Goal: Task Accomplishment & Management: Complete application form

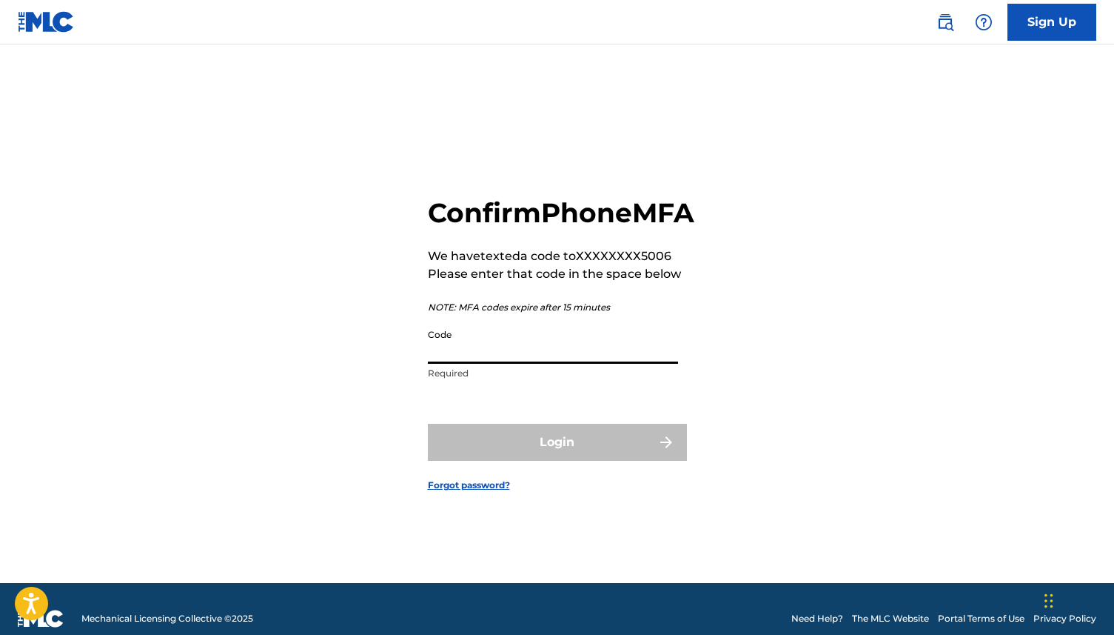
scroll to position [19, 0]
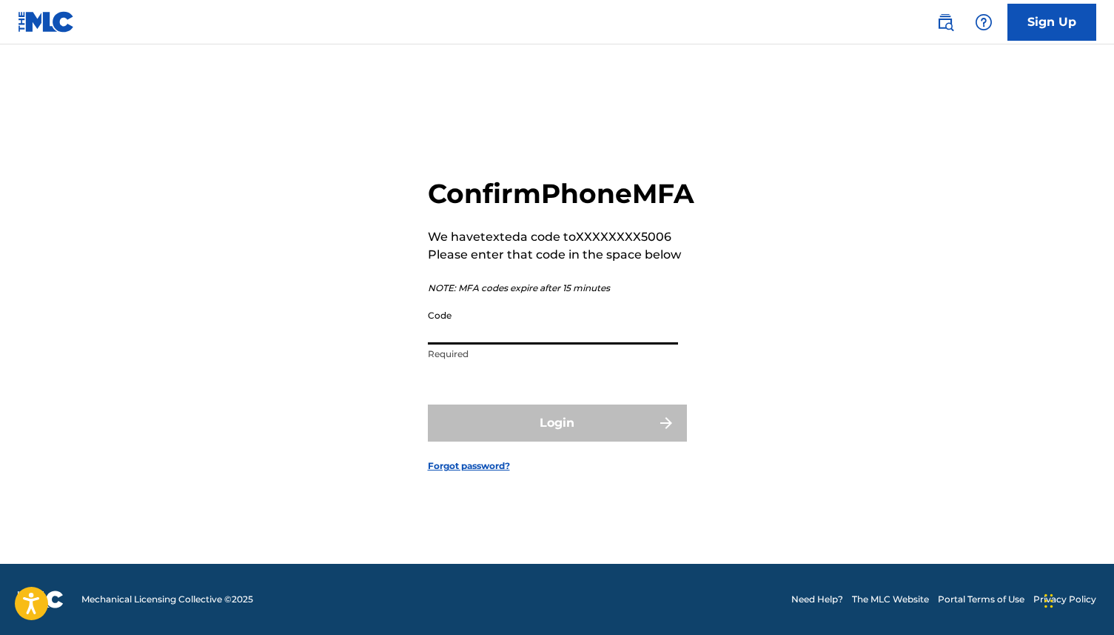
click at [596, 343] on input "Code" at bounding box center [553, 323] width 250 height 42
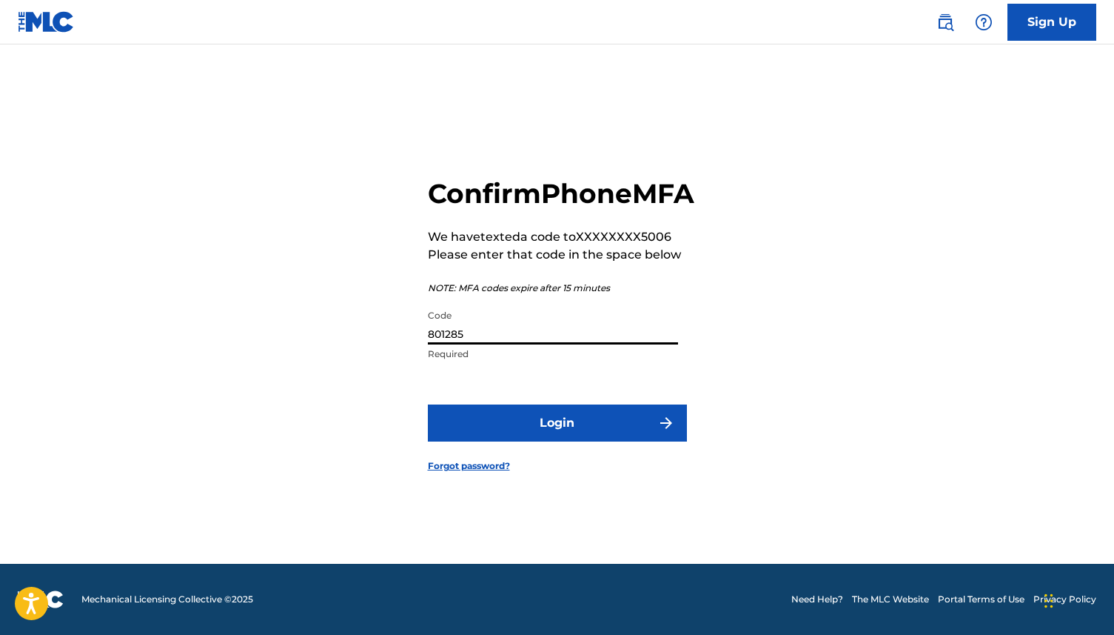
type input "801285"
click at [428, 404] on button "Login" at bounding box center [557, 422] width 259 height 37
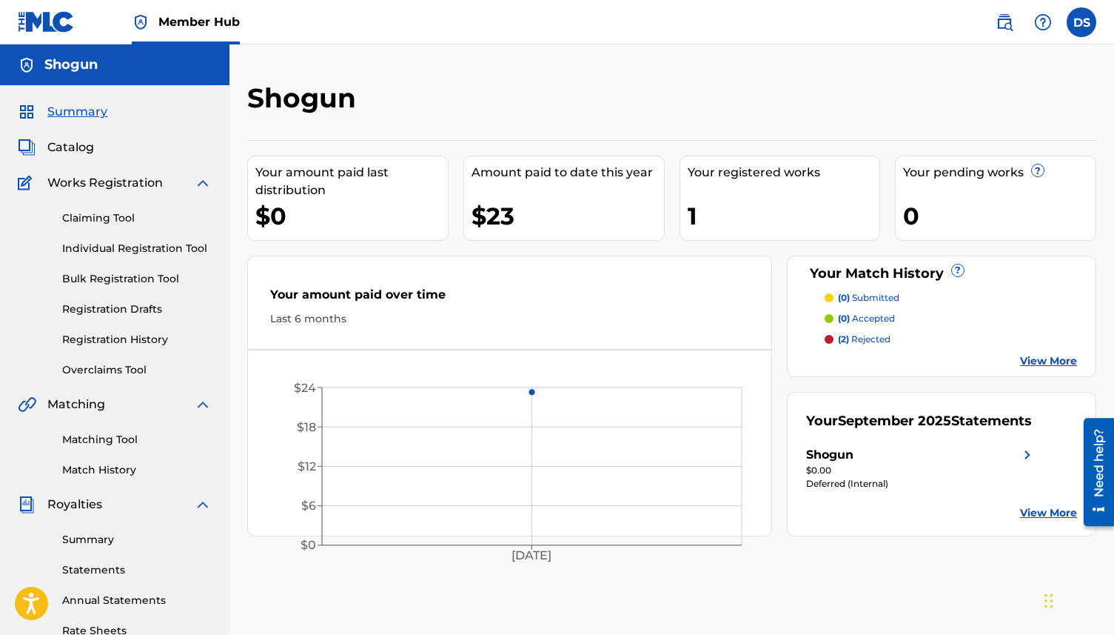
click at [1057, 355] on link "View More" at bounding box center [1048, 361] width 57 height 16
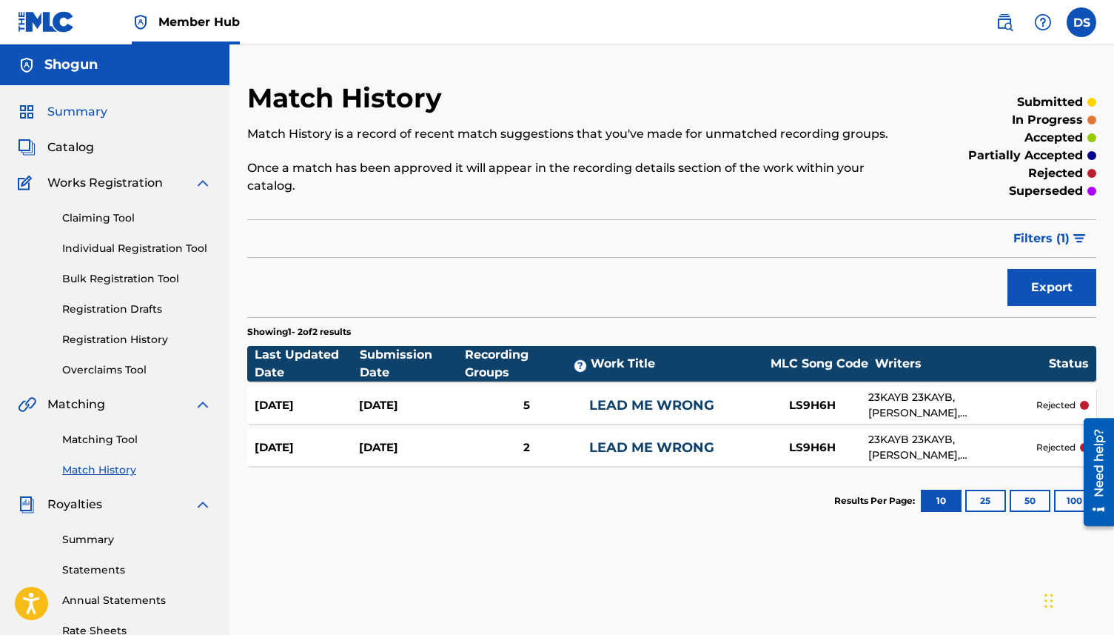
click at [74, 120] on span "Summary" at bounding box center [77, 112] width 60 height 18
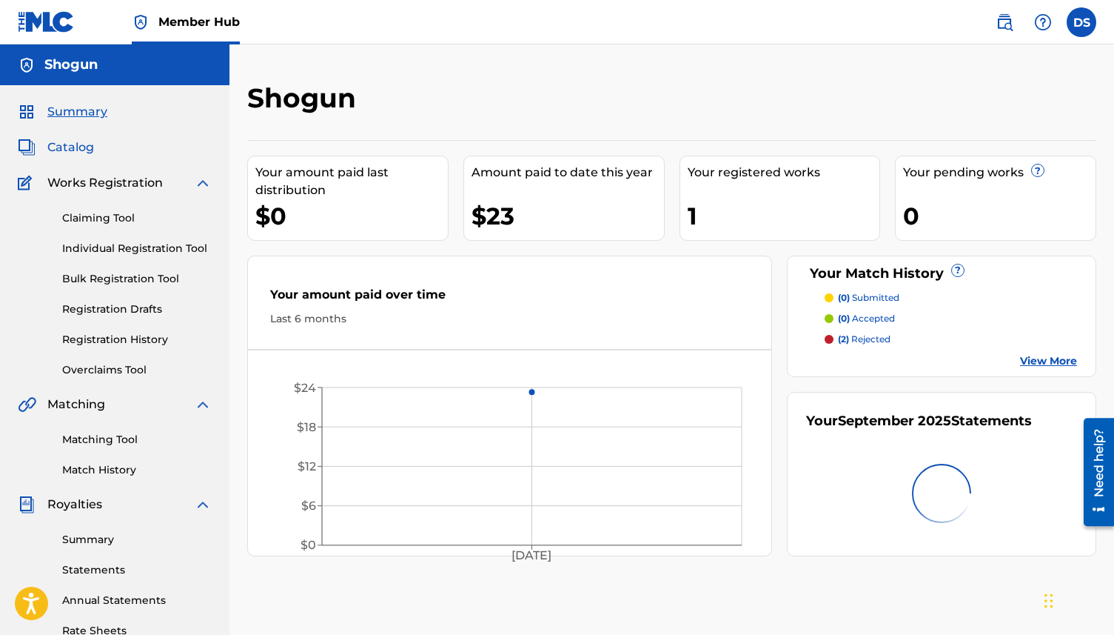
click at [70, 148] on span "Catalog" at bounding box center [70, 147] width 47 height 18
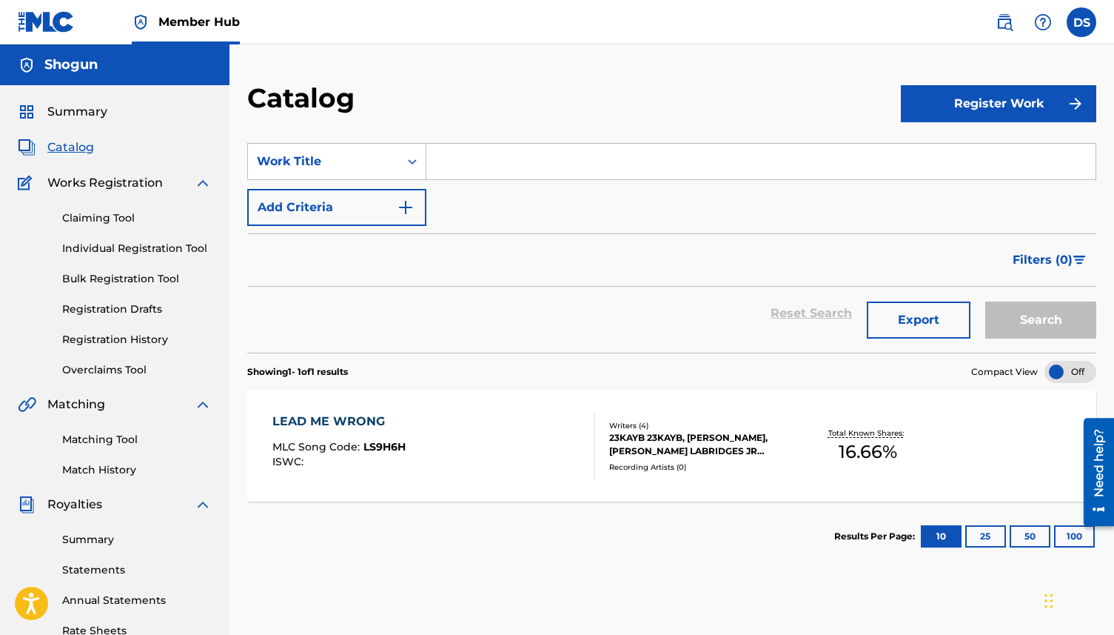
click at [78, 184] on span "Works Registration" at bounding box center [105, 183] width 116 height 18
click at [123, 187] on span "Works Registration" at bounding box center [105, 183] width 116 height 18
click at [470, 160] on input "Search Form" at bounding box center [761, 162] width 669 height 36
click at [393, 163] on div "Work Title" at bounding box center [323, 161] width 151 height 28
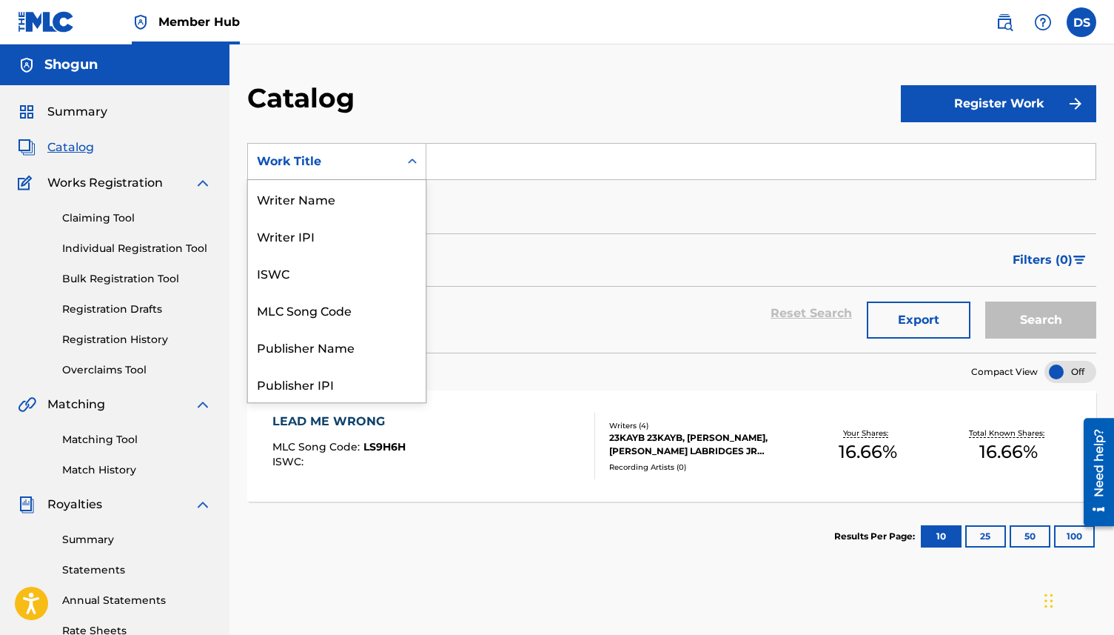
scroll to position [222, 0]
click at [395, 161] on div "Work Title" at bounding box center [323, 161] width 151 height 28
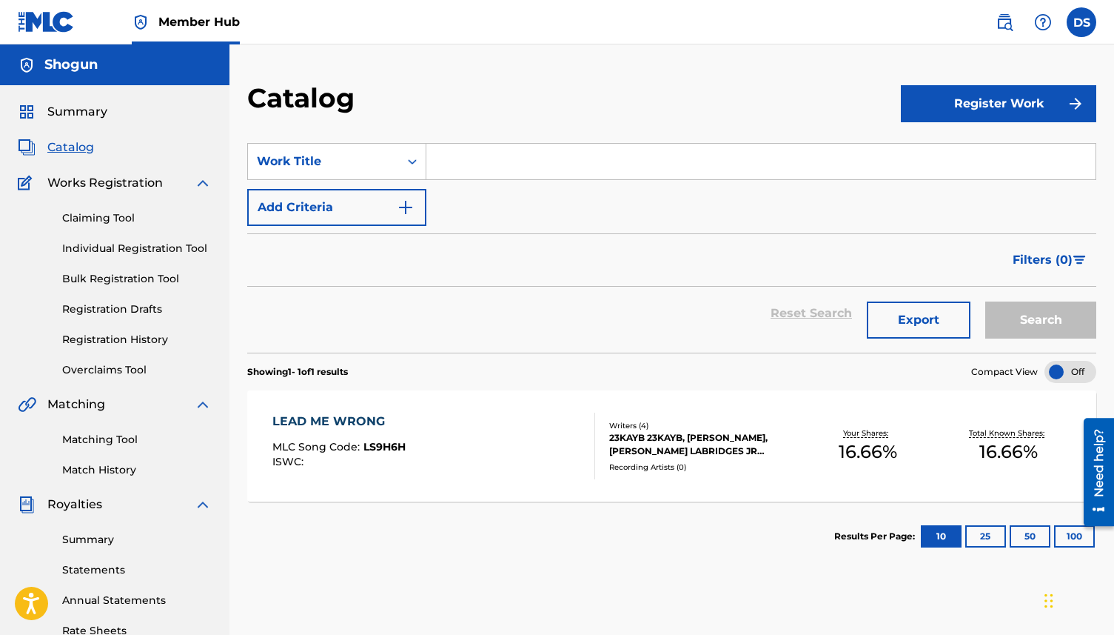
click at [395, 161] on div "Work Title" at bounding box center [323, 161] width 151 height 28
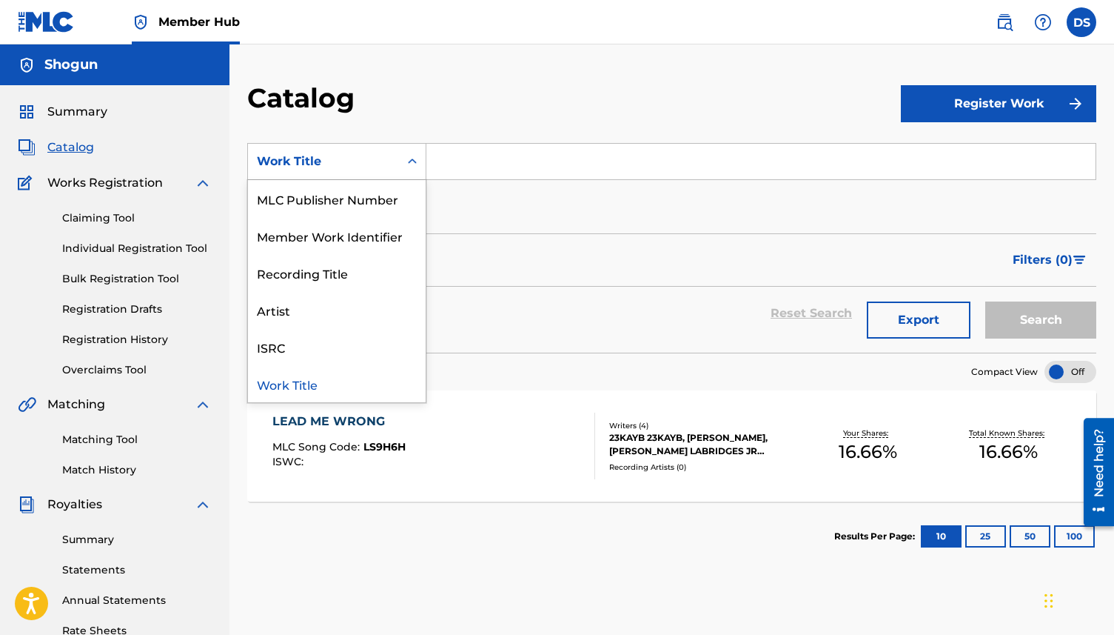
click at [395, 161] on div "Work Title" at bounding box center [323, 161] width 151 height 28
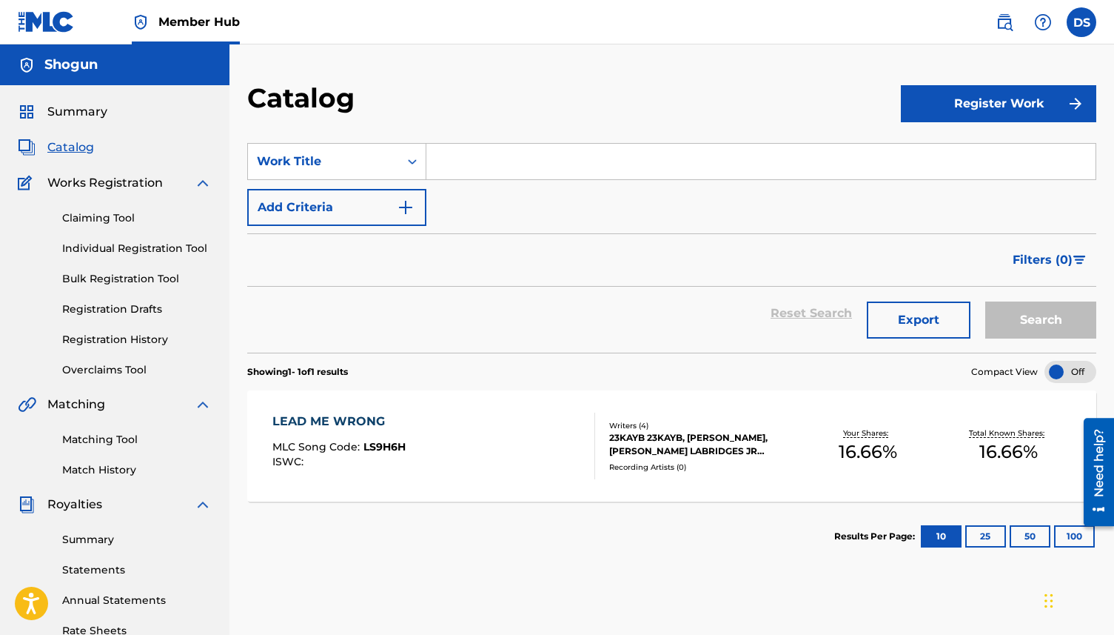
click at [460, 163] on input "Search Form" at bounding box center [761, 162] width 669 height 36
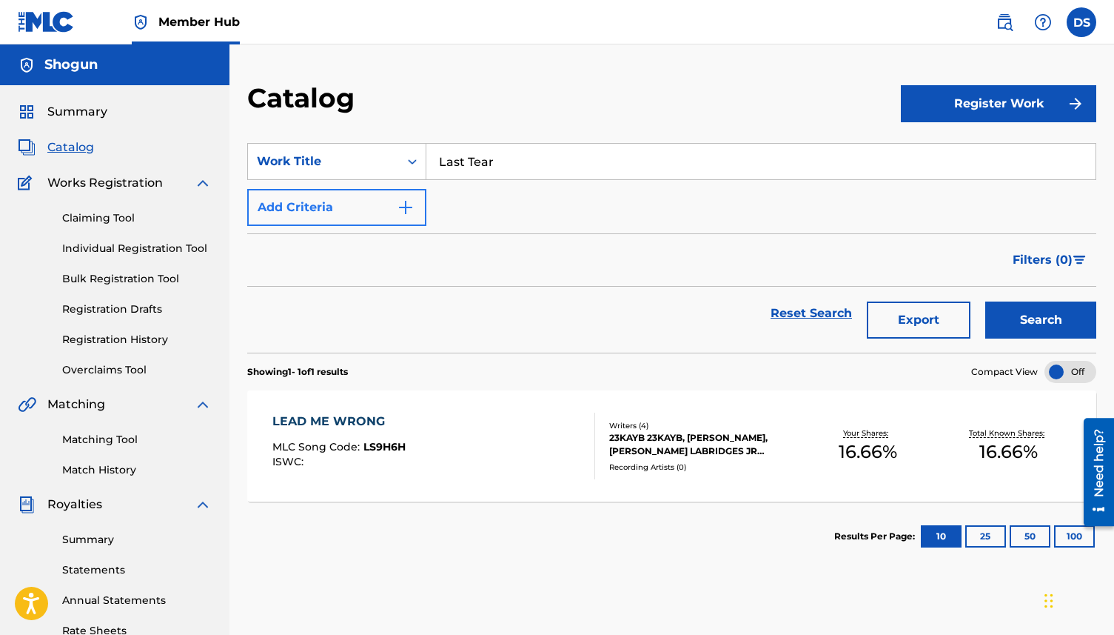
type input "Last Tear"
click at [404, 212] on img "Search Form" at bounding box center [406, 207] width 18 height 18
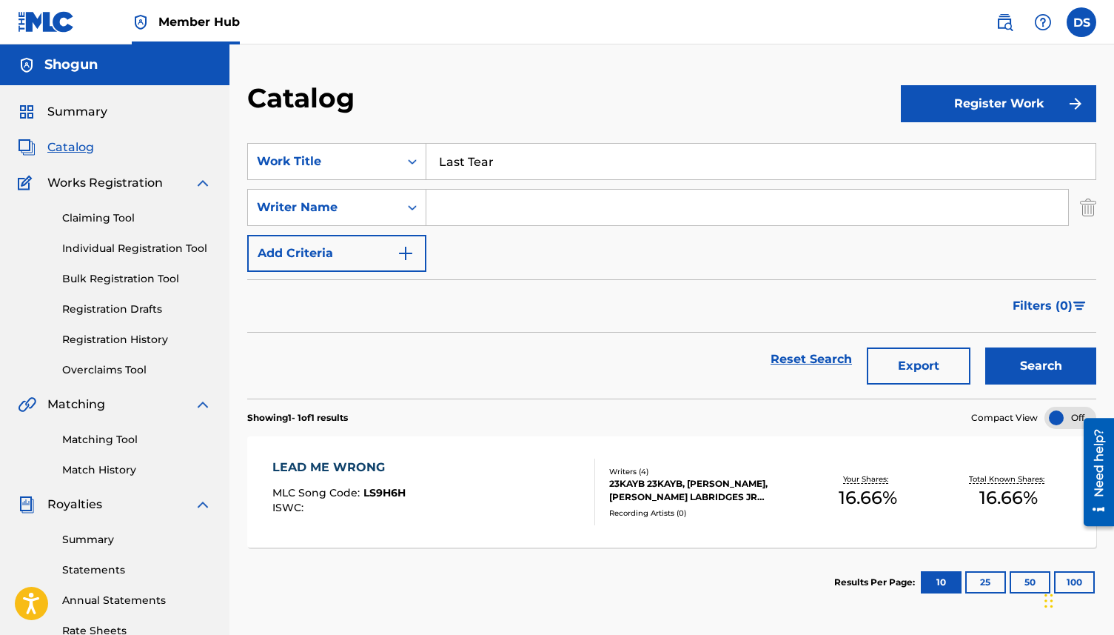
click at [438, 205] on input "Search Form" at bounding box center [748, 208] width 642 height 36
click at [415, 255] on button "Add Criteria" at bounding box center [336, 253] width 179 height 37
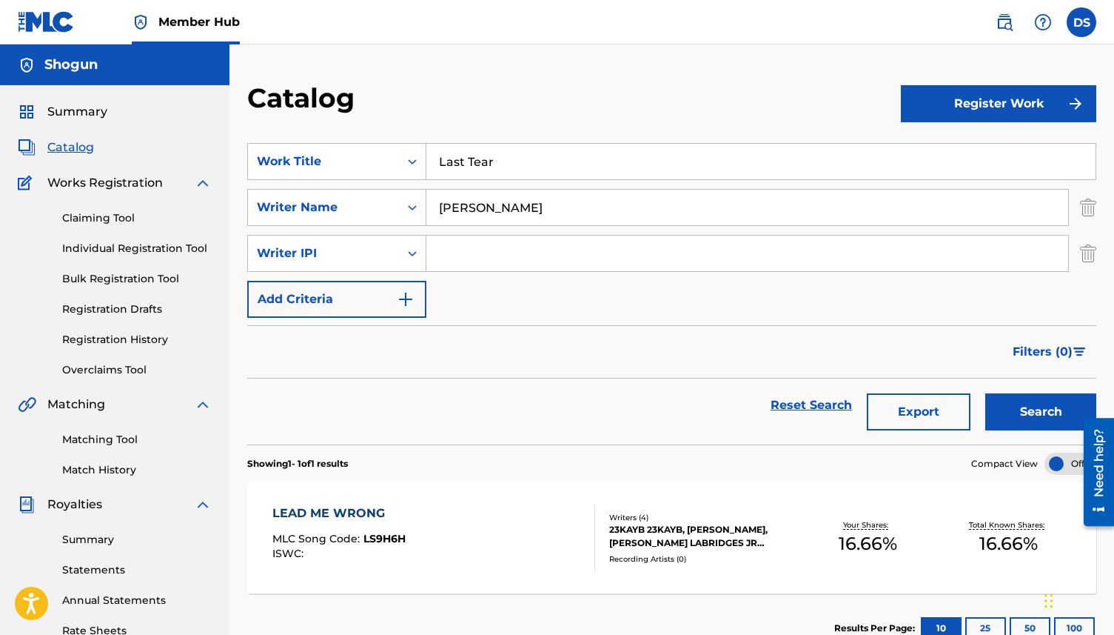
click at [575, 201] on input "Desmond Steves" at bounding box center [748, 208] width 642 height 36
type input "[PERSON_NAME]"
click at [413, 293] on img "Search Form" at bounding box center [406, 299] width 18 height 18
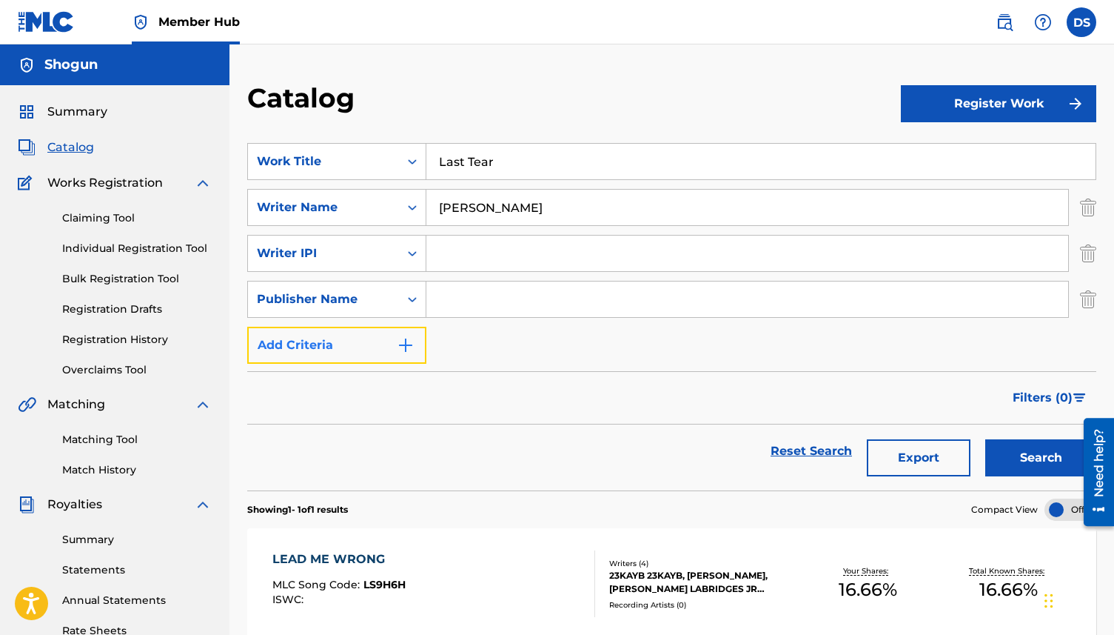
click at [410, 341] on img "Search Form" at bounding box center [406, 345] width 18 height 18
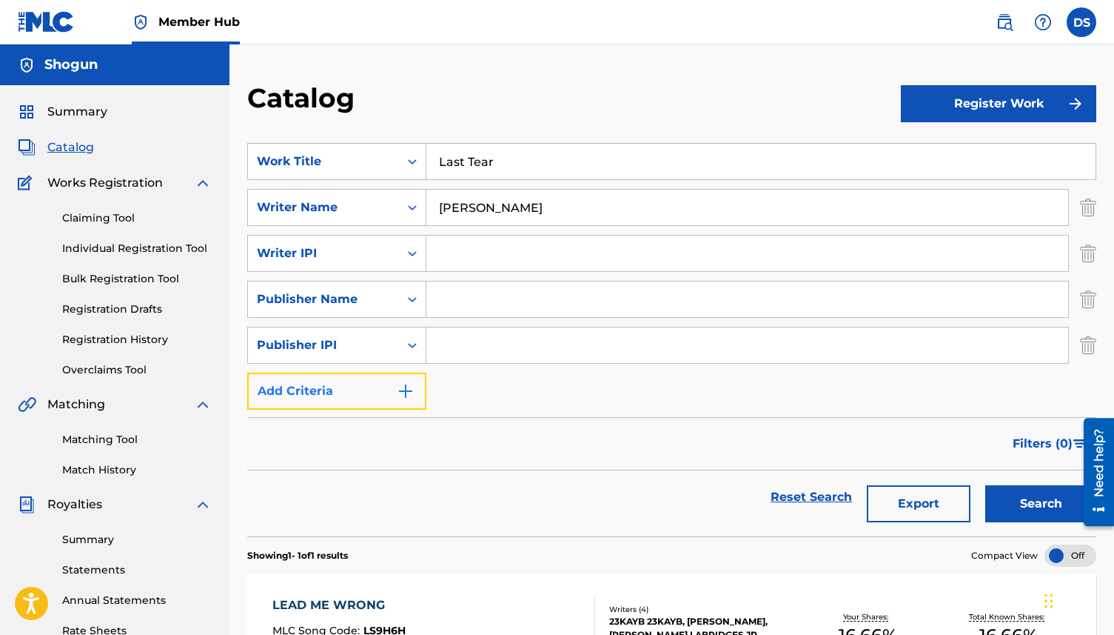
click at [412, 384] on img "Search Form" at bounding box center [406, 391] width 18 height 18
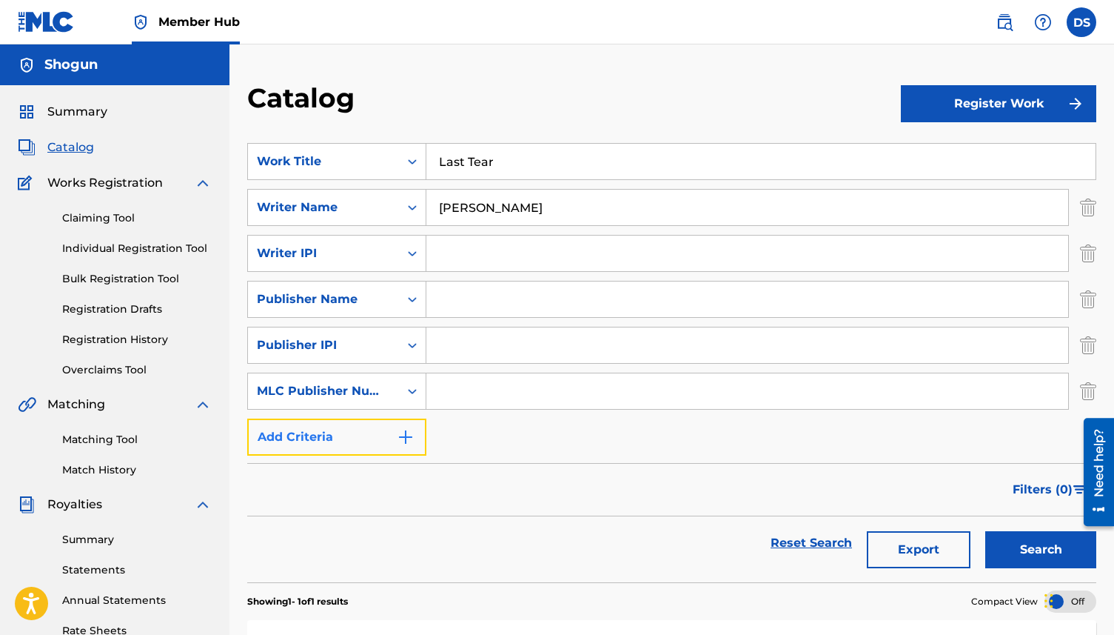
click at [404, 436] on img "Search Form" at bounding box center [406, 437] width 18 height 18
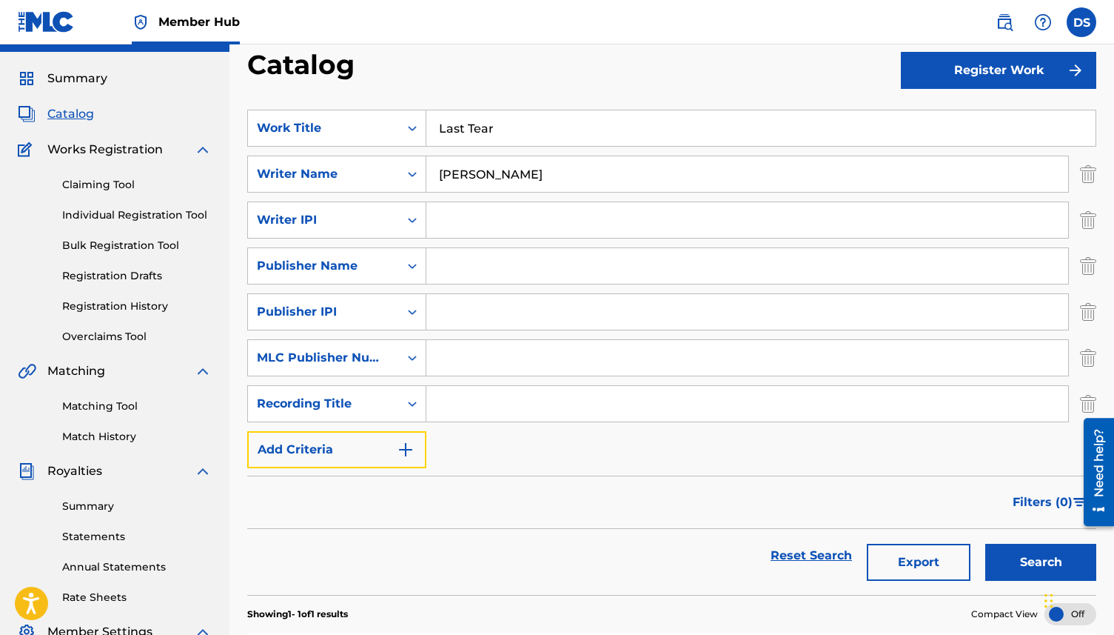
scroll to position [36, 0]
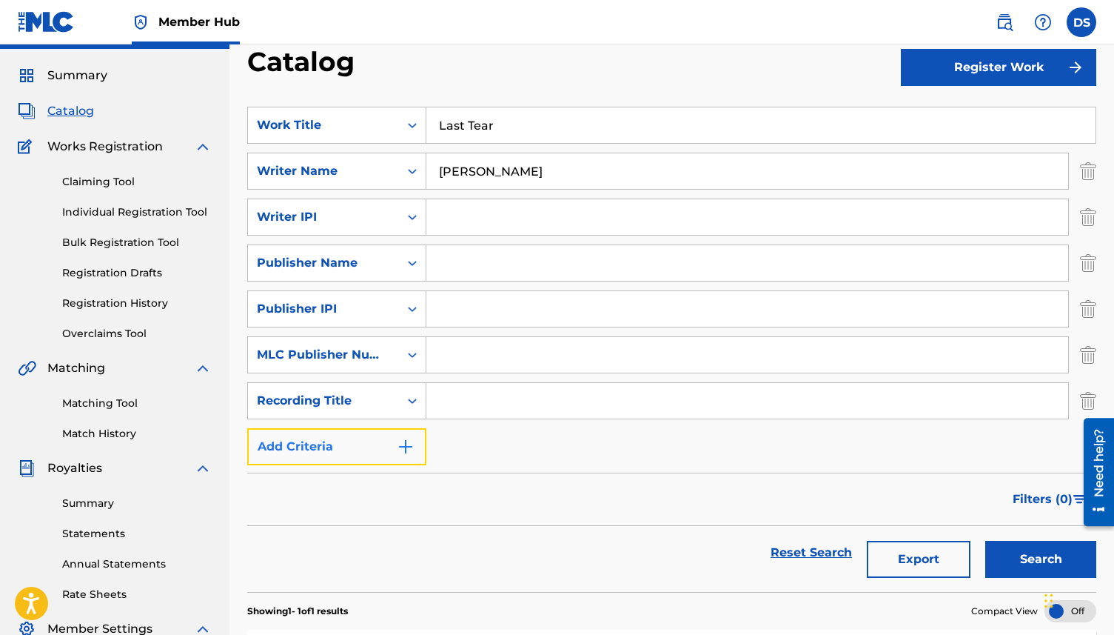
click at [417, 451] on button "Add Criteria" at bounding box center [336, 446] width 179 height 37
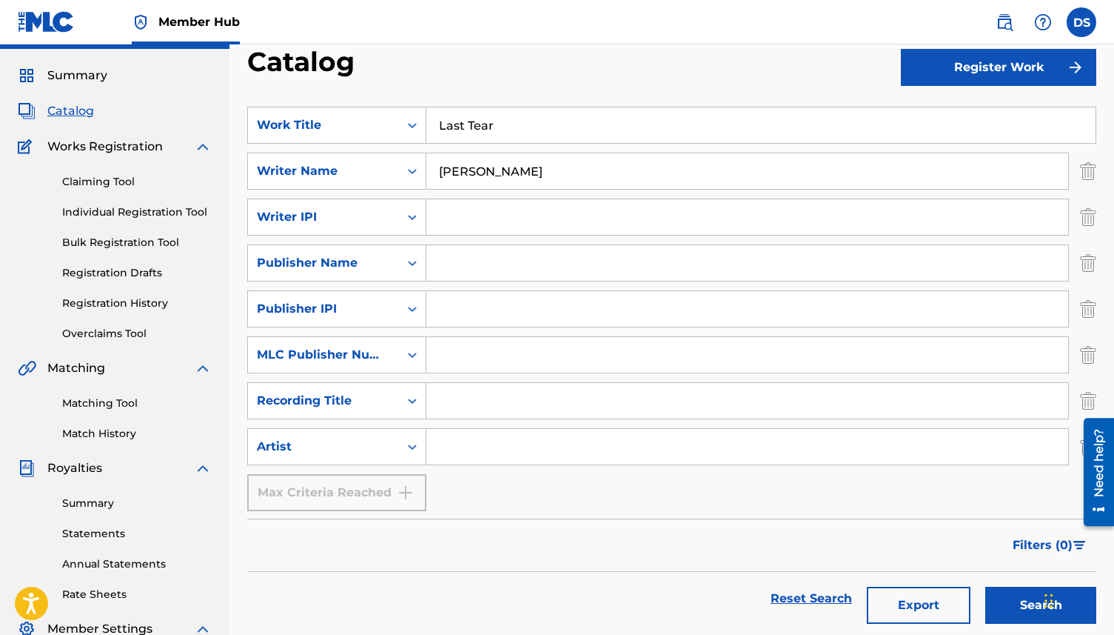
click at [458, 408] on input "Search Form" at bounding box center [748, 401] width 642 height 36
type input "Last Tear"
click at [505, 439] on input "Search Form" at bounding box center [748, 447] width 642 height 36
type input "Quando Rondo"
click at [501, 359] on input "Search Form" at bounding box center [748, 355] width 642 height 36
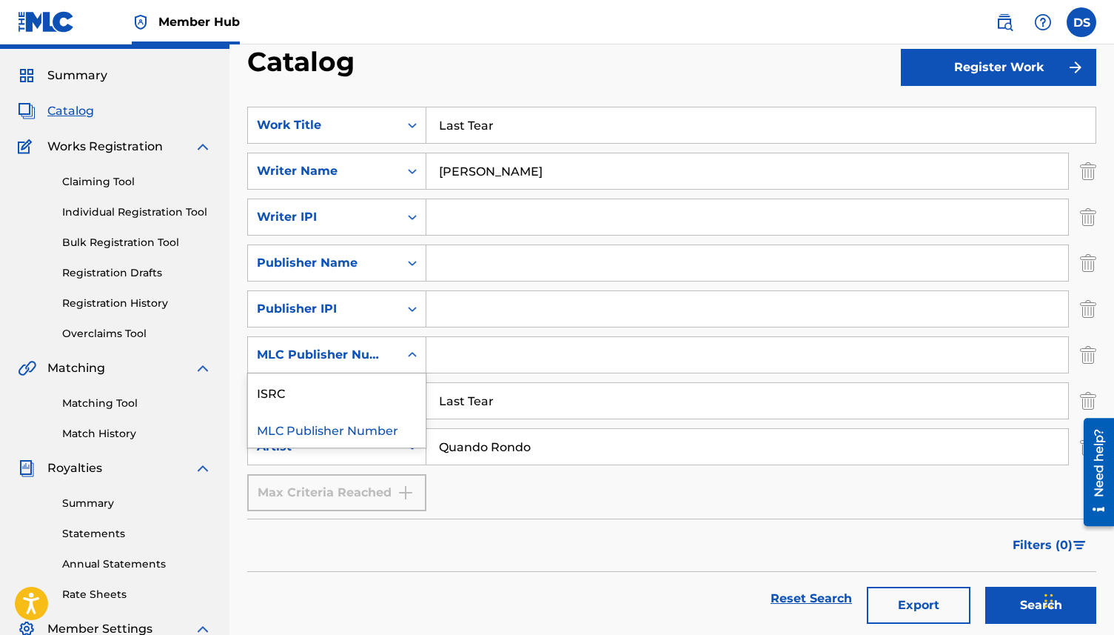
click at [408, 357] on icon "Search Form" at bounding box center [412, 354] width 15 height 15
click at [357, 430] on div "MLC Publisher Number" at bounding box center [337, 428] width 178 height 37
click at [472, 350] on input "Search Form" at bounding box center [748, 355] width 642 height 36
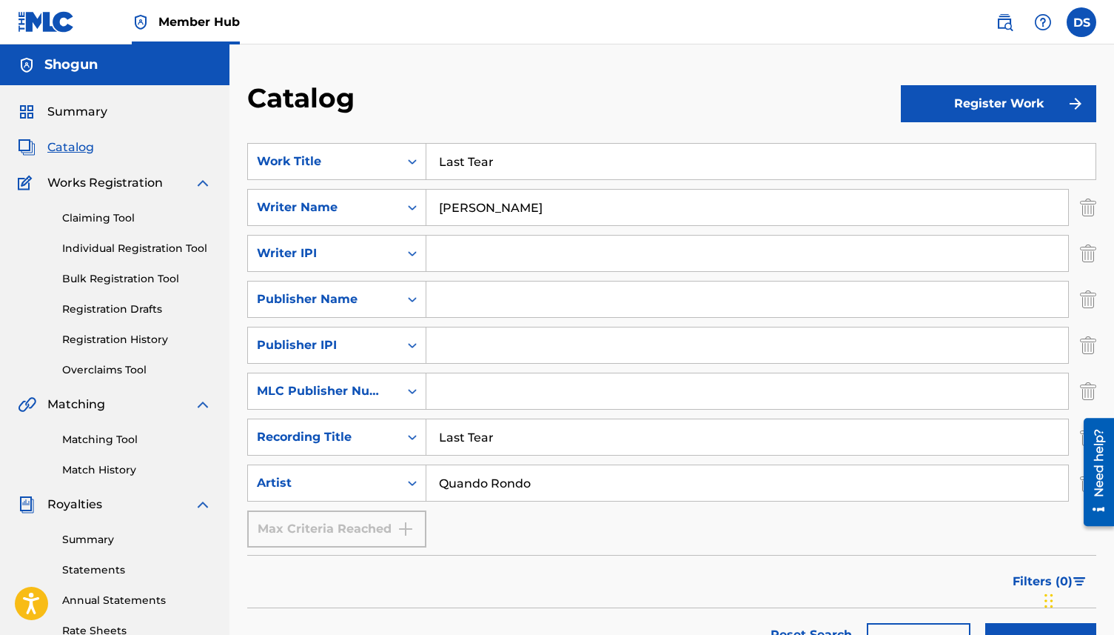
scroll to position [0, 0]
click at [104, 210] on link "Claiming Tool" at bounding box center [137, 218] width 150 height 16
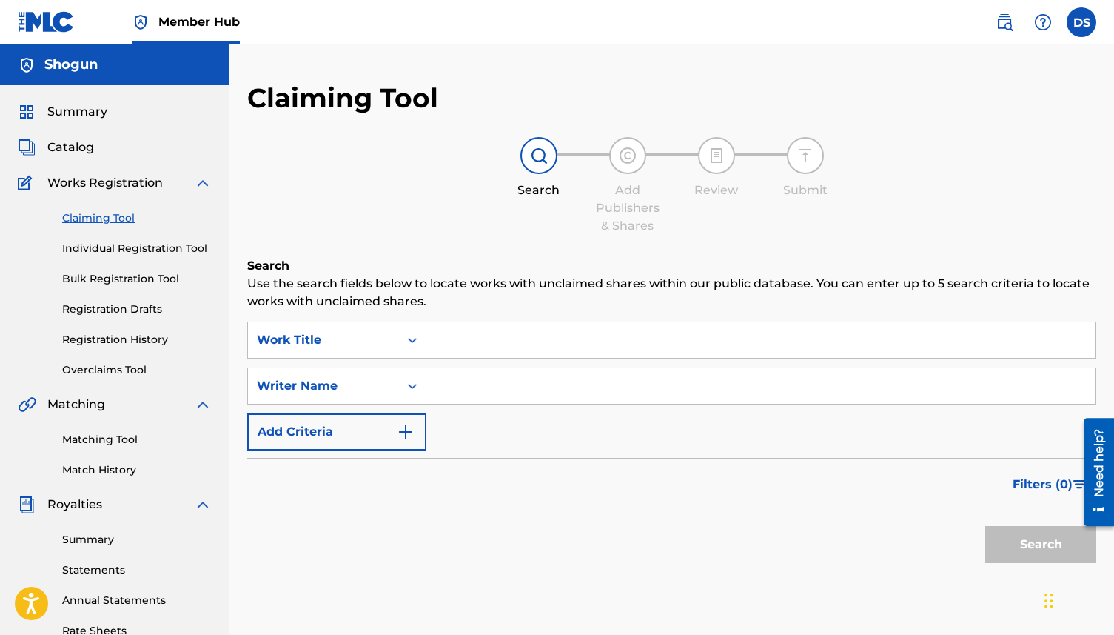
click at [463, 329] on input "Search Form" at bounding box center [761, 340] width 669 height 36
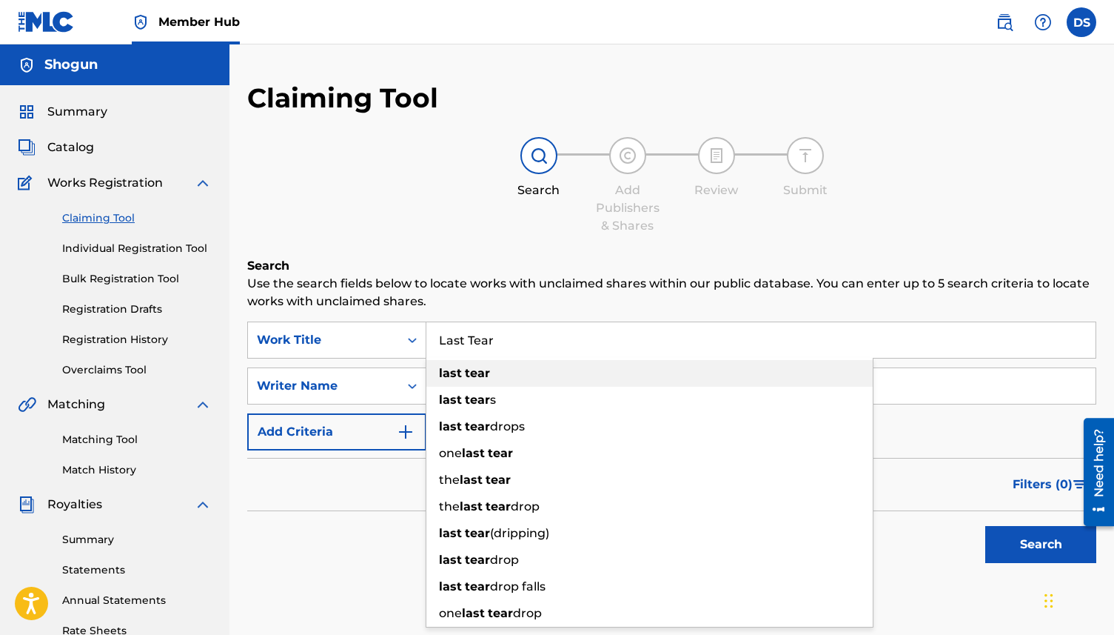
click at [498, 374] on div "last tear" at bounding box center [650, 373] width 447 height 27
type input "last tear"
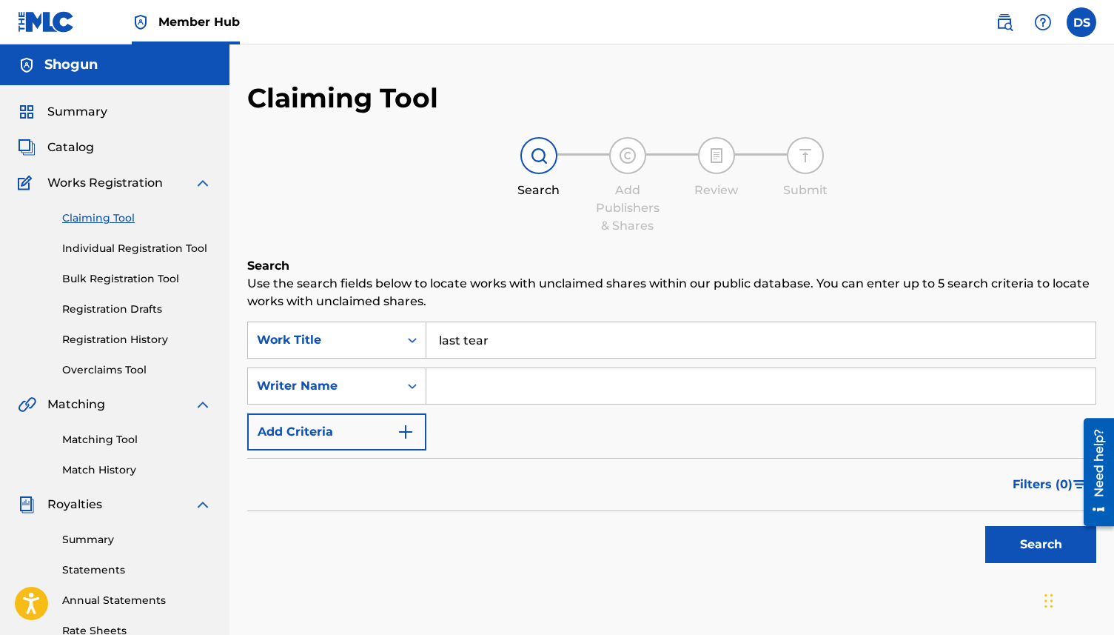
click at [496, 392] on input "Search Form" at bounding box center [761, 386] width 669 height 36
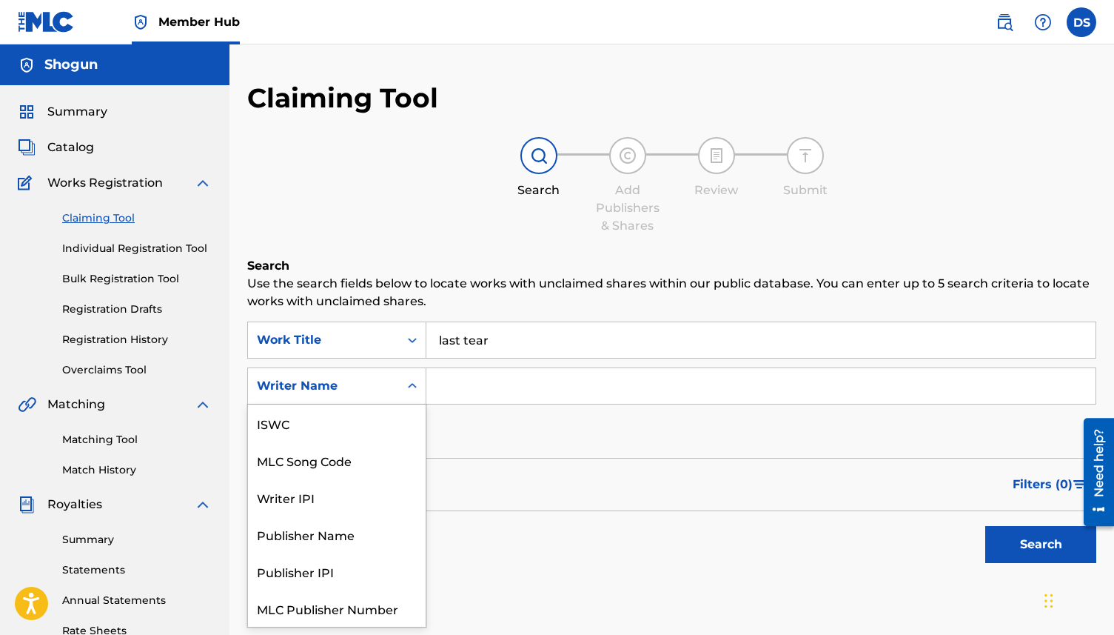
click at [413, 391] on icon "Search Form" at bounding box center [412, 385] width 15 height 15
click at [383, 603] on div "Writer Name" at bounding box center [337, 607] width 178 height 37
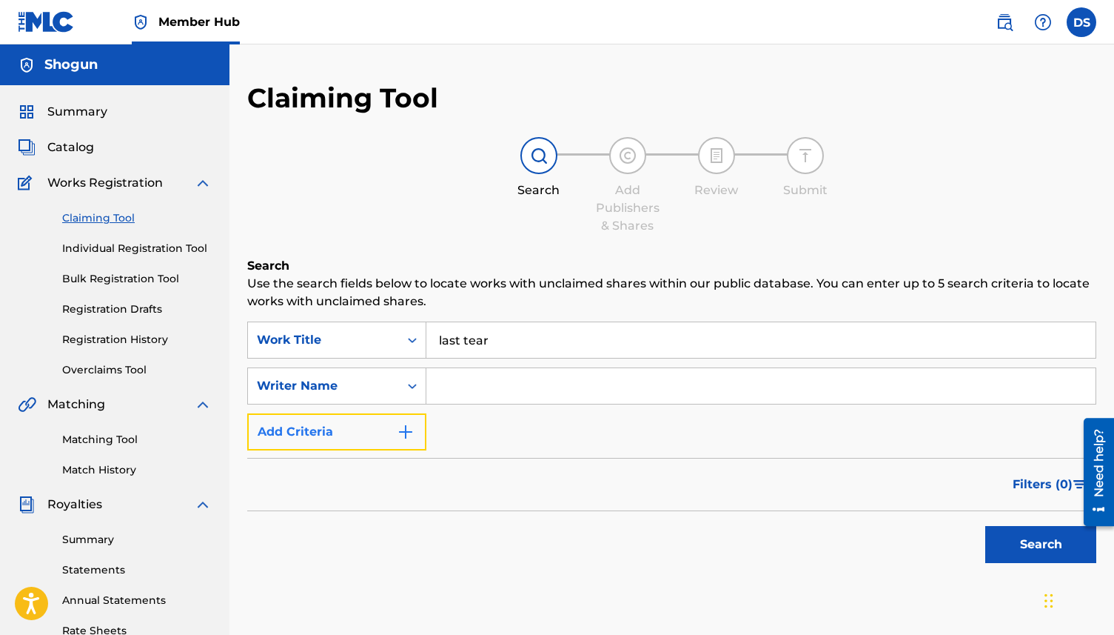
click at [410, 432] on img "Search Form" at bounding box center [406, 432] width 18 height 18
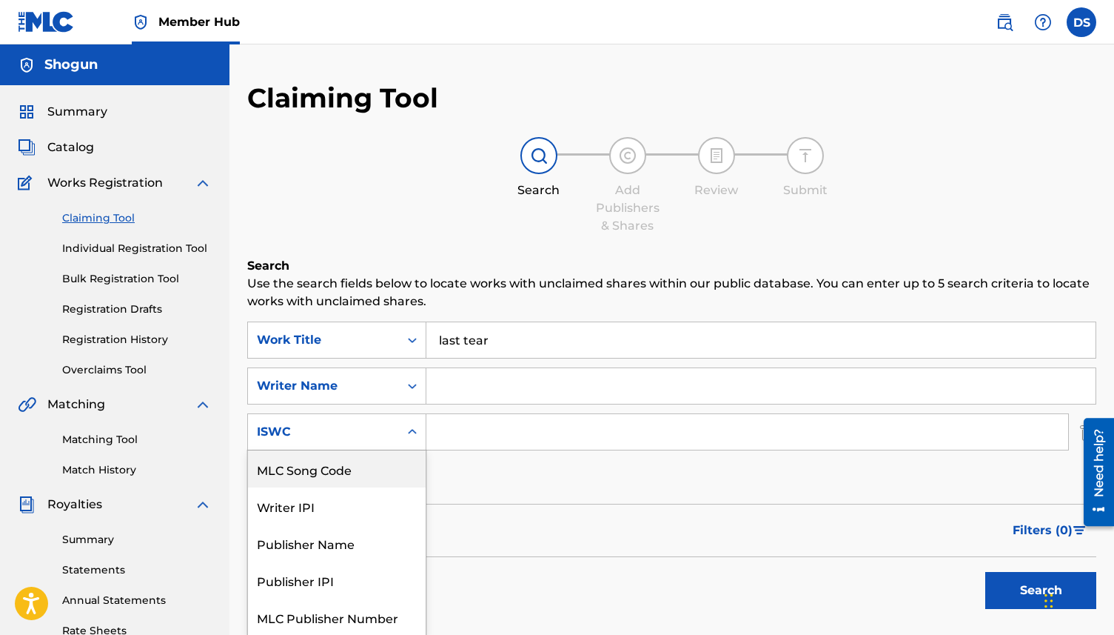
scroll to position [39, 0]
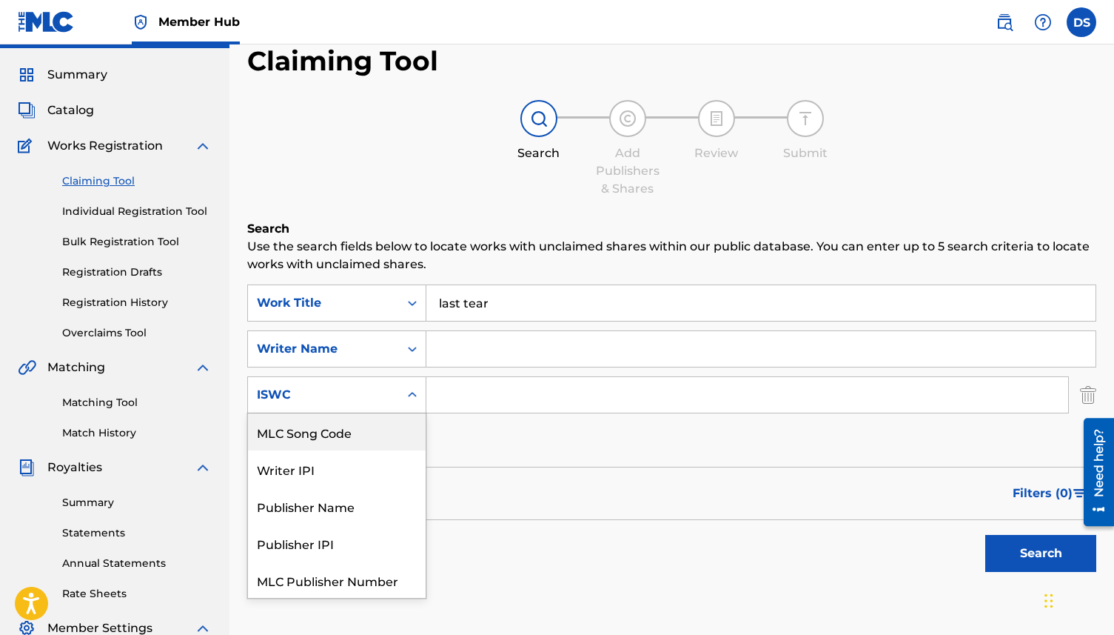
click at [410, 413] on div "MLC Song Code, 1 of 6. 6 results available. Use Up and Down to choose options, …" at bounding box center [336, 394] width 179 height 37
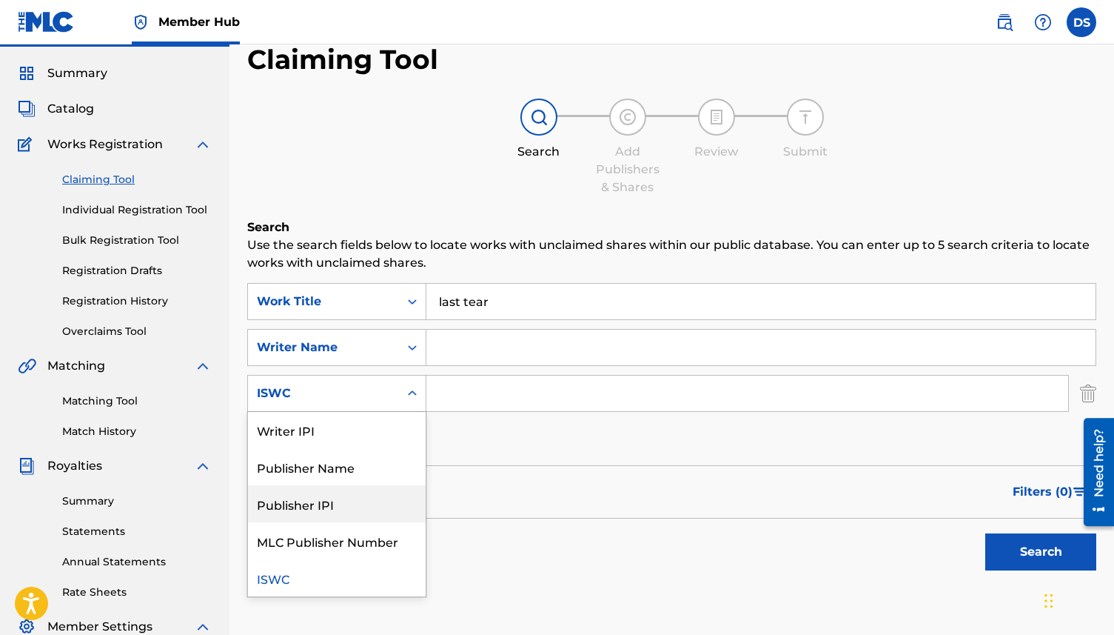
scroll to position [0, 0]
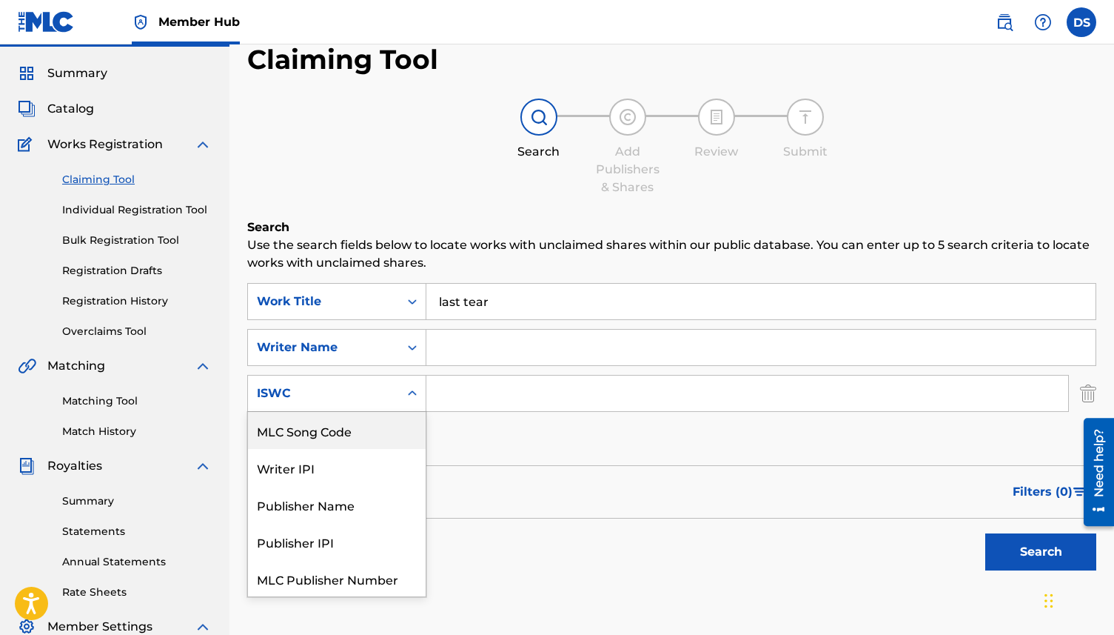
drag, startPoint x: 398, startPoint y: 388, endPoint x: 401, endPoint y: 376, distance: 12.4
click at [398, 388] on div "ISWC" at bounding box center [323, 393] width 151 height 28
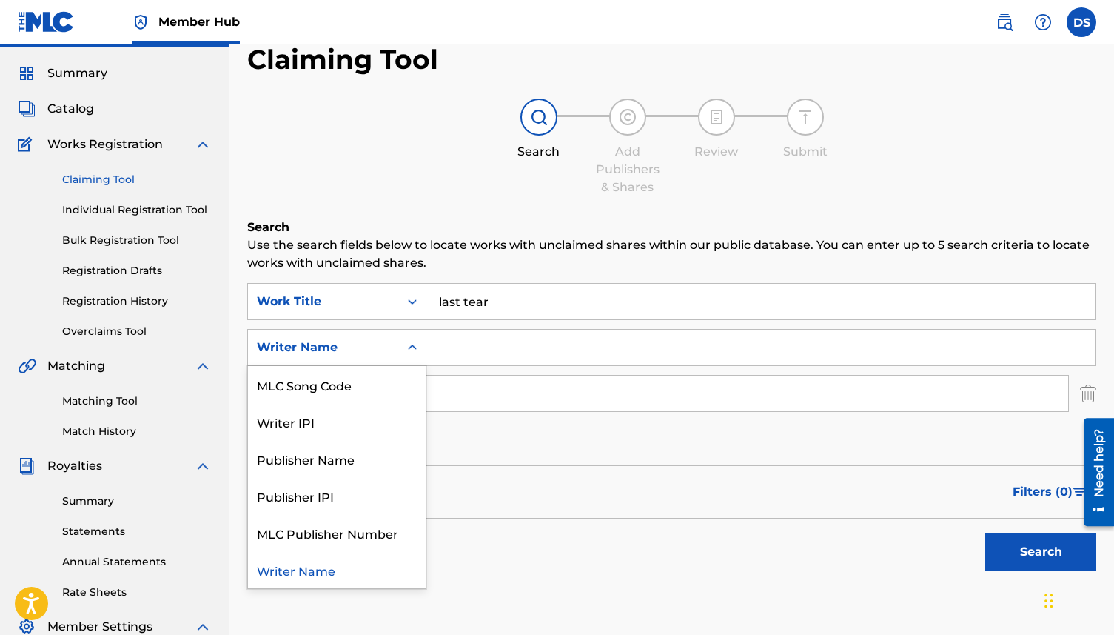
click at [410, 341] on icon "Search Form" at bounding box center [412, 347] width 15 height 15
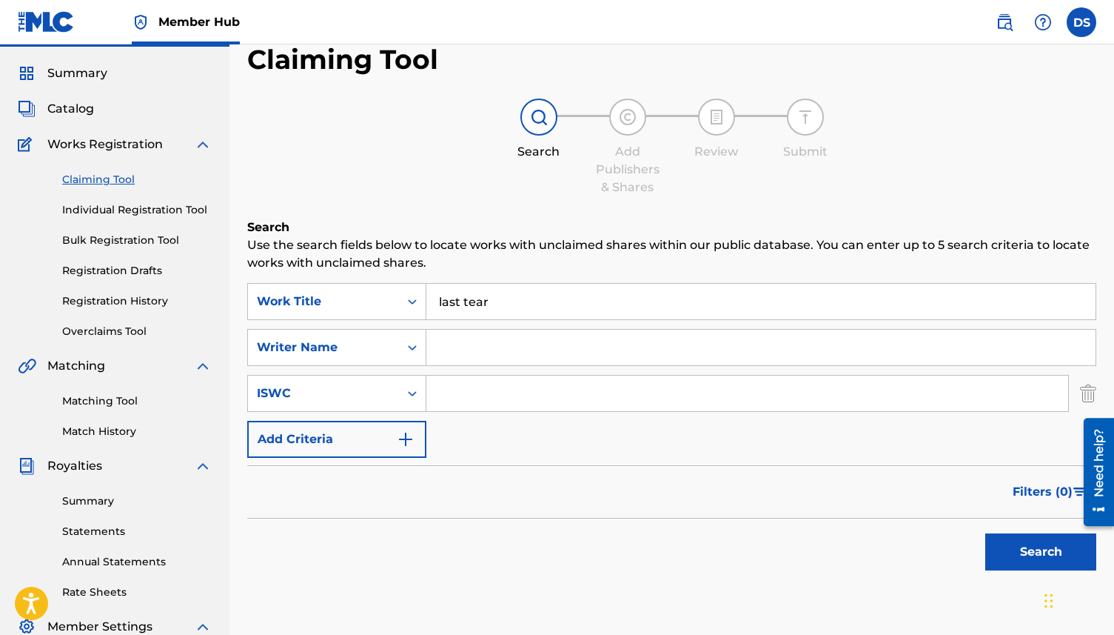
click at [409, 335] on div "Search Form" at bounding box center [412, 347] width 27 height 27
click at [413, 434] on img "Search Form" at bounding box center [406, 439] width 18 height 18
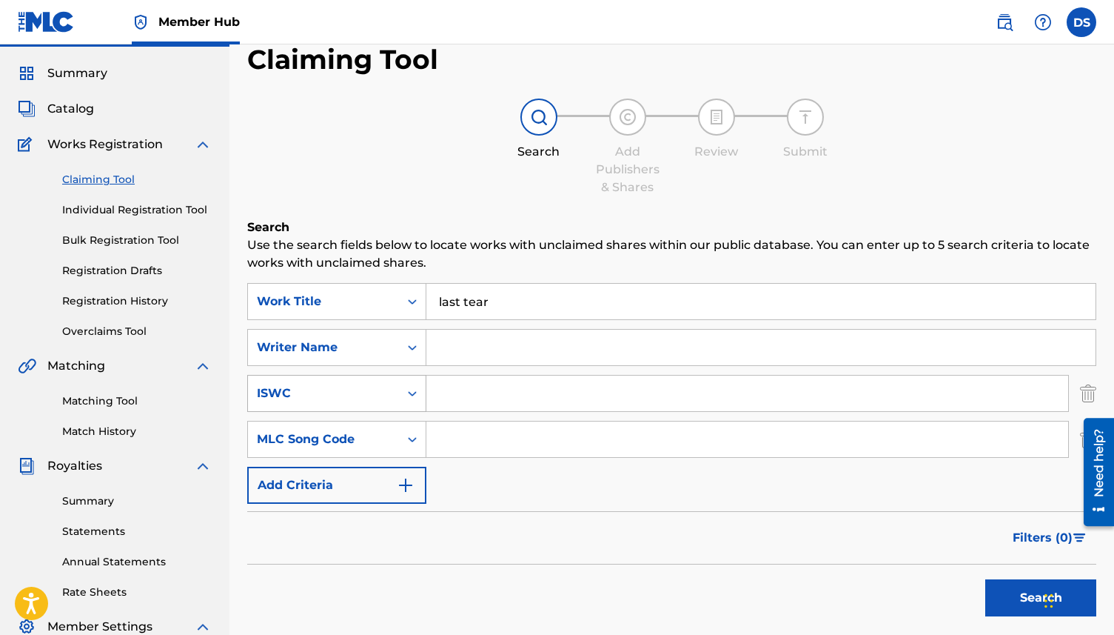
click at [407, 392] on icon "Search Form" at bounding box center [412, 393] width 15 height 15
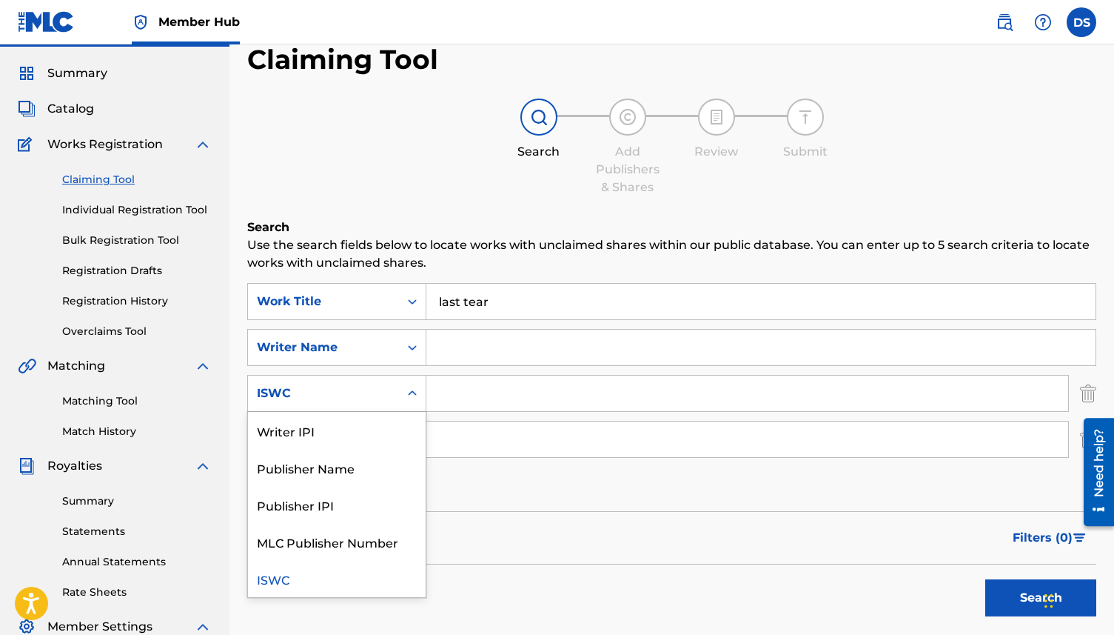
click at [525, 546] on div "Filters ( 0 )" at bounding box center [671, 537] width 849 height 53
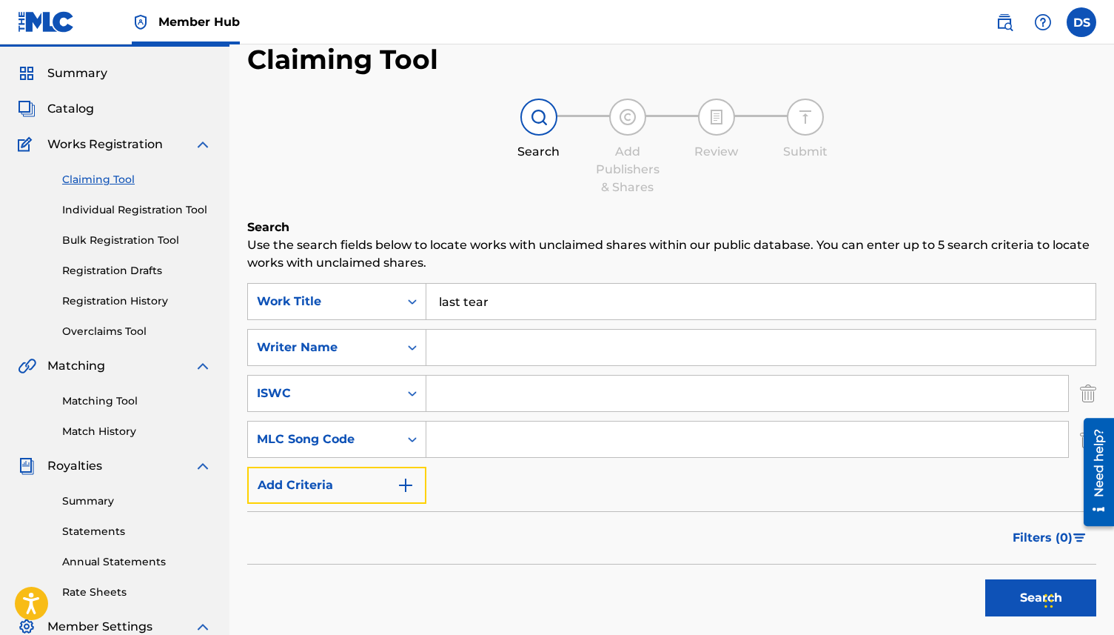
click at [400, 488] on img "Search Form" at bounding box center [406, 485] width 18 height 18
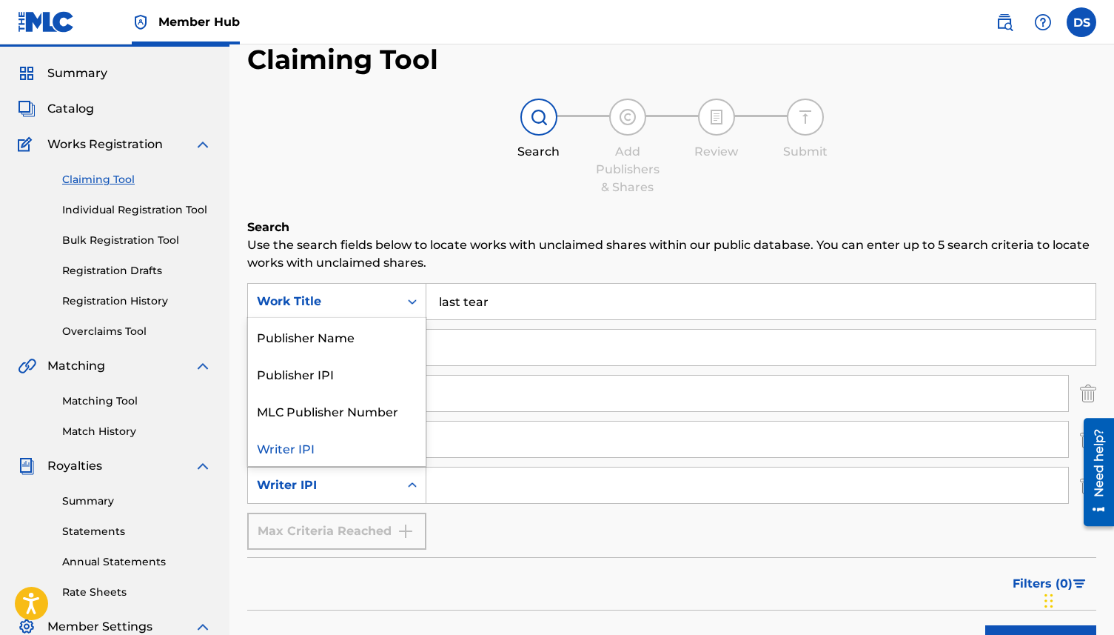
click at [404, 487] on div "Search Form" at bounding box center [412, 485] width 27 height 27
click at [416, 537] on div "Max Criteria Reached" at bounding box center [336, 530] width 179 height 37
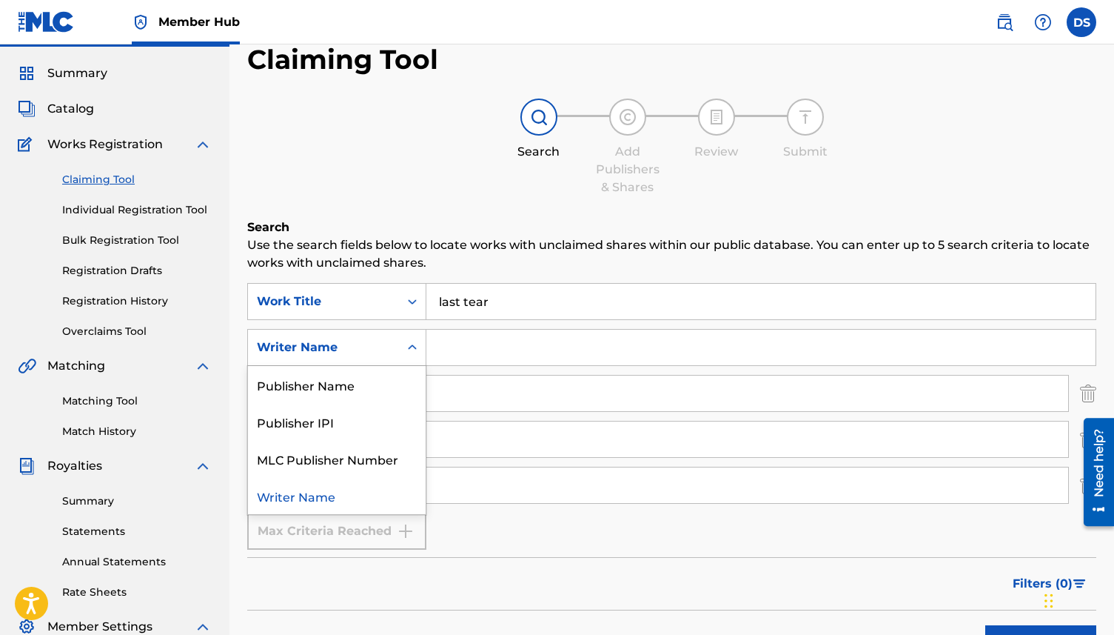
click at [411, 352] on icon "Search Form" at bounding box center [412, 347] width 15 height 15
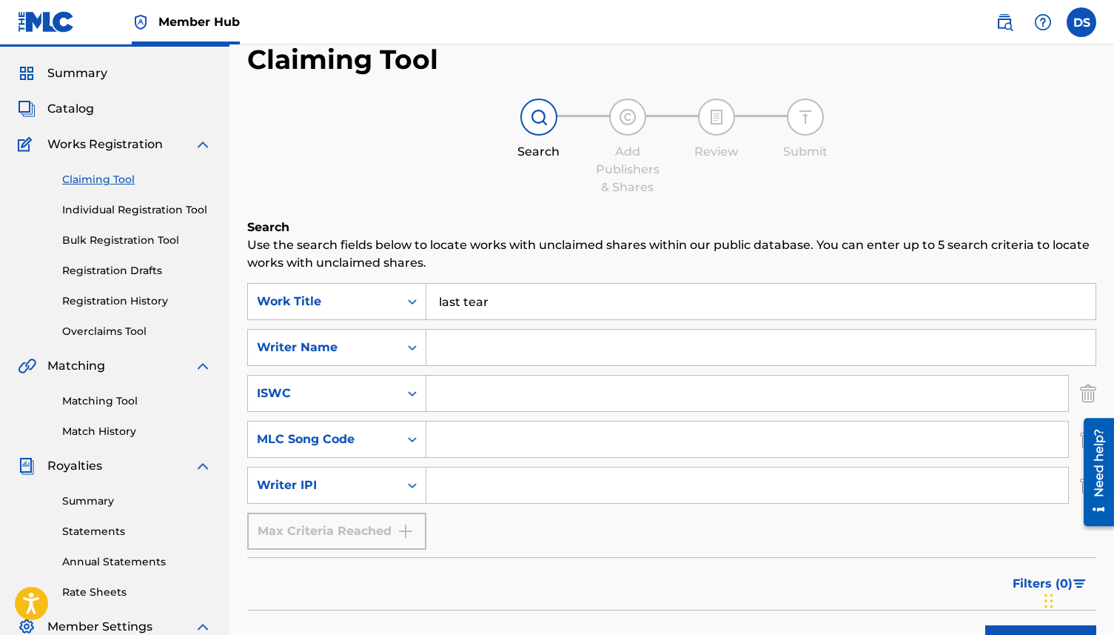
click at [405, 336] on div "Search Form" at bounding box center [412, 347] width 27 height 27
click at [408, 404] on div "Search Form" at bounding box center [412, 393] width 27 height 27
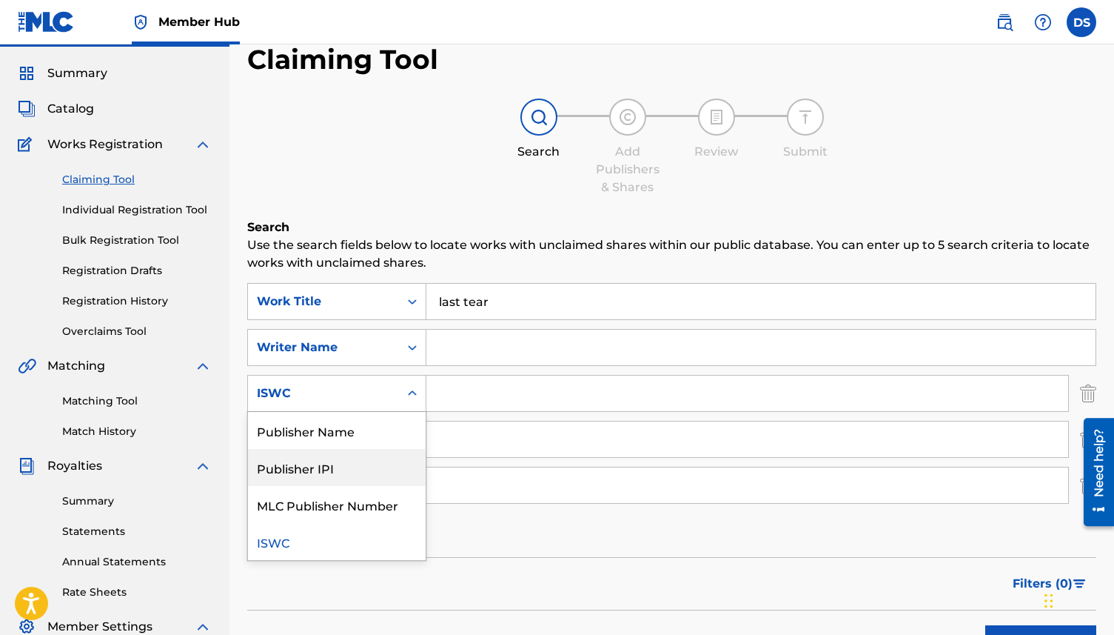
click at [489, 544] on div "SearchWithCriteria72178a1c-d927-4084-8ff1-435ab5dc95dd Work Title last tear Sea…" at bounding box center [671, 416] width 849 height 267
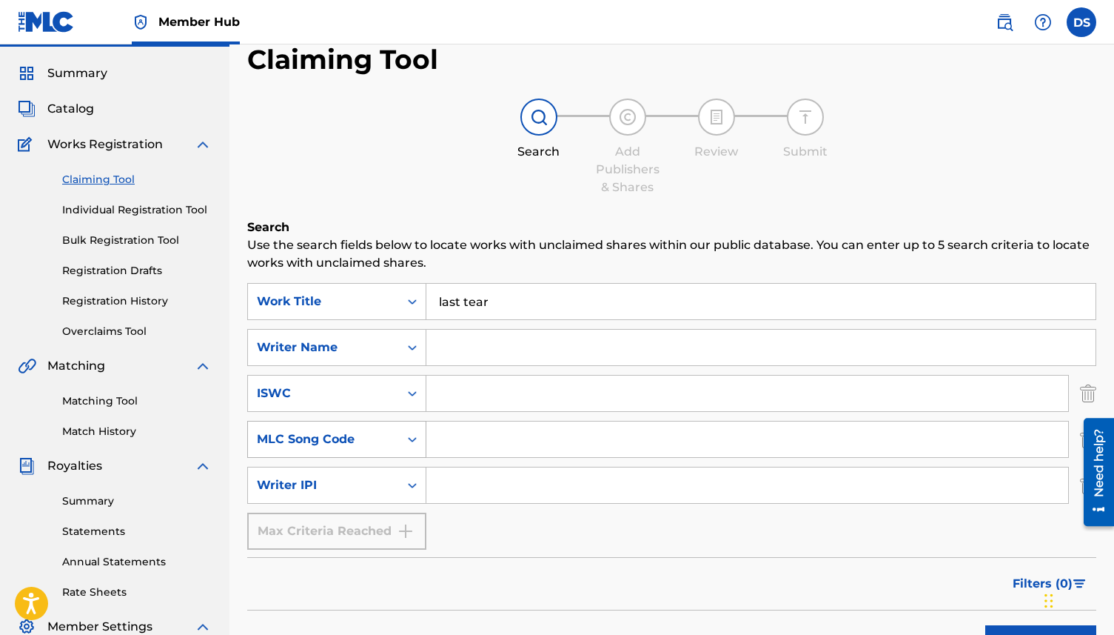
click at [397, 440] on div "MLC Song Code" at bounding box center [323, 439] width 151 height 28
click at [412, 492] on icon "Search Form" at bounding box center [412, 485] width 15 height 15
click at [369, 166] on div "Search Add Publishers & Shares Review Submit" at bounding box center [671, 147] width 849 height 98
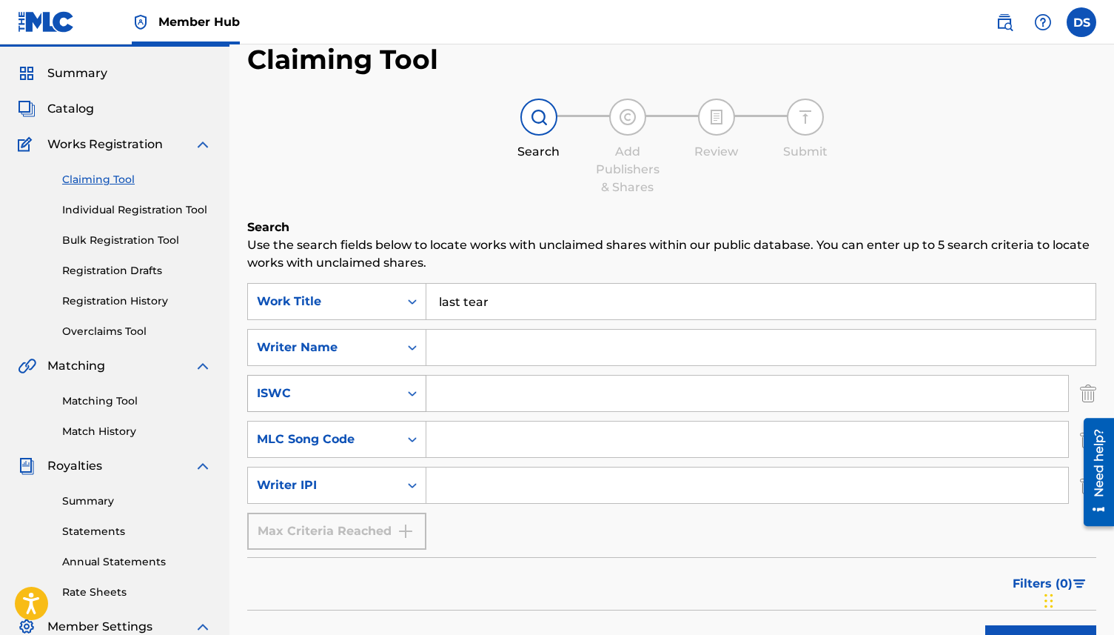
click at [375, 397] on div "ISWC" at bounding box center [323, 393] width 133 height 18
click at [374, 386] on div "ISWC" at bounding box center [323, 393] width 133 height 18
click at [392, 349] on div "Writer Name" at bounding box center [323, 347] width 151 height 28
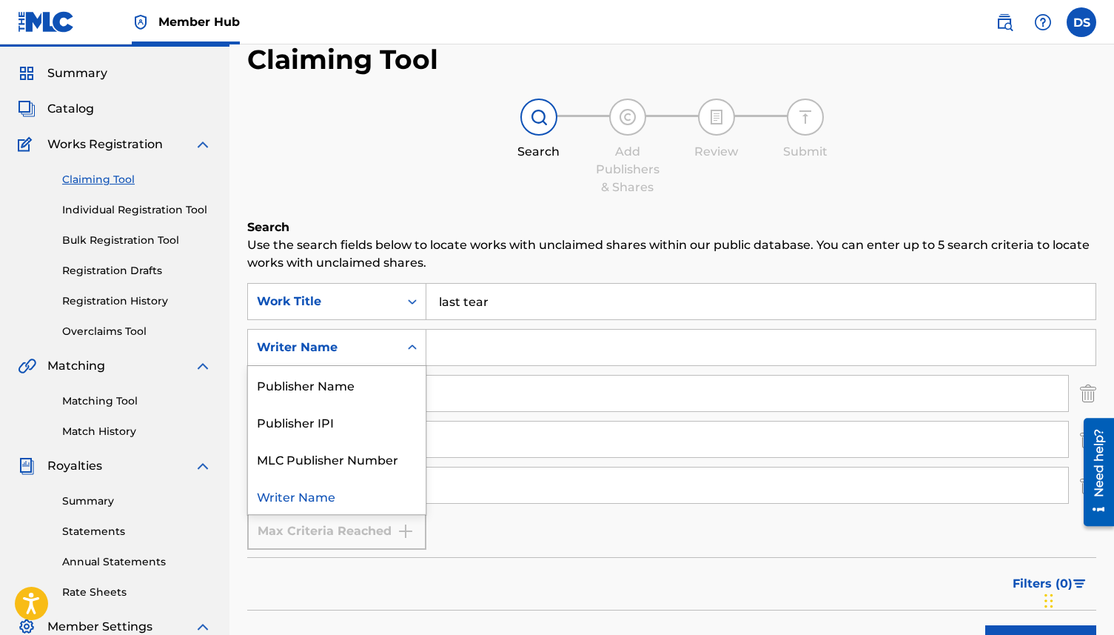
click at [392, 349] on div "Writer Name" at bounding box center [323, 347] width 151 height 28
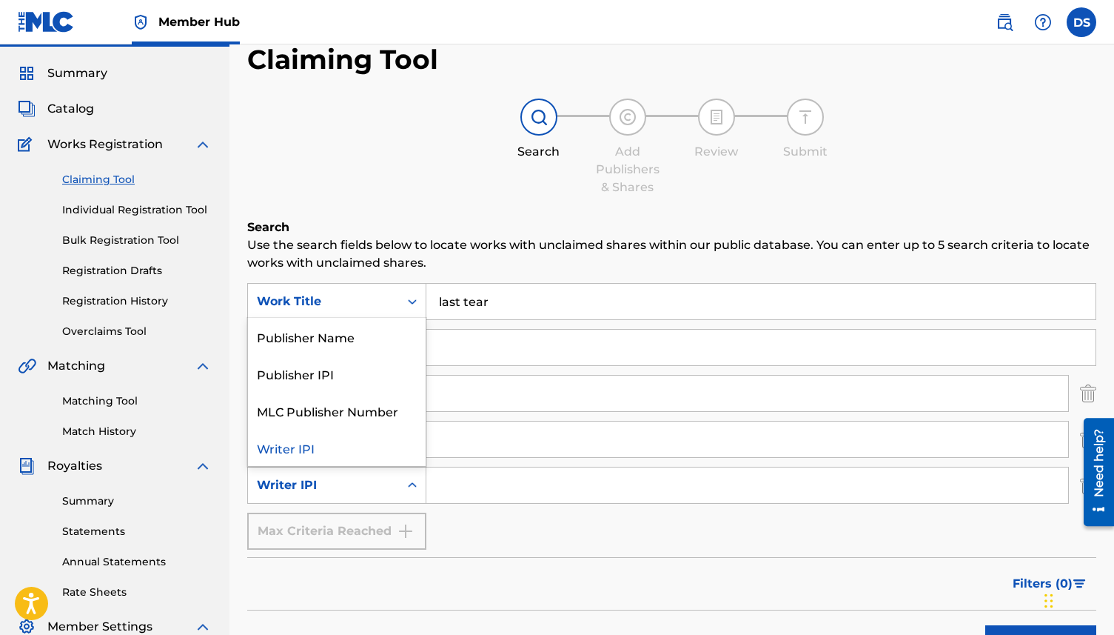
click at [394, 487] on div "Writer IPI" at bounding box center [323, 485] width 151 height 28
click at [398, 440] on div "MLC Song Code" at bounding box center [323, 439] width 151 height 28
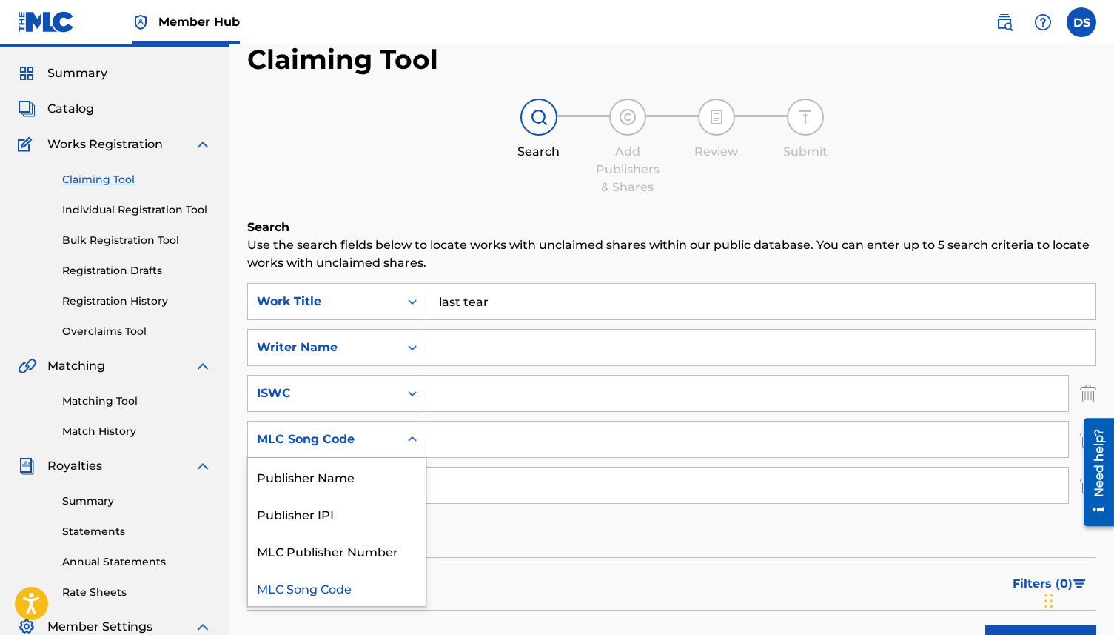
click at [398, 440] on div "MLC Song Code" at bounding box center [323, 439] width 151 height 28
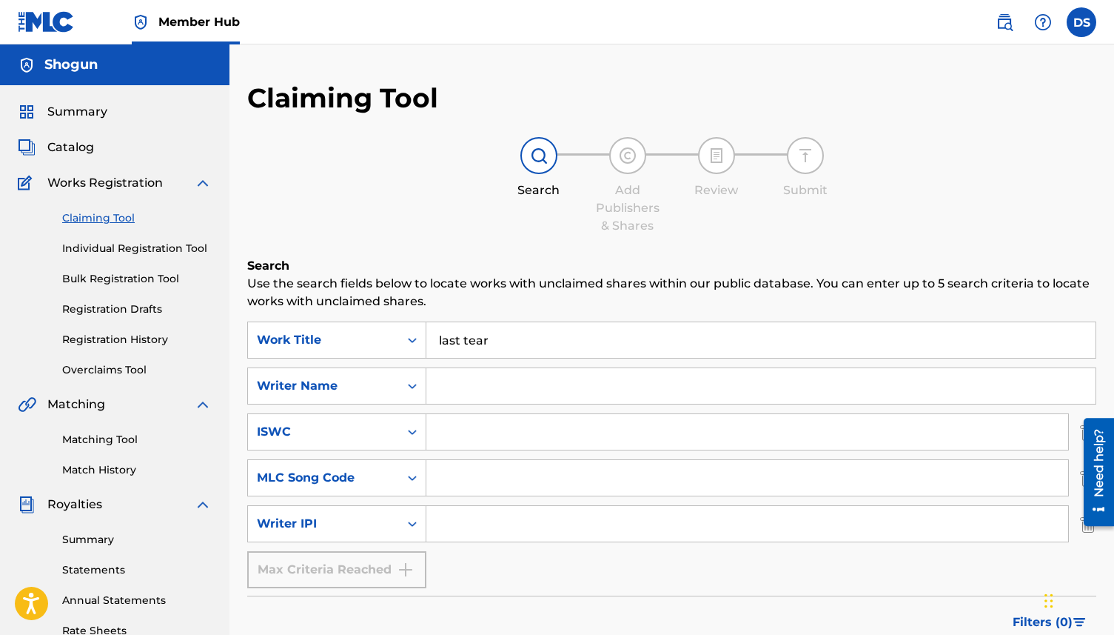
click at [118, 186] on span "Works Registration" at bounding box center [105, 183] width 116 height 18
click at [200, 181] on img at bounding box center [203, 183] width 18 height 18
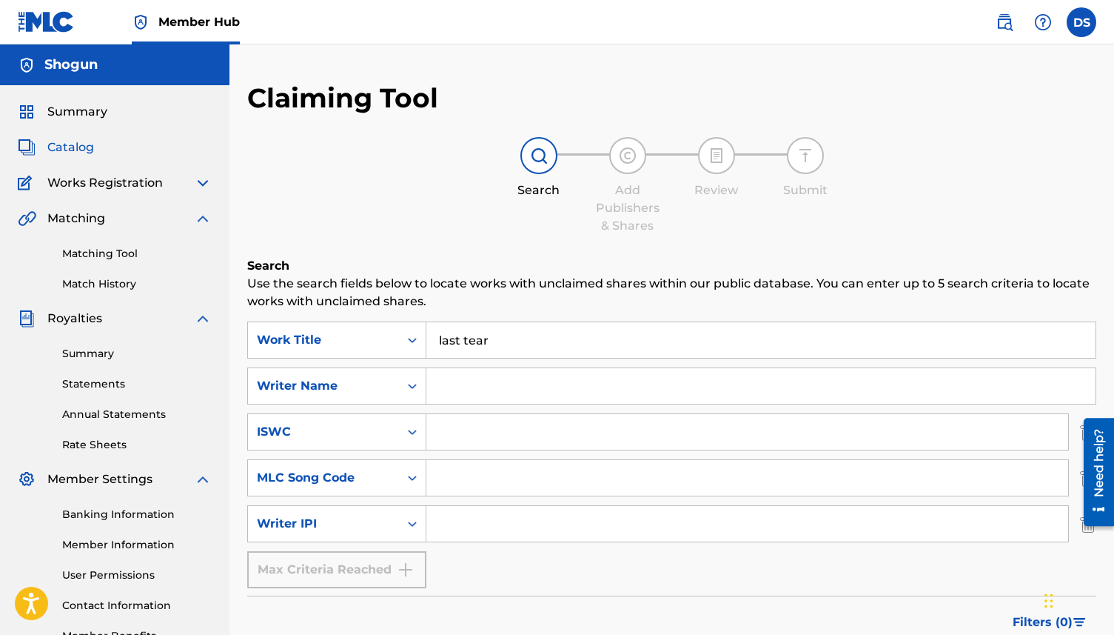
click at [81, 140] on span "Catalog" at bounding box center [70, 147] width 47 height 18
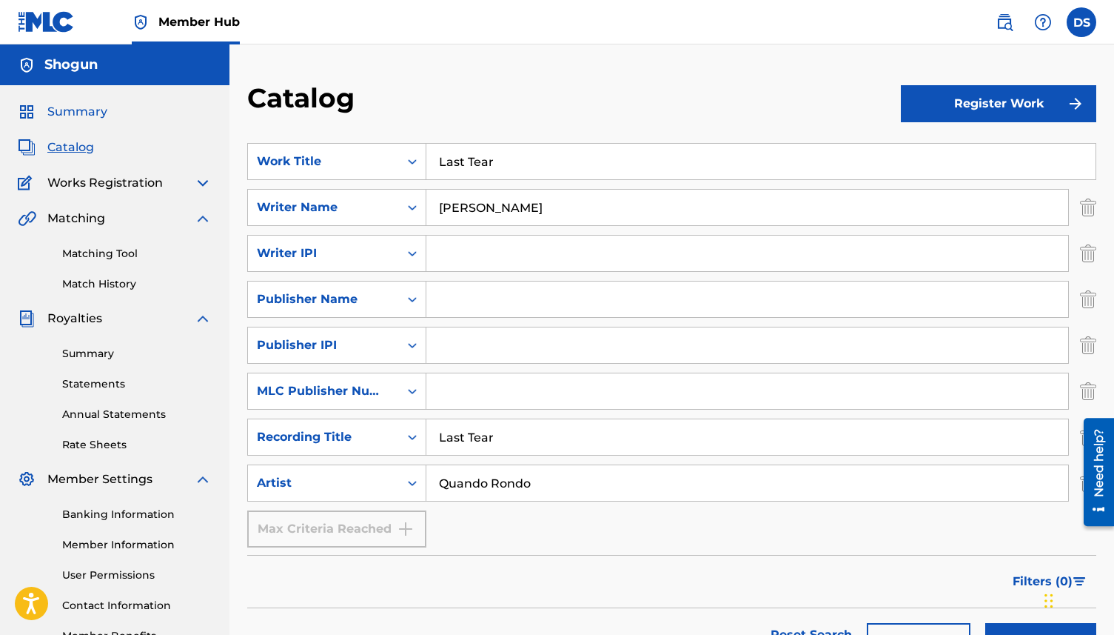
click at [80, 107] on span "Summary" at bounding box center [77, 112] width 60 height 18
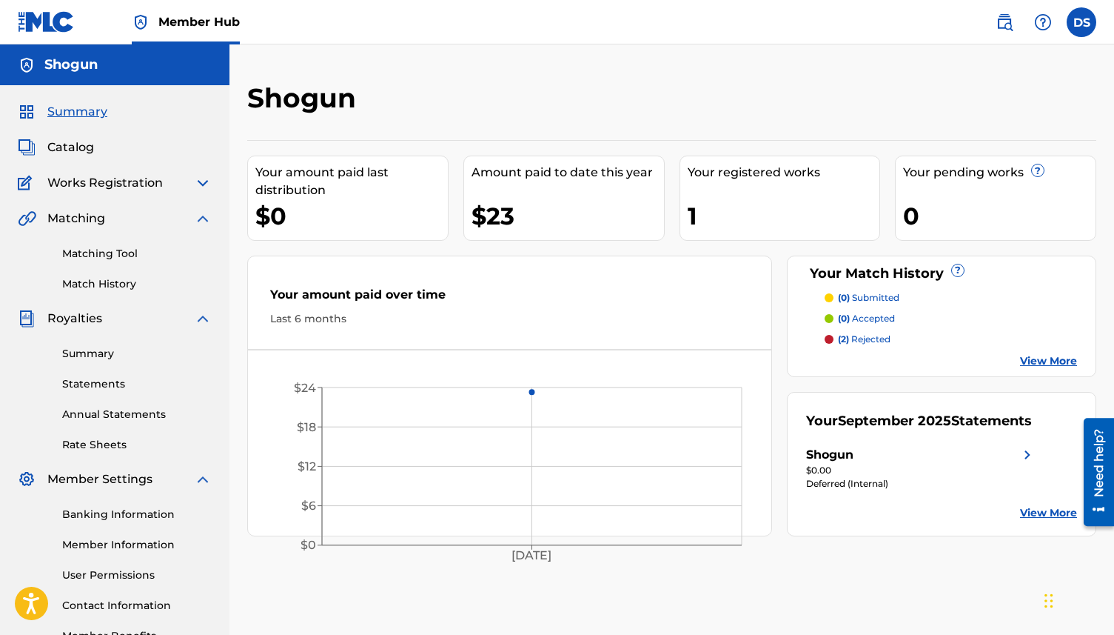
click at [78, 225] on span "Matching" at bounding box center [76, 219] width 58 height 18
click at [203, 220] on img at bounding box center [203, 219] width 18 height 18
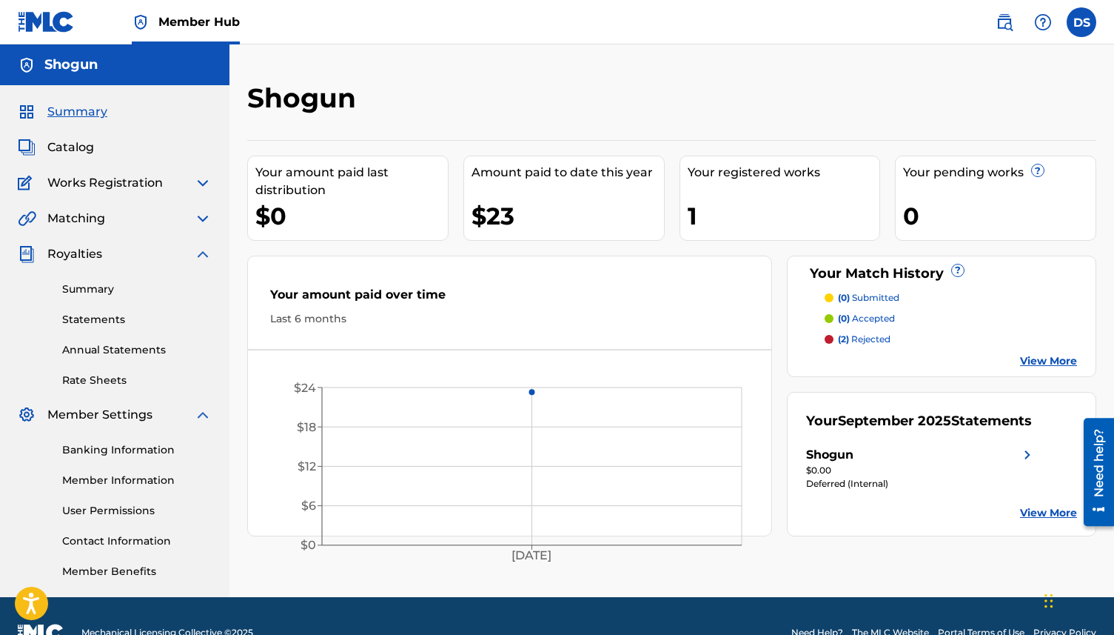
click at [167, 253] on div "Royalties" at bounding box center [115, 254] width 194 height 18
click at [205, 253] on img at bounding box center [203, 254] width 18 height 18
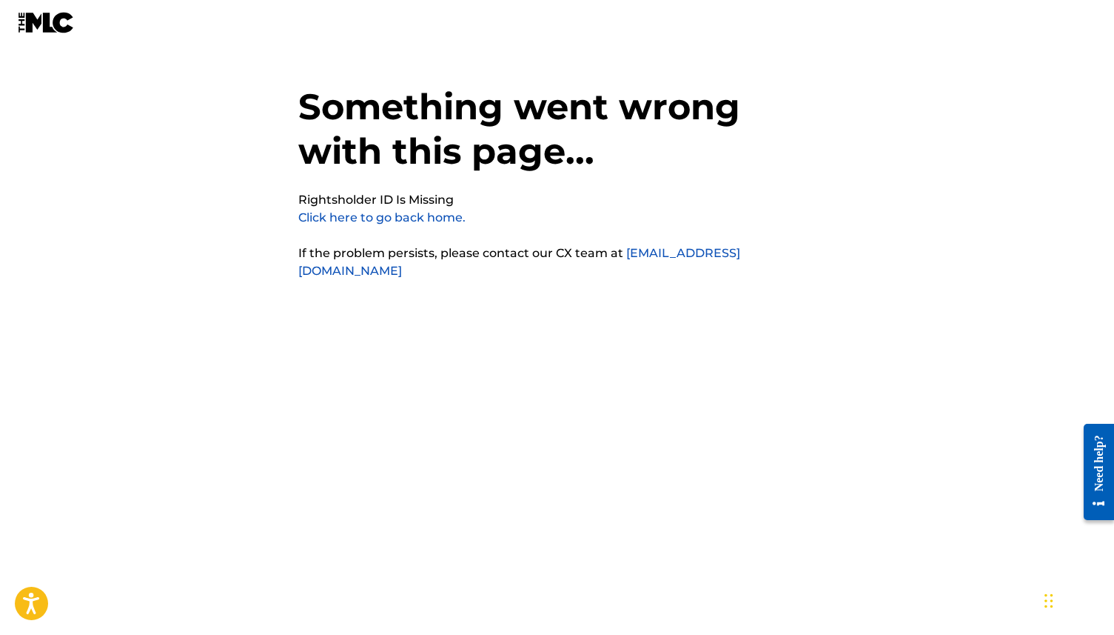
click at [42, 23] on img at bounding box center [46, 22] width 57 height 21
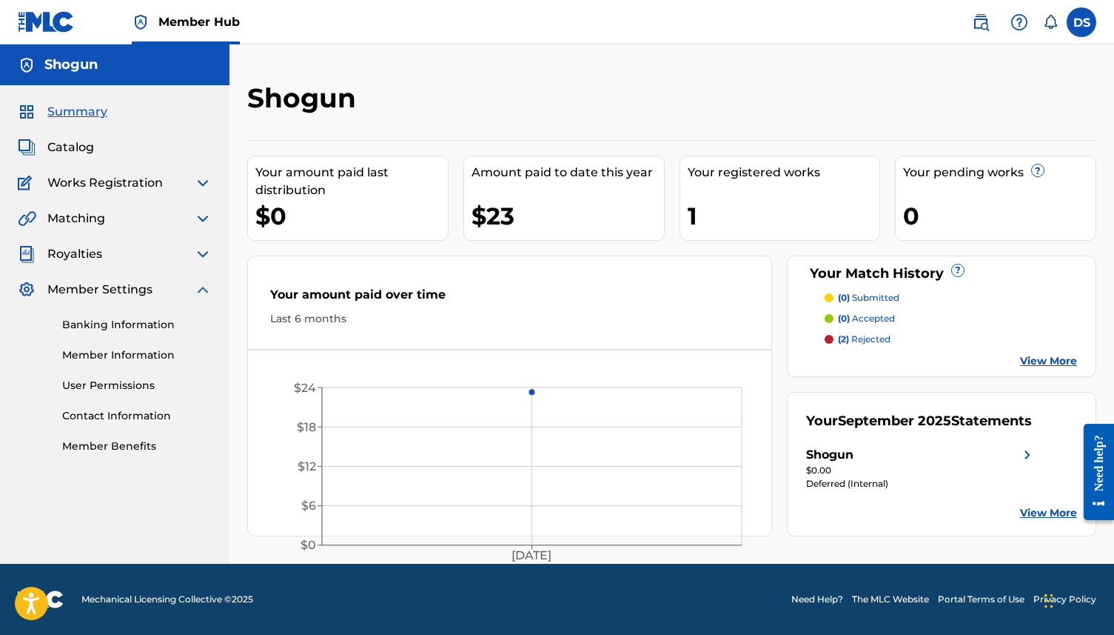
click at [81, 121] on div "Summary Catalog Works Registration Claiming Tool Individual Registration Tool B…" at bounding box center [115, 278] width 230 height 387
click at [75, 110] on span "Summary" at bounding box center [77, 112] width 60 height 18
click at [91, 151] on span "Catalog" at bounding box center [70, 147] width 47 height 18
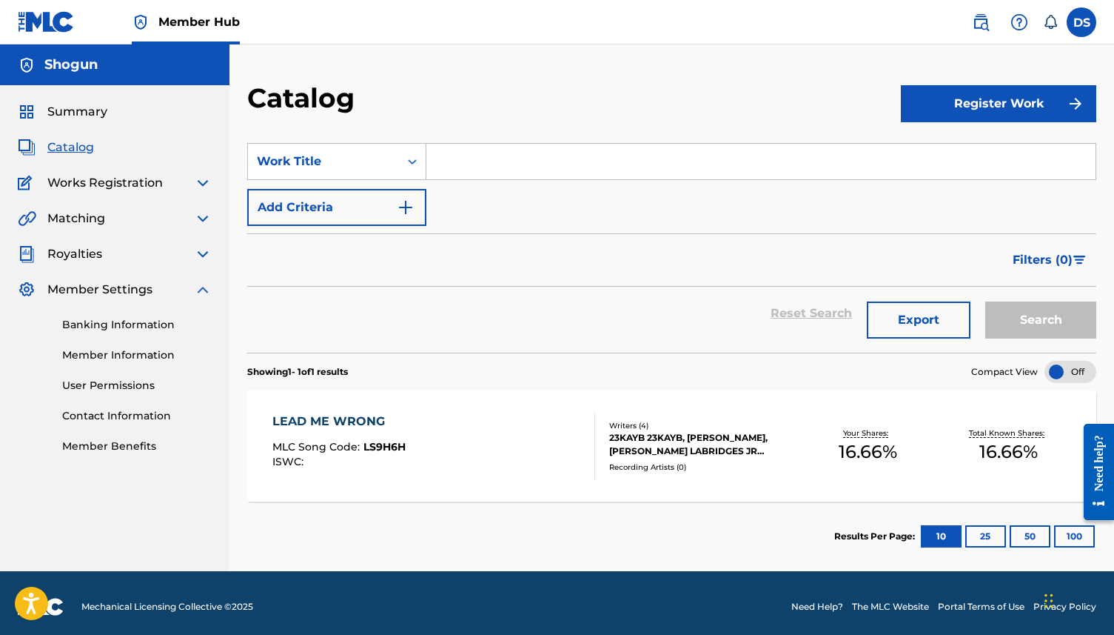
click at [513, 172] on input "Search Form" at bounding box center [761, 162] width 669 height 36
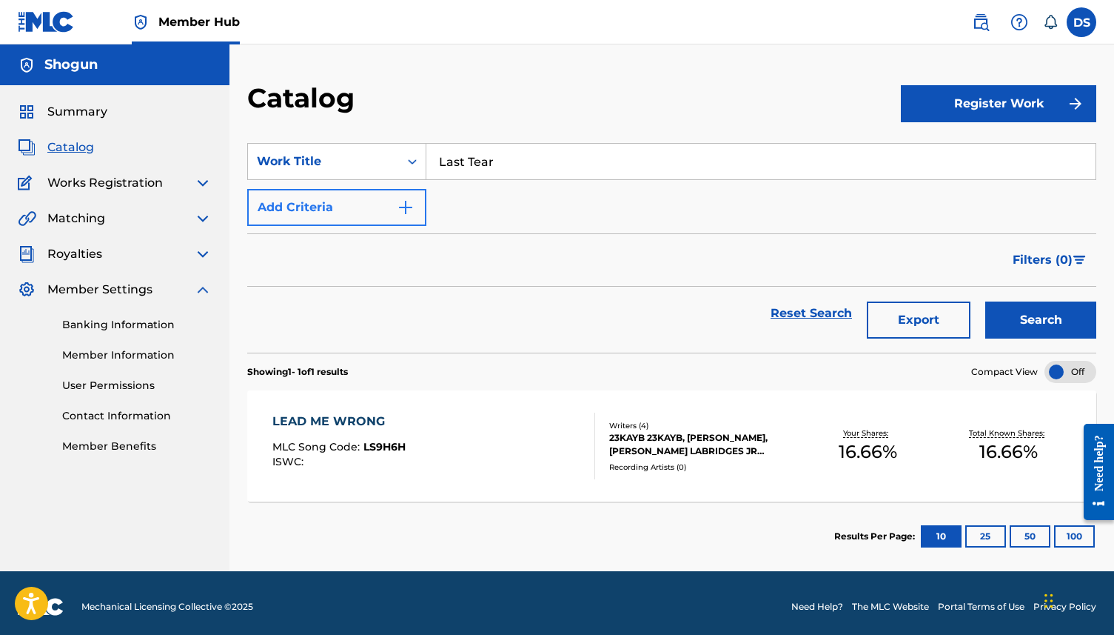
type input "Last Tear"
click at [412, 212] on img "Search Form" at bounding box center [406, 207] width 18 height 18
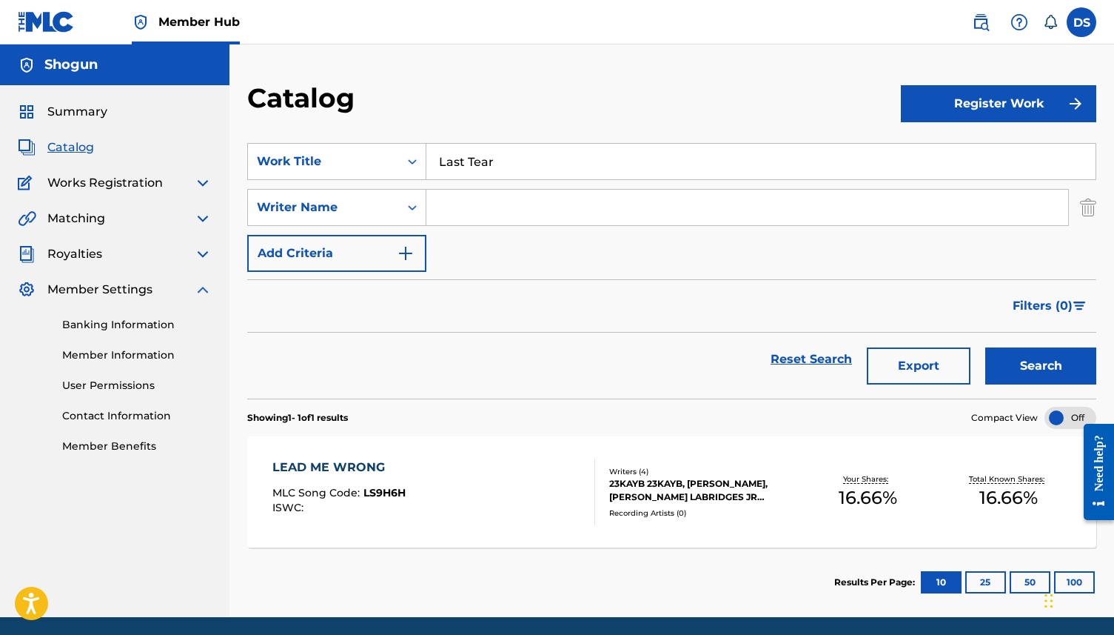
click at [436, 201] on input "Search Form" at bounding box center [748, 208] width 642 height 36
type input "[PERSON_NAME]"
click at [407, 251] on img "Search Form" at bounding box center [406, 253] width 18 height 18
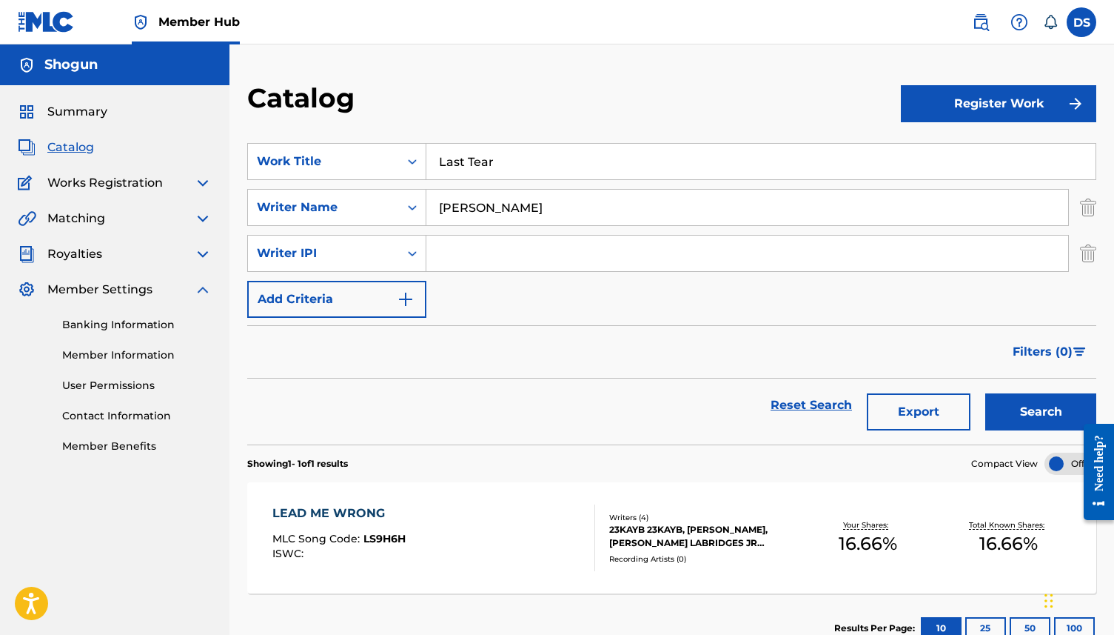
click at [496, 253] on input "Search Form" at bounding box center [748, 253] width 642 height 36
click at [519, 248] on input "Search Form" at bounding box center [748, 253] width 642 height 36
paste input "01086184444"
click at [460, 253] on input "01086184444" at bounding box center [748, 253] width 642 height 36
type input "01086184444"
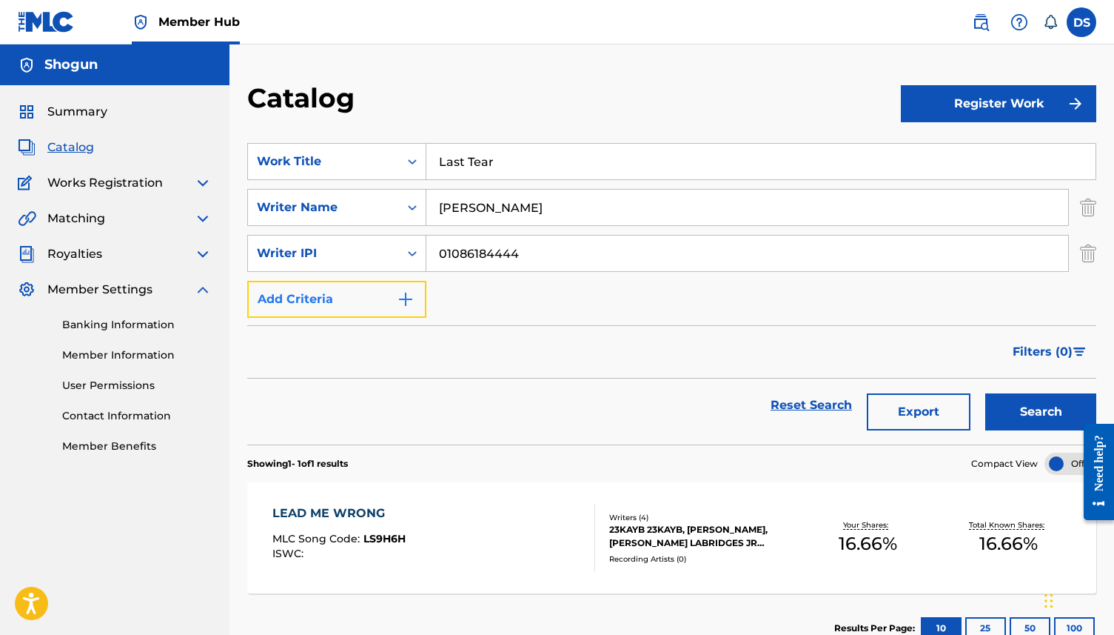
click at [405, 304] on img "Search Form" at bounding box center [406, 299] width 18 height 18
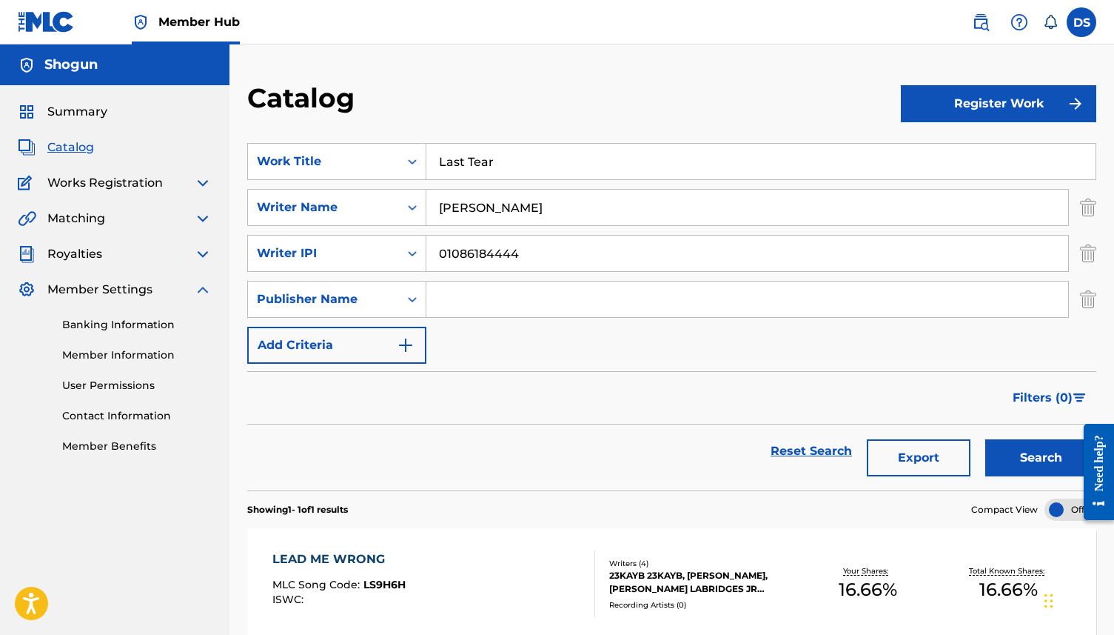
click at [458, 298] on input "Search Form" at bounding box center [748, 299] width 642 height 36
type input "ShogunBeatz"
click at [415, 345] on button "Add Criteria" at bounding box center [336, 345] width 179 height 37
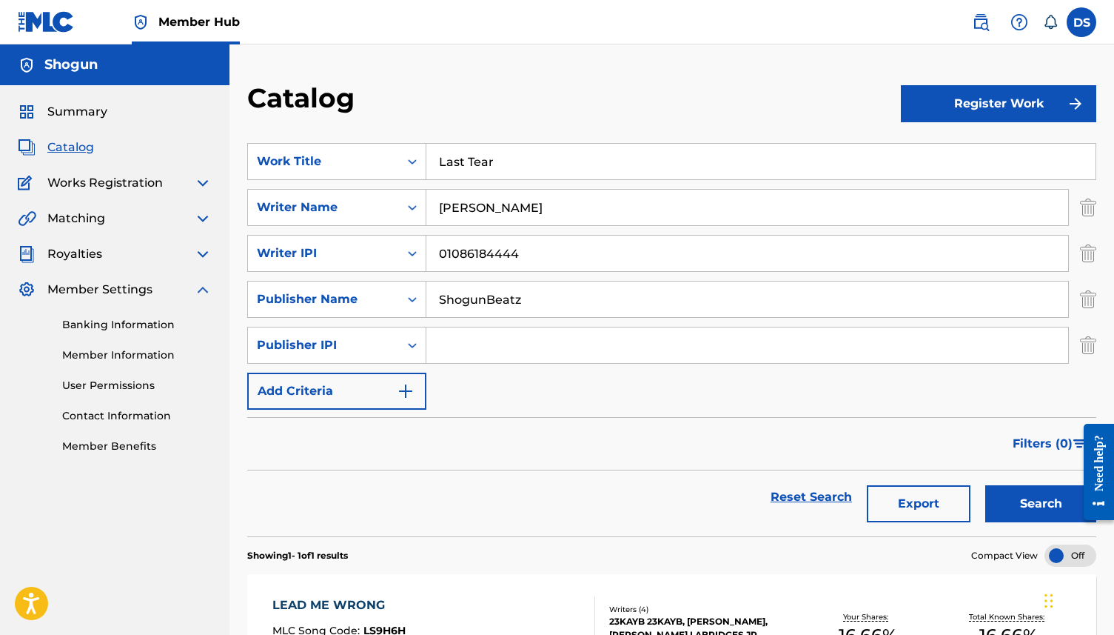
click at [564, 298] on input "ShogunBeatz" at bounding box center [748, 299] width 642 height 36
click at [414, 384] on img "Search Form" at bounding box center [406, 391] width 18 height 18
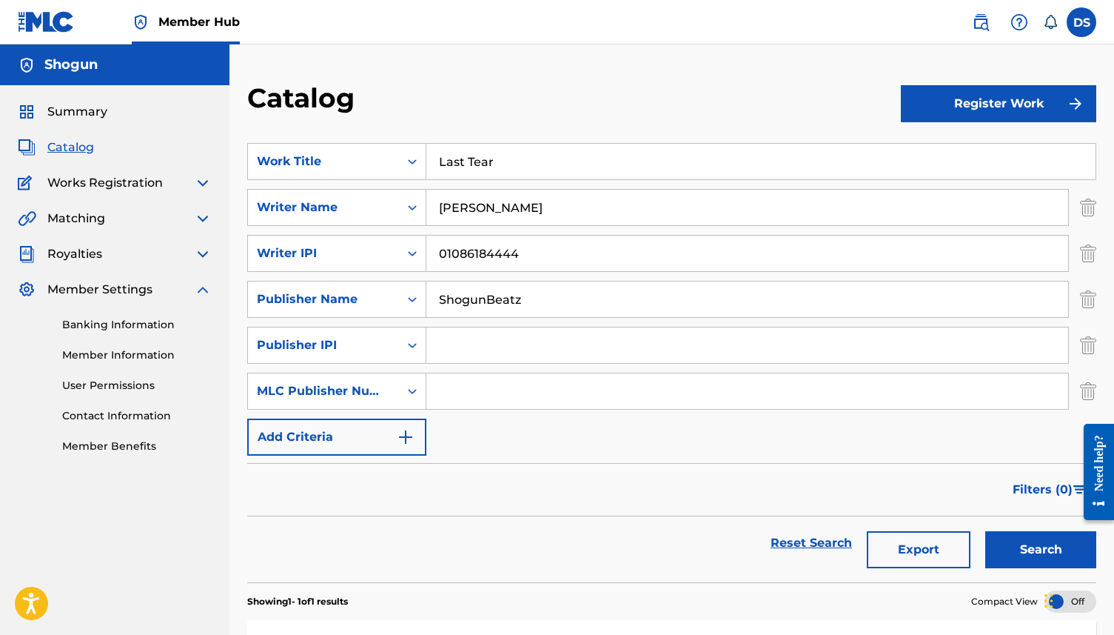
click at [459, 388] on input "Search Form" at bounding box center [748, 391] width 642 height 36
click at [400, 429] on img "Search Form" at bounding box center [406, 437] width 18 height 18
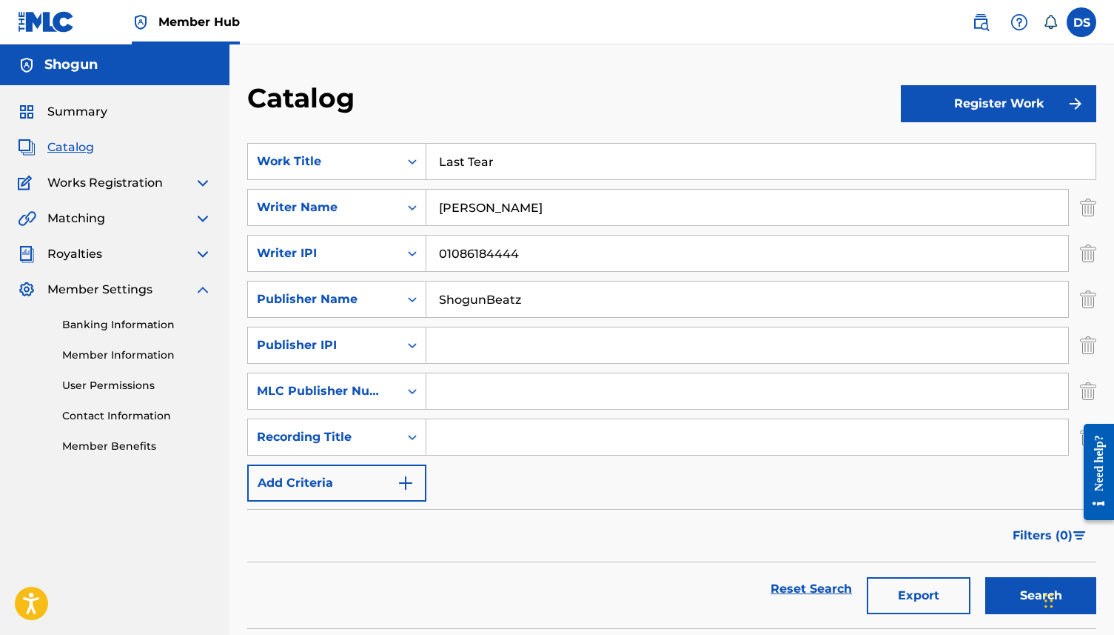
click at [439, 420] on input "Search Form" at bounding box center [748, 437] width 642 height 36
type input "Last Tear"
click at [392, 472] on button "Add Criteria" at bounding box center [336, 482] width 179 height 37
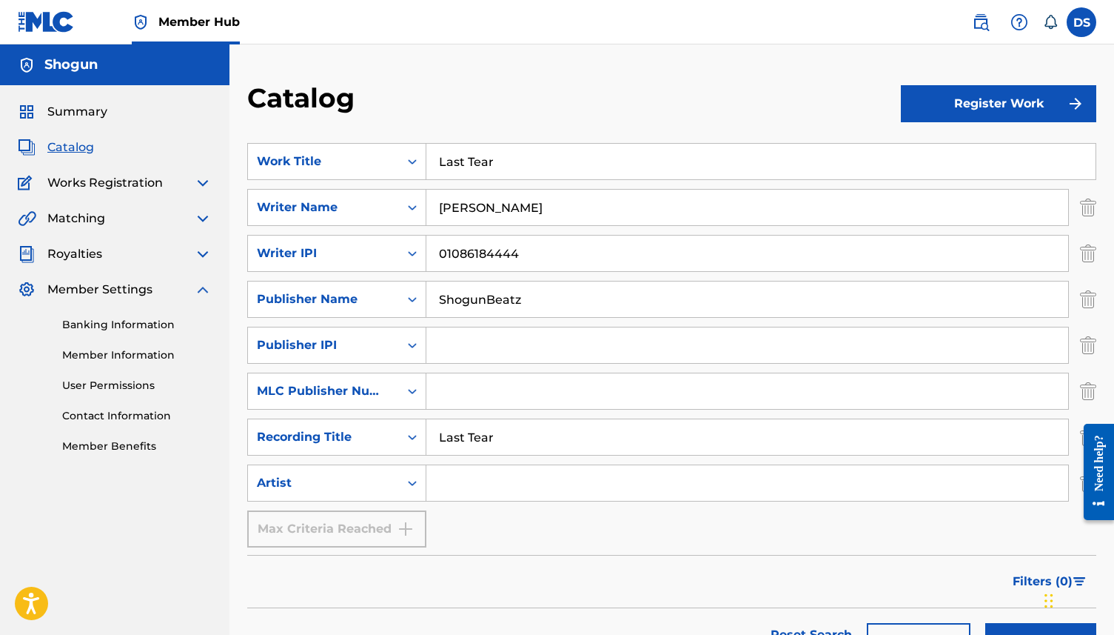
click at [469, 476] on input "Search Form" at bounding box center [748, 483] width 642 height 36
type input "Quando Rondo"
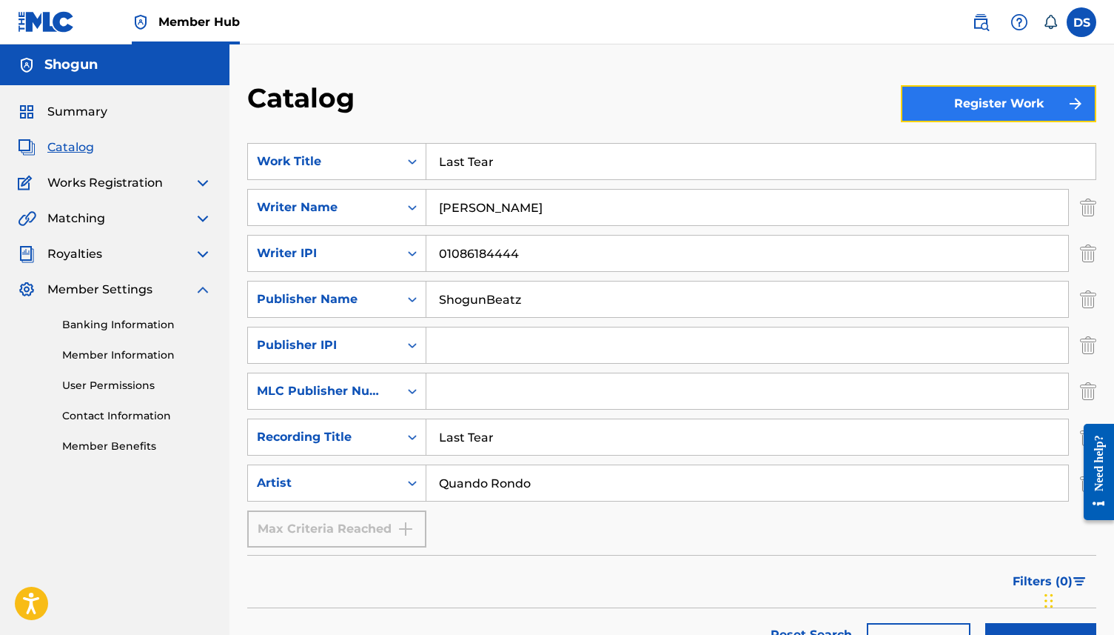
click at [1017, 91] on button "Register Work" at bounding box center [998, 103] width 195 height 37
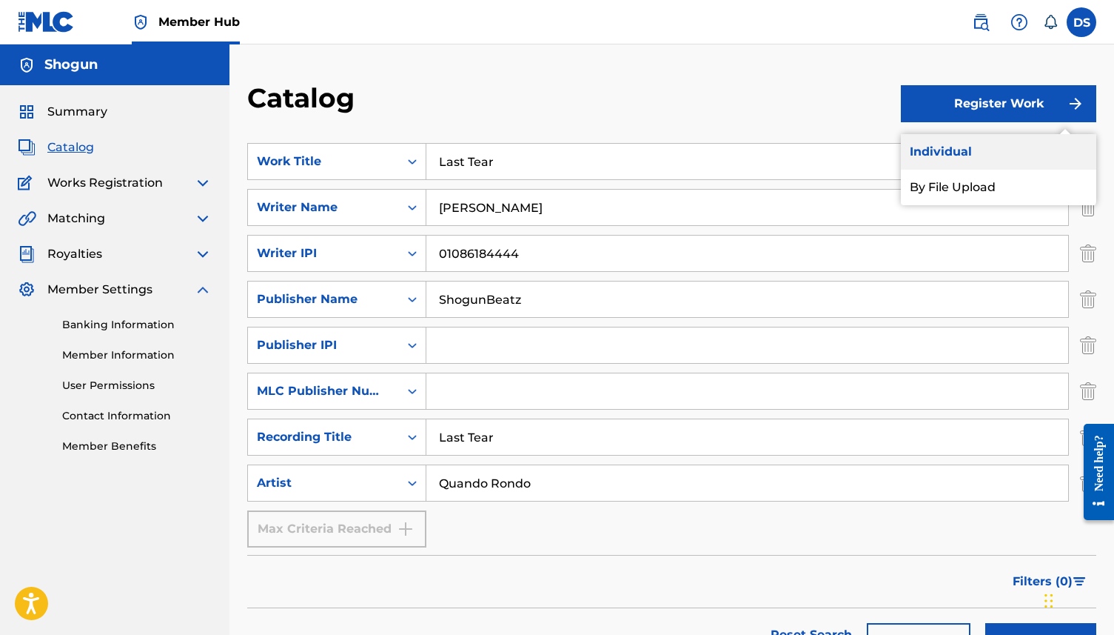
click at [978, 144] on link "Individual" at bounding box center [998, 152] width 195 height 36
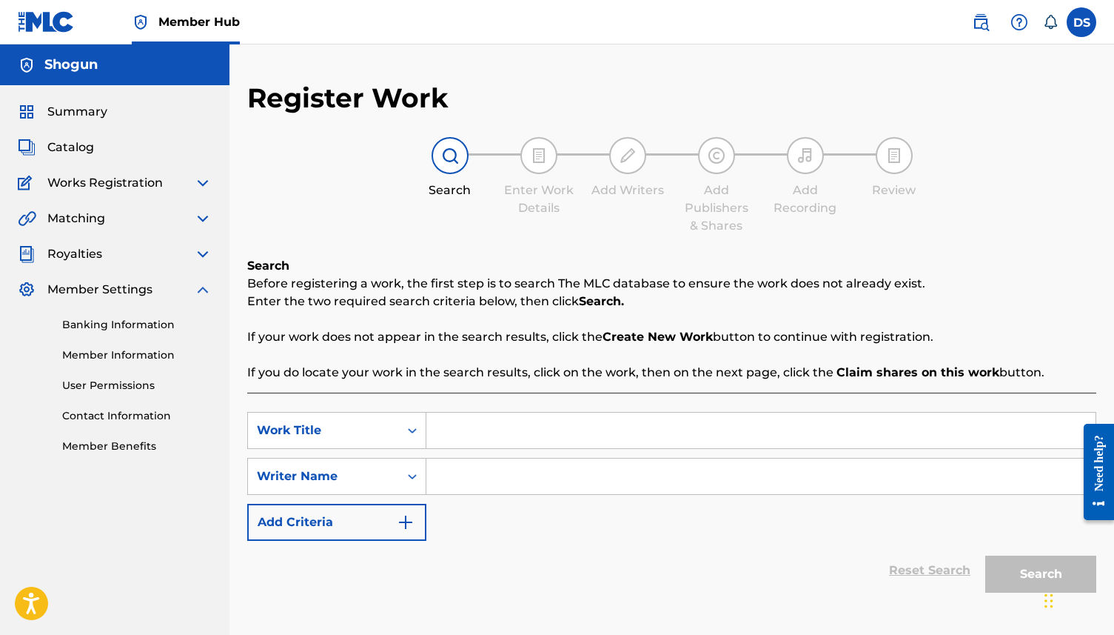
click at [499, 442] on input "Search Form" at bounding box center [761, 430] width 669 height 36
type input "Last Tear"
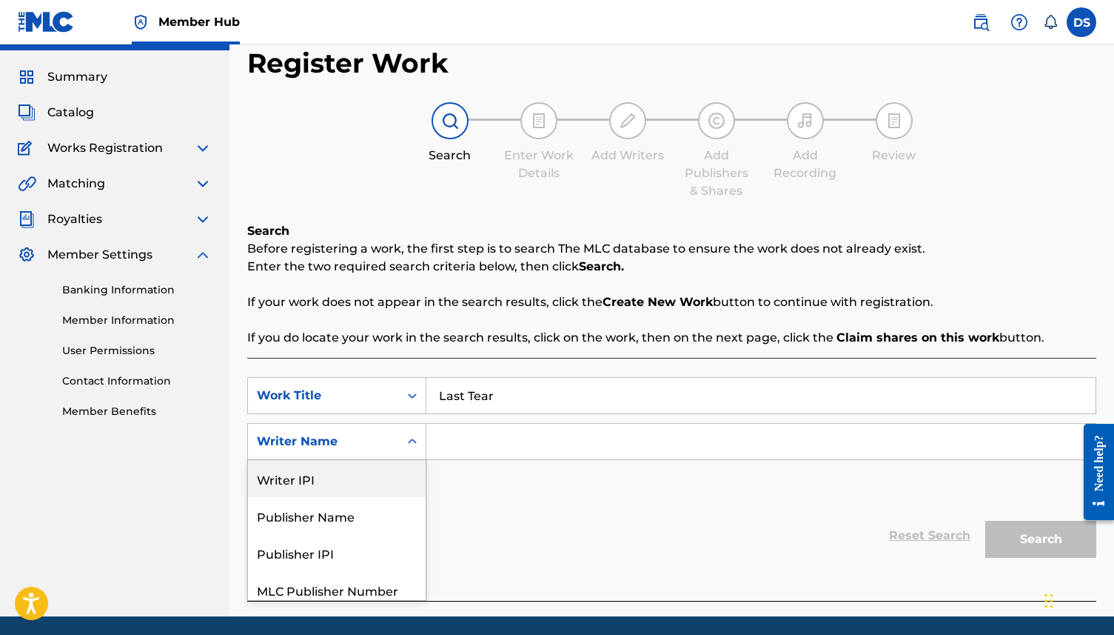
scroll to position [46, 0]
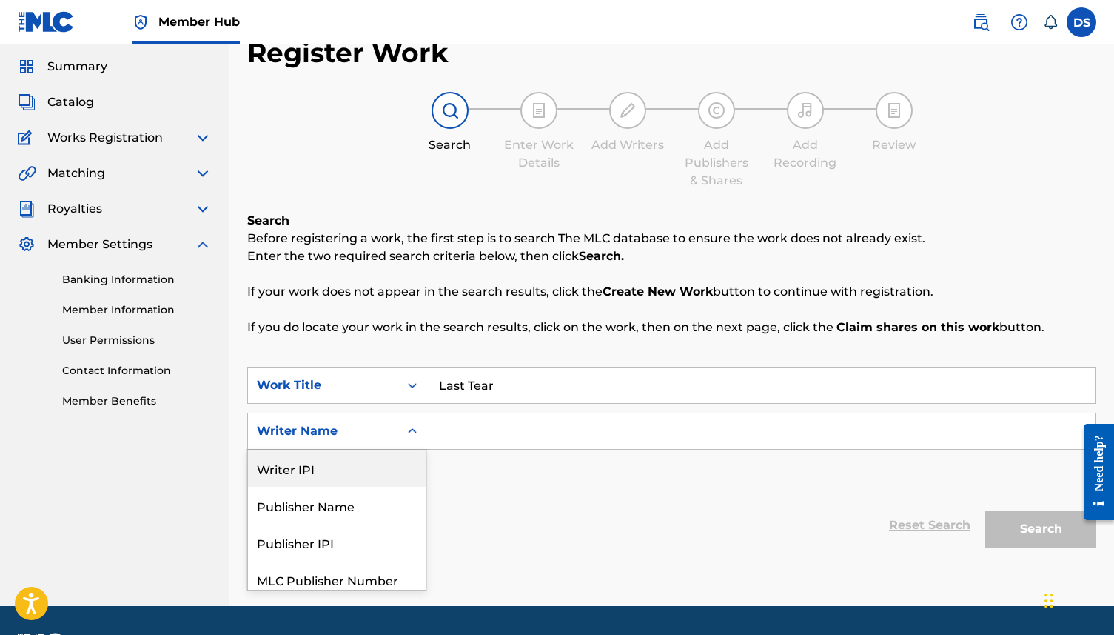
click at [404, 449] on div "Writer IPI, 1 of 5. 5 results available. Use Up and Down to choose options, pre…" at bounding box center [336, 430] width 179 height 37
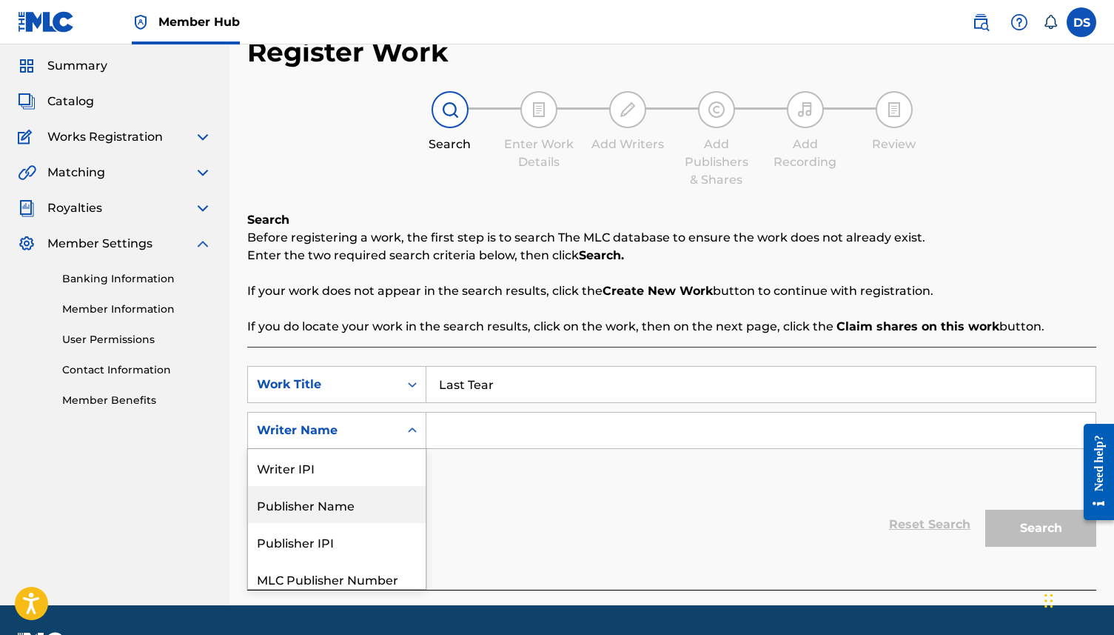
scroll to position [45, 0]
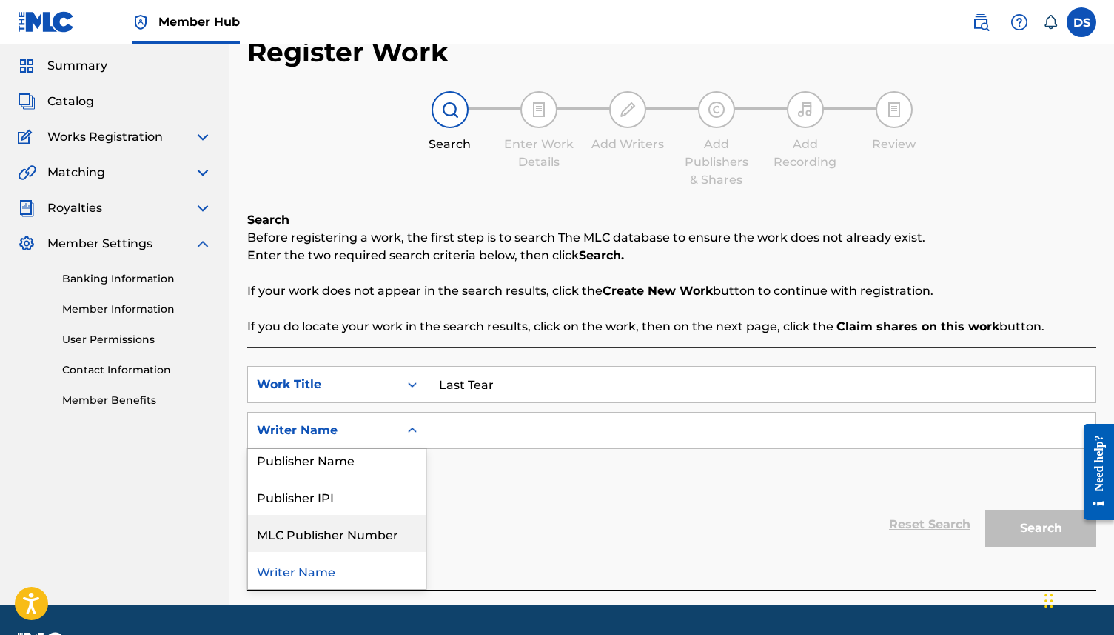
click at [382, 527] on div "MLC Publisher Number" at bounding box center [337, 533] width 178 height 37
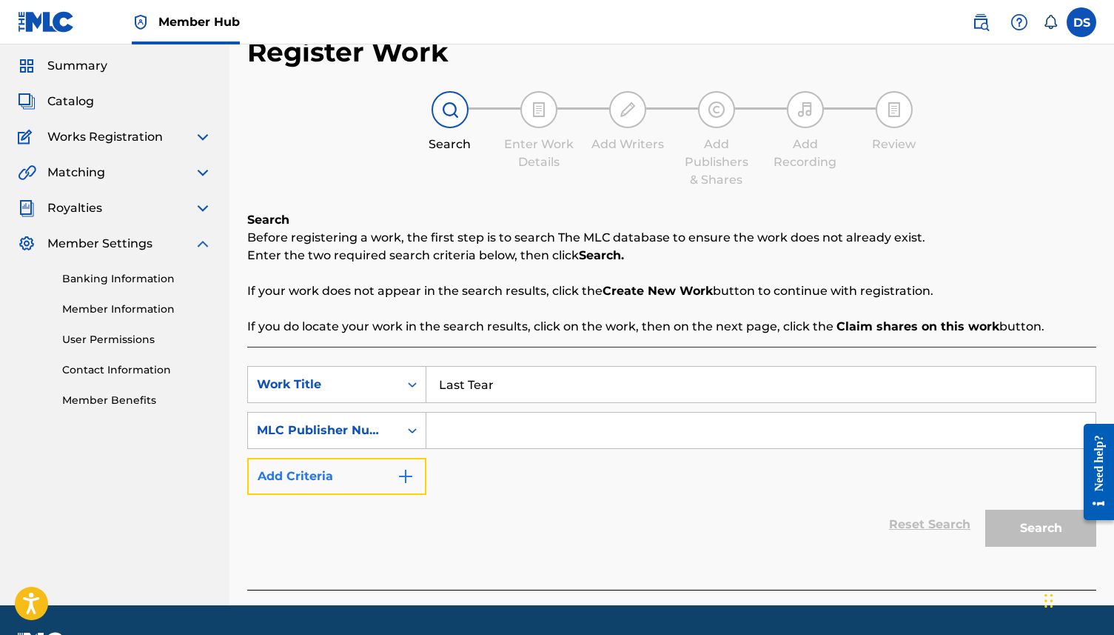
click at [419, 481] on button "Add Criteria" at bounding box center [336, 476] width 179 height 37
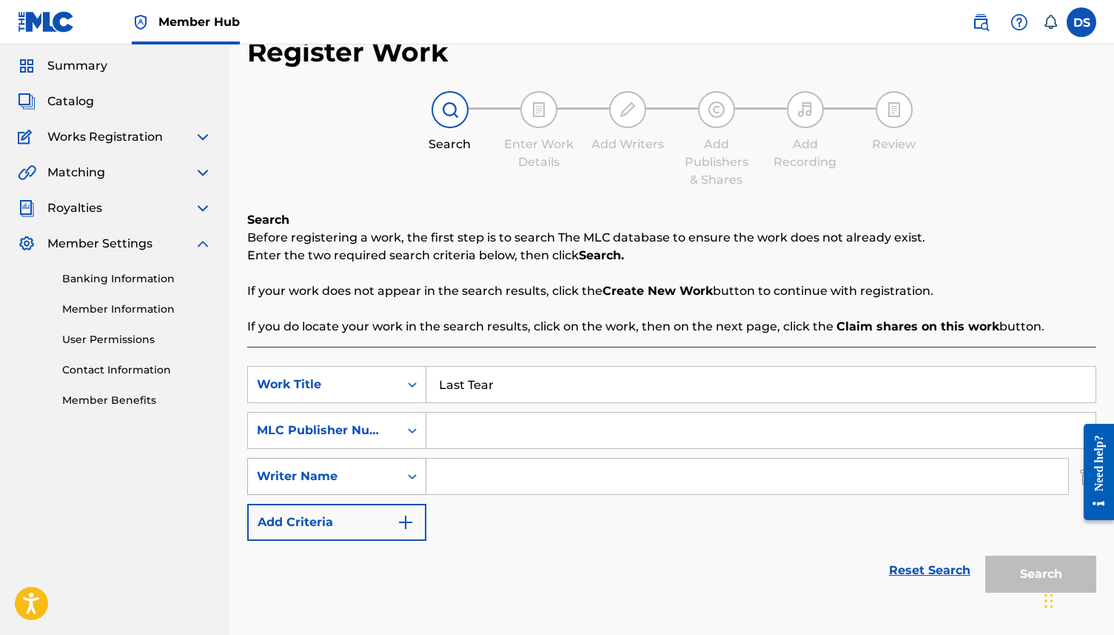
click at [412, 477] on icon "Search Form" at bounding box center [412, 476] width 15 height 15
click at [95, 138] on span "Works Registration" at bounding box center [105, 137] width 116 height 18
click at [201, 130] on img at bounding box center [203, 137] width 18 height 18
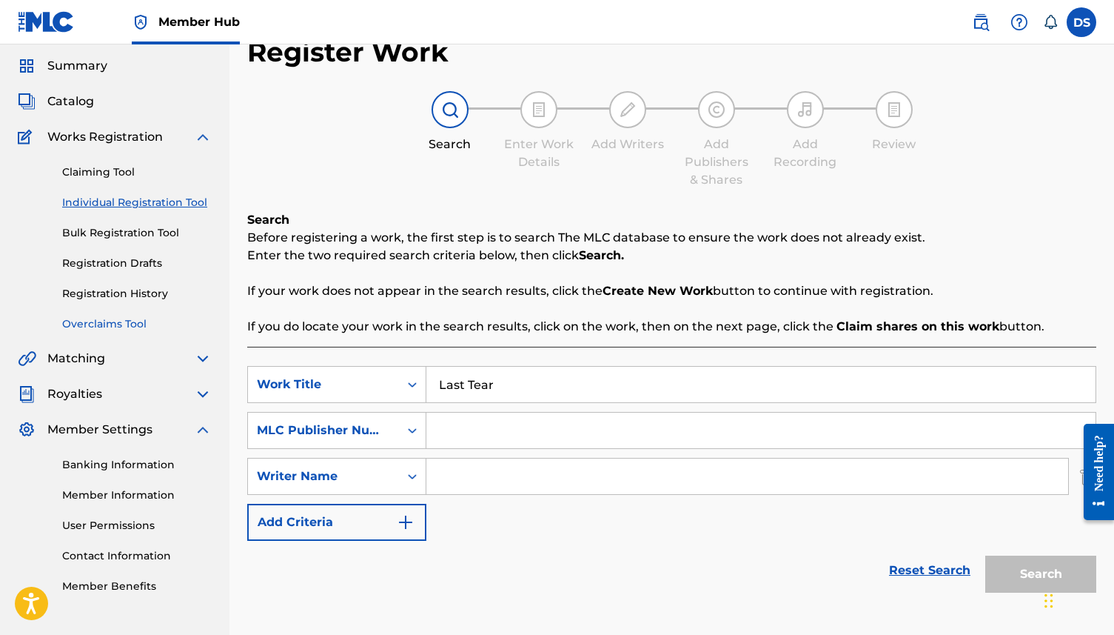
click at [121, 324] on link "Overclaims Tool" at bounding box center [137, 324] width 150 height 16
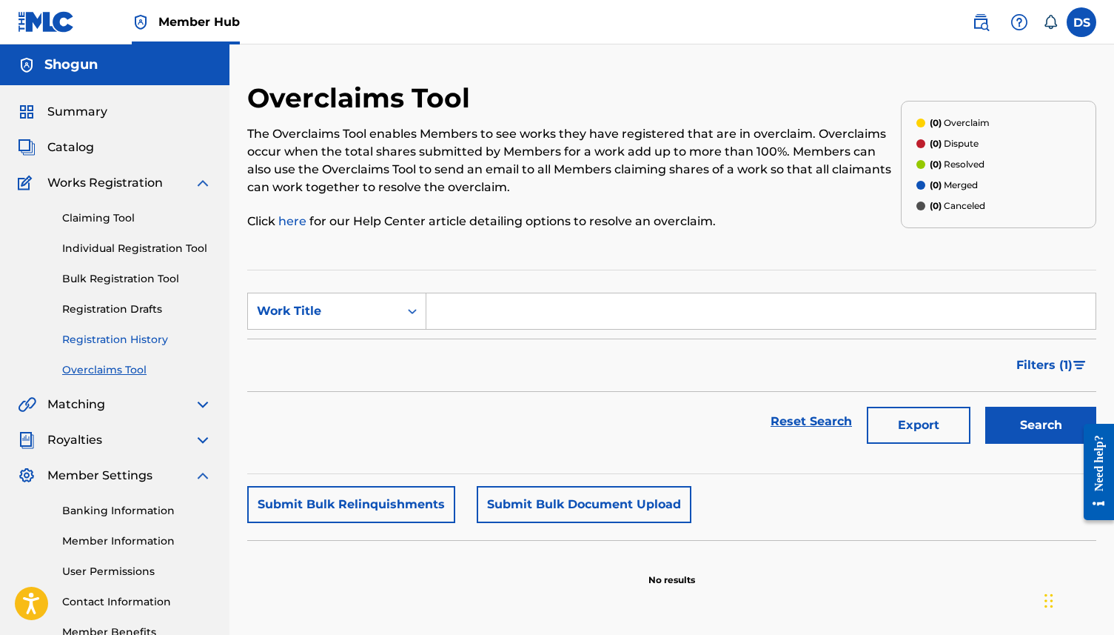
click at [116, 334] on link "Registration History" at bounding box center [137, 340] width 150 height 16
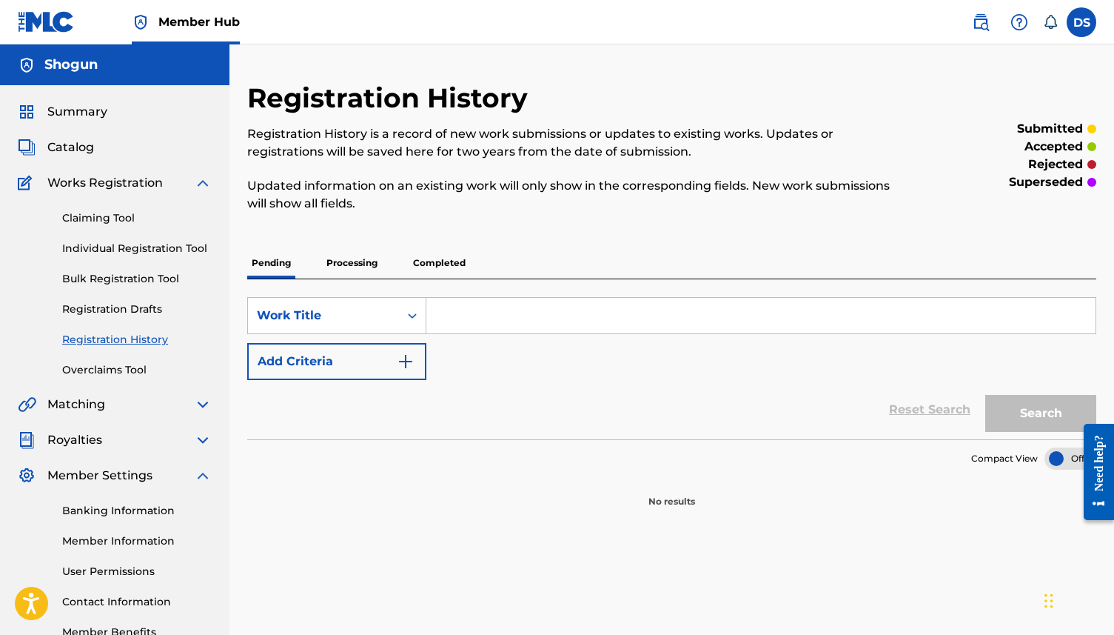
click at [97, 181] on span "Works Registration" at bounding box center [105, 183] width 116 height 18
click at [64, 118] on span "Summary" at bounding box center [77, 112] width 60 height 18
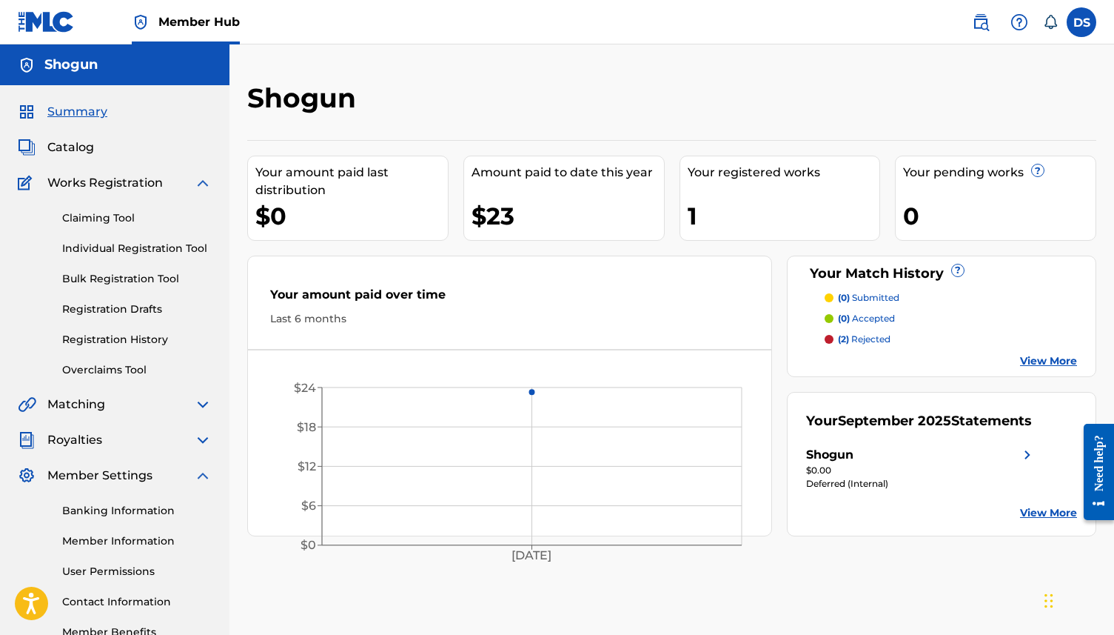
click at [86, 186] on span "Works Registration" at bounding box center [105, 183] width 116 height 18
click at [78, 143] on span "Catalog" at bounding box center [70, 147] width 47 height 18
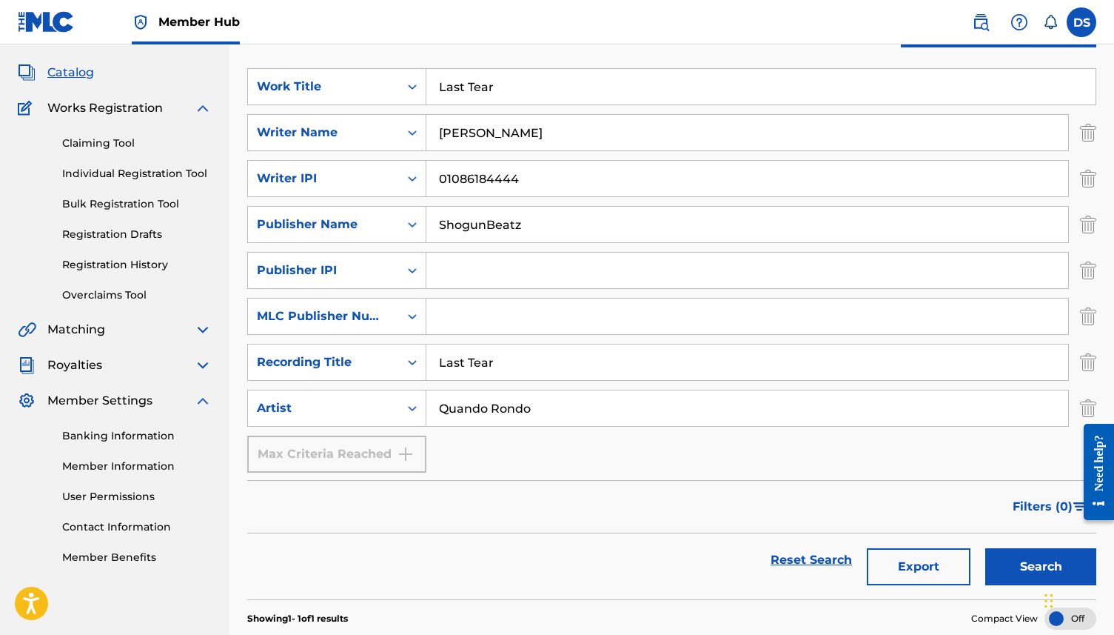
scroll to position [78, 0]
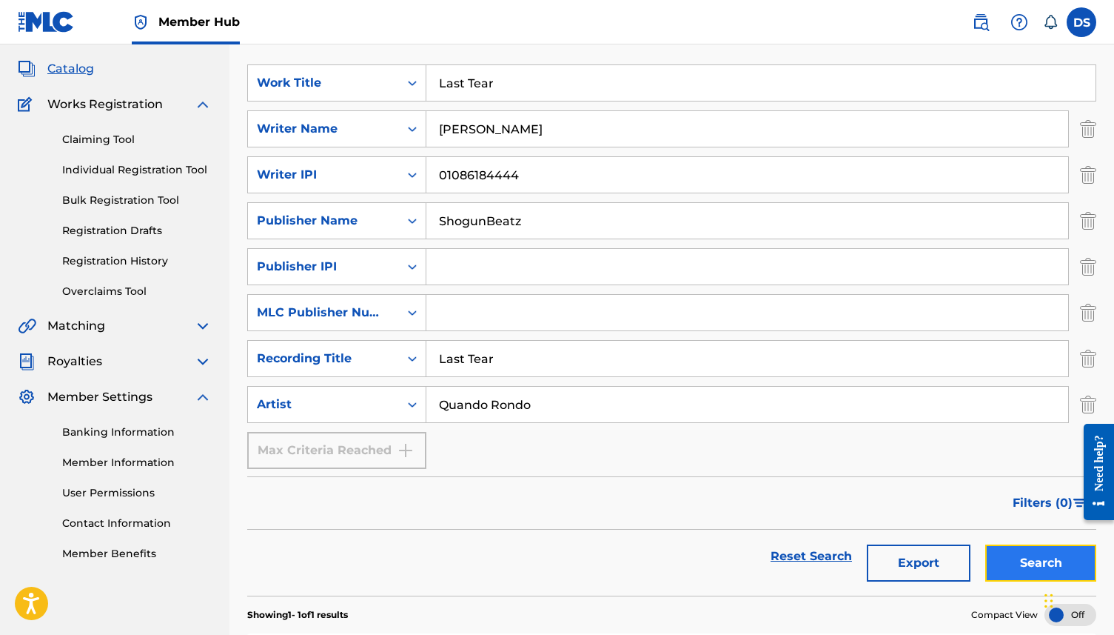
click at [1066, 555] on button "Search" at bounding box center [1041, 562] width 111 height 37
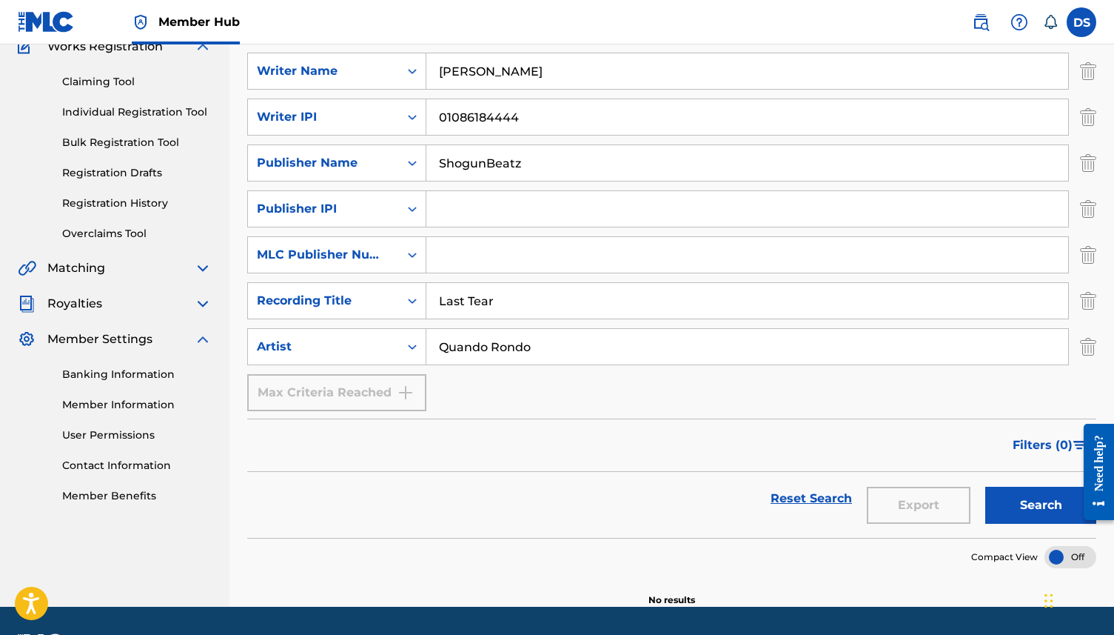
scroll to position [0, 0]
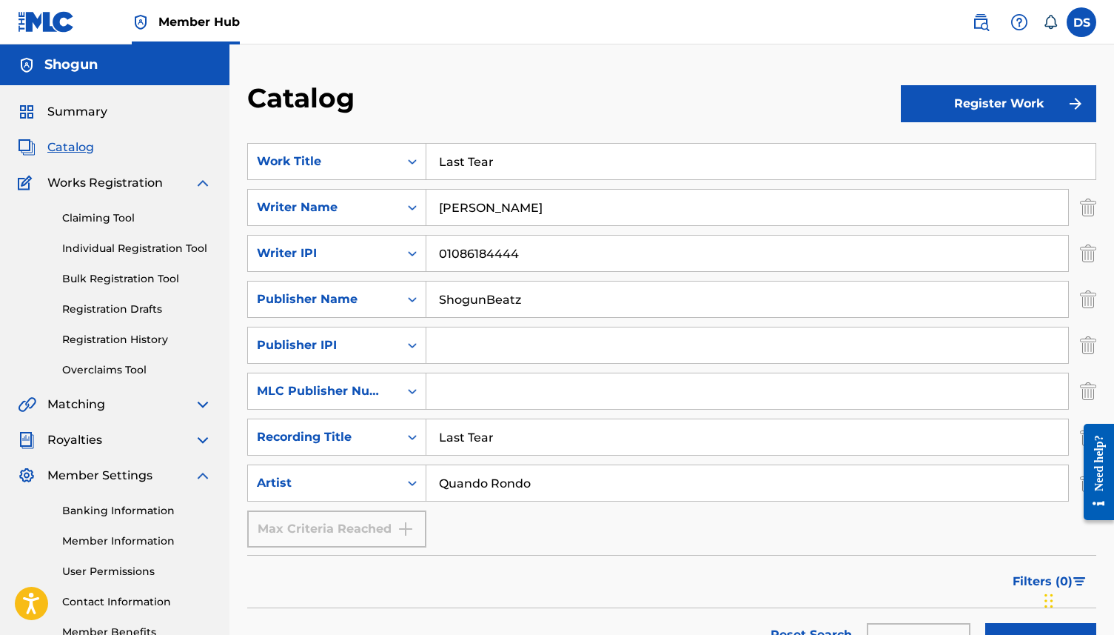
click at [1084, 479] on div "Need help?" at bounding box center [1099, 471] width 30 height 96
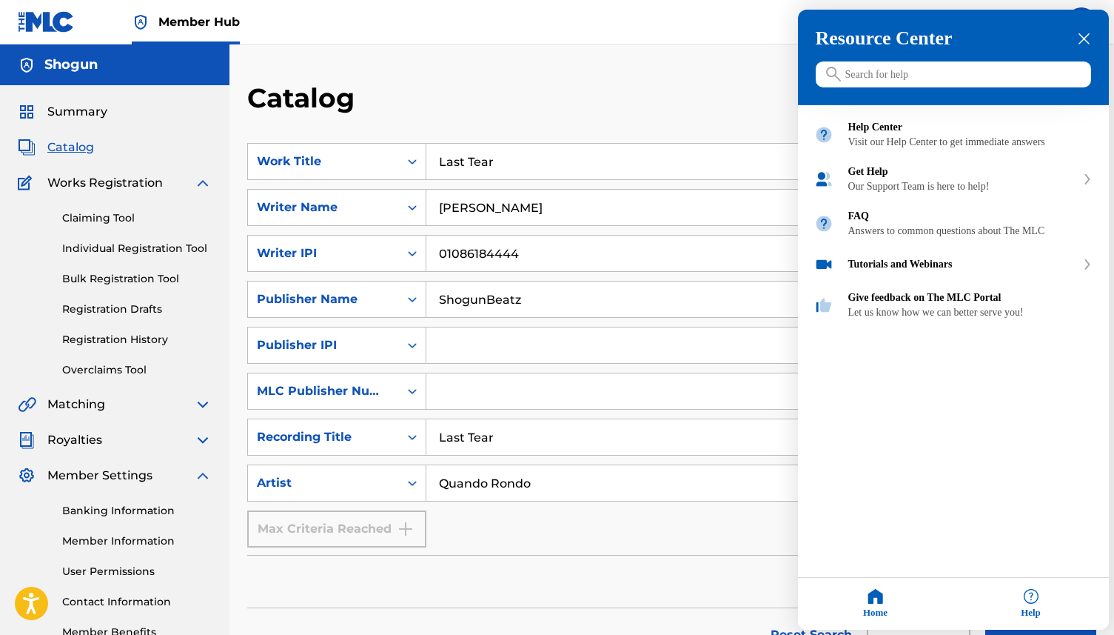
click at [1089, 33] on div "close resource center" at bounding box center [1084, 39] width 14 height 14
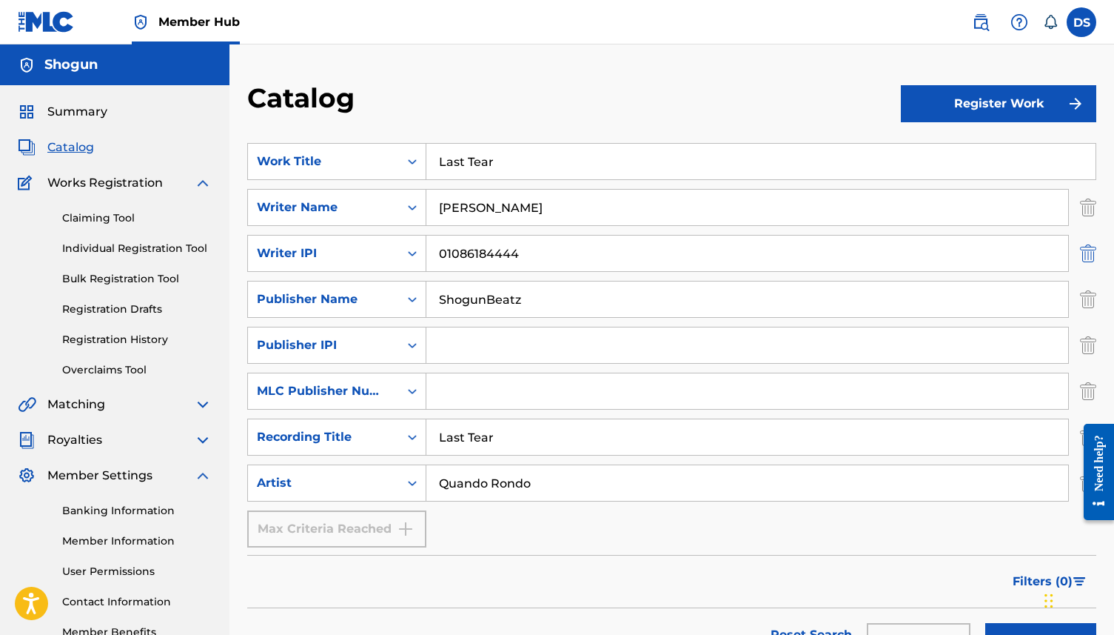
click at [1089, 244] on img "Search Form" at bounding box center [1088, 253] width 16 height 37
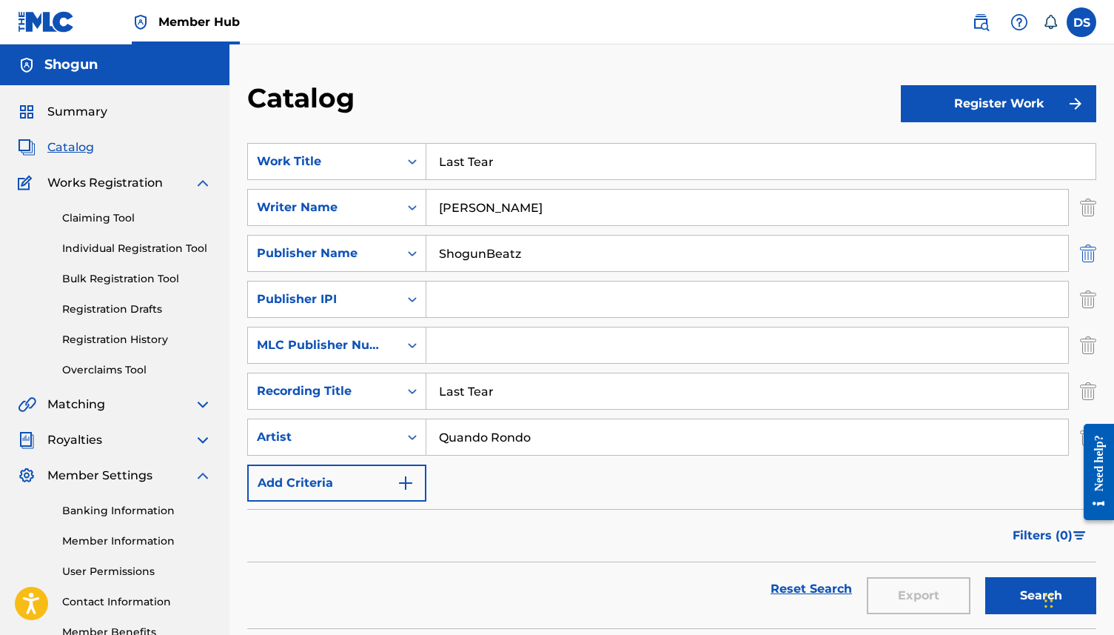
click at [1089, 244] on img "Search Form" at bounding box center [1088, 253] width 16 height 37
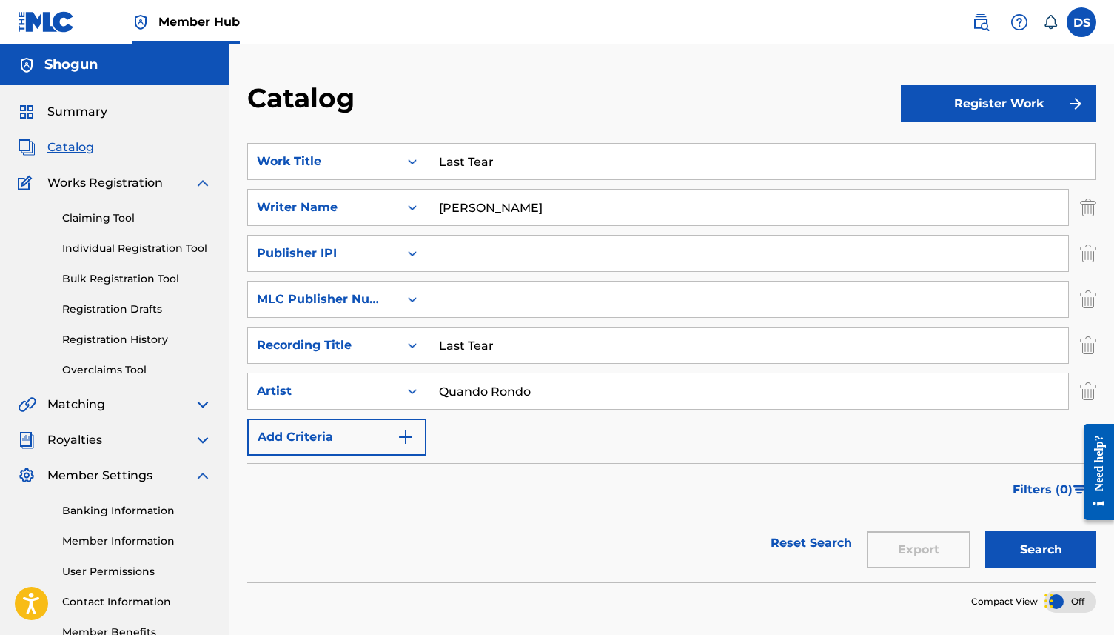
click at [108, 174] on span "Works Registration" at bounding box center [105, 183] width 116 height 18
click at [118, 247] on link "Individual Registration Tool" at bounding box center [137, 249] width 150 height 16
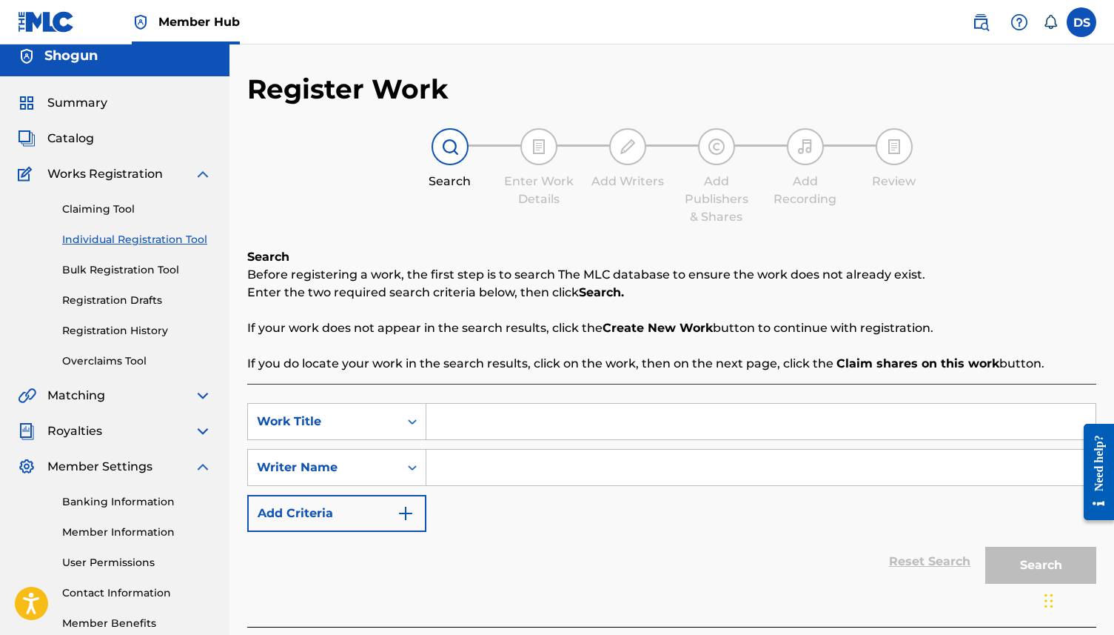
scroll to position [94, 0]
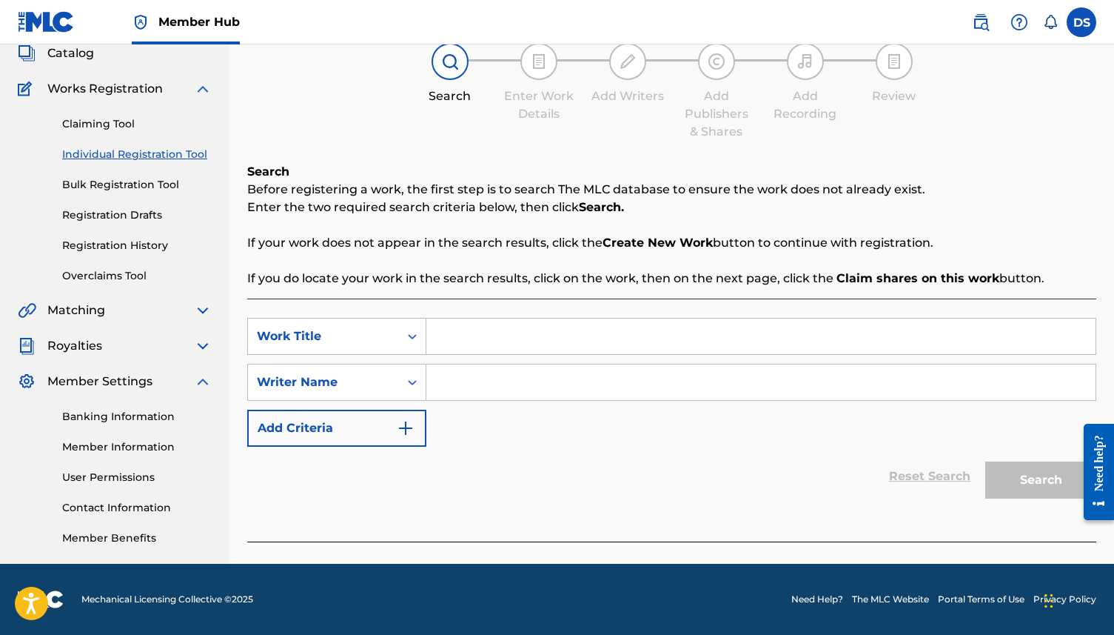
click at [545, 338] on input "Search Form" at bounding box center [761, 336] width 669 height 36
type input "Last Tear"
click at [549, 374] on input "Search Form" at bounding box center [761, 382] width 669 height 36
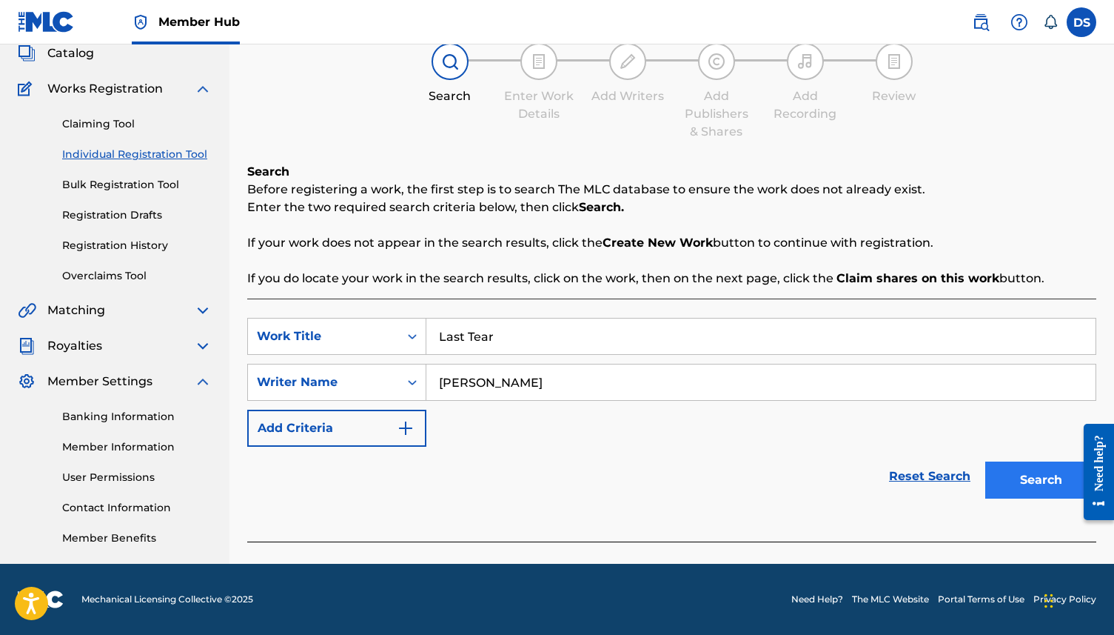
type input "[PERSON_NAME]"
click at [1034, 485] on button "Search" at bounding box center [1041, 479] width 111 height 37
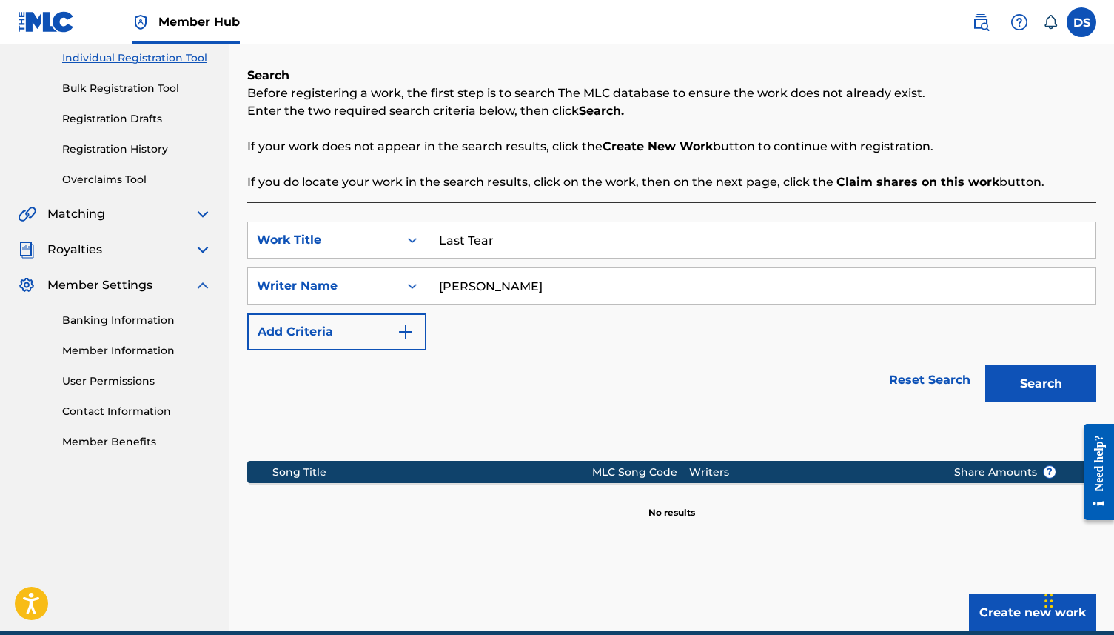
scroll to position [258, 0]
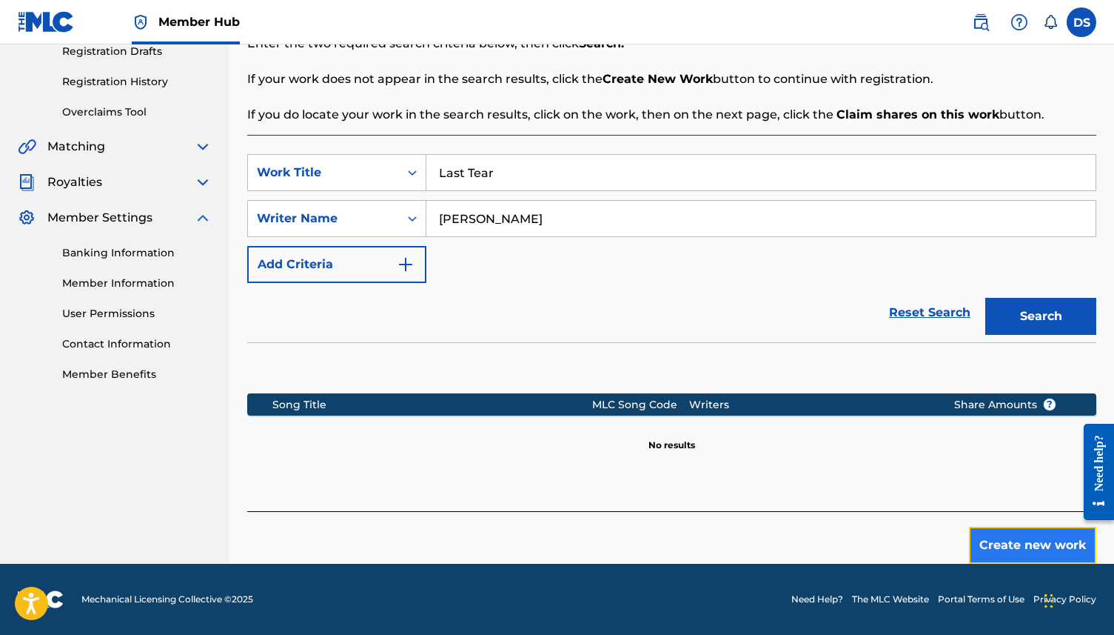
click at [1005, 536] on button "Create new work" at bounding box center [1032, 545] width 127 height 37
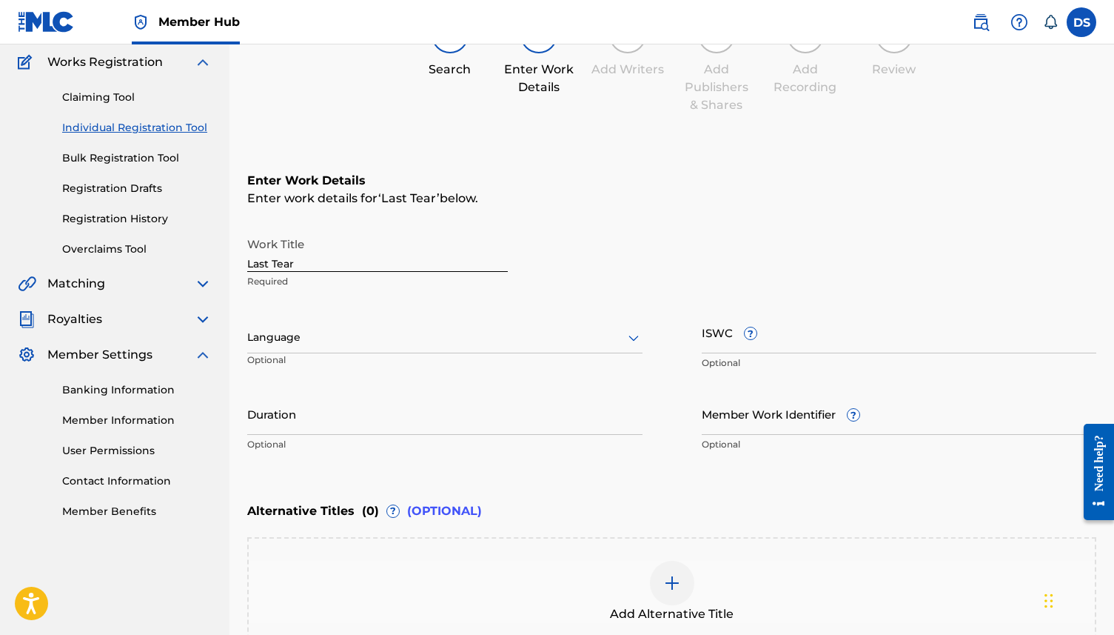
scroll to position [132, 0]
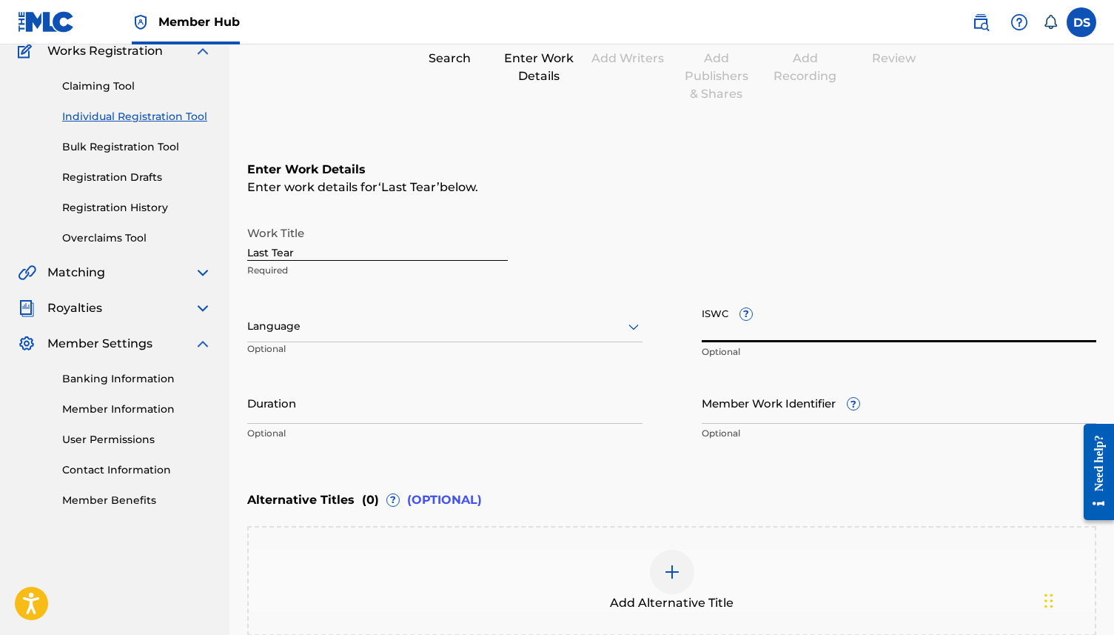
click at [729, 321] on input "ISWC ?" at bounding box center [899, 321] width 395 height 42
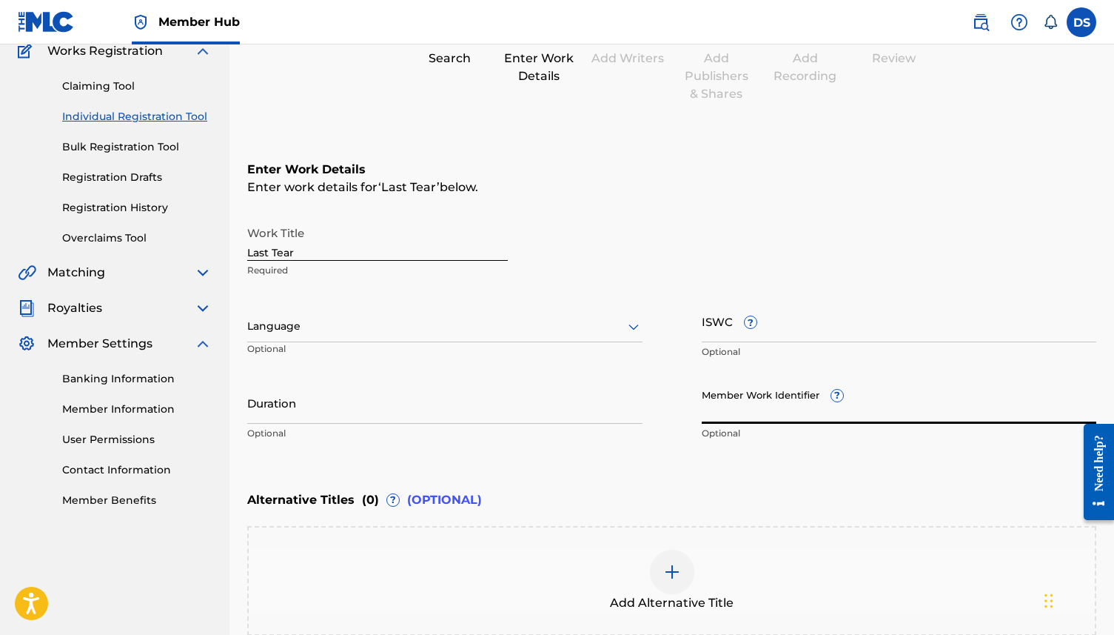
click at [809, 404] on input "Member Work Identifier ?" at bounding box center [899, 402] width 395 height 42
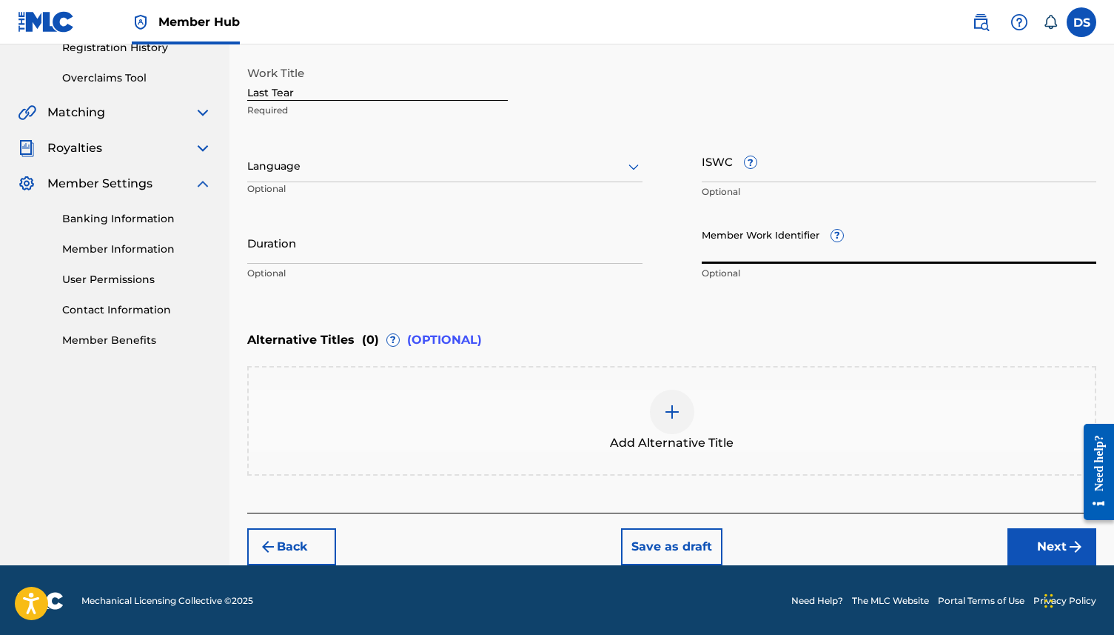
scroll to position [293, 0]
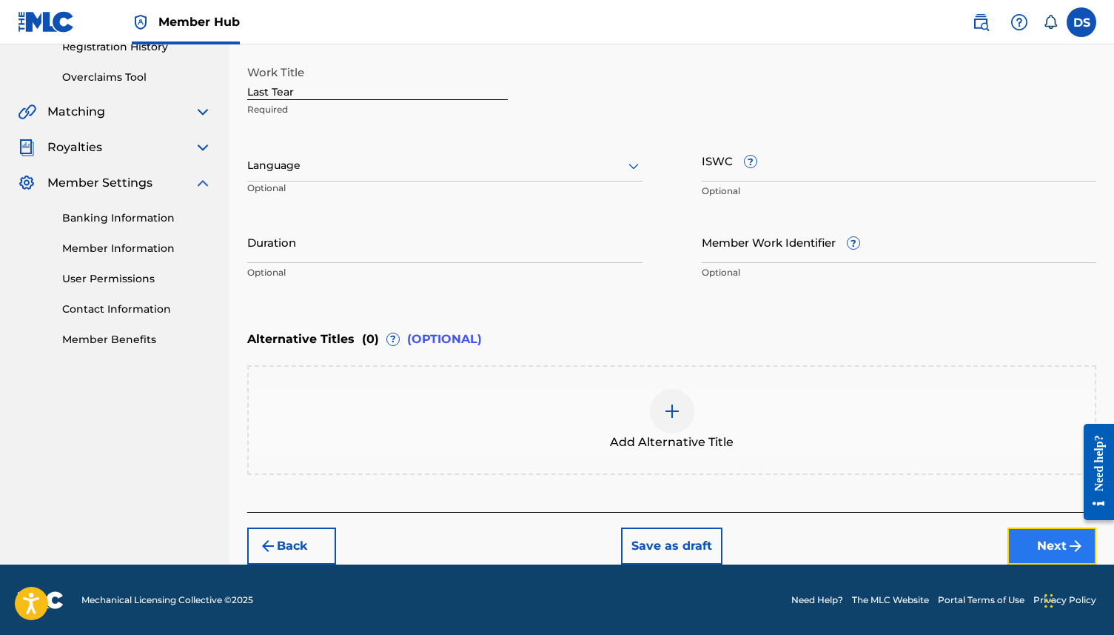
click at [1074, 548] on img "submit" at bounding box center [1076, 546] width 18 height 18
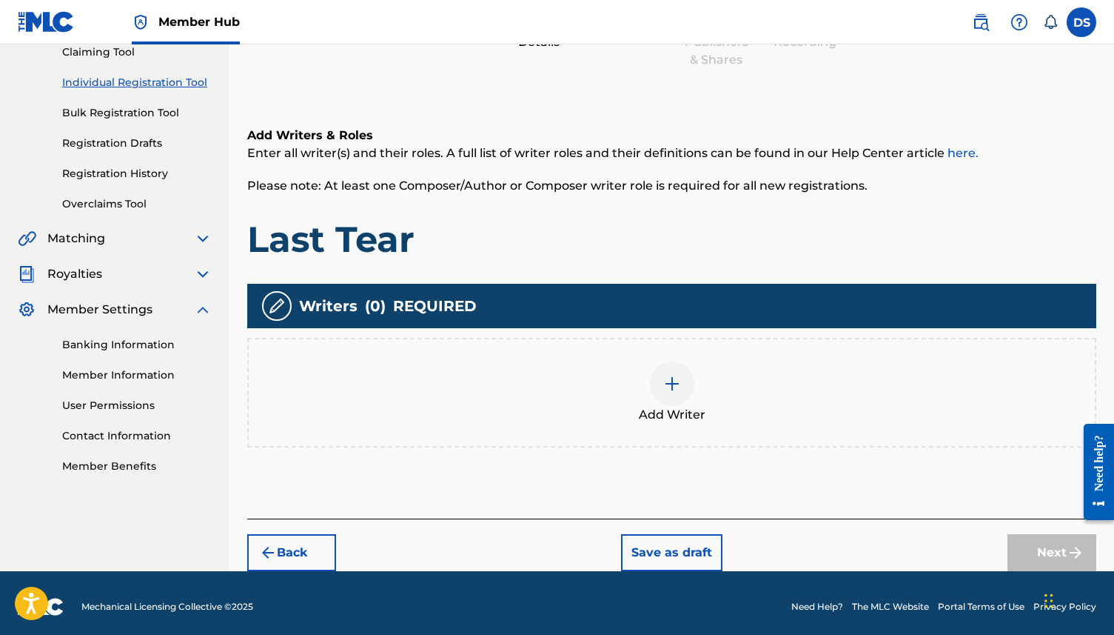
scroll to position [173, 0]
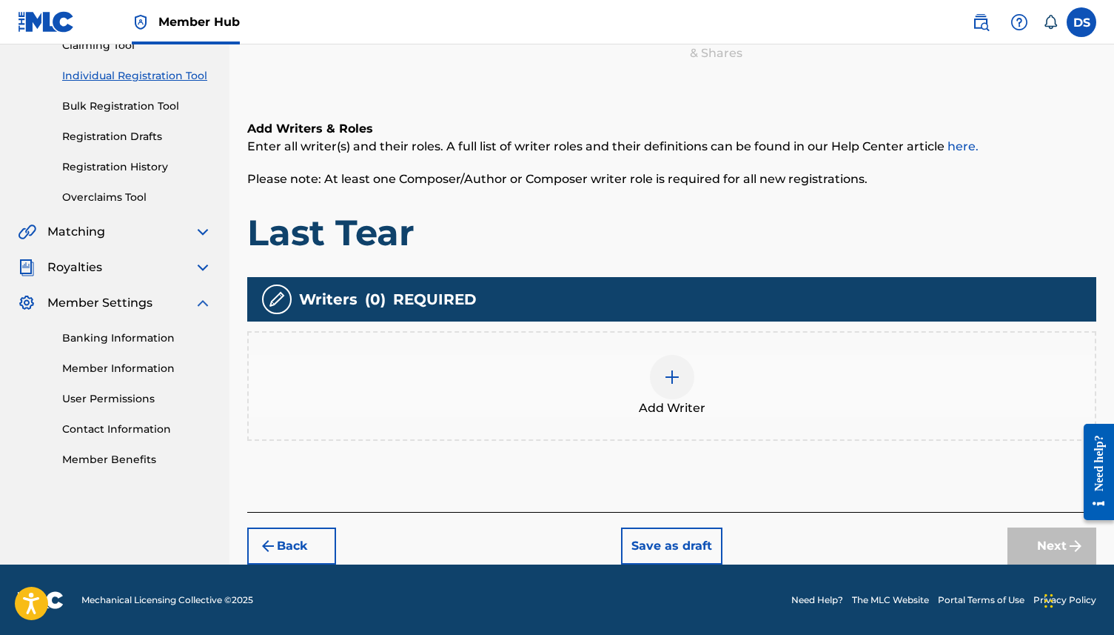
click at [673, 381] on img at bounding box center [672, 377] width 18 height 18
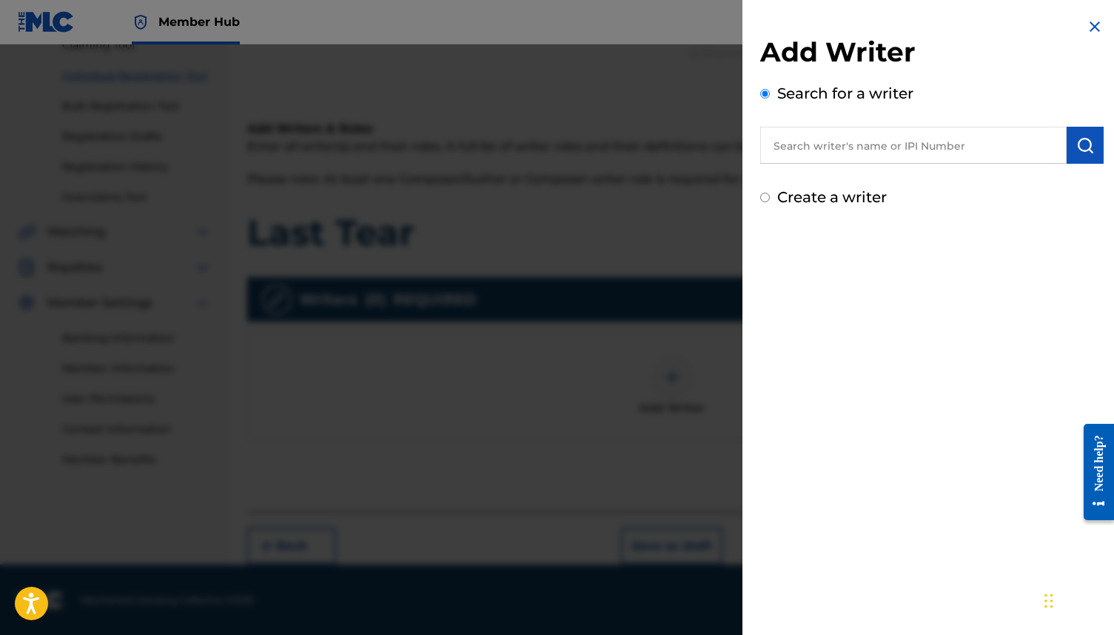
click at [912, 144] on input "text" at bounding box center [914, 145] width 307 height 37
click at [764, 191] on div "Create a writer" at bounding box center [933, 197] width 344 height 22
click at [765, 196] on input "Create a writer" at bounding box center [766, 198] width 10 height 10
radio input "false"
radio input "true"
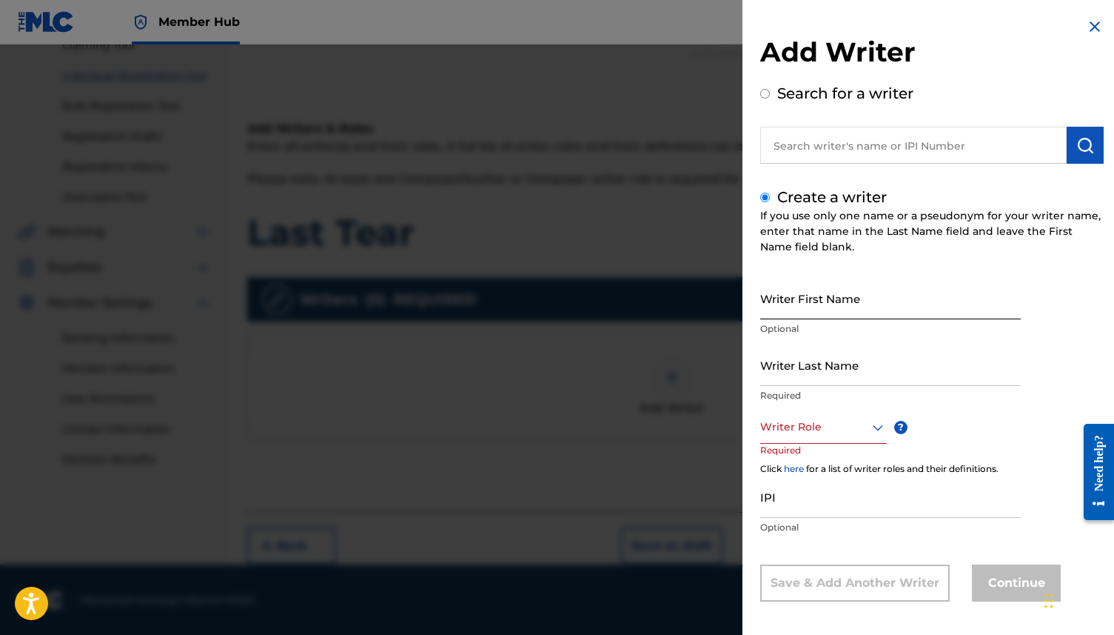
click at [837, 307] on input "Writer First Name" at bounding box center [891, 298] width 261 height 42
type input "D"
click at [932, 135] on input "text" at bounding box center [914, 145] width 307 height 37
radio input "true"
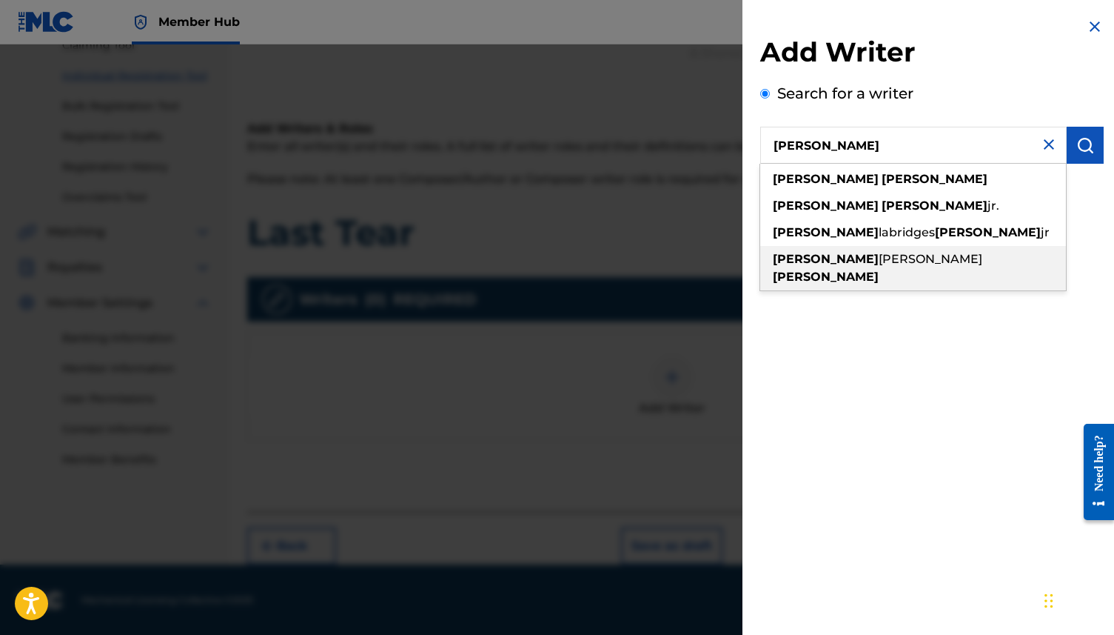
click at [879, 270] on strong "[PERSON_NAME]" at bounding box center [826, 277] width 106 height 14
type input "jarvis labridges jr adams"
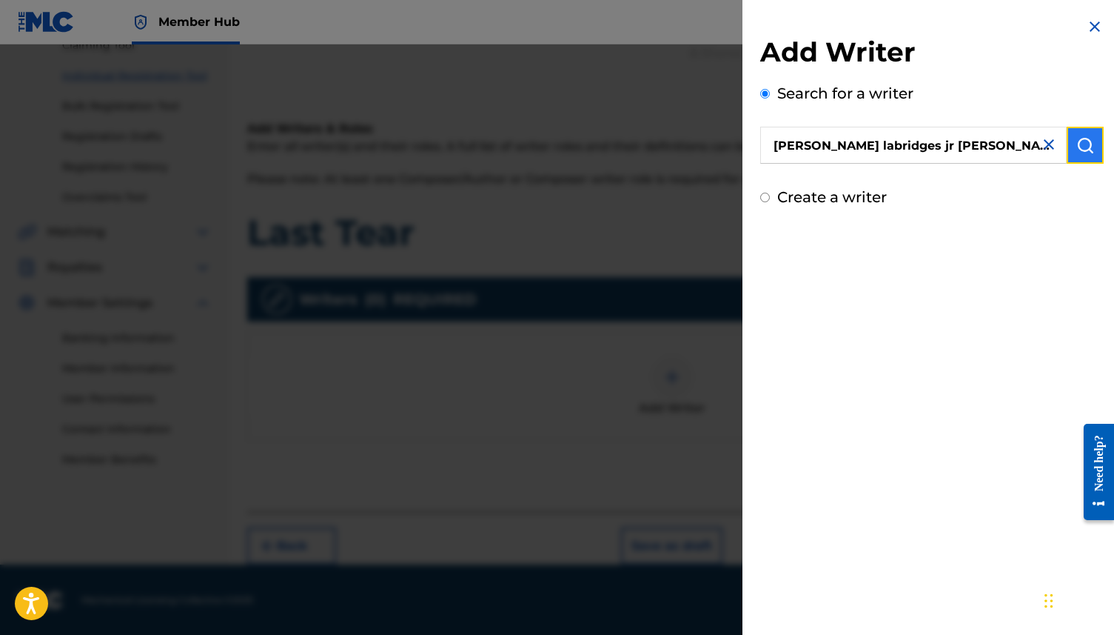
click at [1086, 151] on img "submit" at bounding box center [1086, 145] width 18 height 18
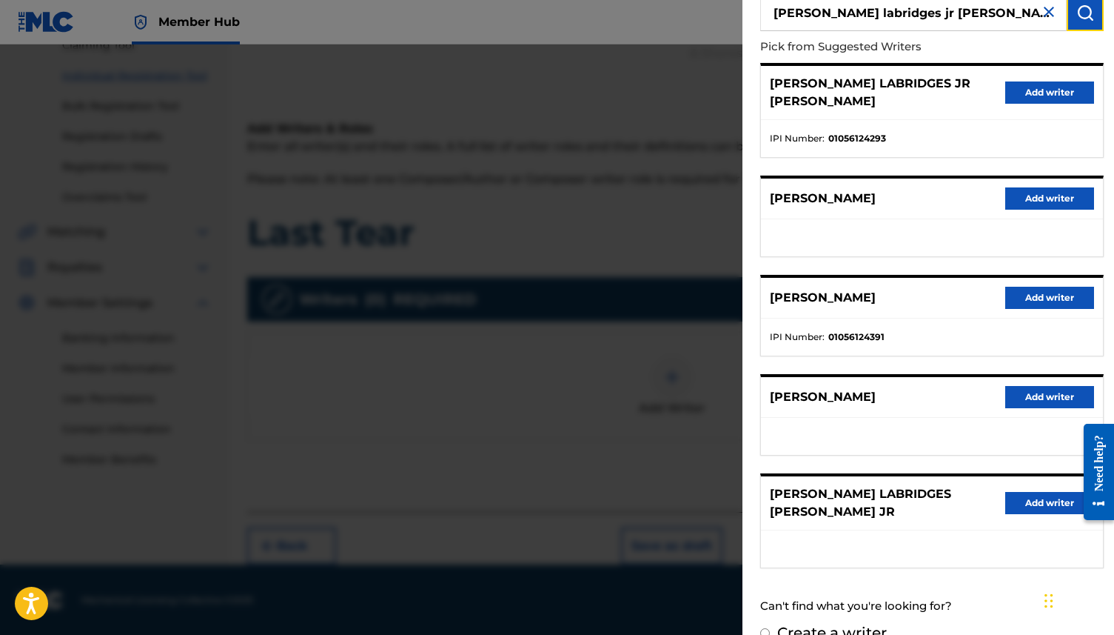
scroll to position [0, 0]
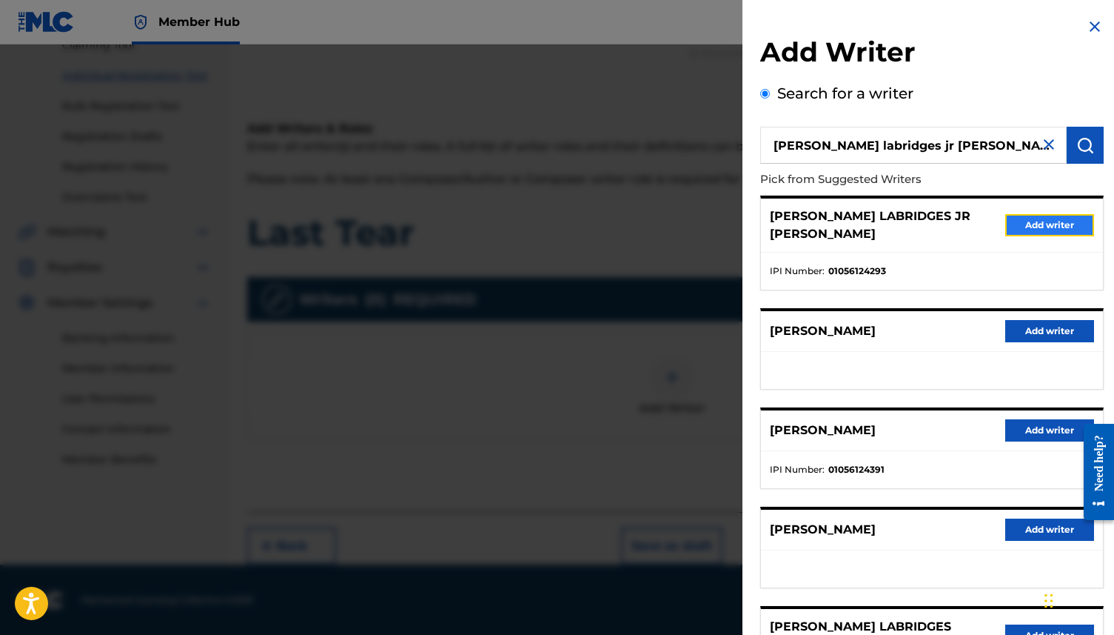
click at [1057, 222] on button "Add writer" at bounding box center [1050, 225] width 89 height 22
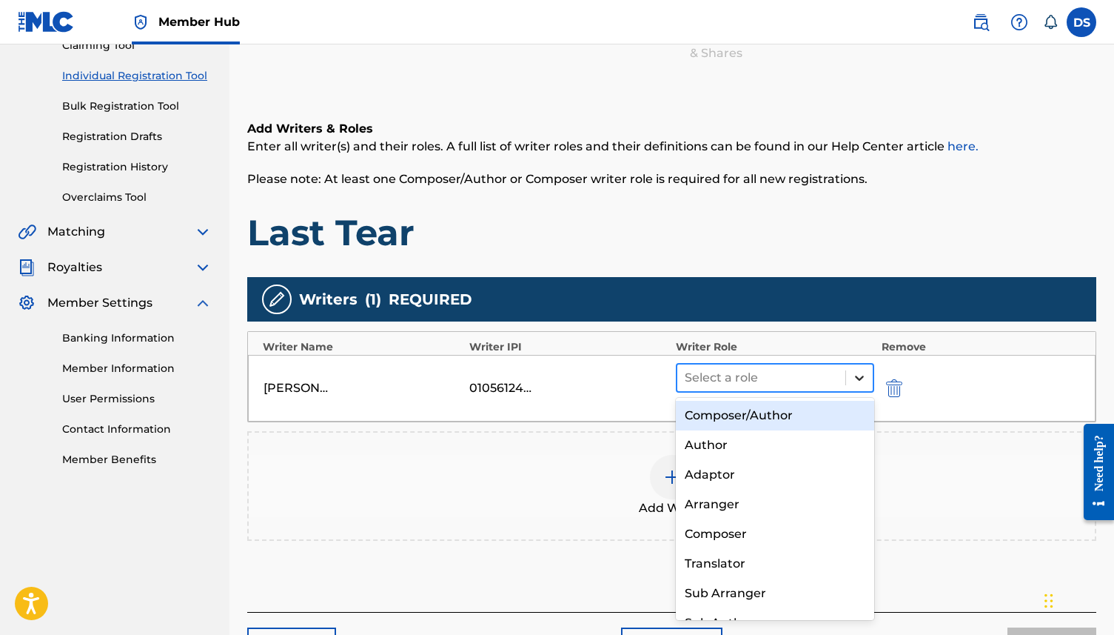
click at [865, 381] on icon at bounding box center [859, 377] width 15 height 15
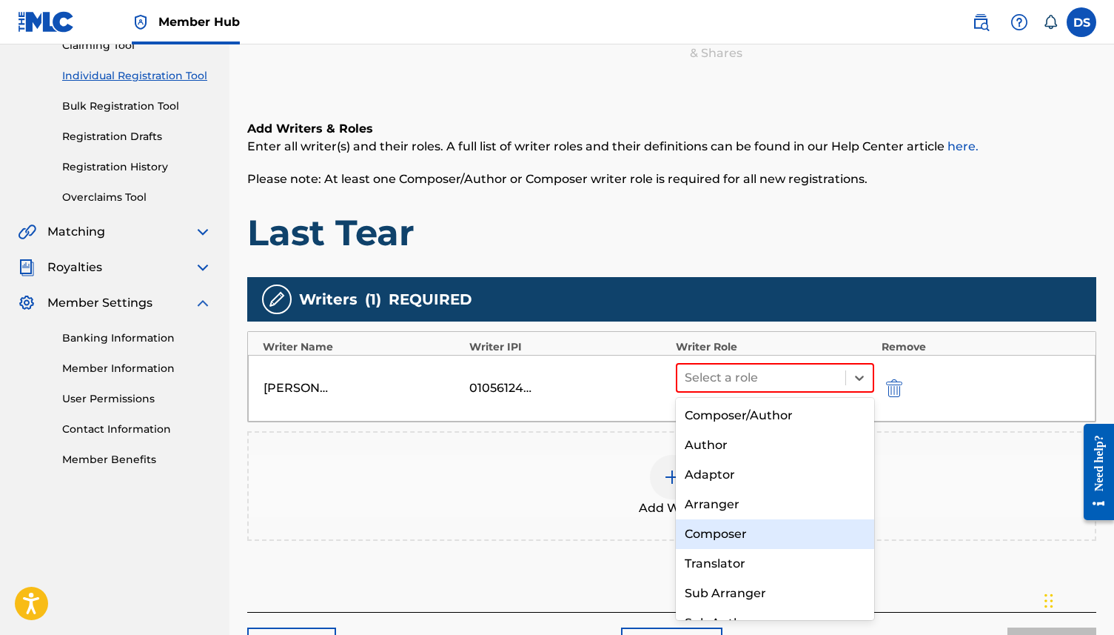
click at [756, 536] on div "Composer" at bounding box center [775, 534] width 198 height 30
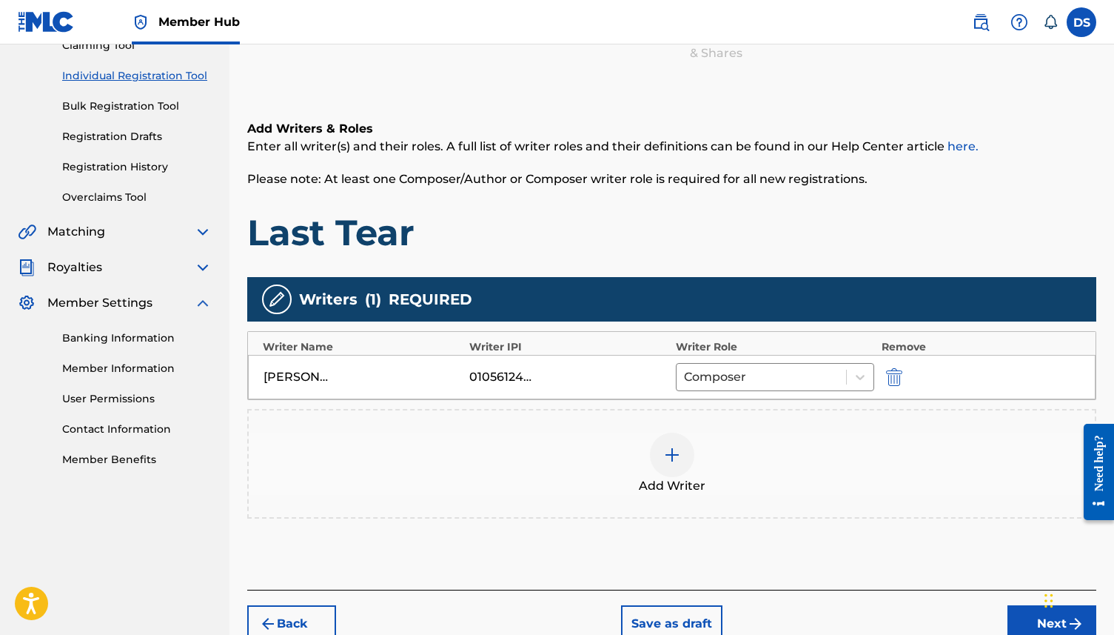
click at [664, 455] on img at bounding box center [672, 455] width 18 height 18
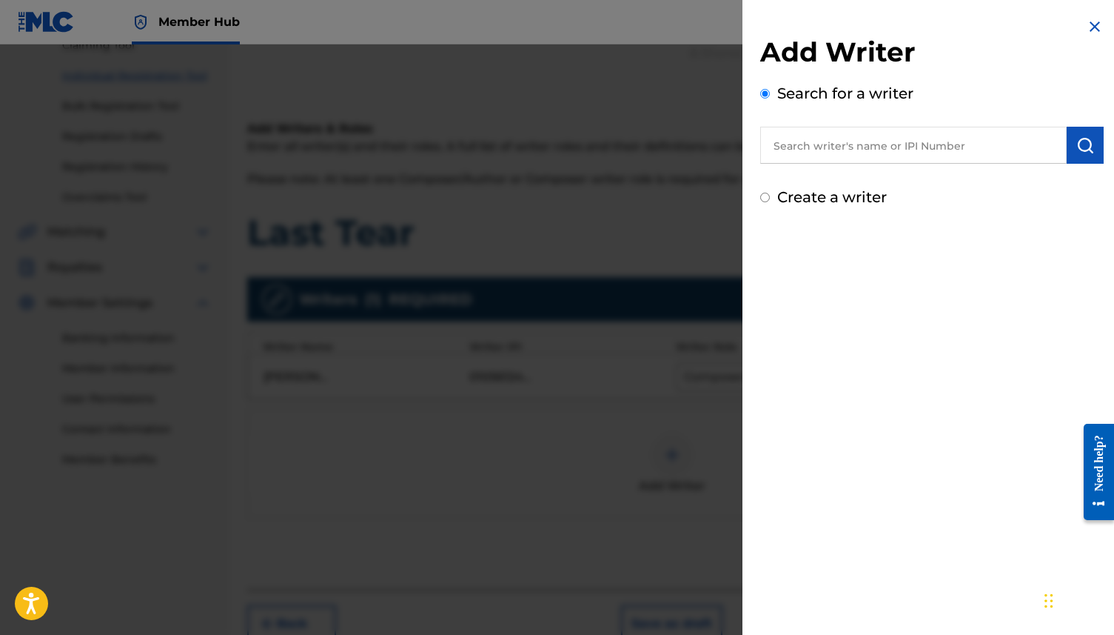
click at [844, 143] on input "text" at bounding box center [914, 145] width 307 height 37
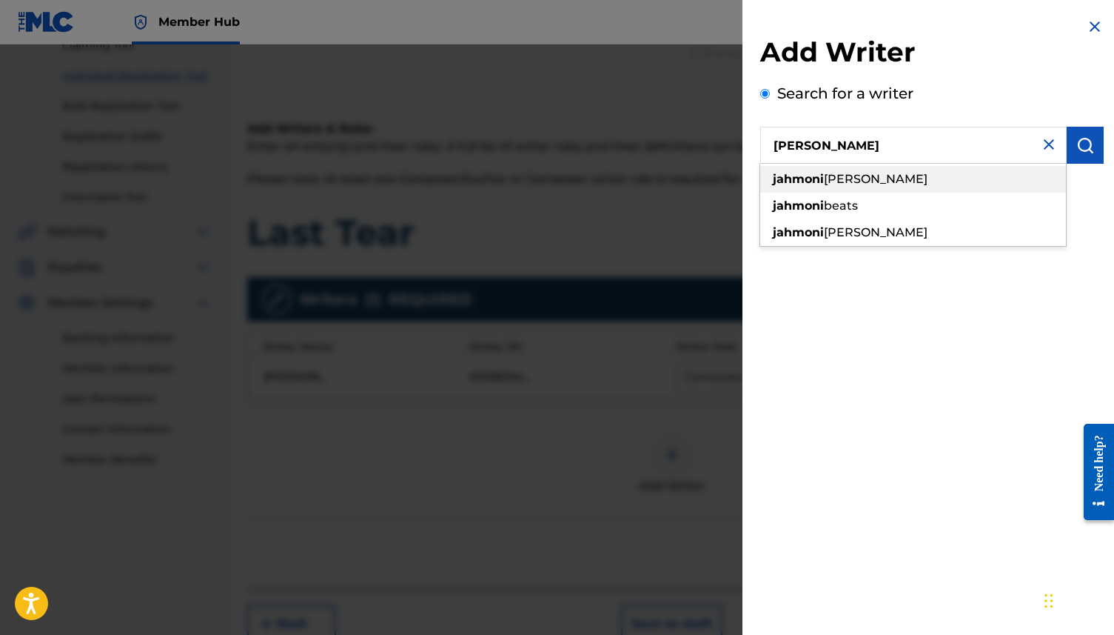
click at [864, 182] on span "[PERSON_NAME]" at bounding box center [876, 179] width 104 height 14
type input "[PERSON_NAME]"
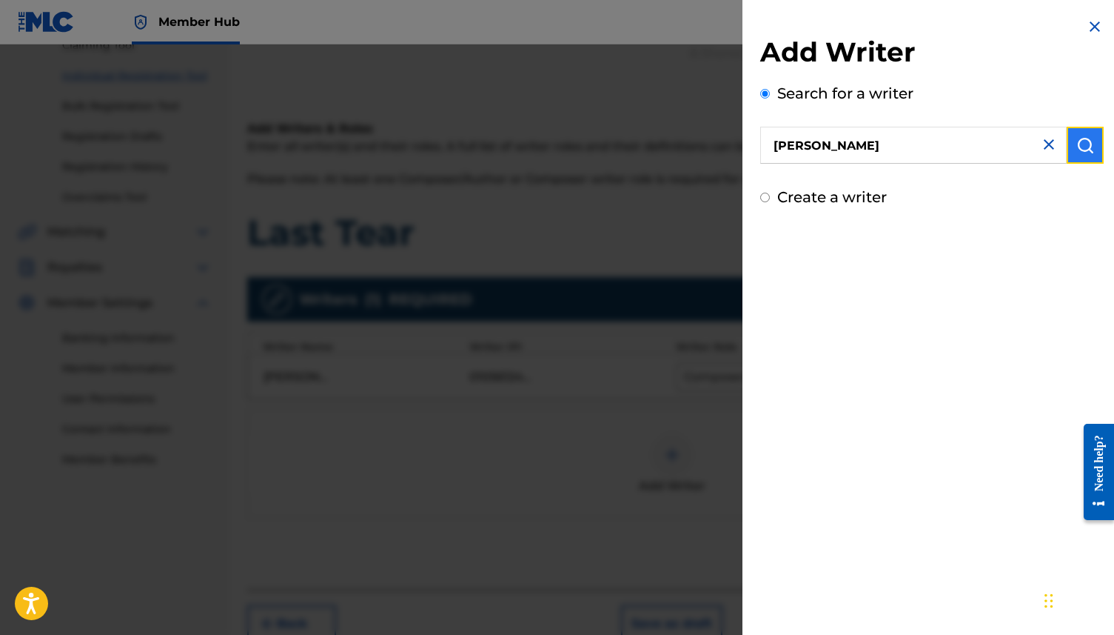
click at [1094, 138] on button "submit" at bounding box center [1085, 145] width 37 height 37
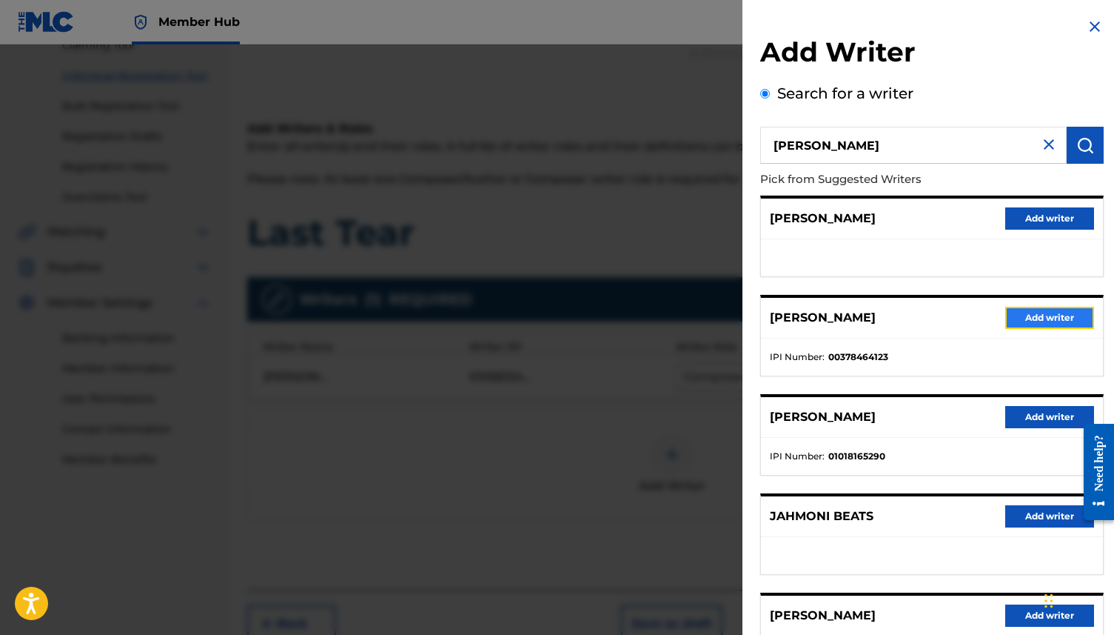
click at [1063, 318] on button "Add writer" at bounding box center [1050, 318] width 89 height 22
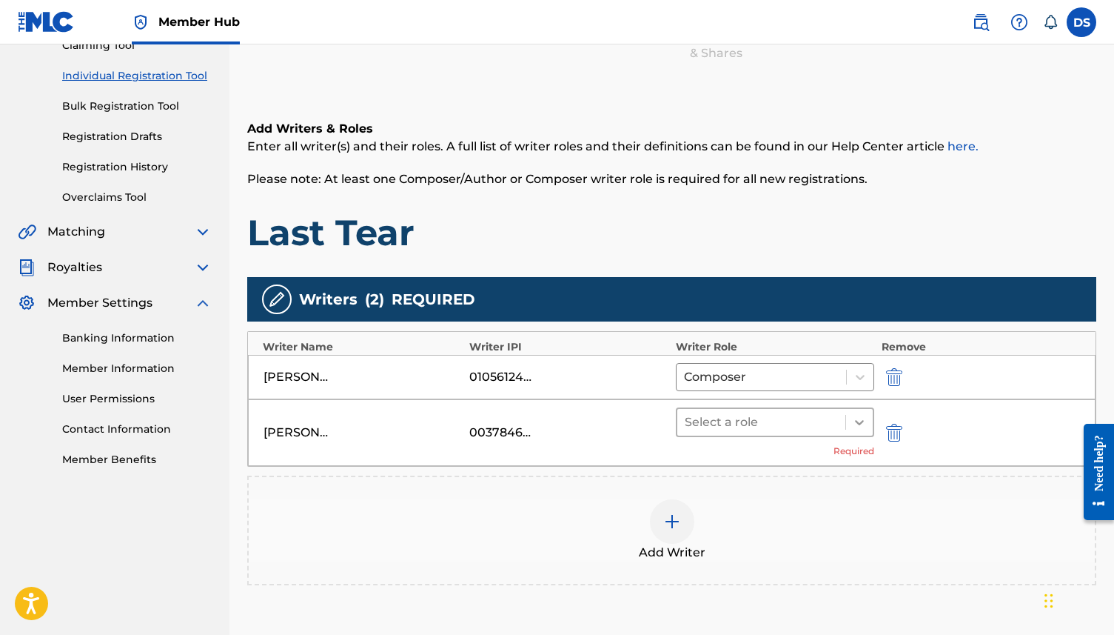
click at [872, 422] on div "Select a role" at bounding box center [775, 422] width 198 height 30
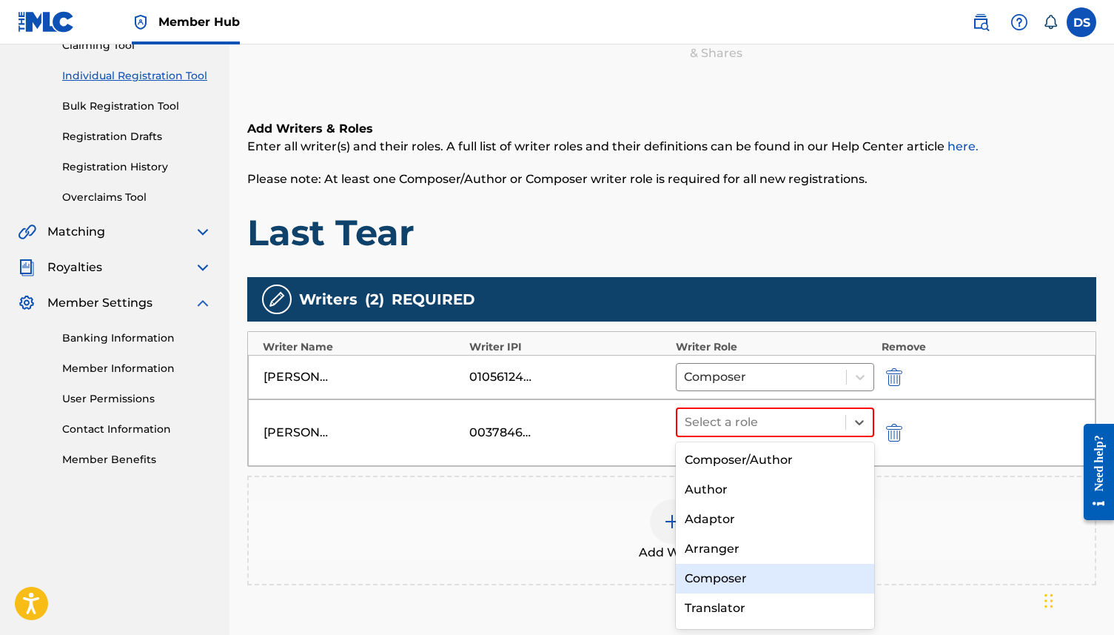
click at [766, 579] on div "Composer" at bounding box center [775, 579] width 198 height 30
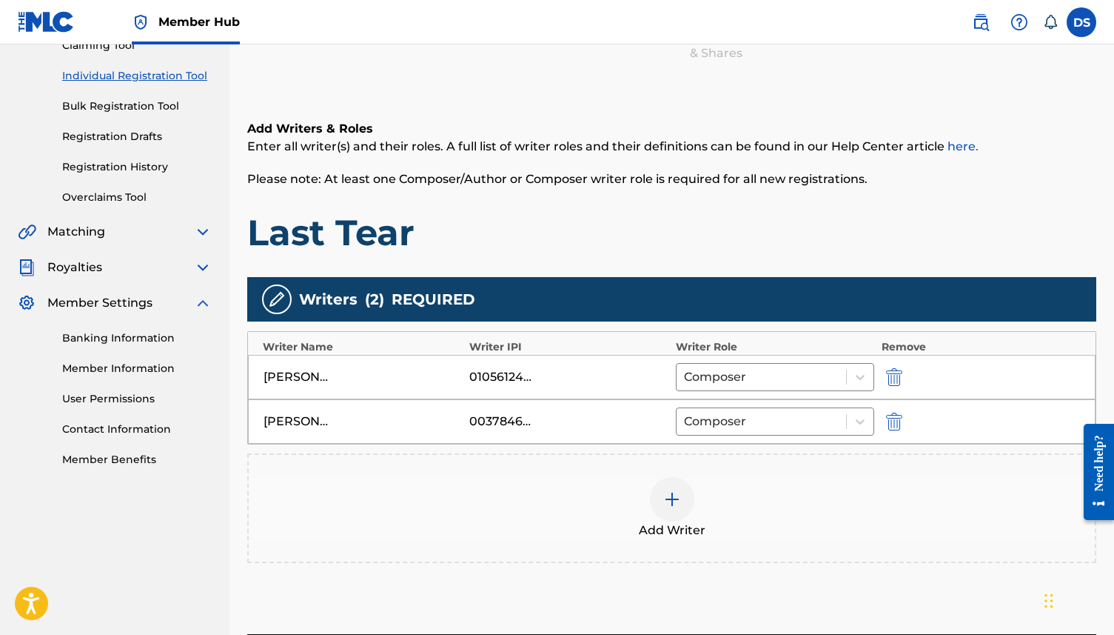
click at [661, 492] on div at bounding box center [672, 499] width 44 height 44
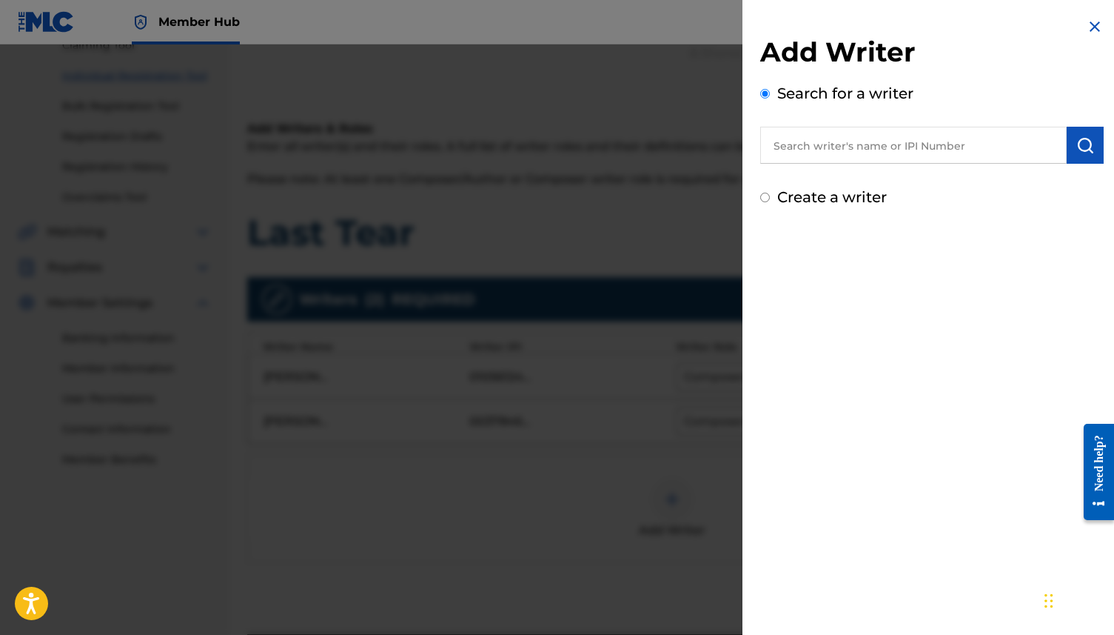
click at [826, 152] on input "text" at bounding box center [914, 145] width 307 height 37
type input "d"
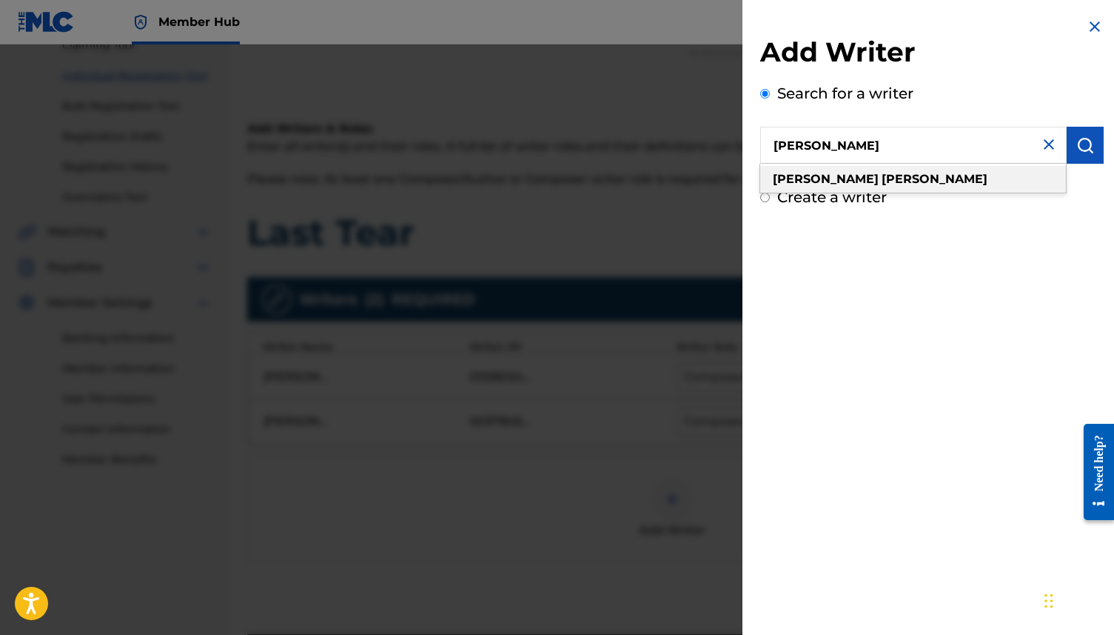
click at [917, 178] on div "[PERSON_NAME]" at bounding box center [914, 179] width 306 height 27
type input "[PERSON_NAME]"
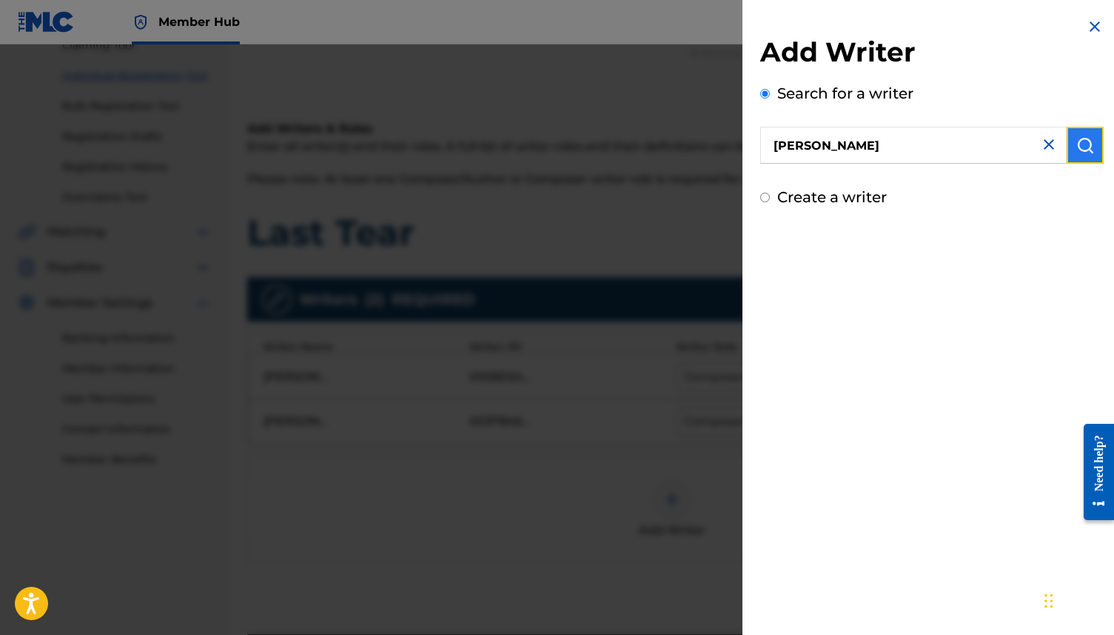
click at [1081, 158] on button "submit" at bounding box center [1085, 145] width 37 height 37
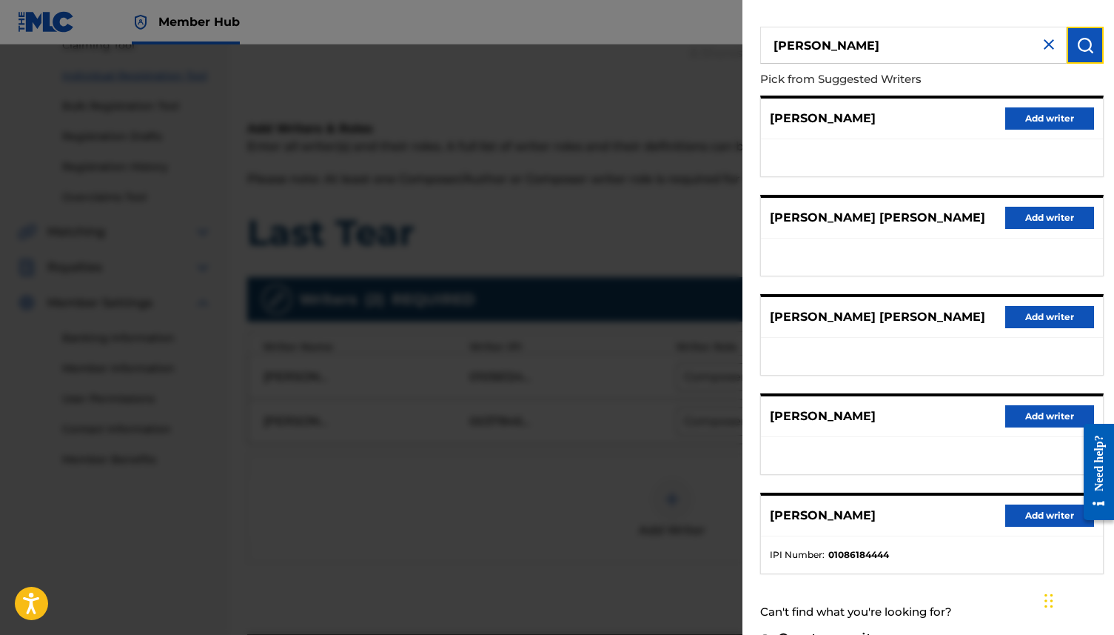
scroll to position [133, 0]
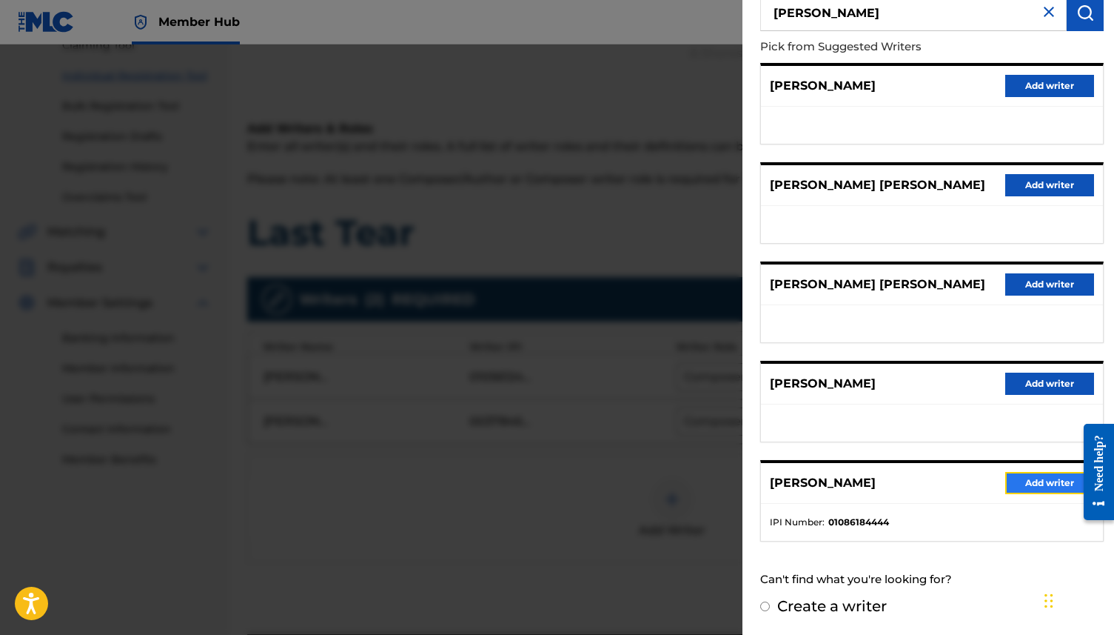
click at [1034, 482] on button "Add writer" at bounding box center [1050, 483] width 89 height 22
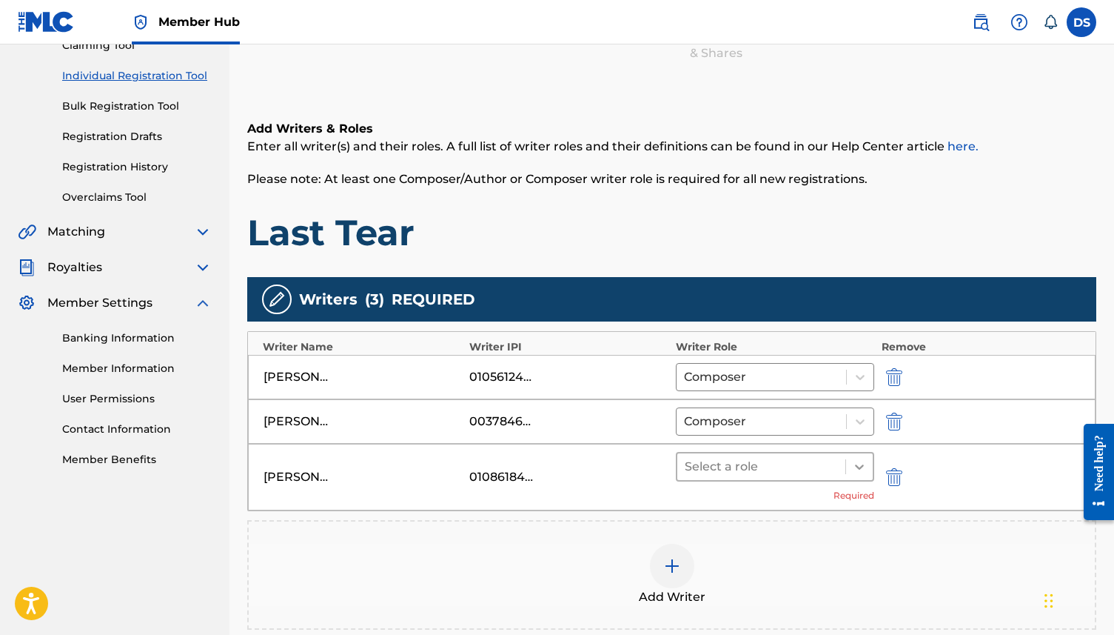
click at [855, 464] on icon at bounding box center [859, 466] width 15 height 15
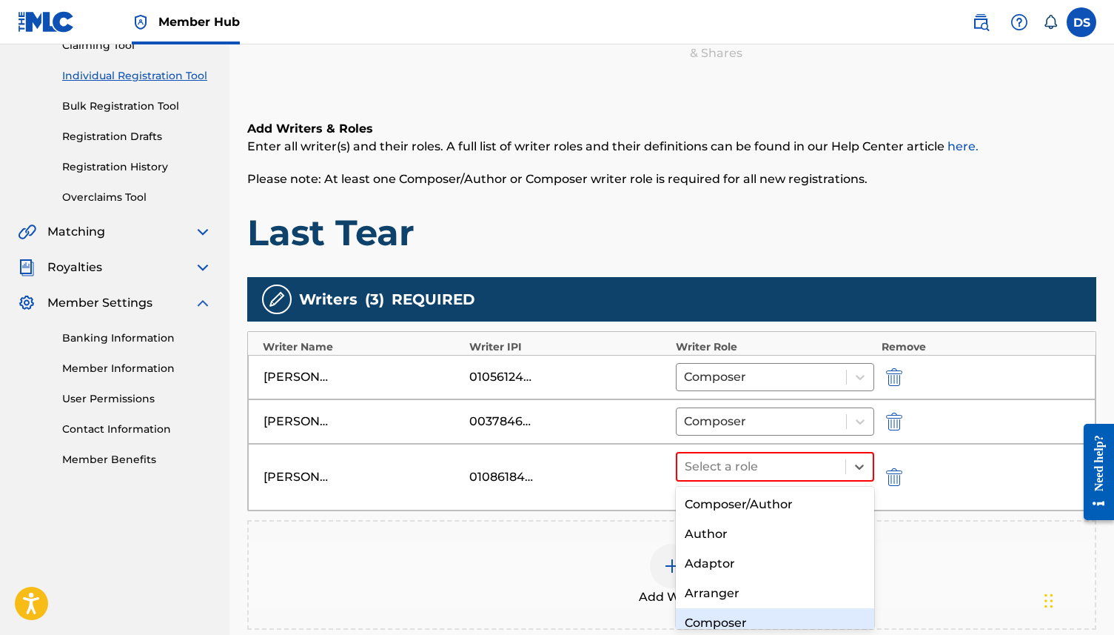
click at [743, 624] on div "Composer" at bounding box center [775, 623] width 198 height 30
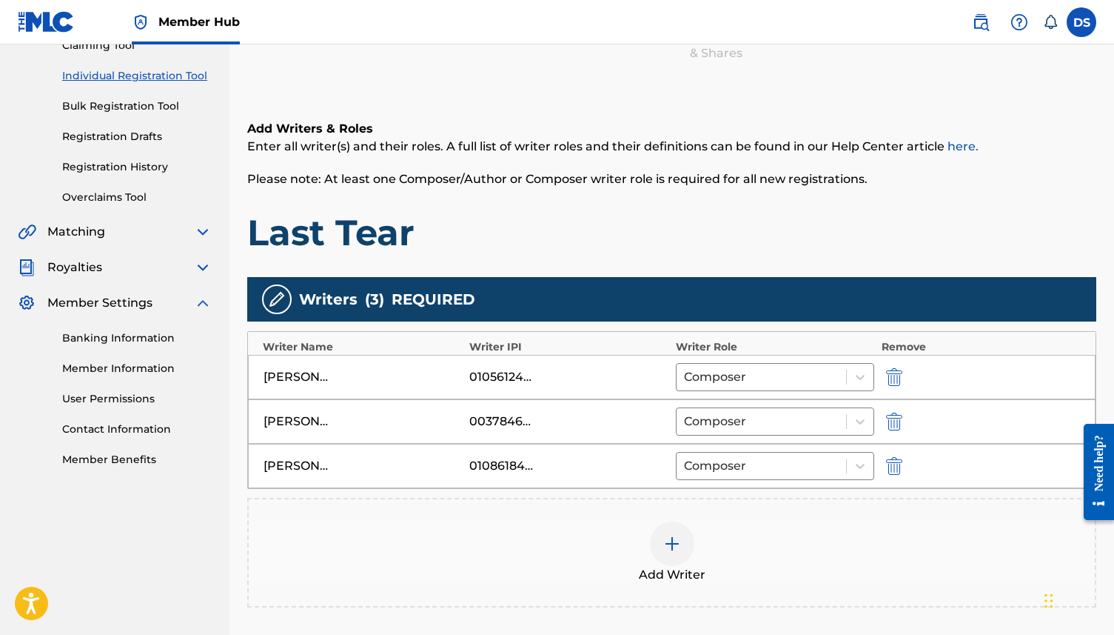
click at [676, 538] on img at bounding box center [672, 544] width 18 height 18
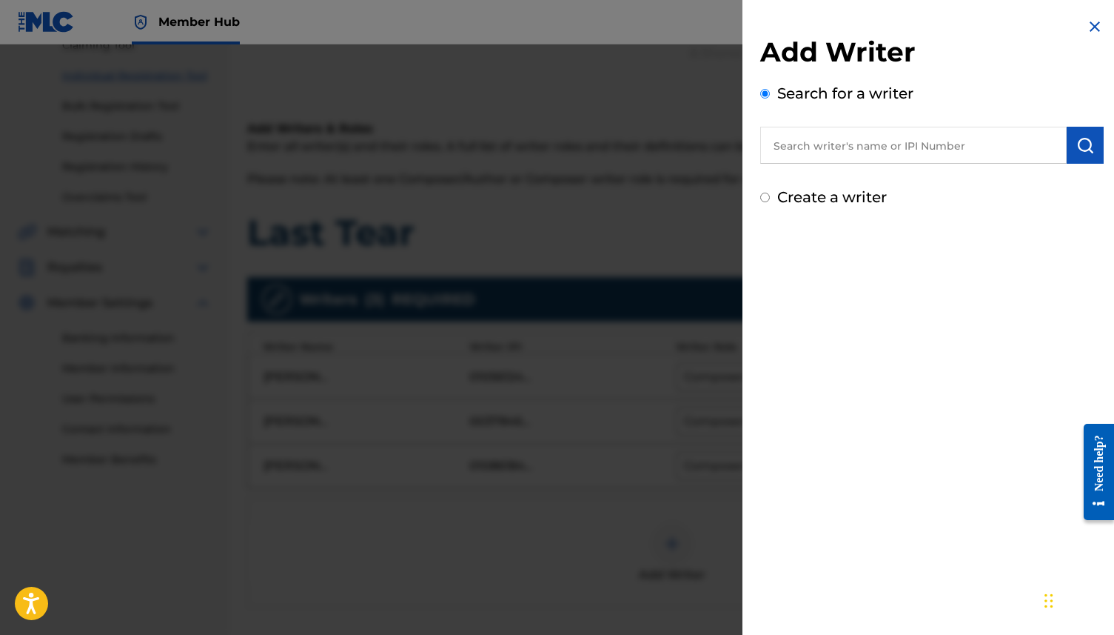
click at [883, 152] on input "text" at bounding box center [914, 145] width 307 height 37
paste input "886067788"
type input "886067788"
click at [1086, 145] on img "submit" at bounding box center [1086, 145] width 18 height 18
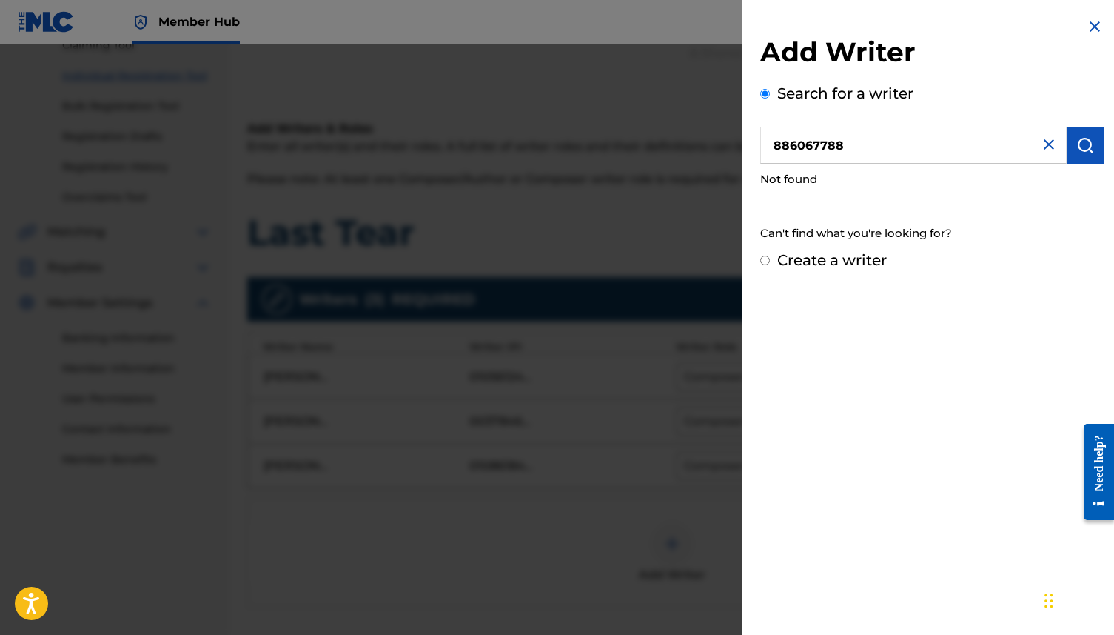
click at [918, 138] on input "886067788" at bounding box center [914, 145] width 307 height 37
click at [1042, 144] on img at bounding box center [1049, 145] width 18 height 18
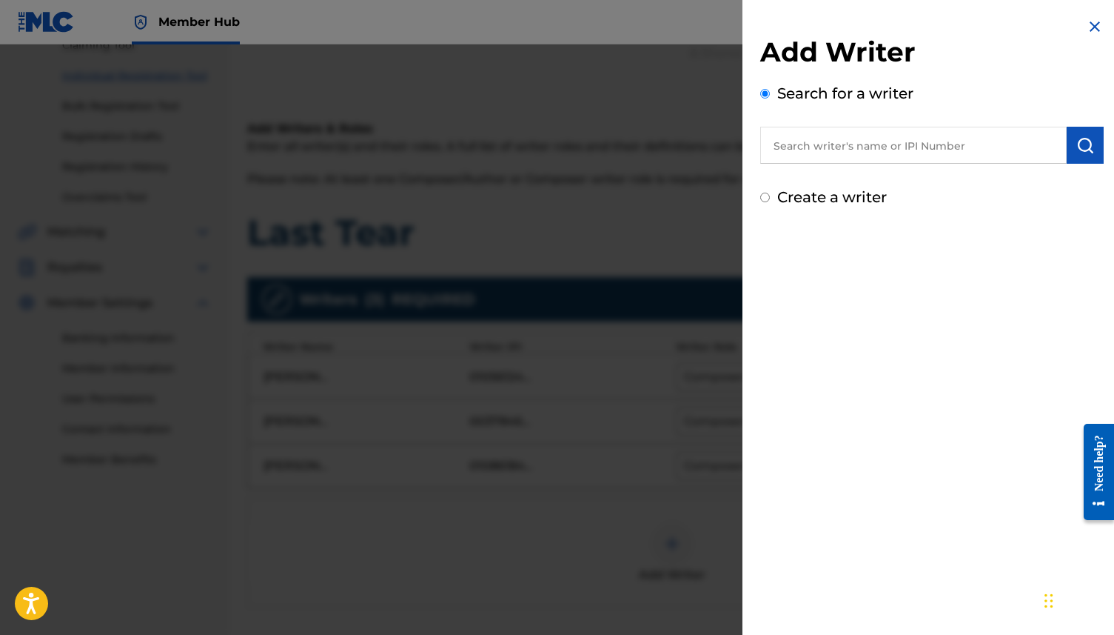
click at [957, 142] on input "text" at bounding box center [914, 145] width 307 height 37
paste input "886067788"
type input "886067788"
click at [1074, 135] on button "submit" at bounding box center [1085, 145] width 37 height 37
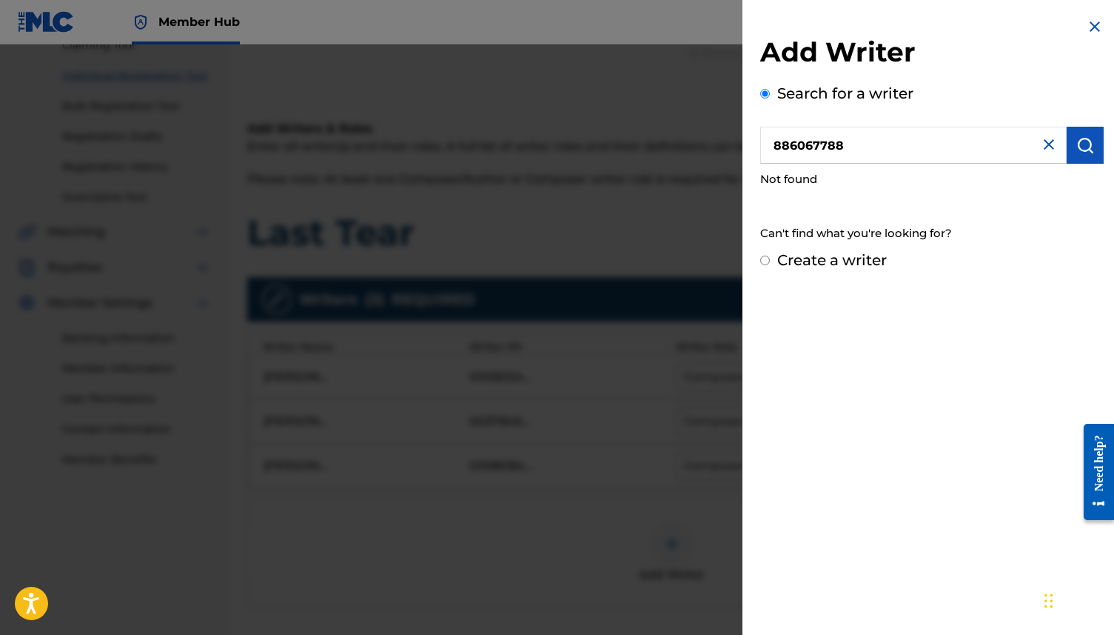
click at [765, 258] on input "Create a writer" at bounding box center [766, 260] width 10 height 10
radio input "false"
radio input "true"
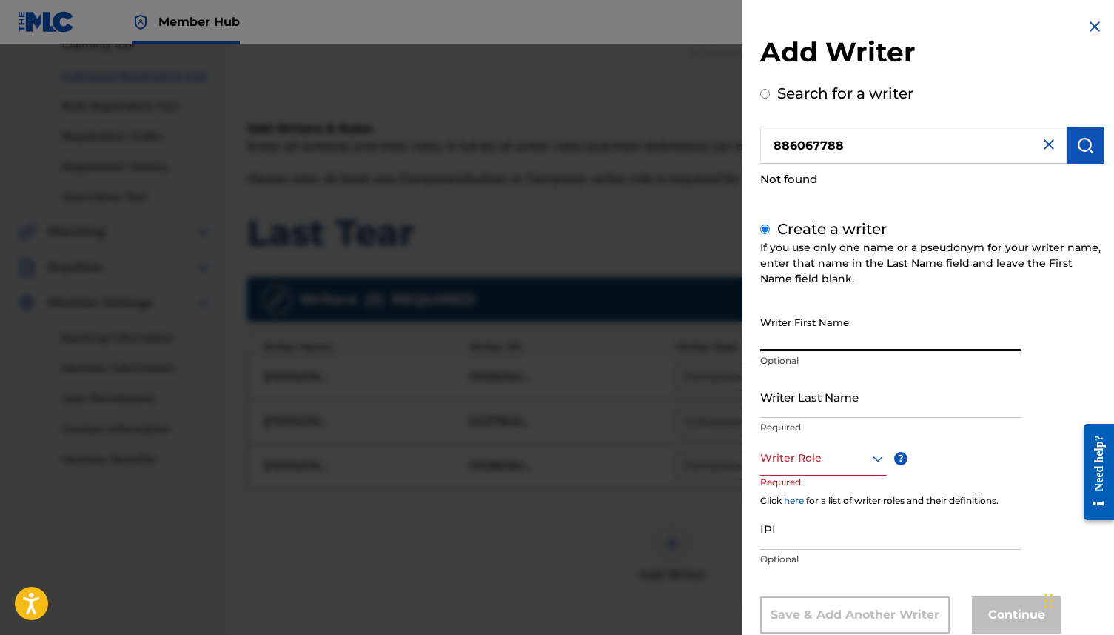
click at [849, 345] on input "Writer First Name" at bounding box center [891, 330] width 261 height 42
click at [849, 331] on input "Writer First Name" at bounding box center [891, 330] width 261 height 42
click at [959, 542] on input "IPI" at bounding box center [891, 528] width 261 height 42
paste input "886067788"
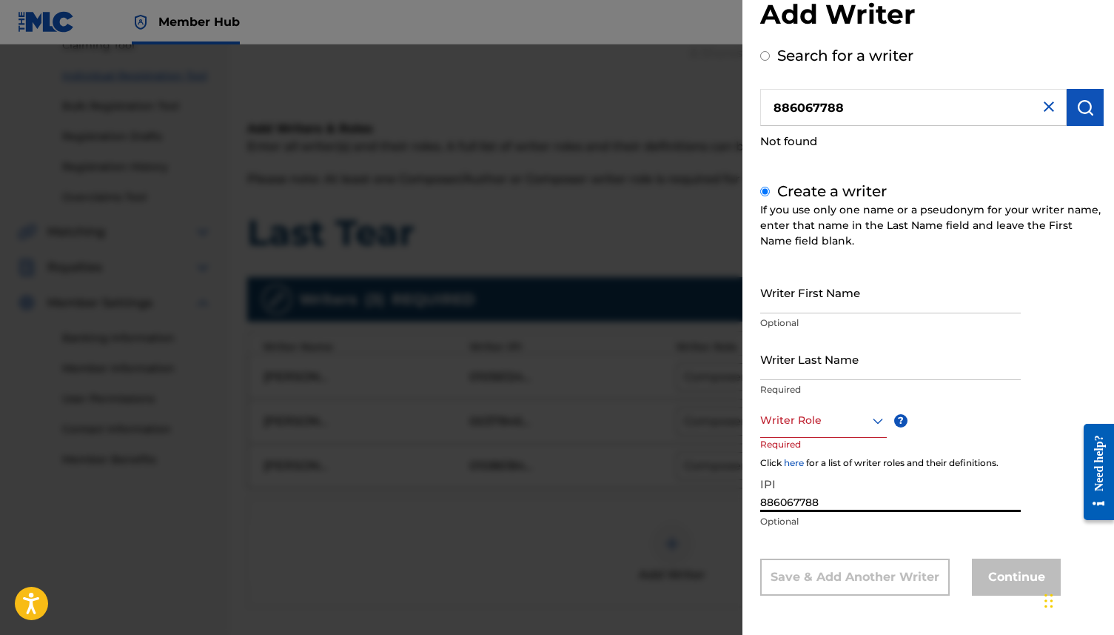
type input "886067788"
click at [836, 429] on div "Writer Role" at bounding box center [824, 420] width 127 height 33
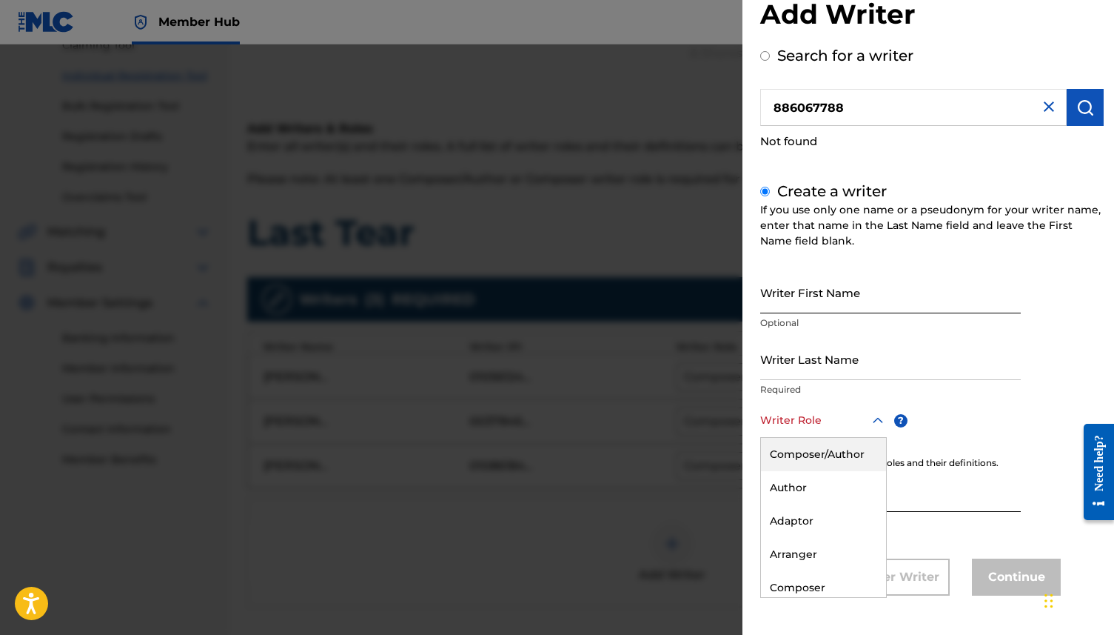
click at [996, 280] on input "Writer First Name" at bounding box center [891, 292] width 261 height 42
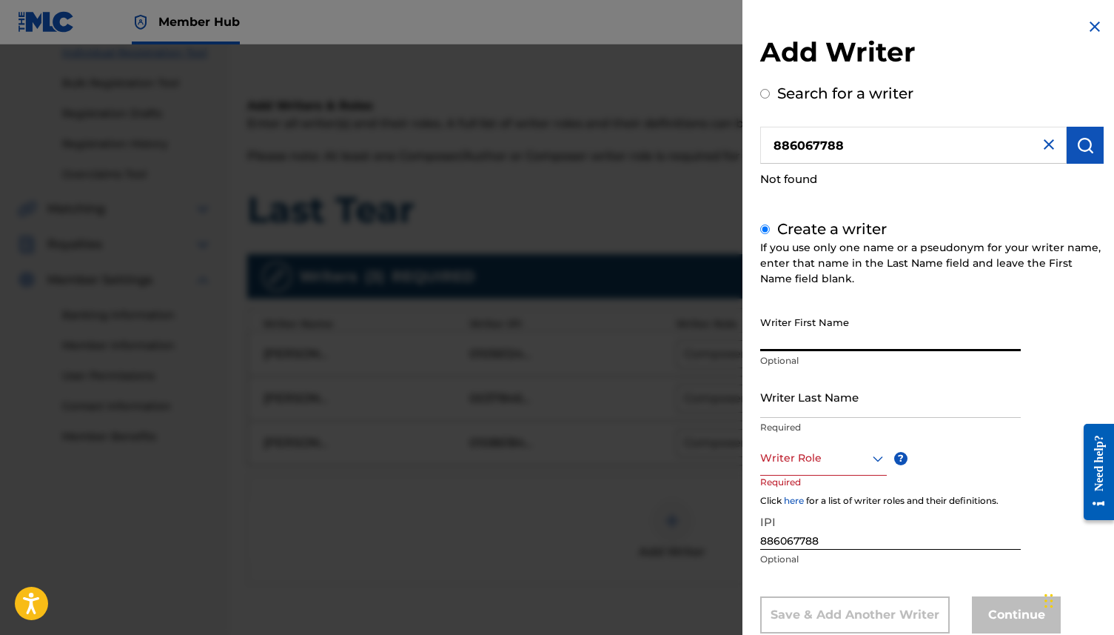
scroll to position [193, 0]
click at [1040, 142] on img at bounding box center [1049, 145] width 18 height 18
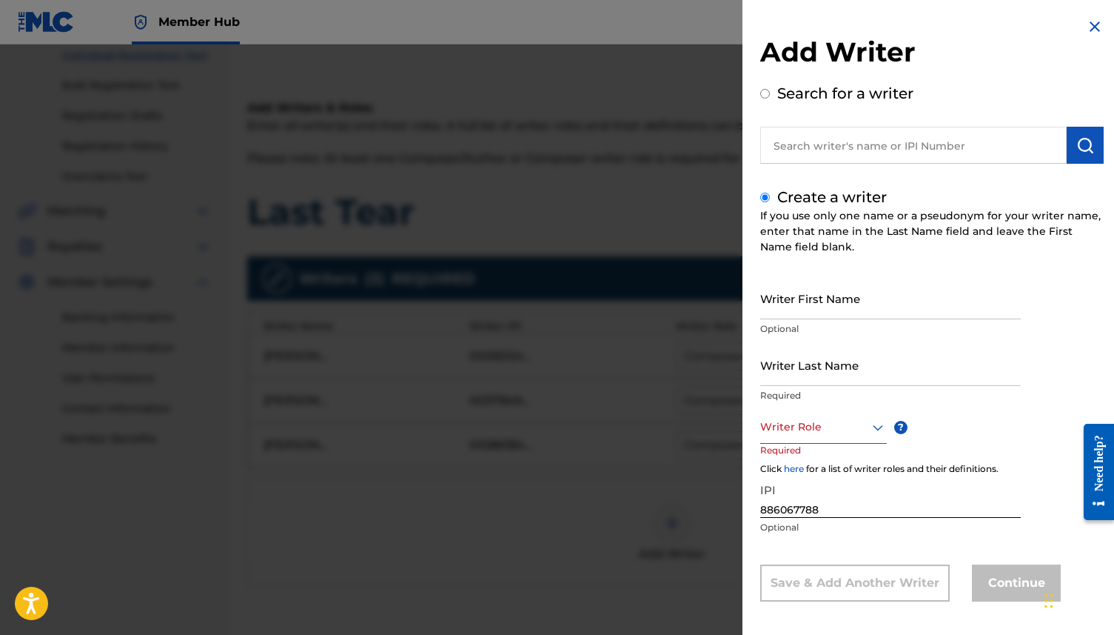
click at [928, 141] on input "text" at bounding box center [914, 145] width 307 height 37
radio input "true"
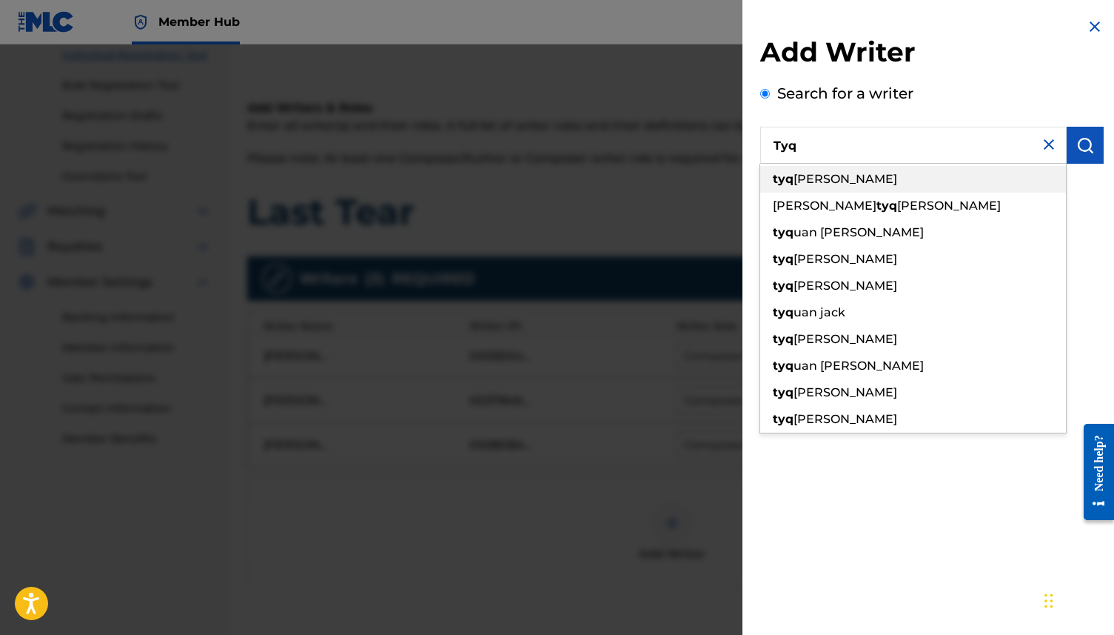
click at [937, 176] on div "tyq uian bowman" at bounding box center [914, 179] width 306 height 27
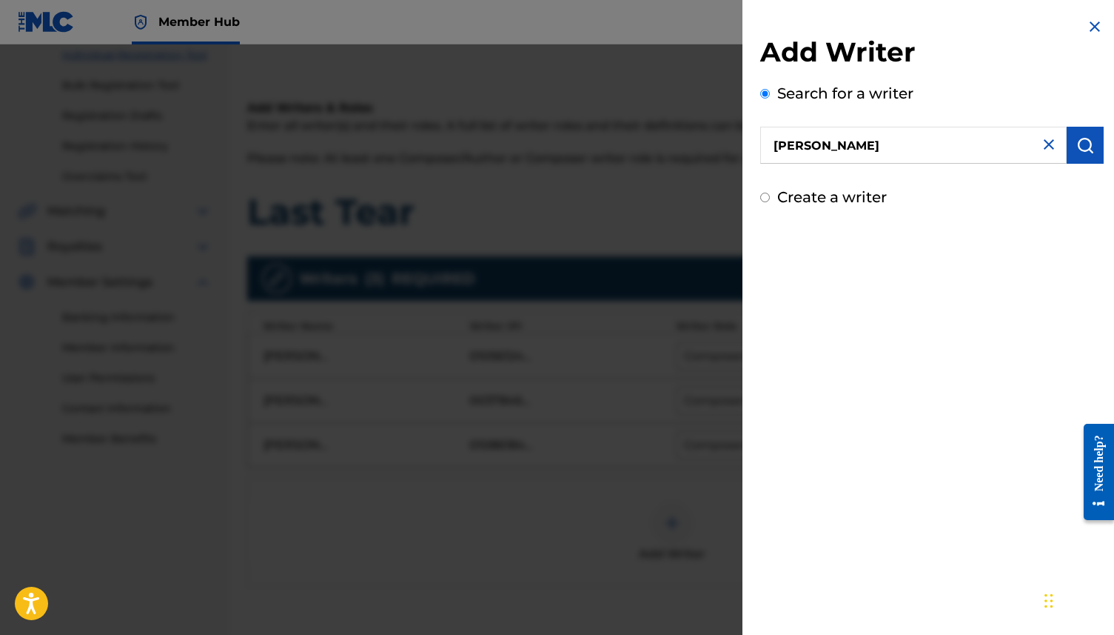
click at [903, 152] on input "[PERSON_NAME]" at bounding box center [914, 145] width 307 height 37
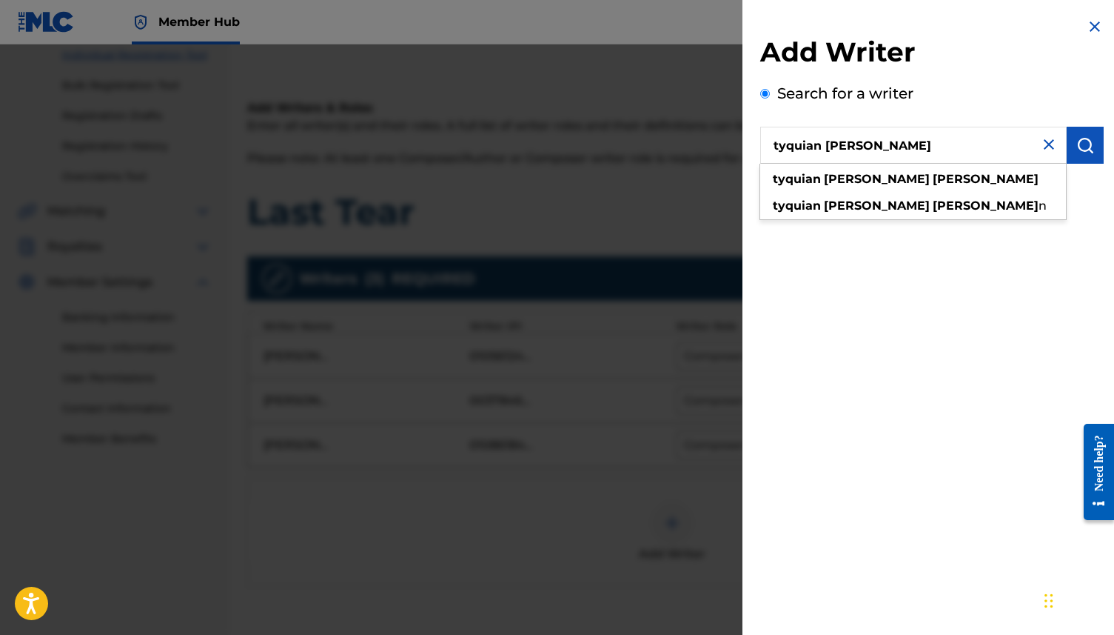
type input "tyquian [PERSON_NAME]"
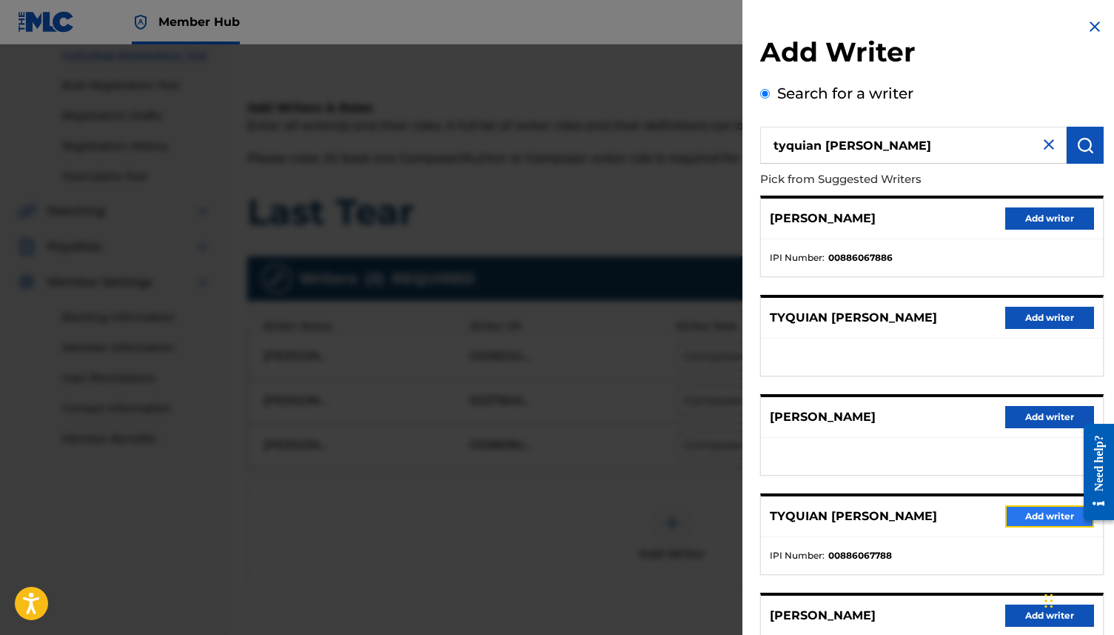
click at [1037, 515] on button "Add writer" at bounding box center [1050, 516] width 89 height 22
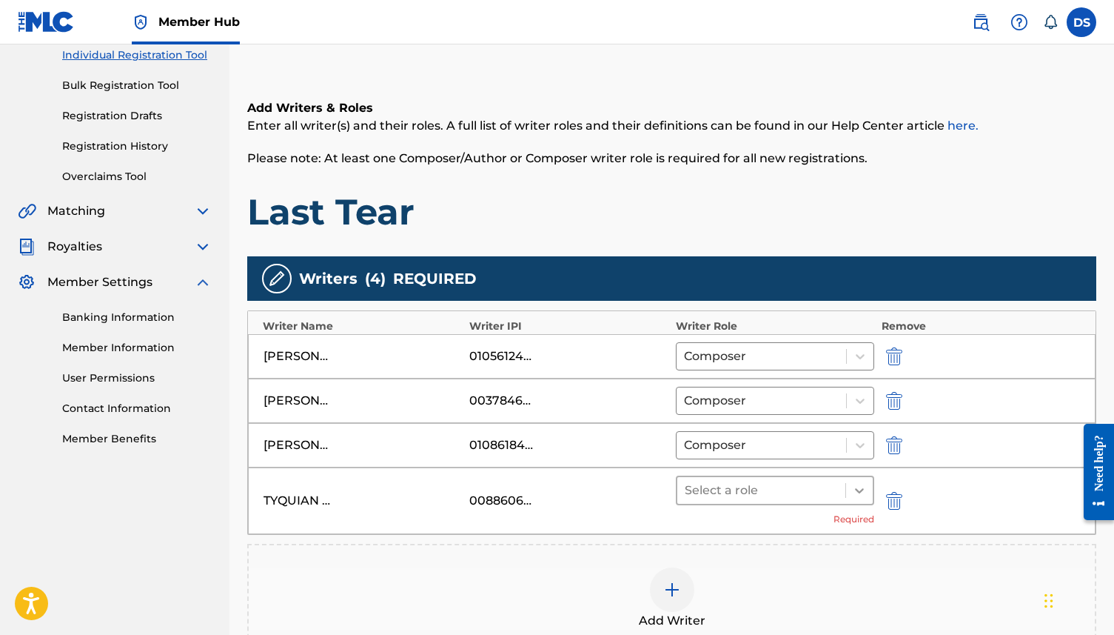
click at [856, 489] on icon at bounding box center [859, 490] width 9 height 5
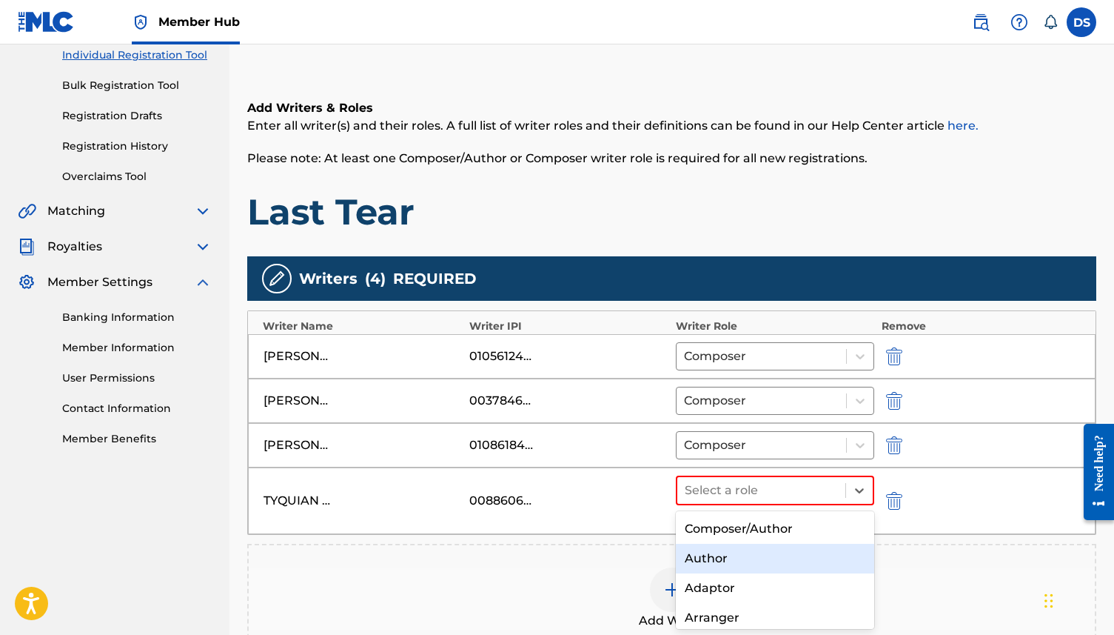
click at [780, 564] on div "Author" at bounding box center [775, 559] width 198 height 30
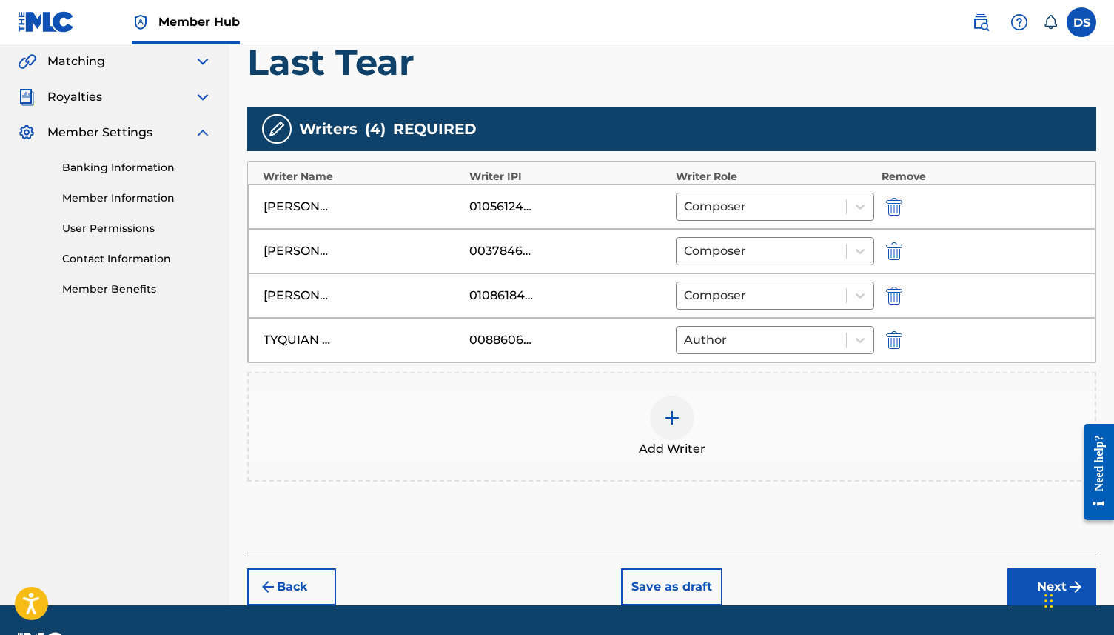
scroll to position [384, 0]
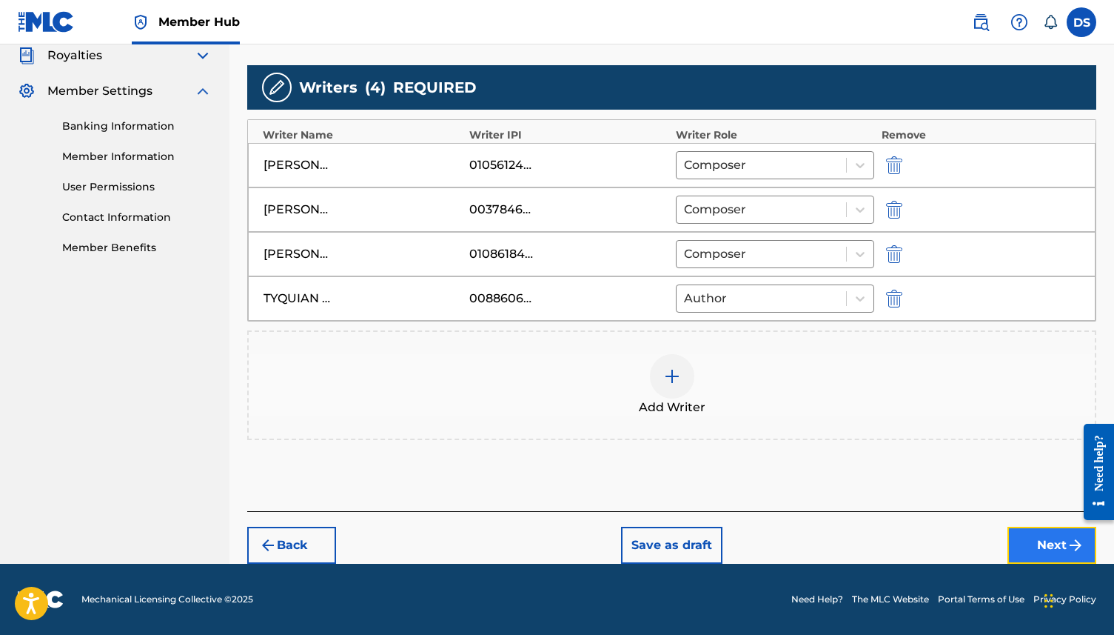
click at [1076, 548] on img "submit" at bounding box center [1076, 545] width 18 height 18
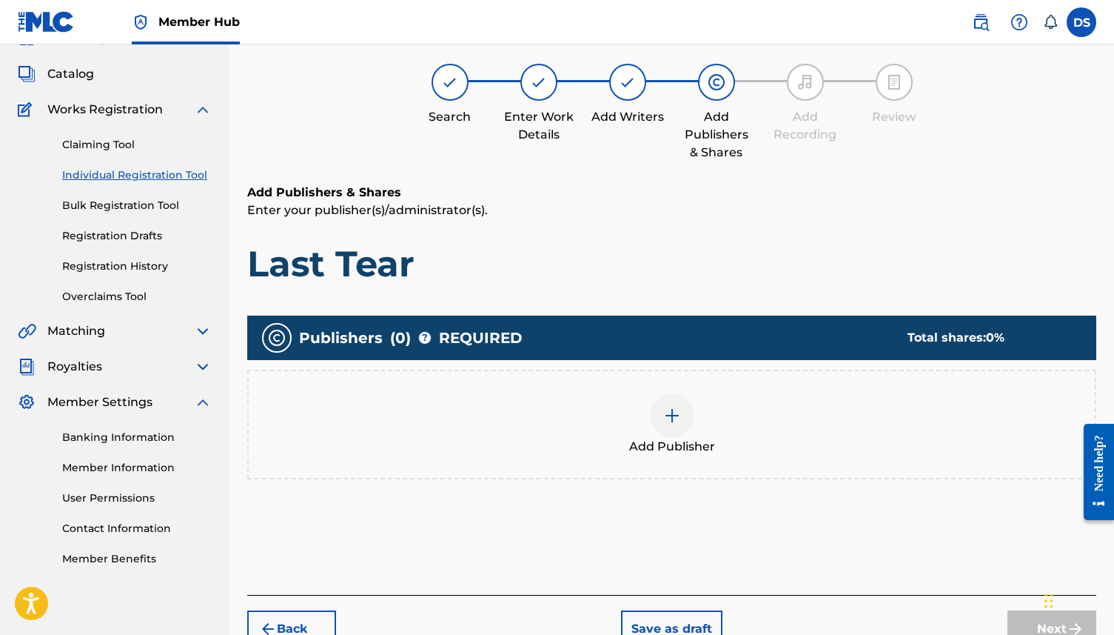
scroll to position [67, 0]
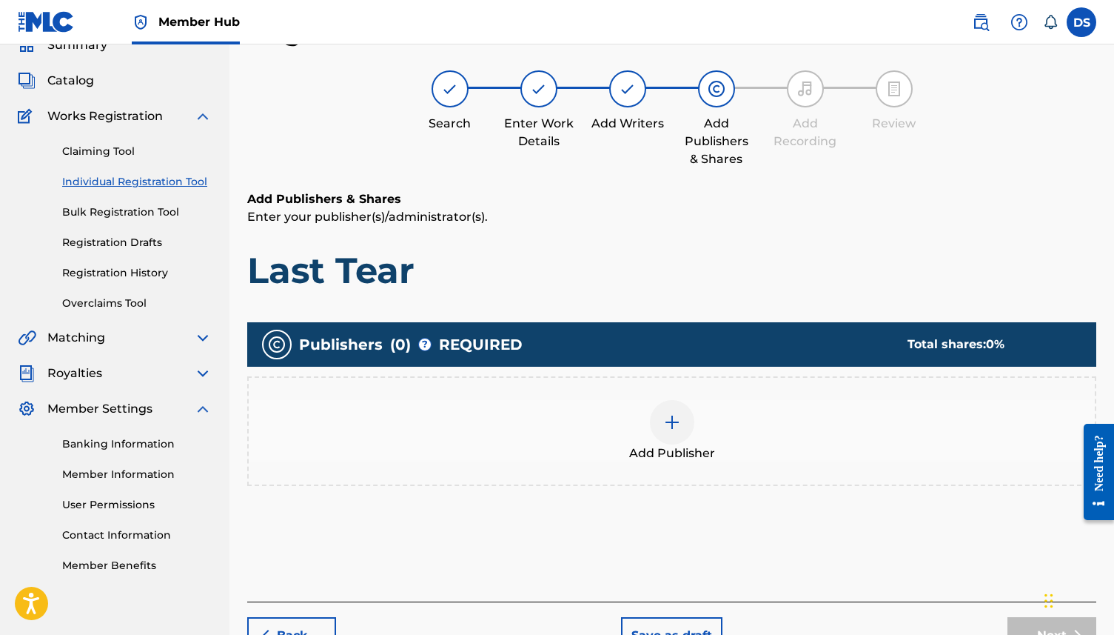
click at [667, 424] on img at bounding box center [672, 422] width 18 height 18
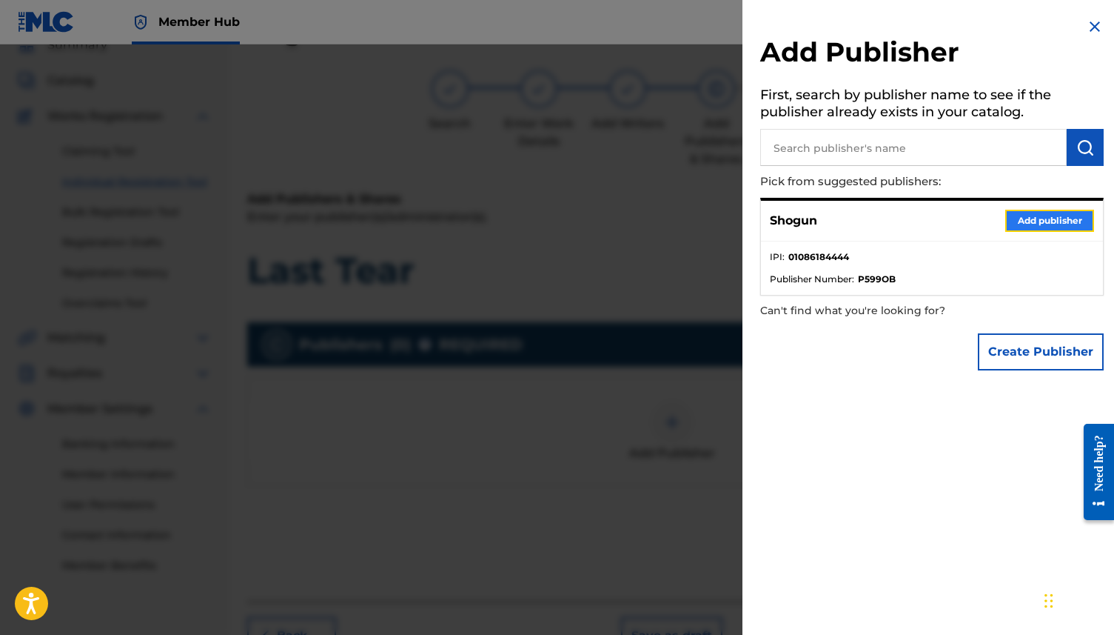
click at [1057, 218] on button "Add publisher" at bounding box center [1050, 221] width 89 height 22
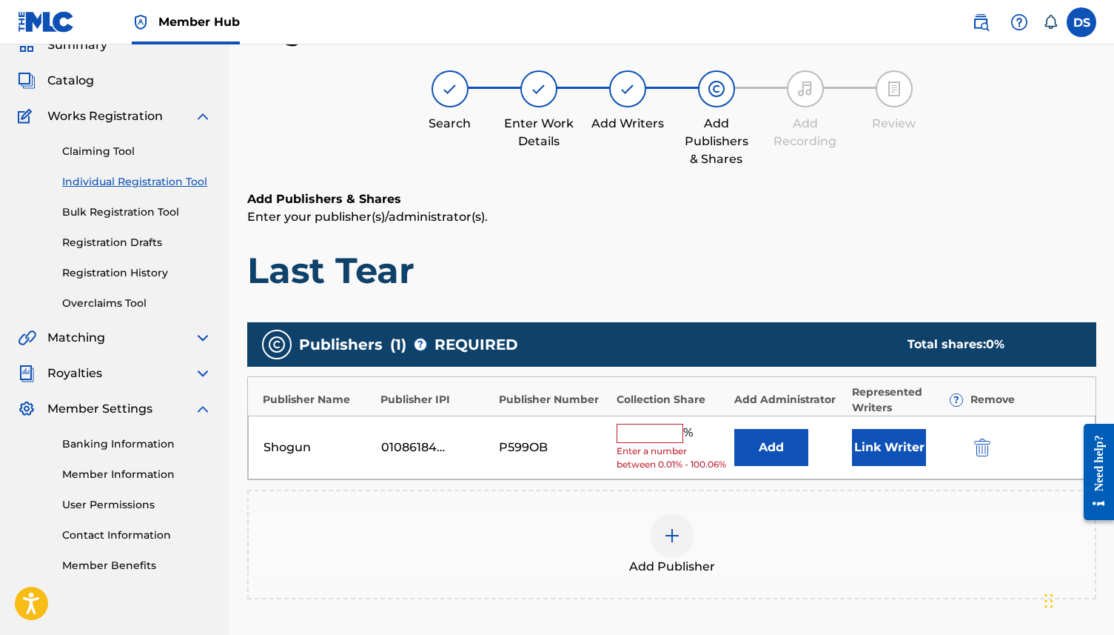
click at [633, 441] on input "text" at bounding box center [650, 433] width 67 height 19
type input "16.66"
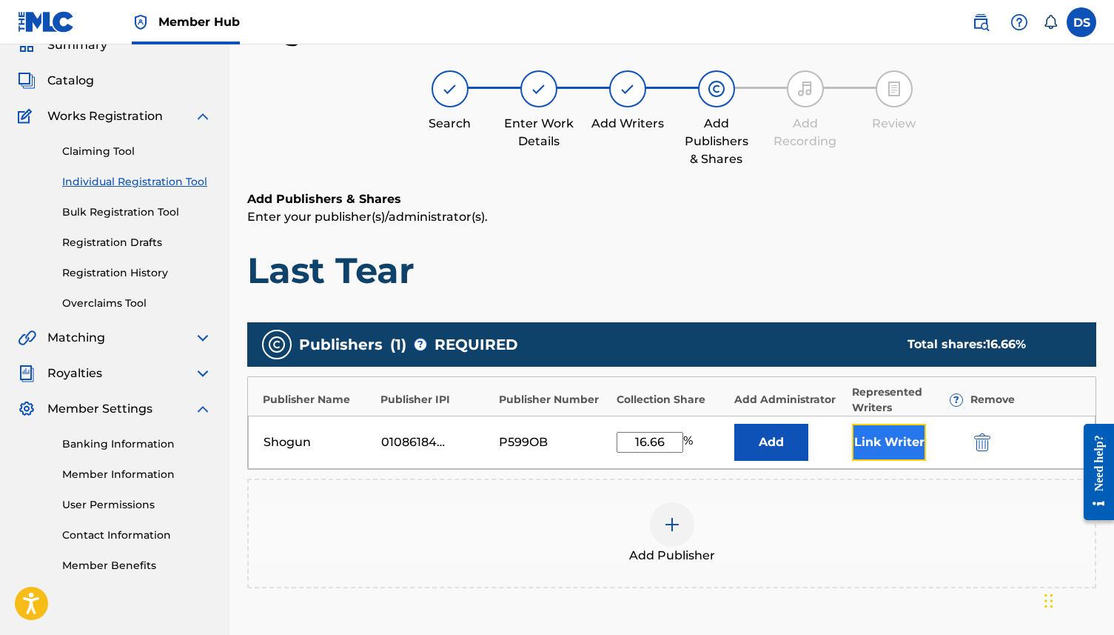
click at [875, 441] on button "Link Writer" at bounding box center [889, 442] width 74 height 37
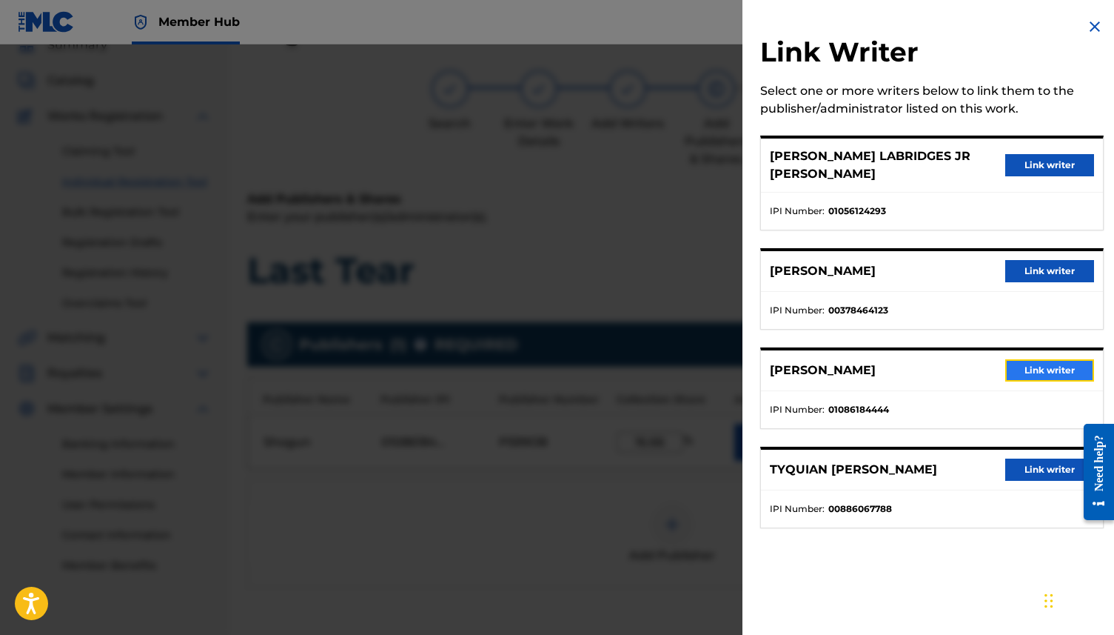
click at [1032, 359] on button "Link writer" at bounding box center [1050, 370] width 89 height 22
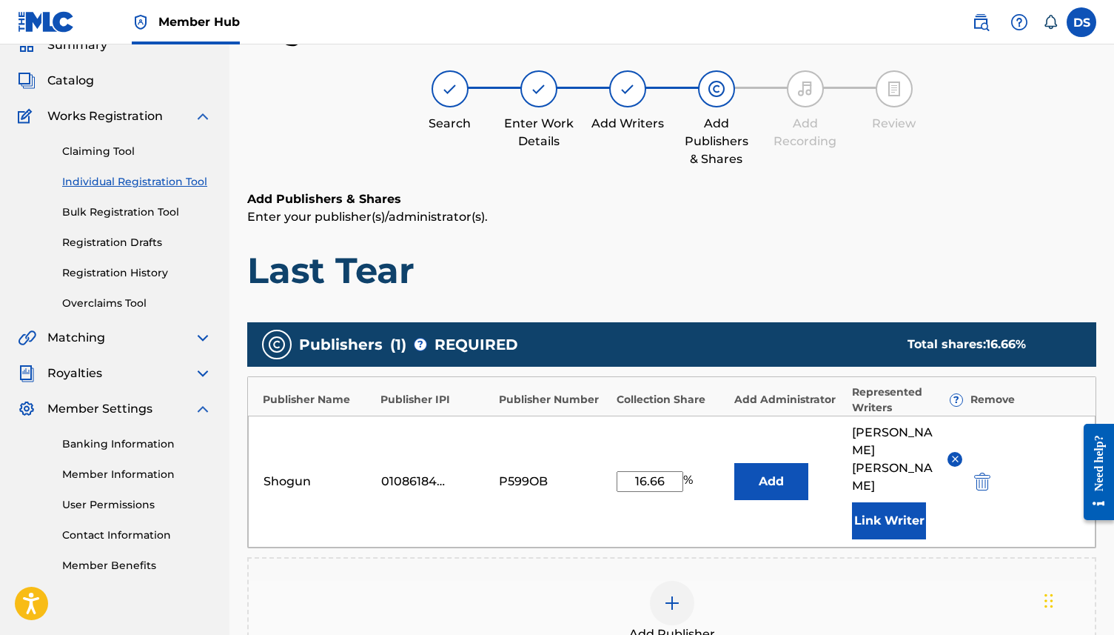
click at [676, 594] on img at bounding box center [672, 603] width 18 height 18
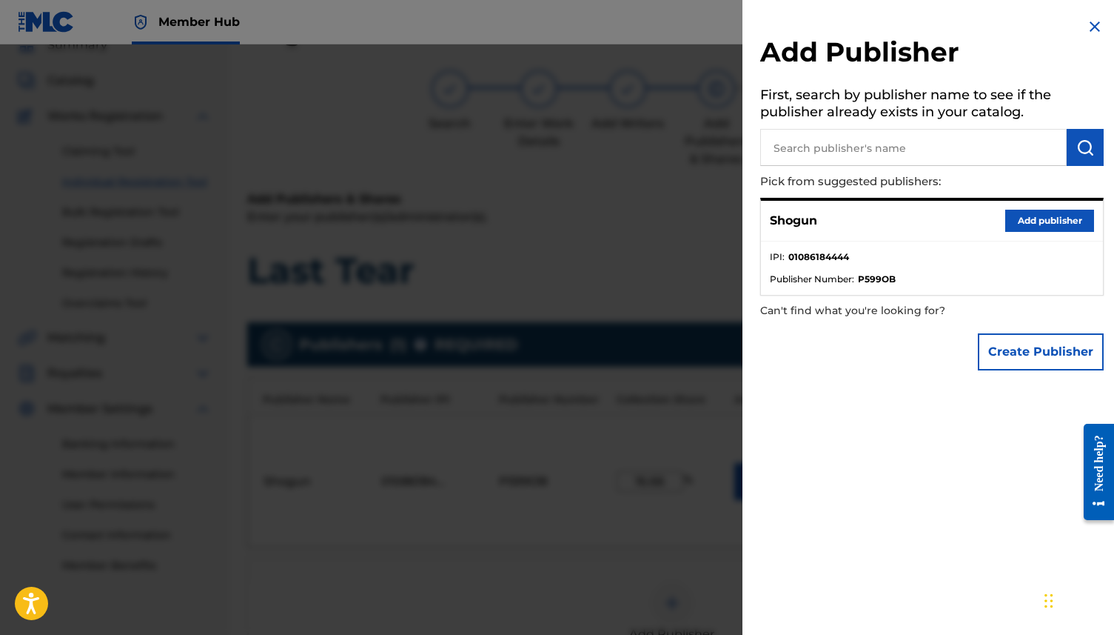
click at [845, 152] on input "text" at bounding box center [914, 147] width 307 height 37
click at [504, 512] on div at bounding box center [557, 361] width 1114 height 635
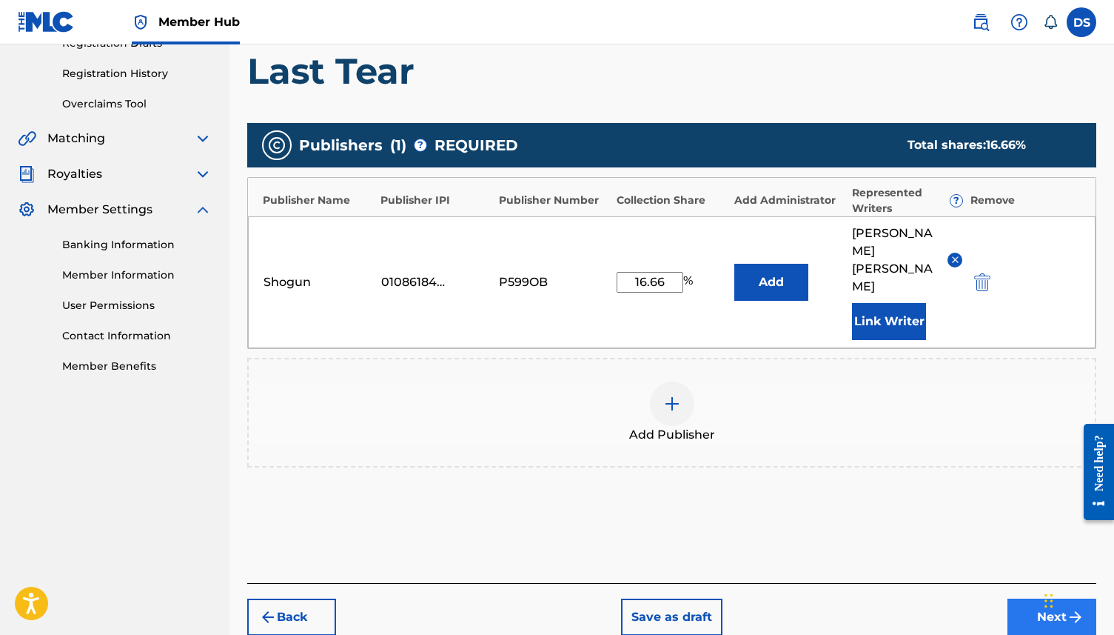
scroll to position [291, 0]
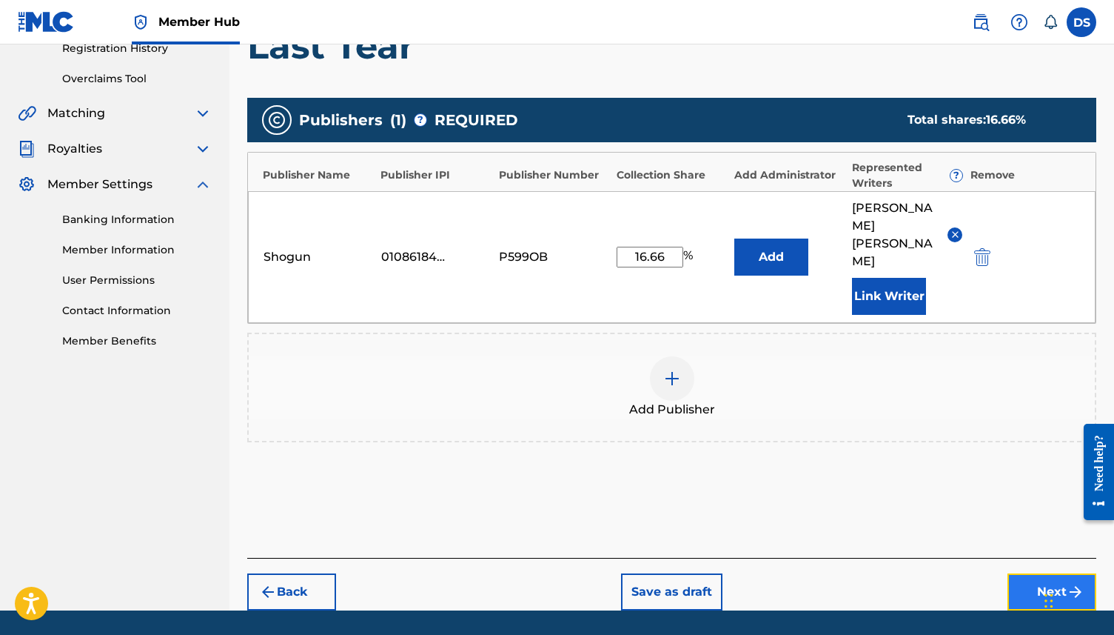
click at [1049, 573] on button "Next" at bounding box center [1052, 591] width 89 height 37
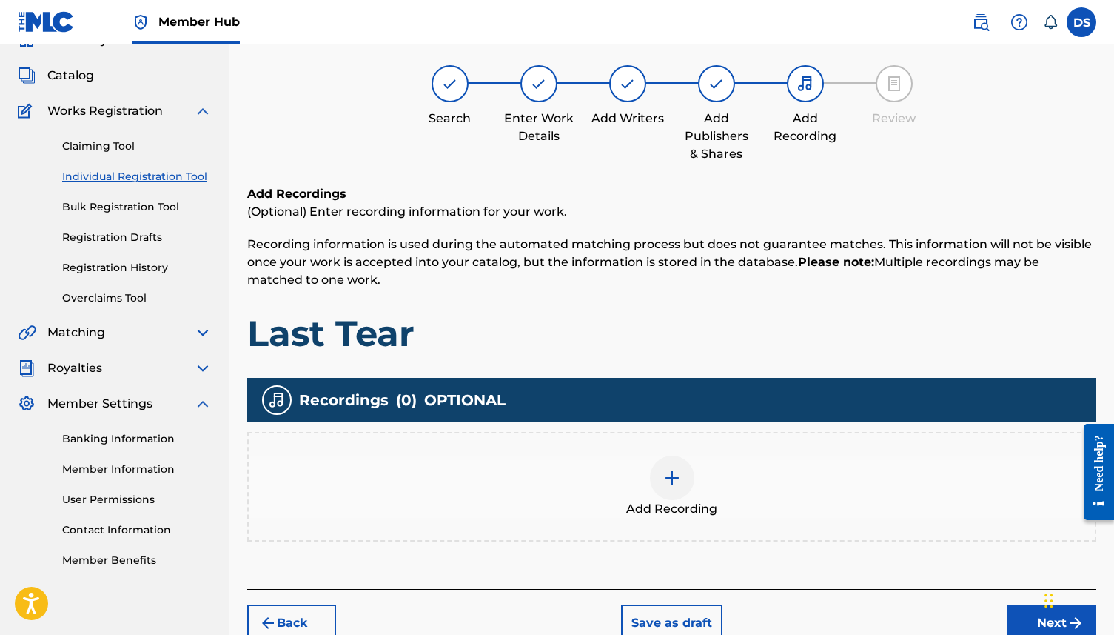
scroll to position [67, 0]
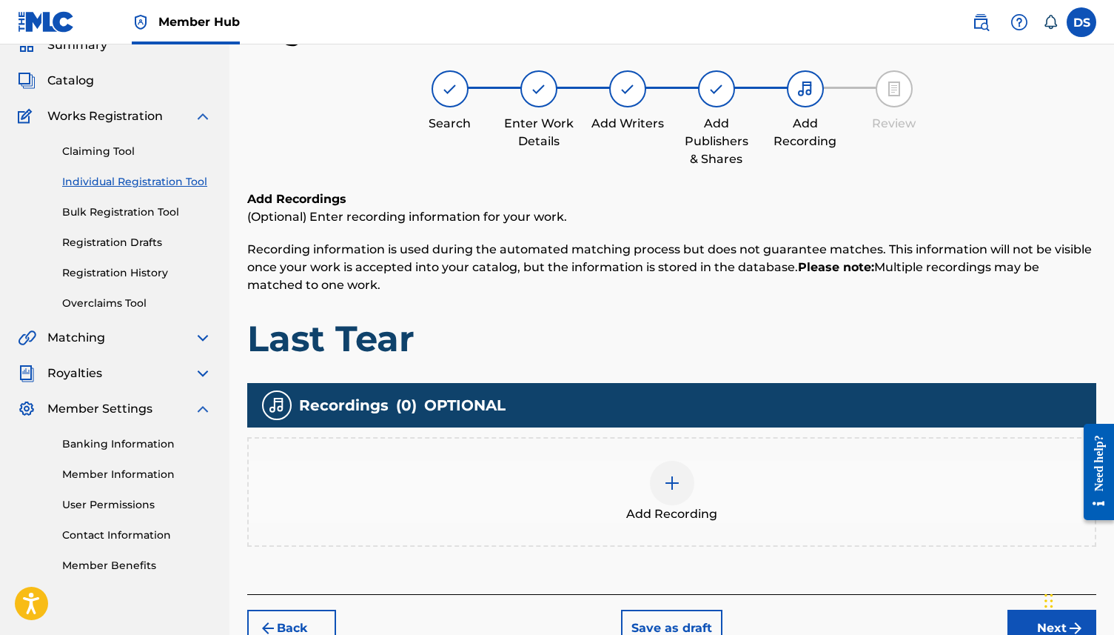
click at [660, 474] on div at bounding box center [672, 483] width 44 height 44
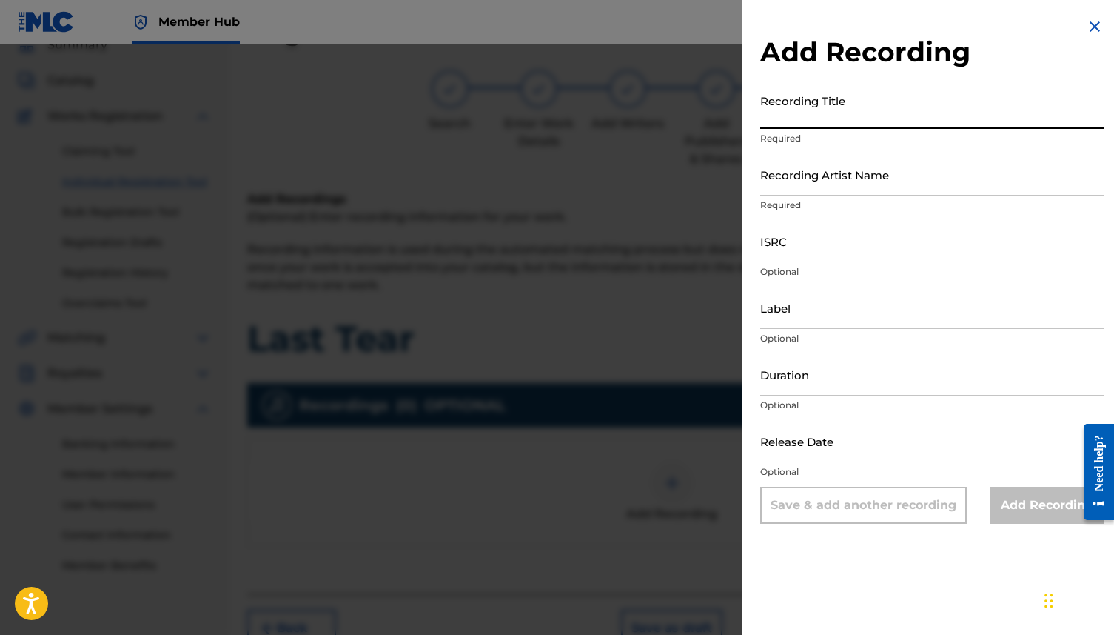
click at [823, 121] on input "Recording Title" at bounding box center [933, 108] width 344 height 42
click at [821, 248] on input "ISRC" at bounding box center [933, 241] width 344 height 42
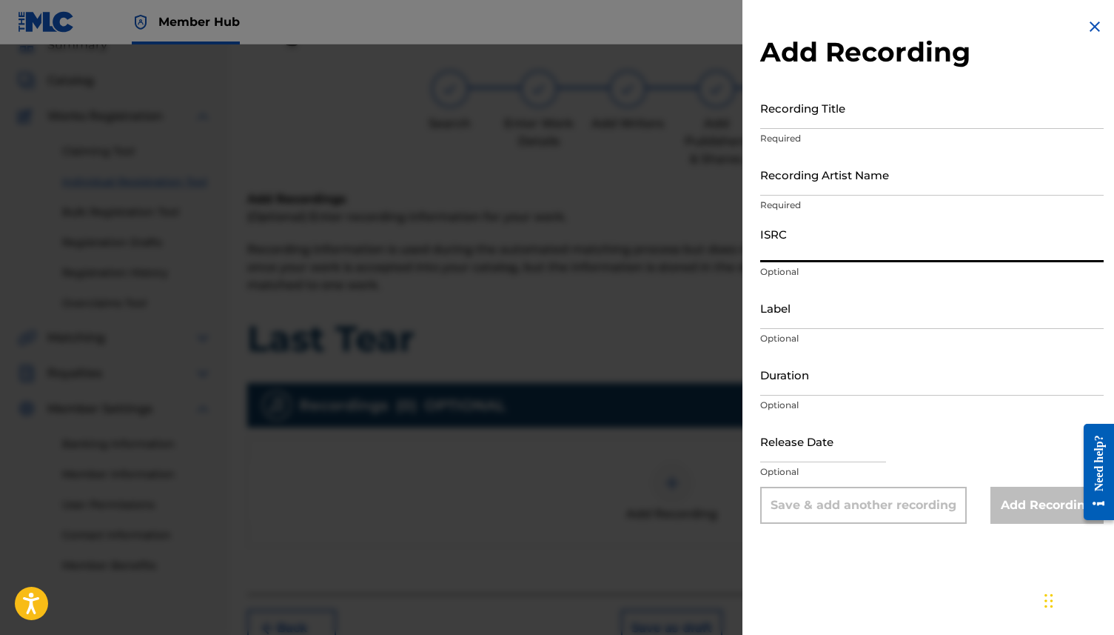
paste input "USAT22411004"
type input "USAT22411004"
click at [842, 104] on input "Recording Title" at bounding box center [933, 108] width 344 height 42
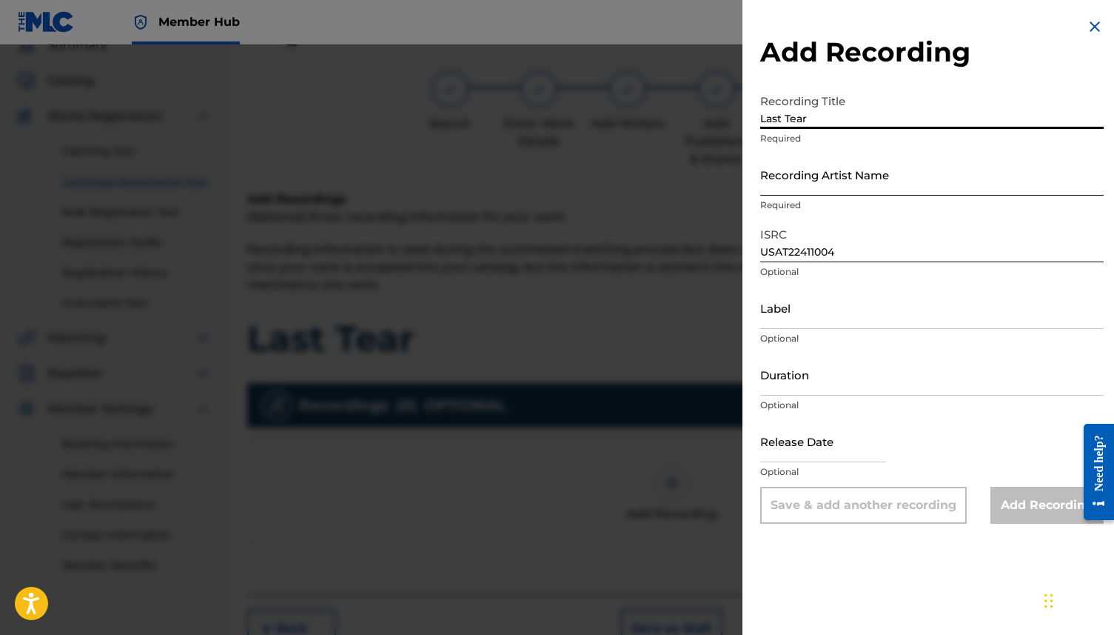
type input "Last Tear"
click at [843, 176] on input "Recording Artist Name" at bounding box center [933, 174] width 344 height 42
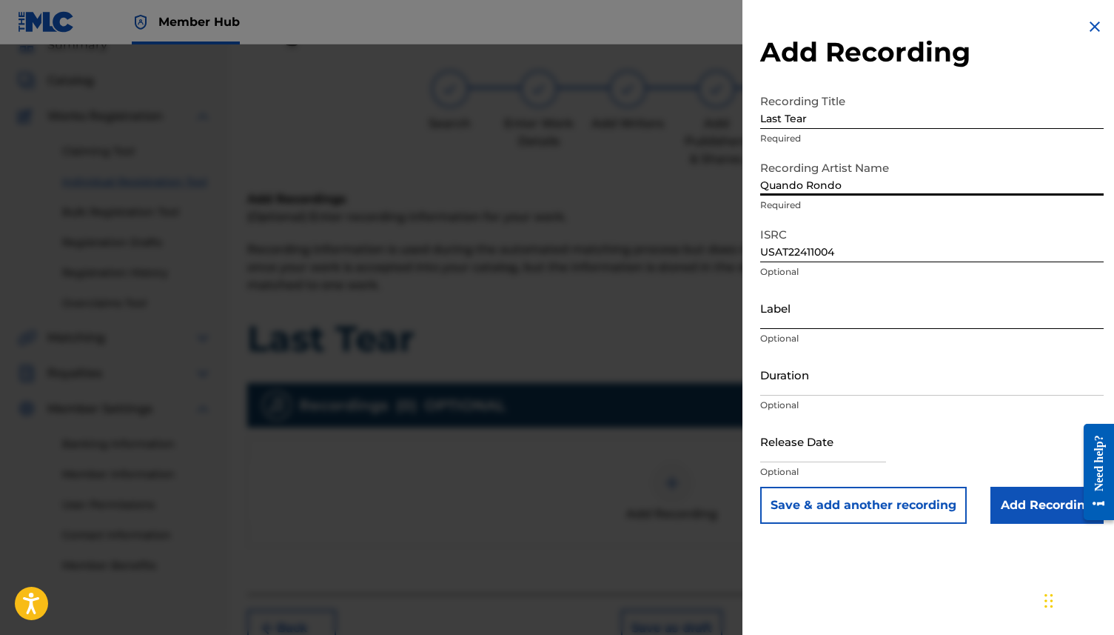
type input "Quando Rondo"
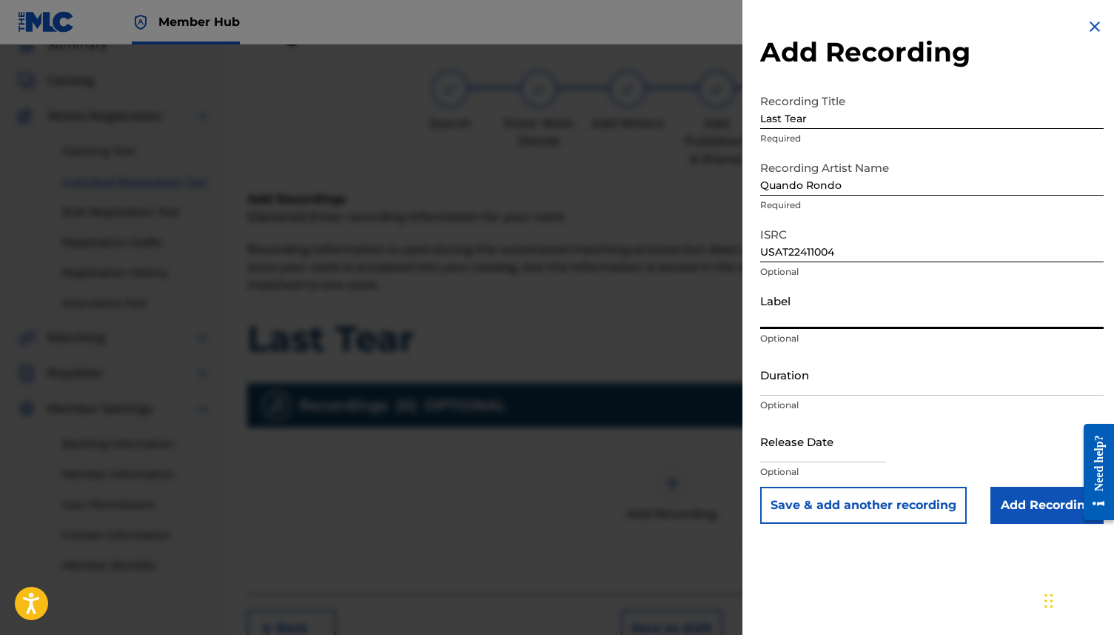
click at [838, 314] on input "Label" at bounding box center [933, 308] width 344 height 42
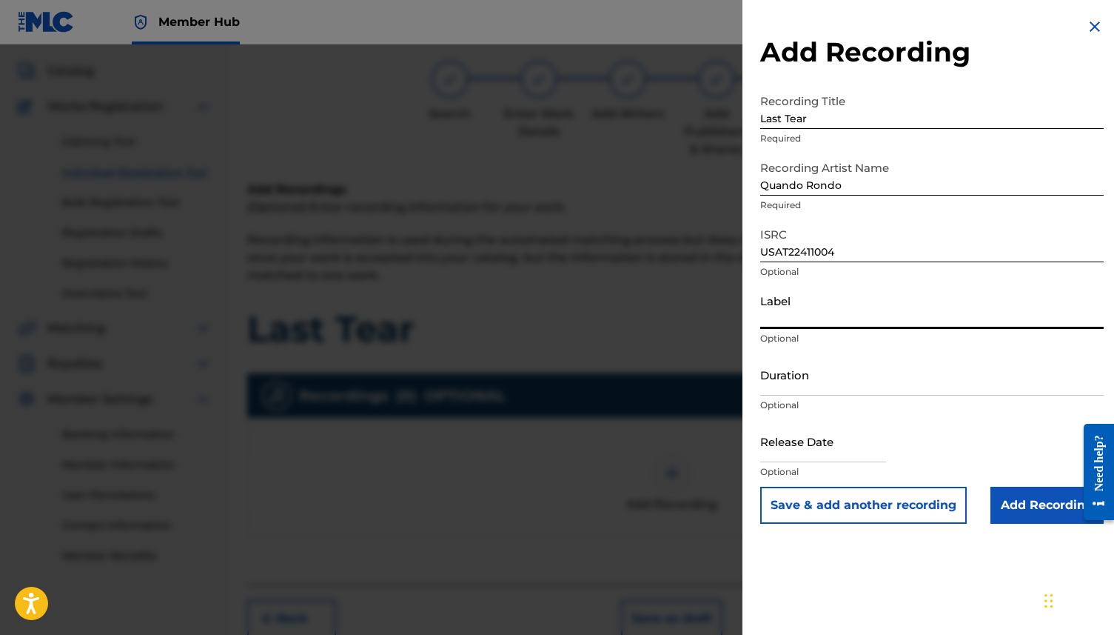
scroll to position [149, 0]
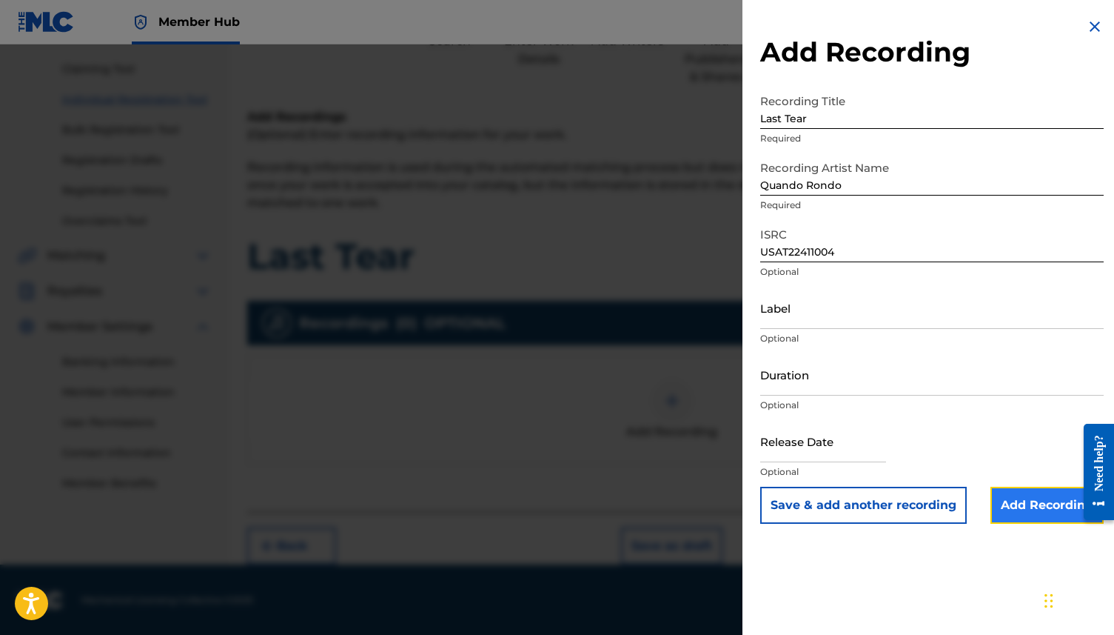
click at [1026, 510] on input "Add Recording" at bounding box center [1047, 505] width 113 height 37
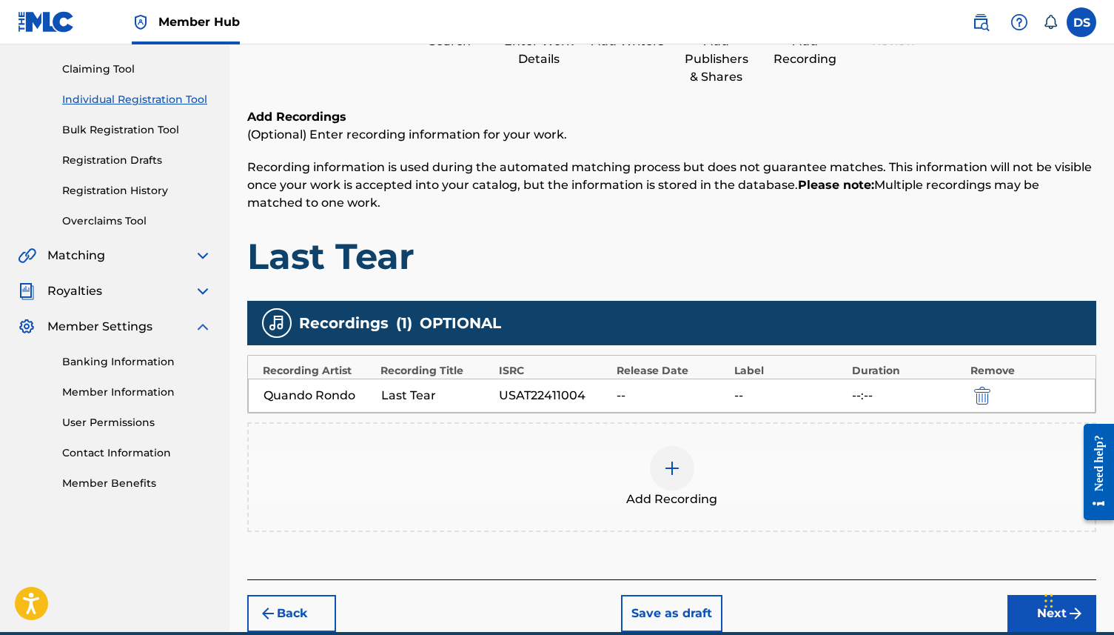
click at [683, 463] on div at bounding box center [672, 468] width 44 height 44
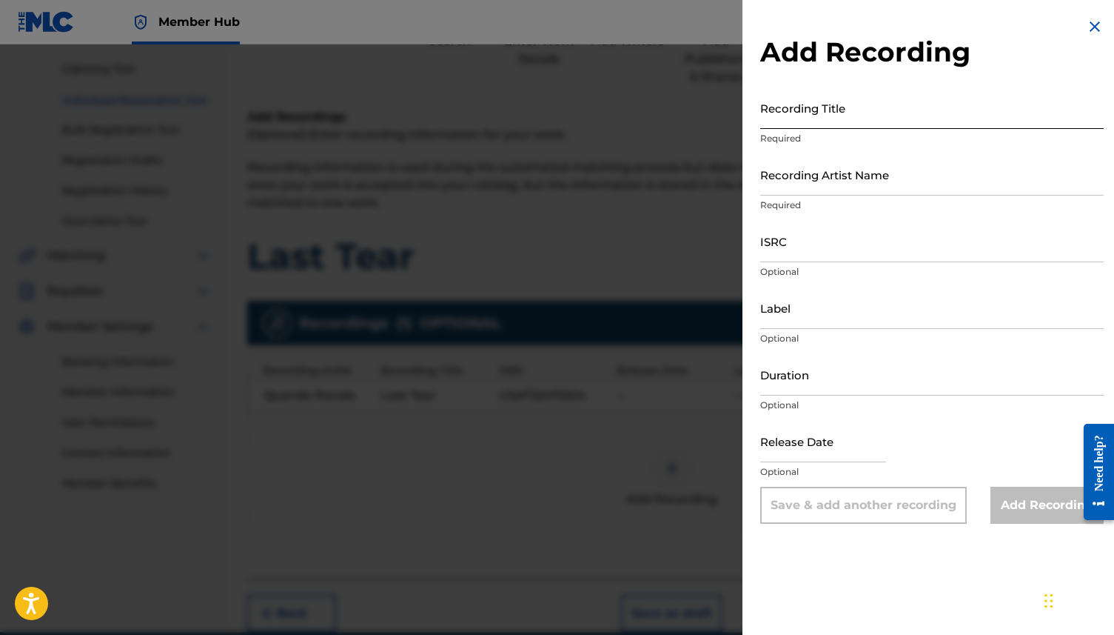
click at [820, 100] on input "Recording Title" at bounding box center [933, 108] width 344 height 42
paste input "https://www.youtube.com/watch?v=7Nrn5yeyWF4&list=RD7Nrn5yeyWF4&start_radio=1"
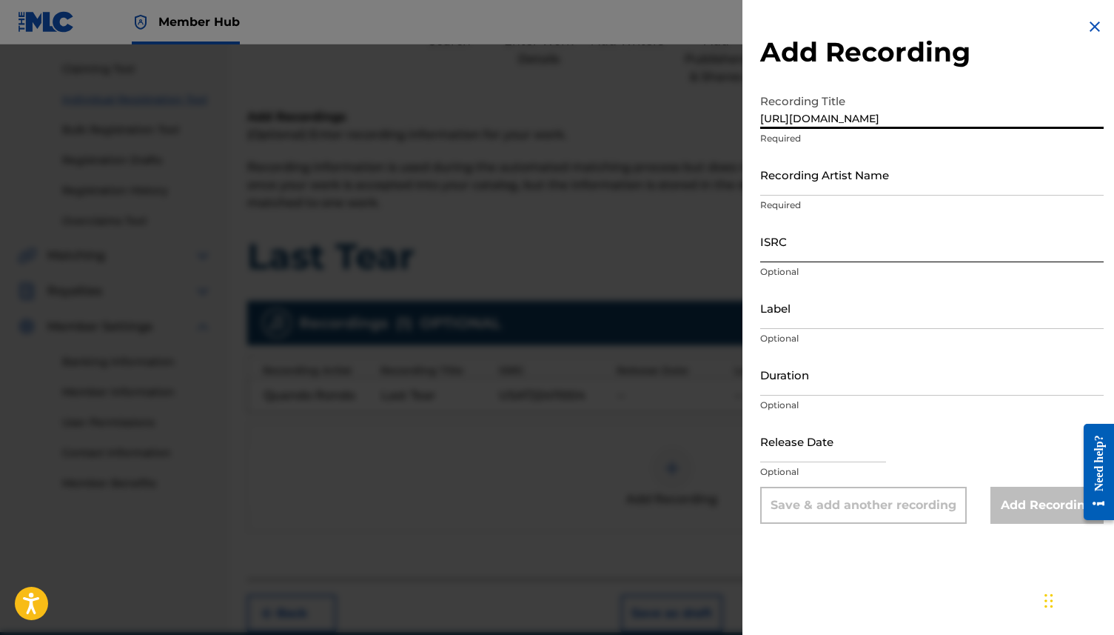
type input "https://www.youtube.com/watch?v=7Nrn5yeyWF4&list=RD7Nrn5yeyWF4&start_radio=1"
click at [810, 254] on input "ISRC" at bounding box center [933, 241] width 344 height 42
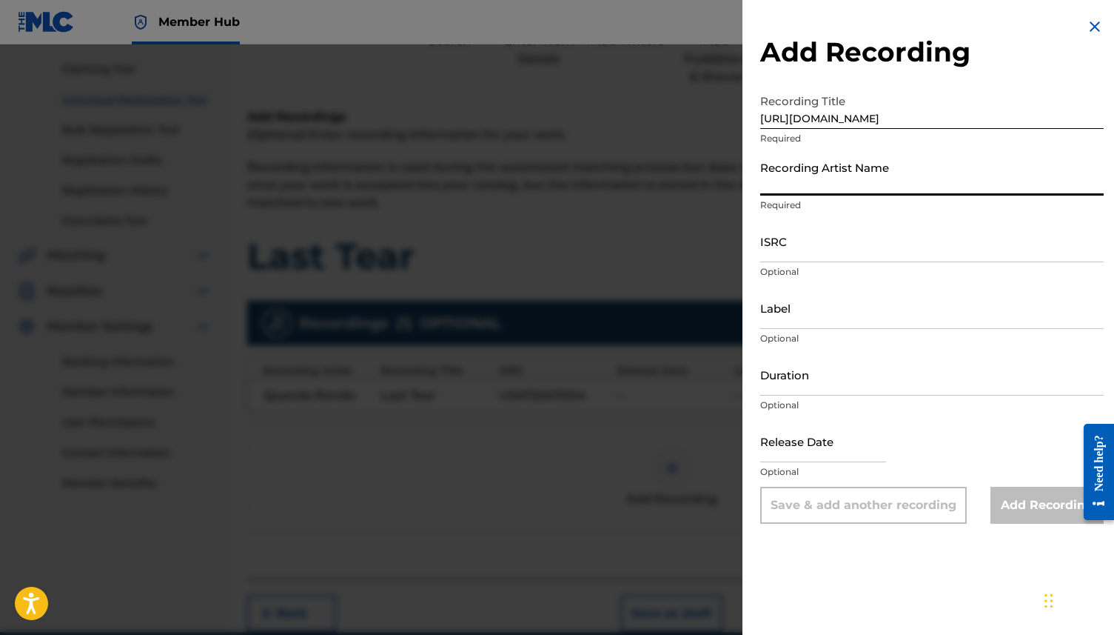
click at [807, 187] on input "Recording Artist Name" at bounding box center [933, 174] width 344 height 42
click at [800, 387] on input "Duration" at bounding box center [933, 374] width 344 height 42
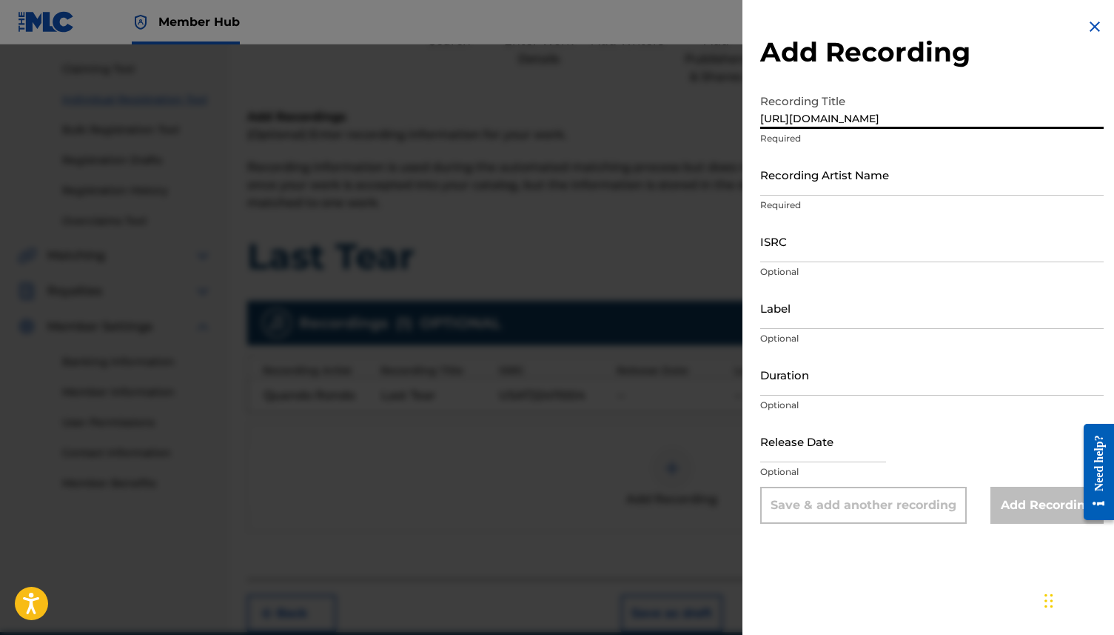
click at [832, 108] on input "https://www.youtube.com/watch?v=7Nrn5yeyWF4&list=RD7Nrn5yeyWF4&start_radio=1" at bounding box center [933, 108] width 344 height 42
drag, startPoint x: 760, startPoint y: 118, endPoint x: 1106, endPoint y: 119, distance: 346.6
click at [1106, 119] on div "Add Recording Recording Title https://www.youtube.com/watch?v=7Nrn5yeyWF4&list=…" at bounding box center [932, 270] width 379 height 541
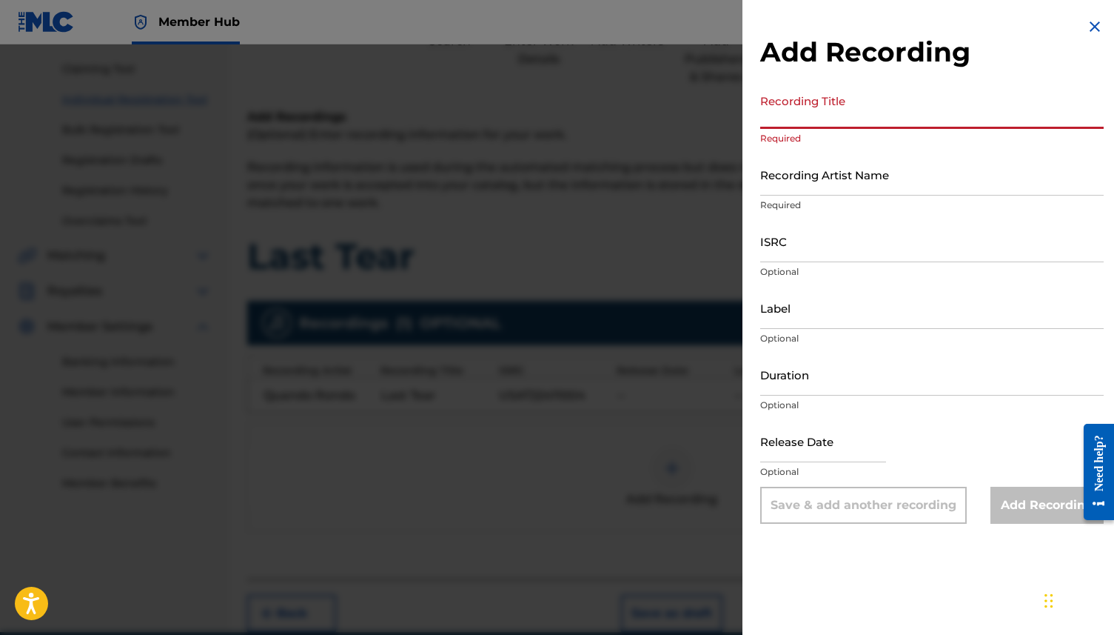
paste input "Quando Rondo - Last Tear (Official Audio) (2023)"
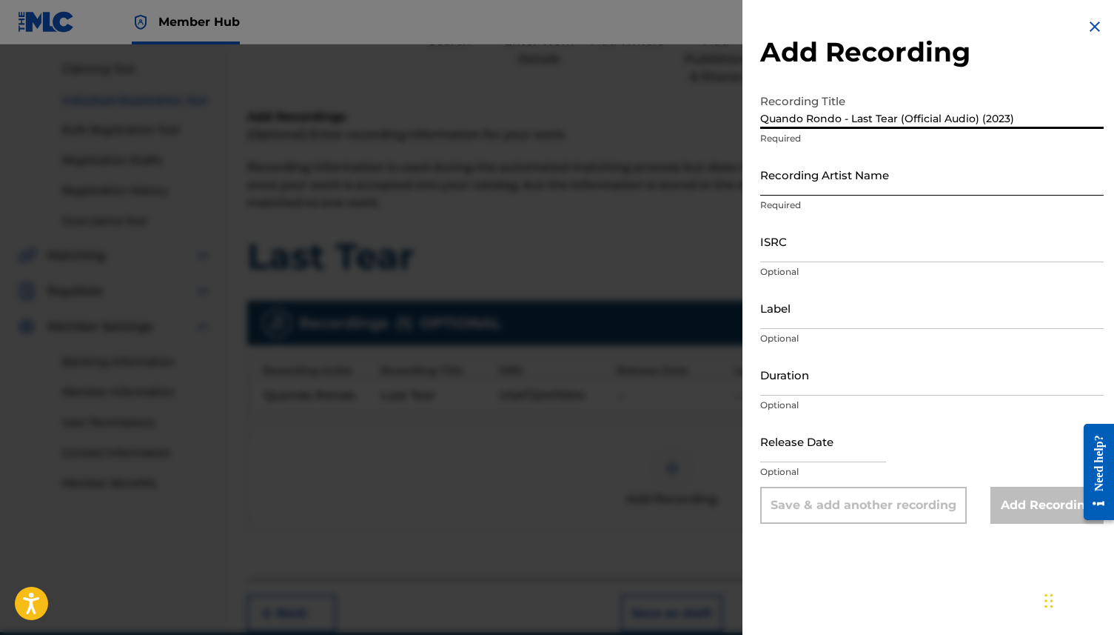
type input "Quando Rondo - Last Tear (Official Audio) (2023)"
click at [931, 181] on input "Recording Artist Name" at bounding box center [933, 174] width 344 height 42
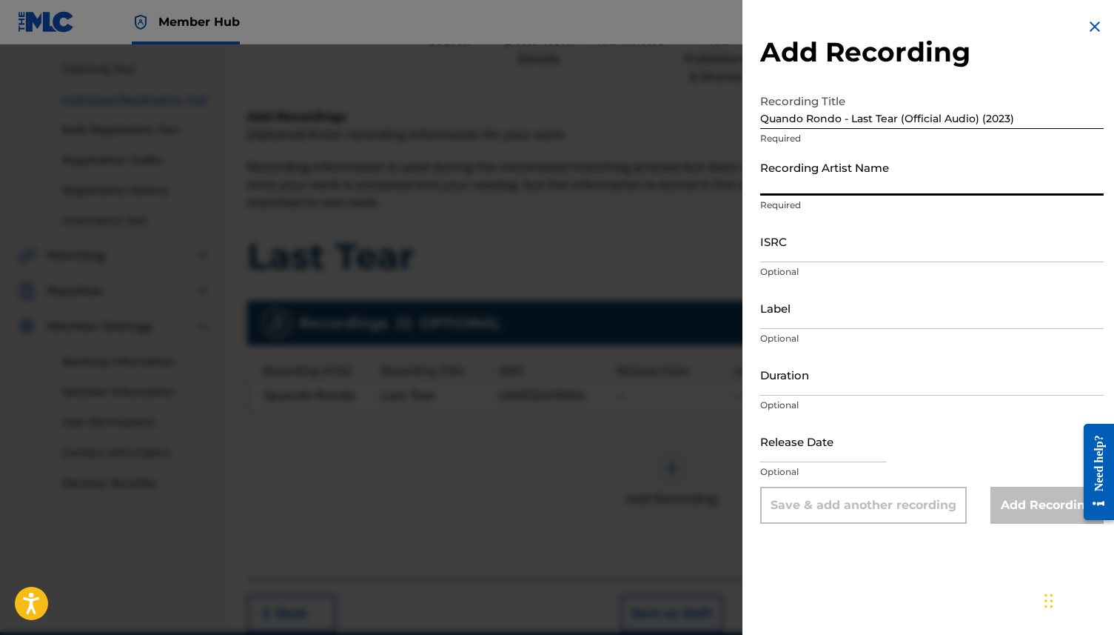
type input "Quando Rondo"
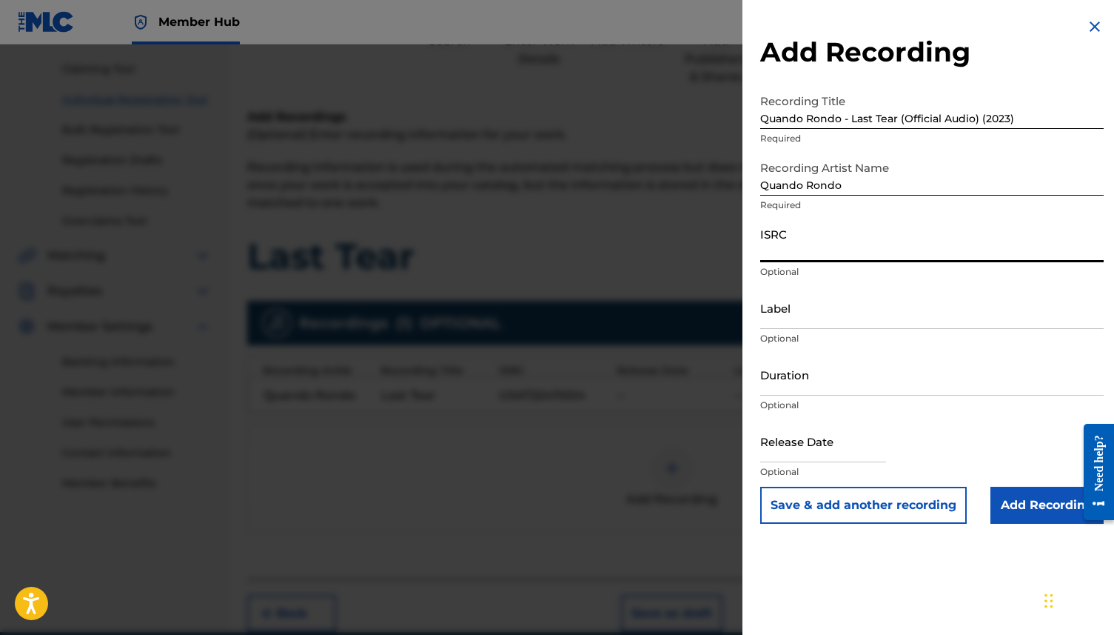
click at [823, 250] on input "ISRC" at bounding box center [933, 241] width 344 height 42
type input "USAT22411004"
click at [1057, 506] on input "Add Recording" at bounding box center [1047, 505] width 113 height 37
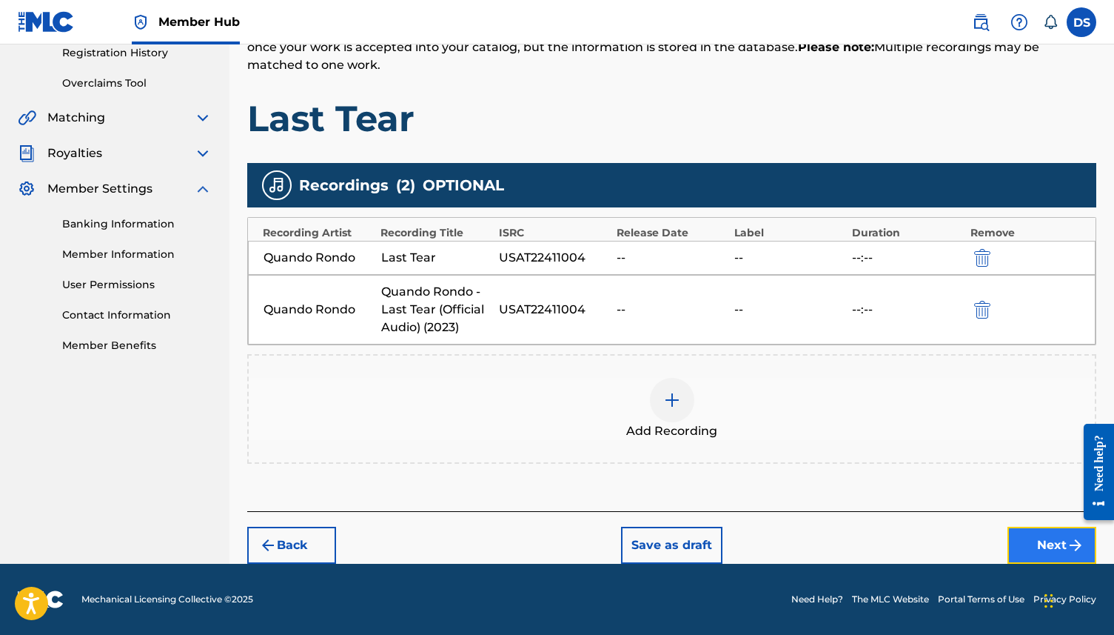
click at [1031, 555] on button "Next" at bounding box center [1052, 545] width 89 height 37
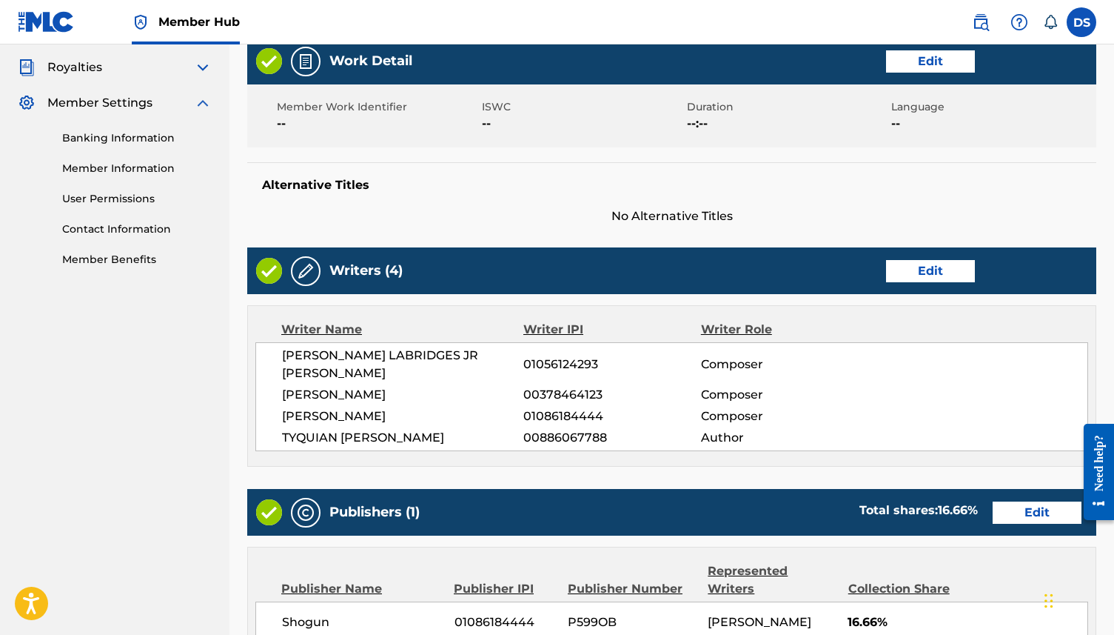
scroll to position [706, 0]
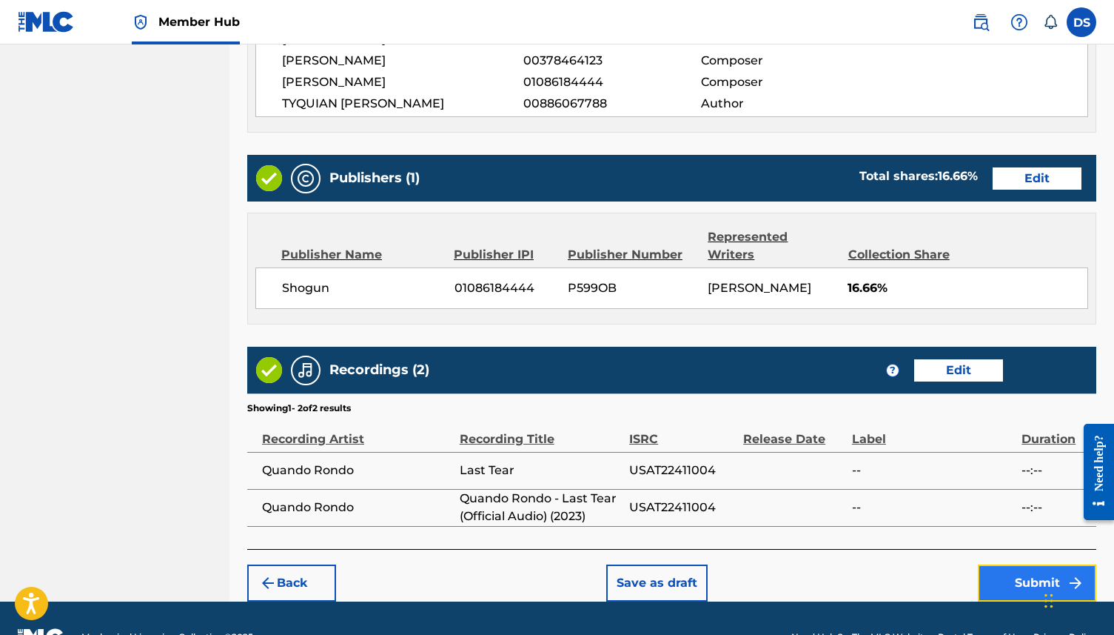
click at [1039, 564] on button "Submit" at bounding box center [1037, 582] width 118 height 37
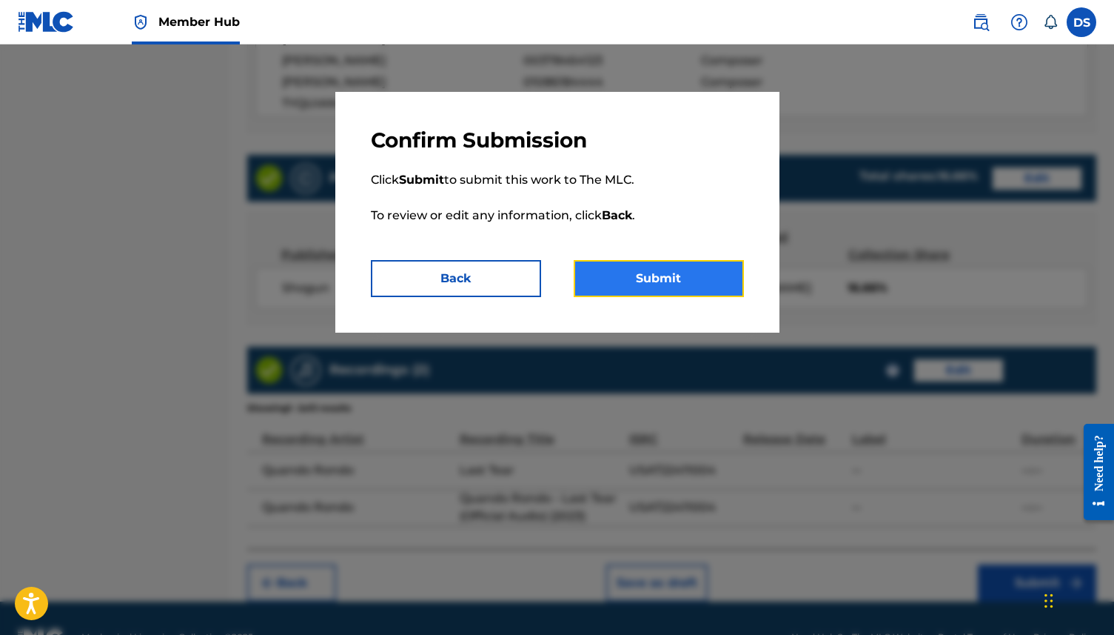
click at [706, 281] on button "Submit" at bounding box center [659, 278] width 170 height 37
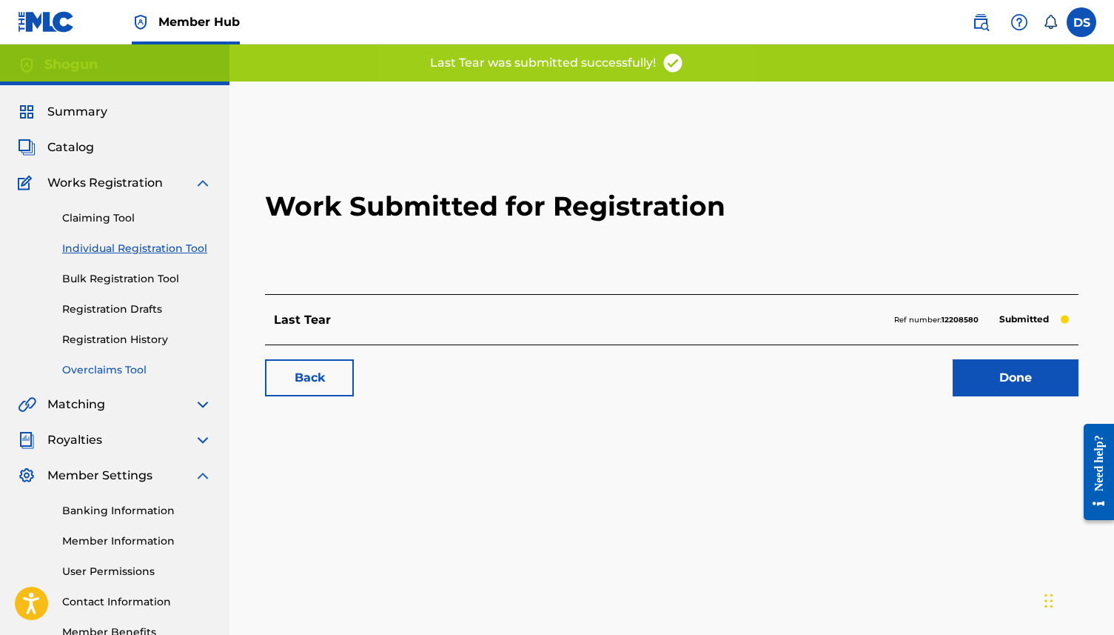
click at [107, 369] on link "Overclaims Tool" at bounding box center [137, 370] width 150 height 16
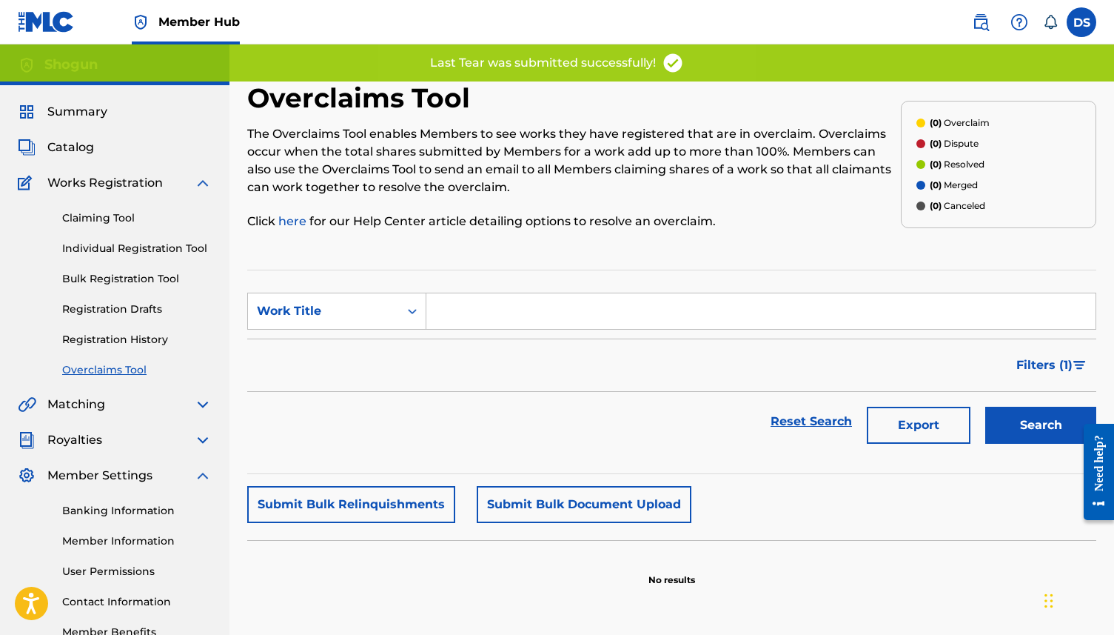
click at [113, 349] on div "Claiming Tool Individual Registration Tool Bulk Registration Tool Registration …" at bounding box center [115, 285] width 194 height 186
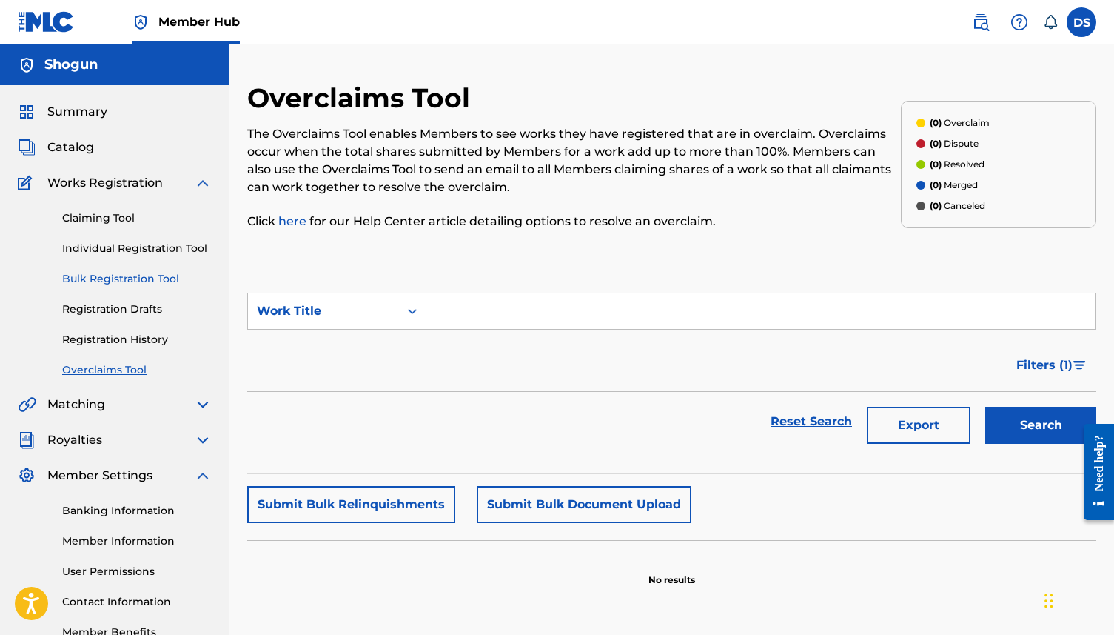
click at [134, 281] on link "Bulk Registration Tool" at bounding box center [137, 279] width 150 height 16
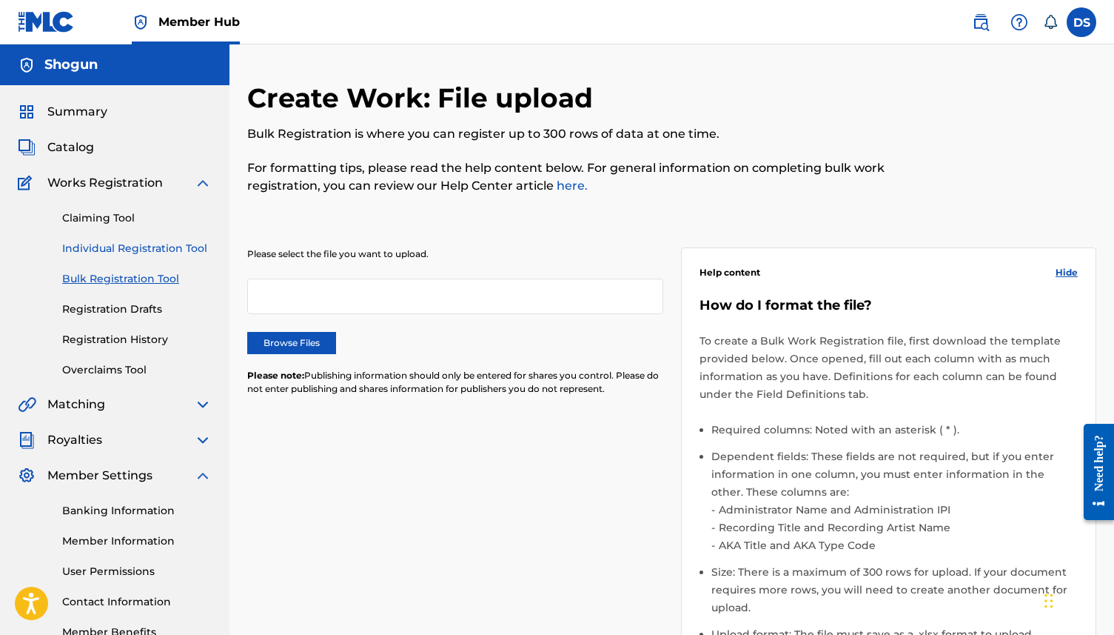
click at [144, 253] on link "Individual Registration Tool" at bounding box center [137, 249] width 150 height 16
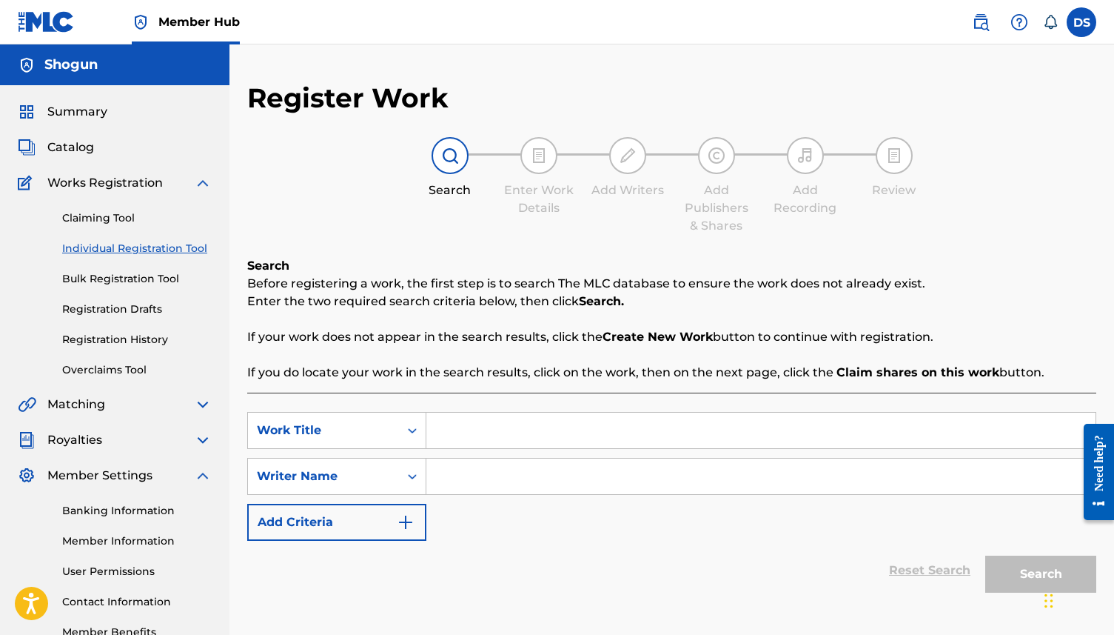
click at [127, 295] on div "Claiming Tool Individual Registration Tool Bulk Registration Tool Registration …" at bounding box center [115, 285] width 194 height 186
click at [132, 287] on div "Claiming Tool Individual Registration Tool Bulk Registration Tool Registration …" at bounding box center [115, 285] width 194 height 186
click at [84, 470] on span "Member Settings" at bounding box center [99, 476] width 105 height 18
click at [120, 151] on div "Catalog" at bounding box center [115, 147] width 194 height 18
drag, startPoint x: 59, startPoint y: 151, endPoint x: 50, endPoint y: 151, distance: 8.1
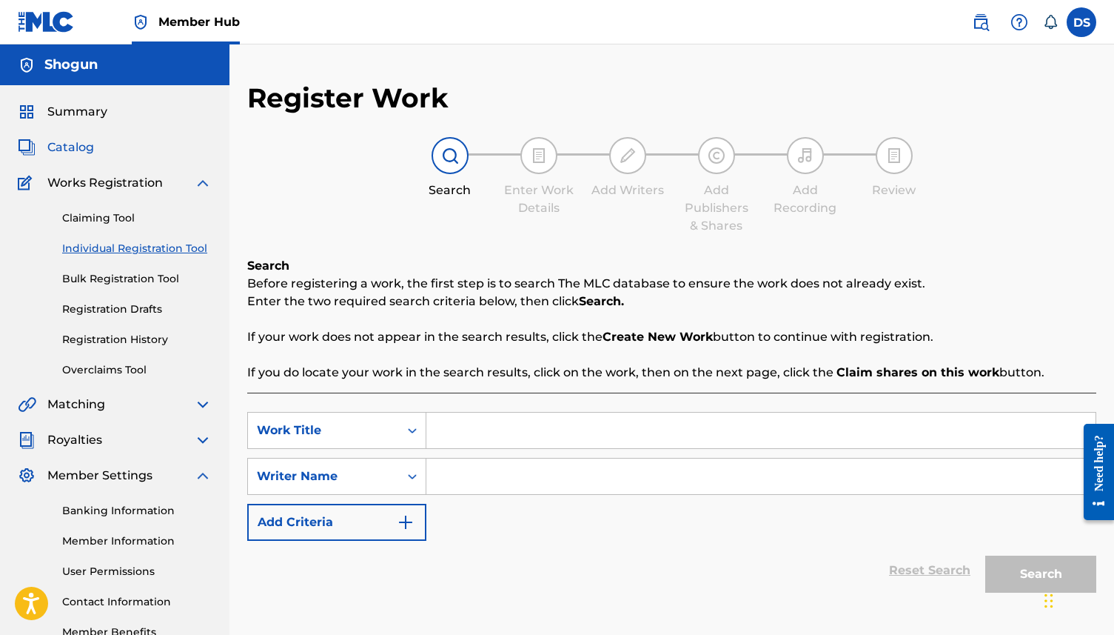
click at [59, 151] on span "Catalog" at bounding box center [70, 147] width 47 height 18
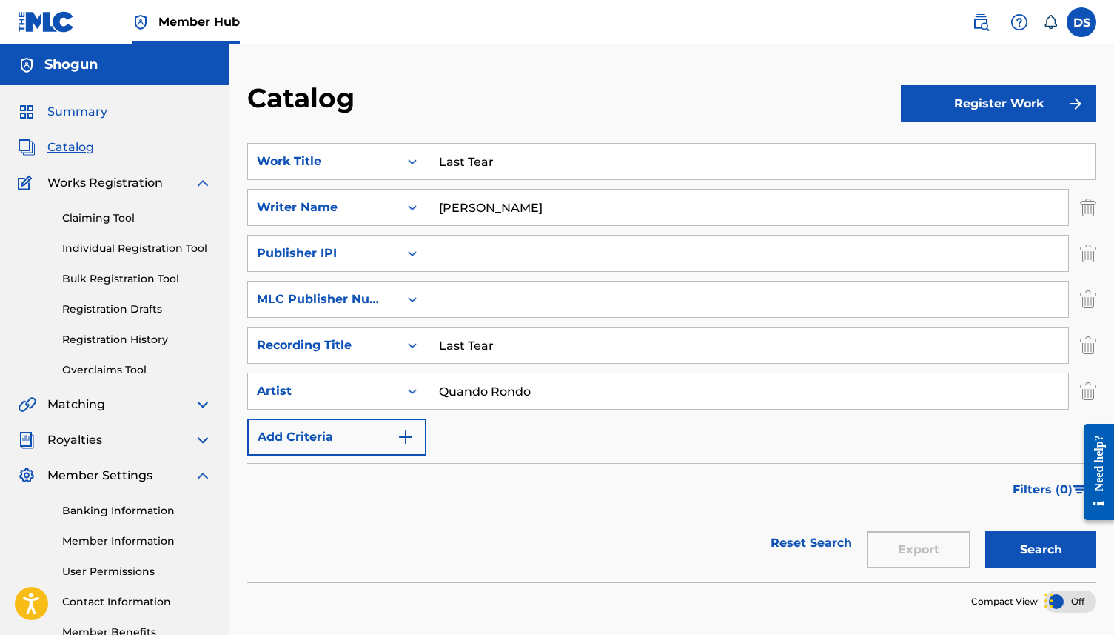
click at [75, 108] on span "Summary" at bounding box center [77, 112] width 60 height 18
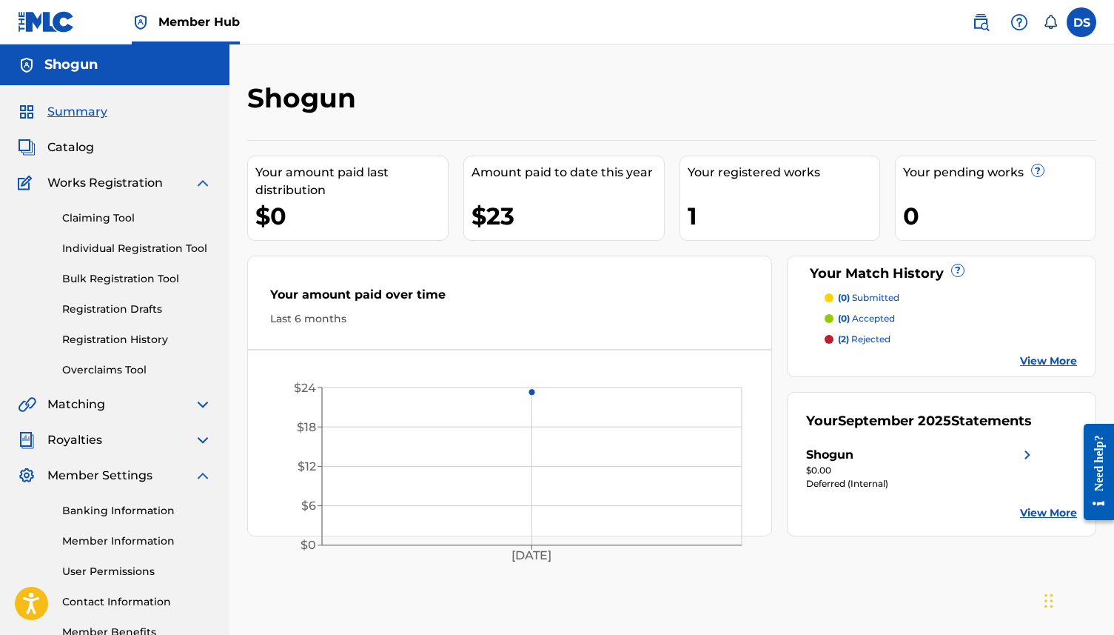
click at [200, 184] on img at bounding box center [203, 183] width 18 height 18
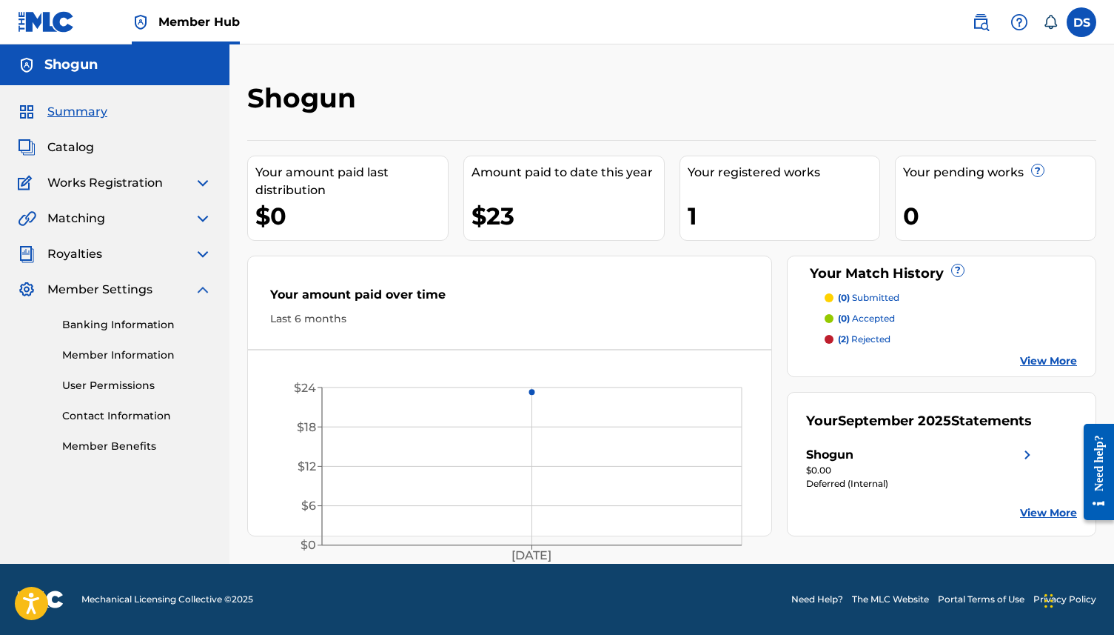
click at [101, 215] on span "Matching" at bounding box center [76, 219] width 58 height 18
click at [68, 147] on span "Catalog" at bounding box center [70, 147] width 47 height 18
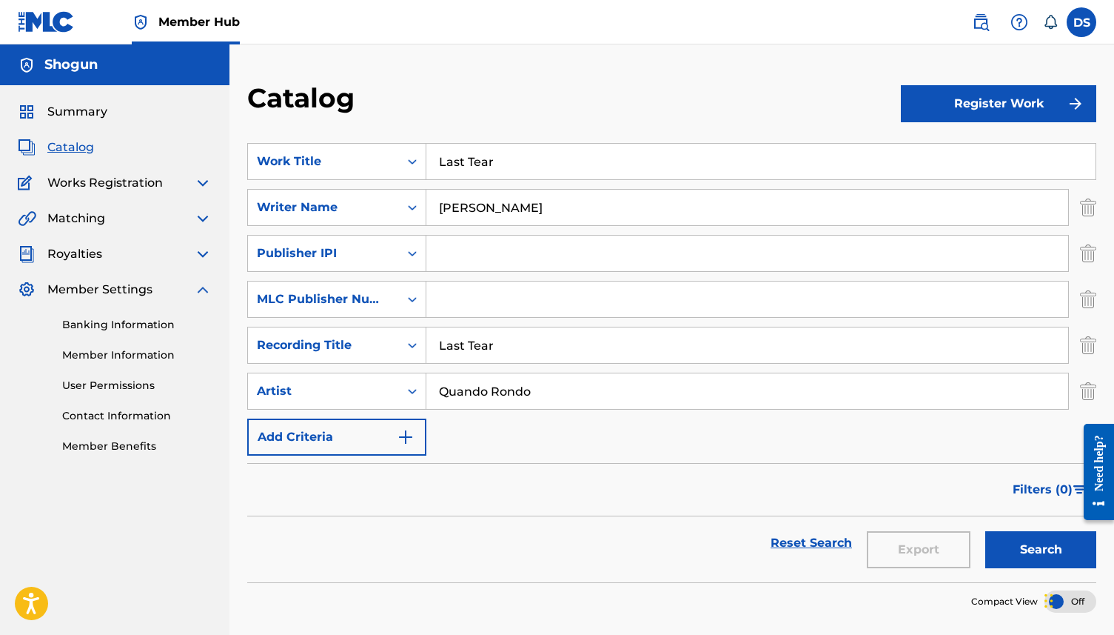
click at [80, 144] on span "Catalog" at bounding box center [70, 147] width 47 height 18
drag, startPoint x: 104, startPoint y: 93, endPoint x: 91, endPoint y: 99, distance: 14.9
click at [104, 93] on div "Summary Catalog Works Registration Claiming Tool Individual Registration Tool B…" at bounding box center [115, 278] width 230 height 387
click at [56, 157] on div "Summary Catalog Works Registration Claiming Tool Individual Registration Tool B…" at bounding box center [115, 278] width 230 height 387
click at [67, 144] on span "Catalog" at bounding box center [70, 147] width 47 height 18
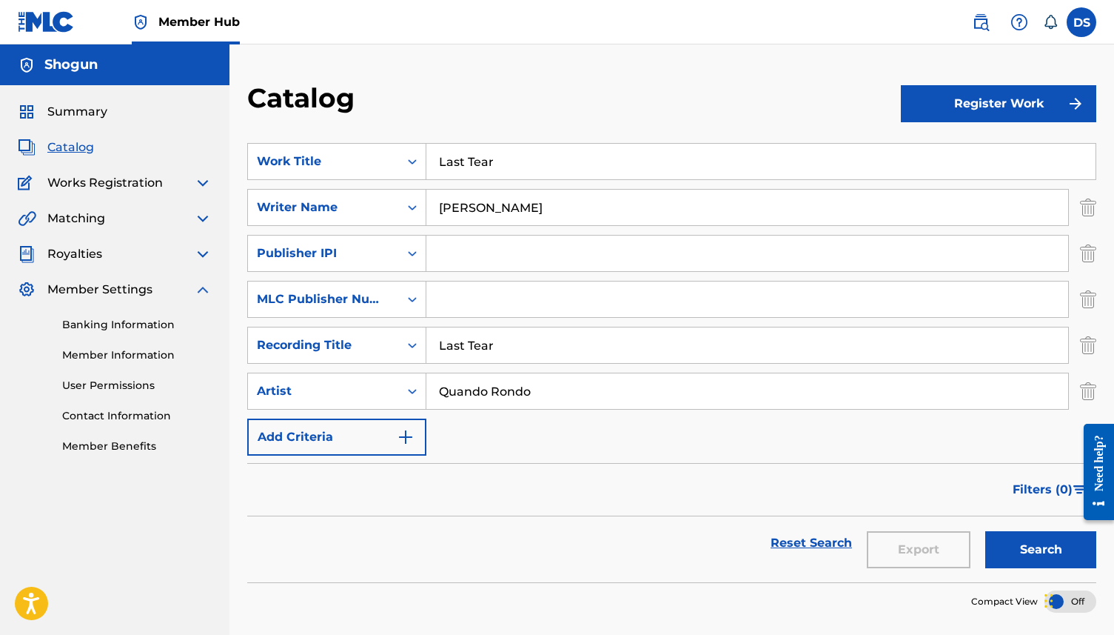
click at [68, 145] on span "Catalog" at bounding box center [70, 147] width 47 height 18
click at [116, 278] on div "Summary Catalog Works Registration Claiming Tool Individual Registration Tool B…" at bounding box center [115, 278] width 230 height 387
click at [86, 221] on span "Matching" at bounding box center [76, 219] width 58 height 18
click at [193, 212] on div "Matching" at bounding box center [115, 219] width 194 height 18
click at [201, 217] on img at bounding box center [203, 219] width 18 height 18
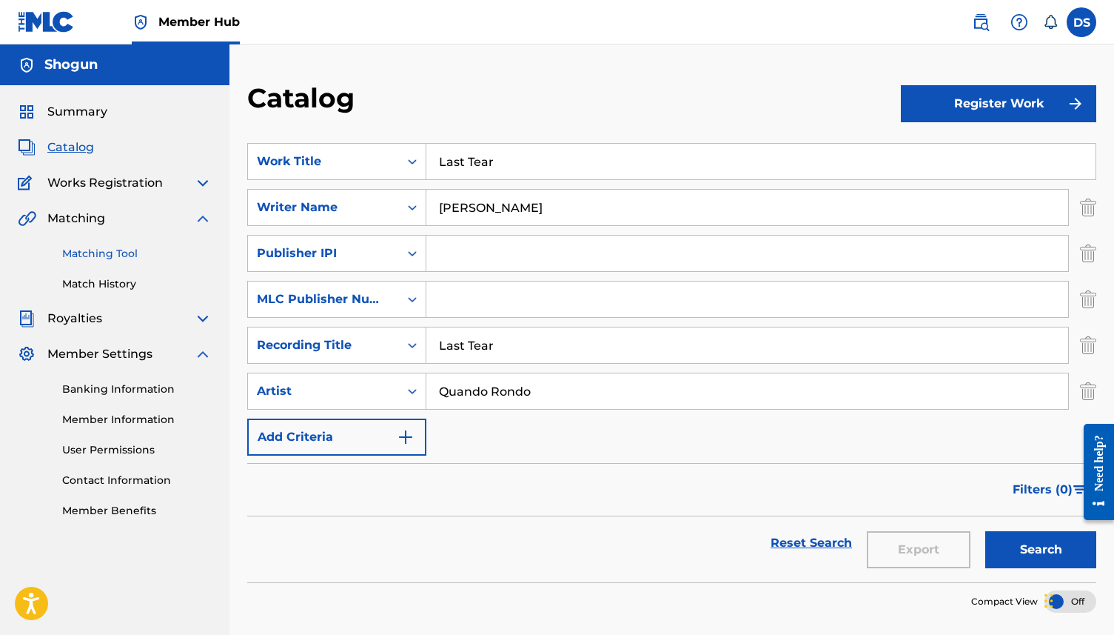
click at [130, 252] on link "Matching Tool" at bounding box center [137, 254] width 150 height 16
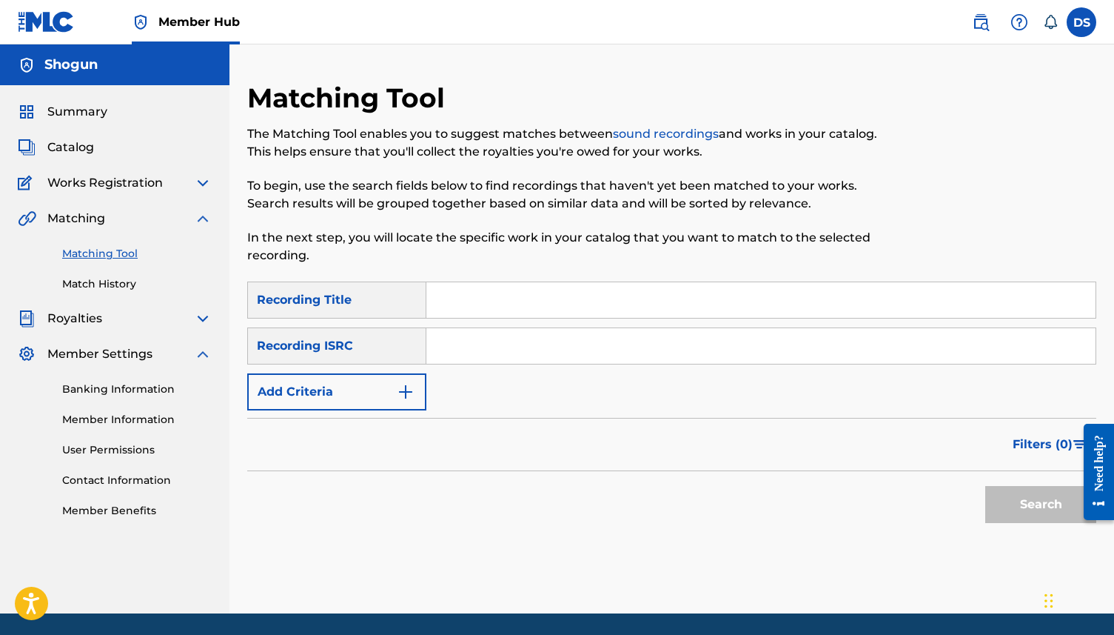
click at [525, 301] on input "Search Form" at bounding box center [761, 300] width 669 height 36
type input "Last Tear"
click at [562, 362] on input "Search Form" at bounding box center [761, 346] width 669 height 36
click at [562, 342] on input "Search Form" at bounding box center [761, 346] width 669 height 36
type input "USRC12300971"
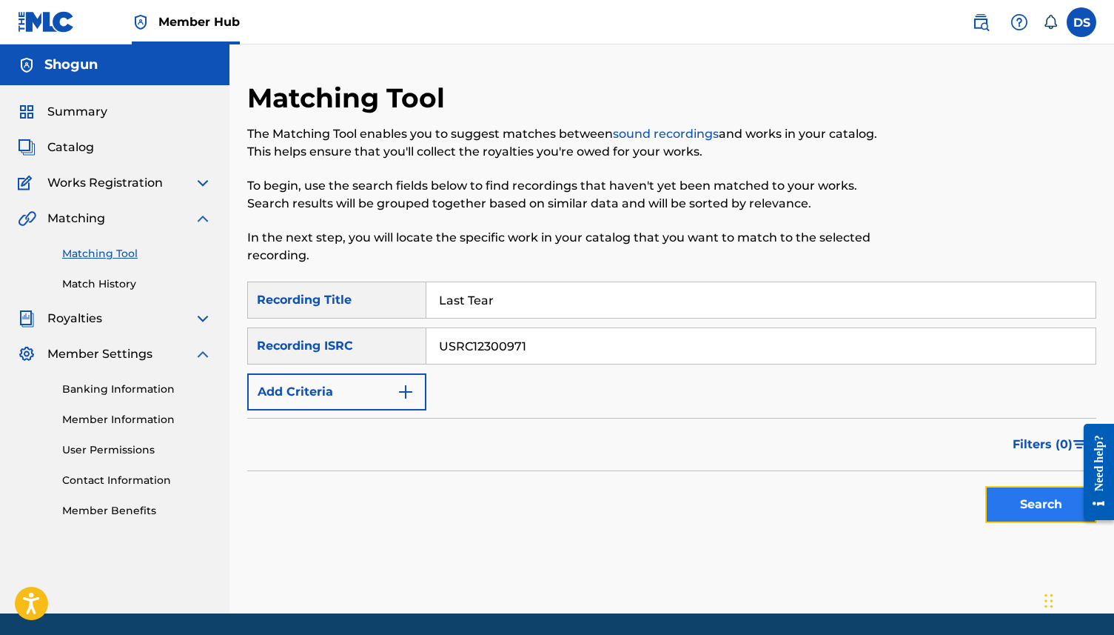
click at [1052, 501] on button "Search" at bounding box center [1041, 504] width 111 height 37
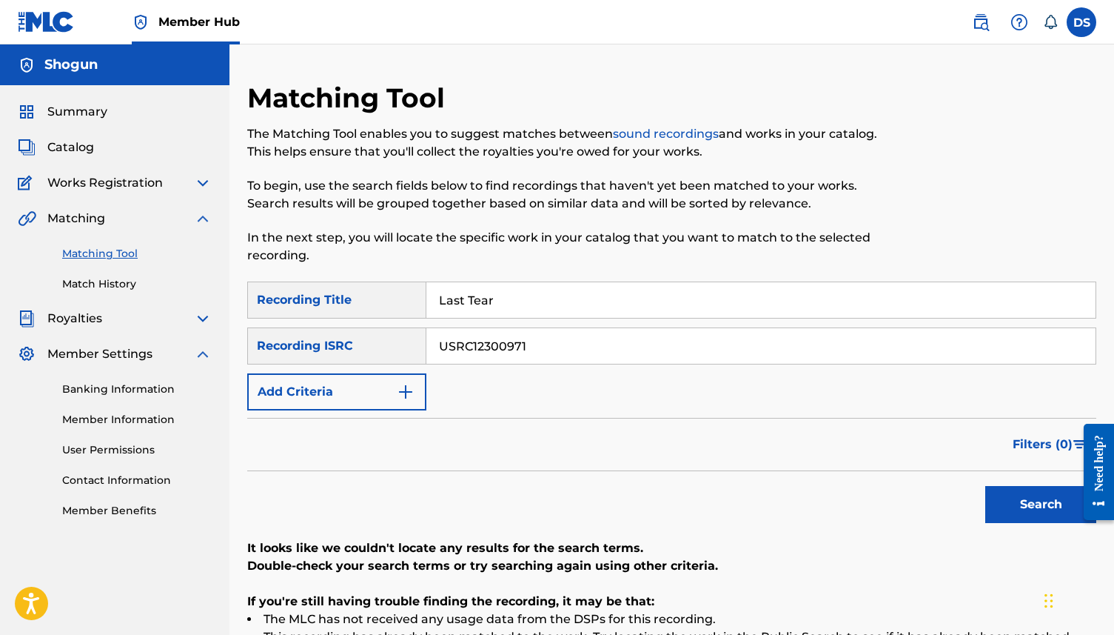
click at [95, 172] on div "Summary Catalog Works Registration Claiming Tool Individual Registration Tool B…" at bounding box center [115, 310] width 230 height 451
click at [193, 183] on div "Works Registration" at bounding box center [115, 183] width 194 height 18
click at [21, 186] on img at bounding box center [27, 183] width 19 height 18
click at [81, 220] on span "Matching" at bounding box center [76, 219] width 58 height 18
click at [111, 188] on span "Works Registration" at bounding box center [105, 183] width 116 height 18
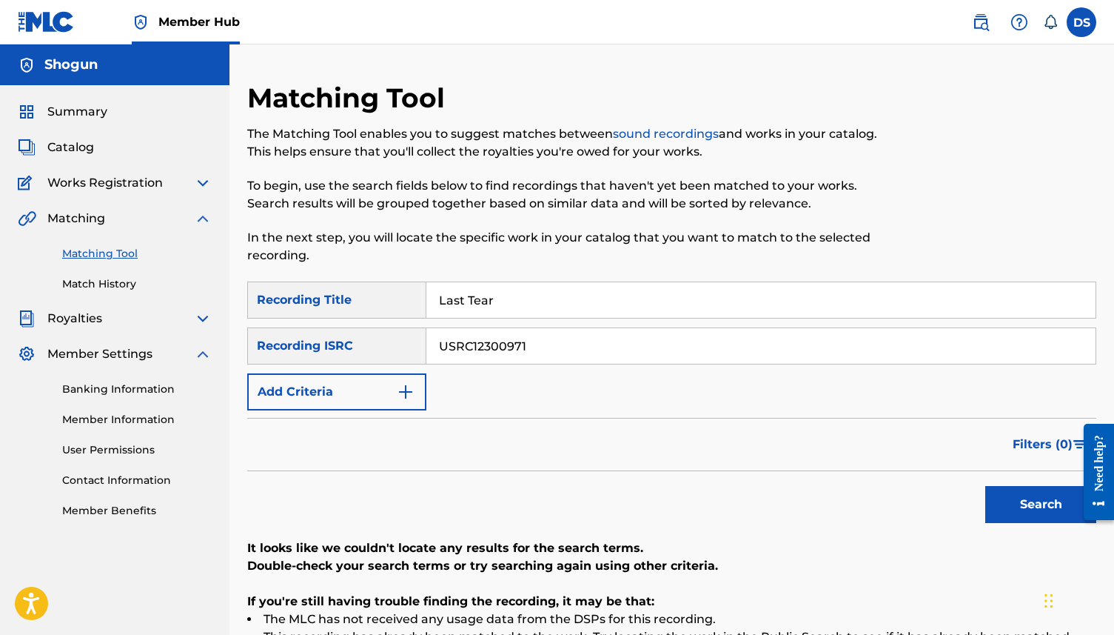
drag, startPoint x: 468, startPoint y: 339, endPoint x: 336, endPoint y: 332, distance: 132.0
click at [336, 332] on div "SearchWithCriteriac711068c-1a10-4b60-b7f9-a883158f2d48 Recording ISRC USRC12300…" at bounding box center [671, 345] width 849 height 37
paste input "USAT22411004"
type input "USAT22411004"
click at [1039, 497] on button "Search" at bounding box center [1041, 504] width 111 height 37
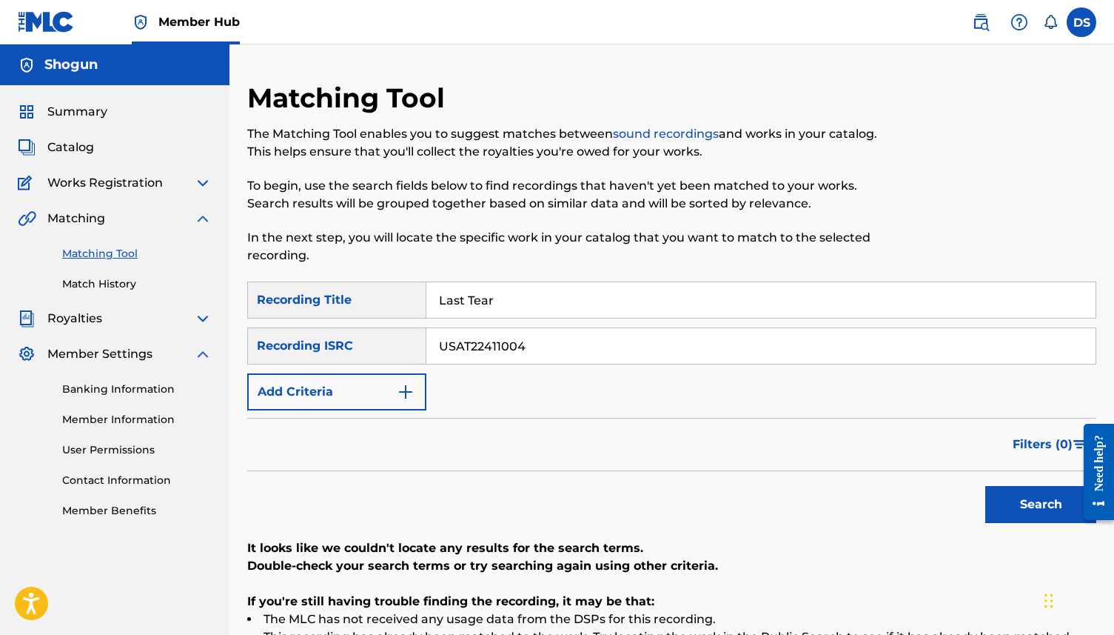
click at [87, 317] on span "Royalties" at bounding box center [74, 319] width 55 height 18
click at [20, 323] on img at bounding box center [27, 319] width 18 height 18
click at [94, 218] on span "Matching" at bounding box center [76, 219] width 58 height 18
click at [98, 186] on span "Works Registration" at bounding box center [105, 183] width 116 height 18
click at [81, 152] on span "Catalog" at bounding box center [70, 147] width 47 height 18
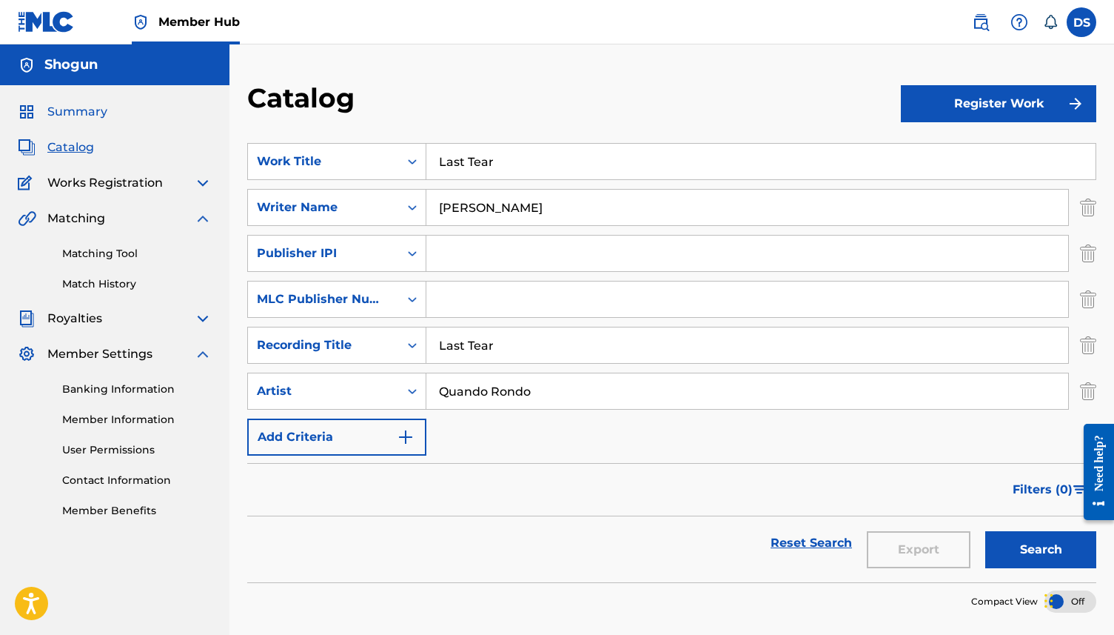
click at [75, 106] on span "Summary" at bounding box center [77, 112] width 60 height 18
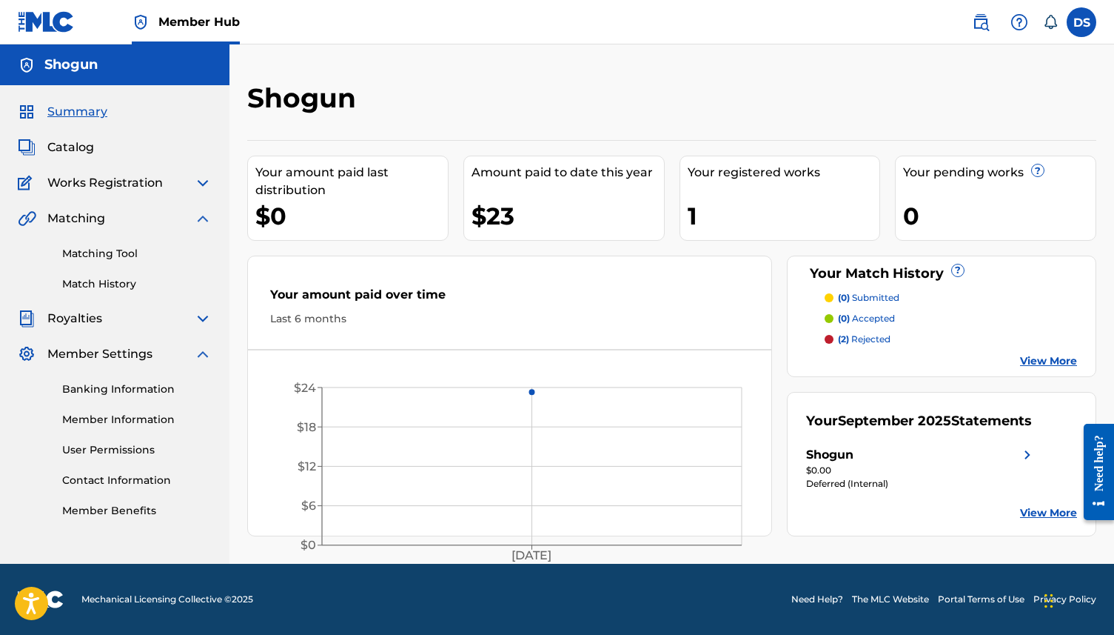
click at [696, 218] on div "1" at bounding box center [784, 215] width 193 height 33
click at [1034, 352] on div "(0) submitted (0) accepted (2) rejected View More" at bounding box center [941, 330] width 271 height 78
click at [1034, 357] on link "View More" at bounding box center [1048, 361] width 57 height 16
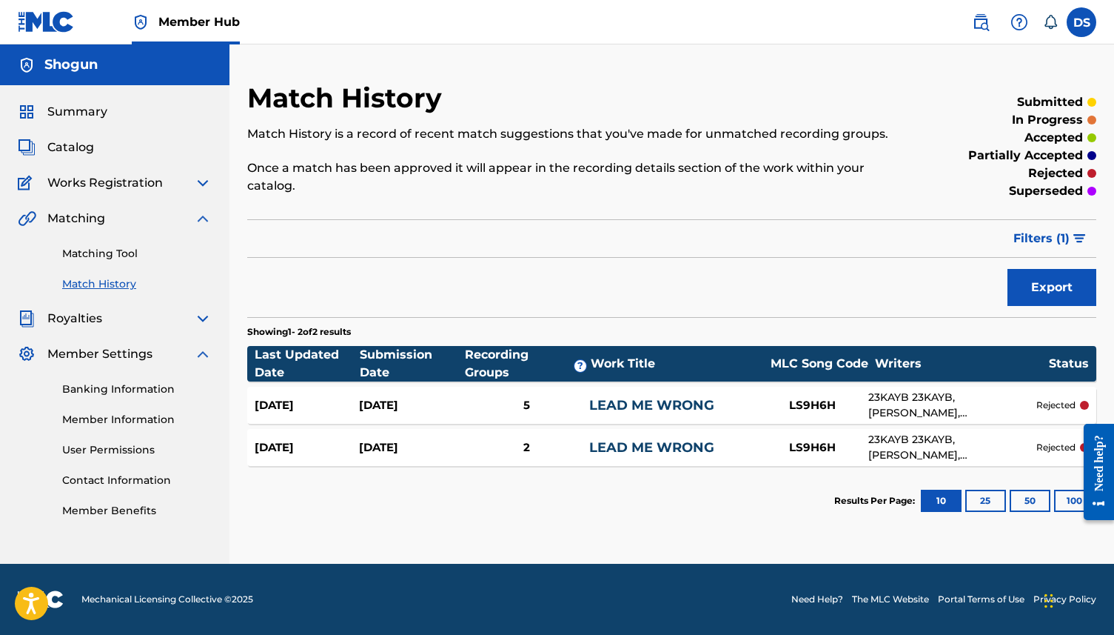
click at [124, 187] on span "Works Registration" at bounding box center [105, 183] width 116 height 18
click at [197, 182] on img at bounding box center [203, 183] width 18 height 18
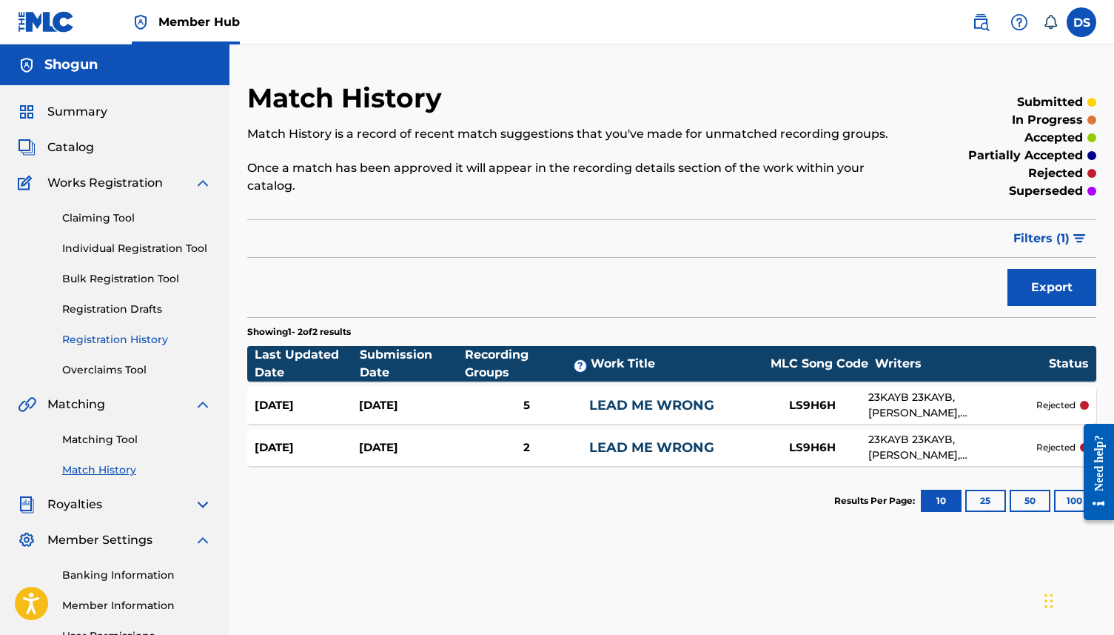
click at [112, 335] on link "Registration History" at bounding box center [137, 340] width 150 height 16
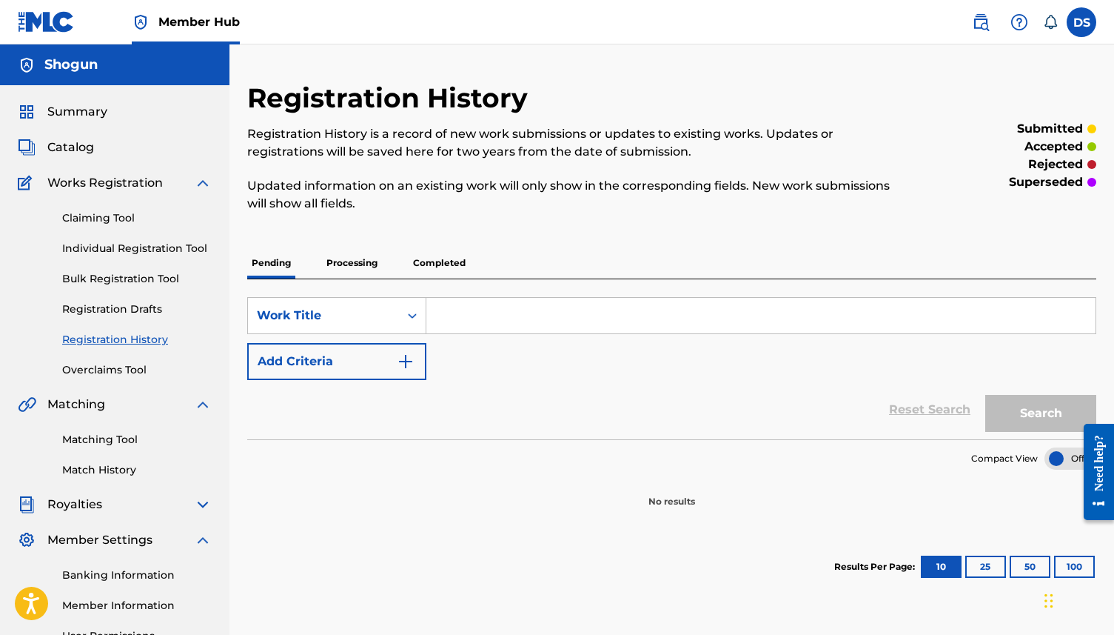
click at [363, 270] on p "Processing" at bounding box center [352, 262] width 60 height 31
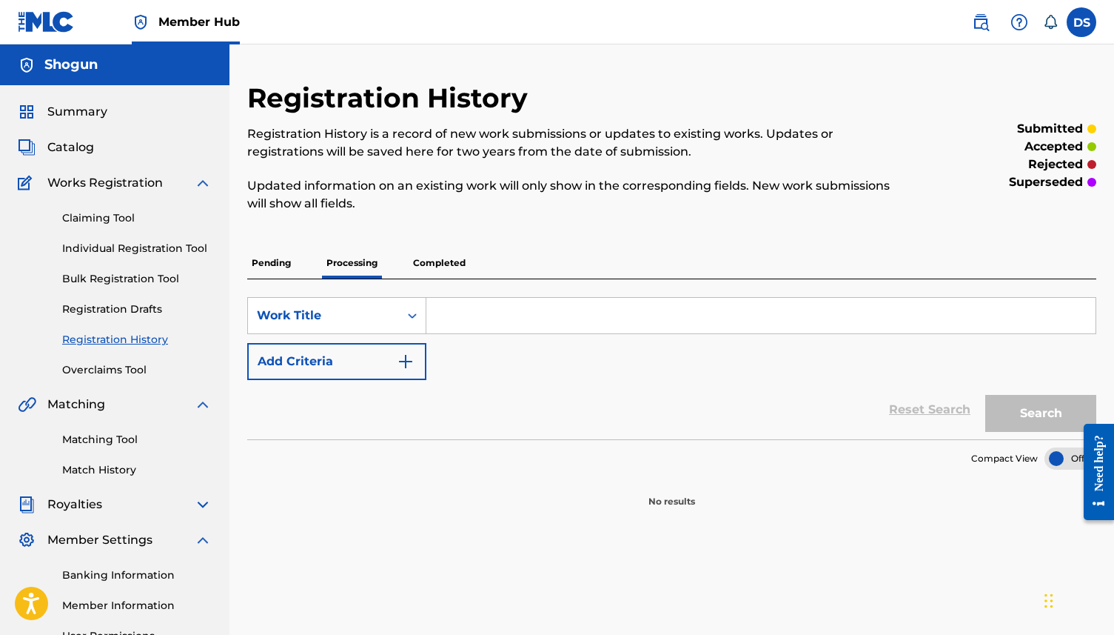
click at [443, 268] on p "Completed" at bounding box center [439, 262] width 61 height 31
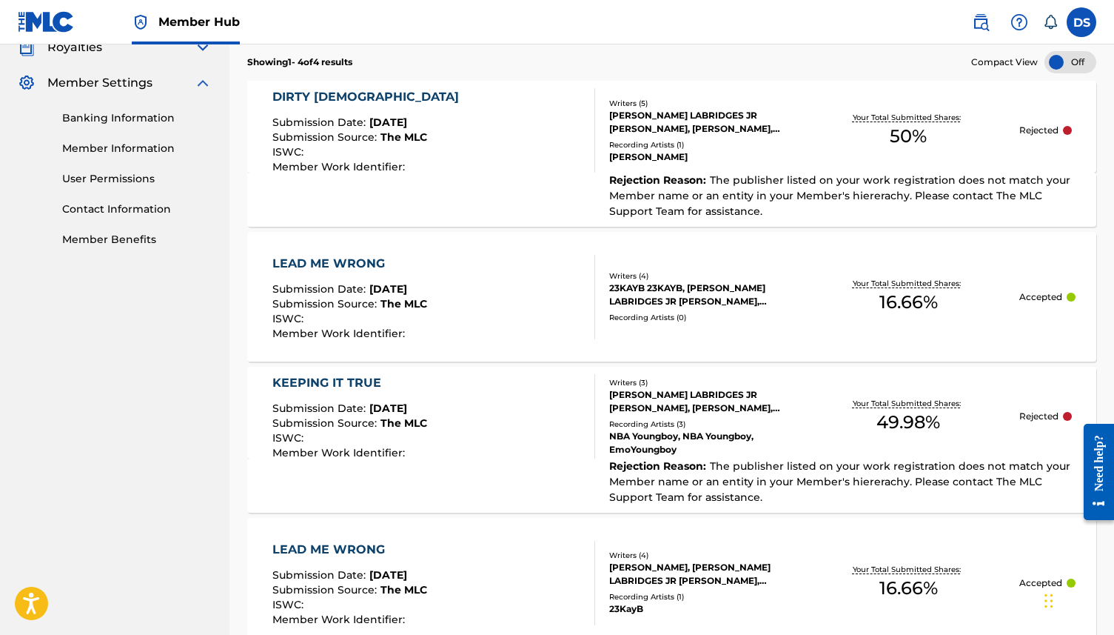
scroll to position [444, 0]
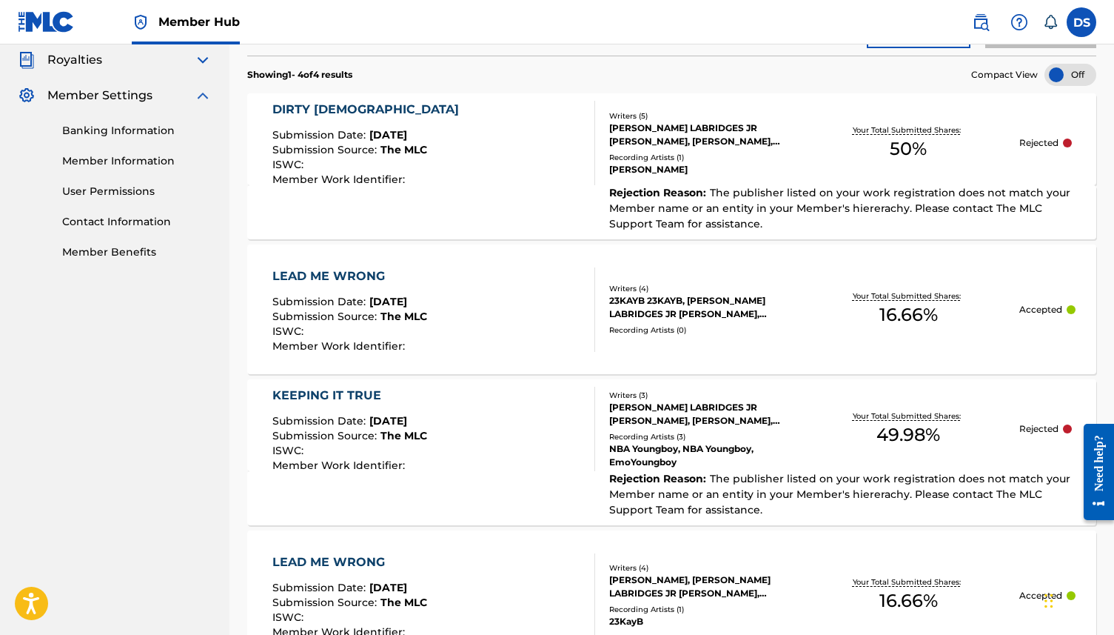
click at [842, 481] on span "The publisher listed on your work registration does not match your Member name …" at bounding box center [839, 494] width 461 height 44
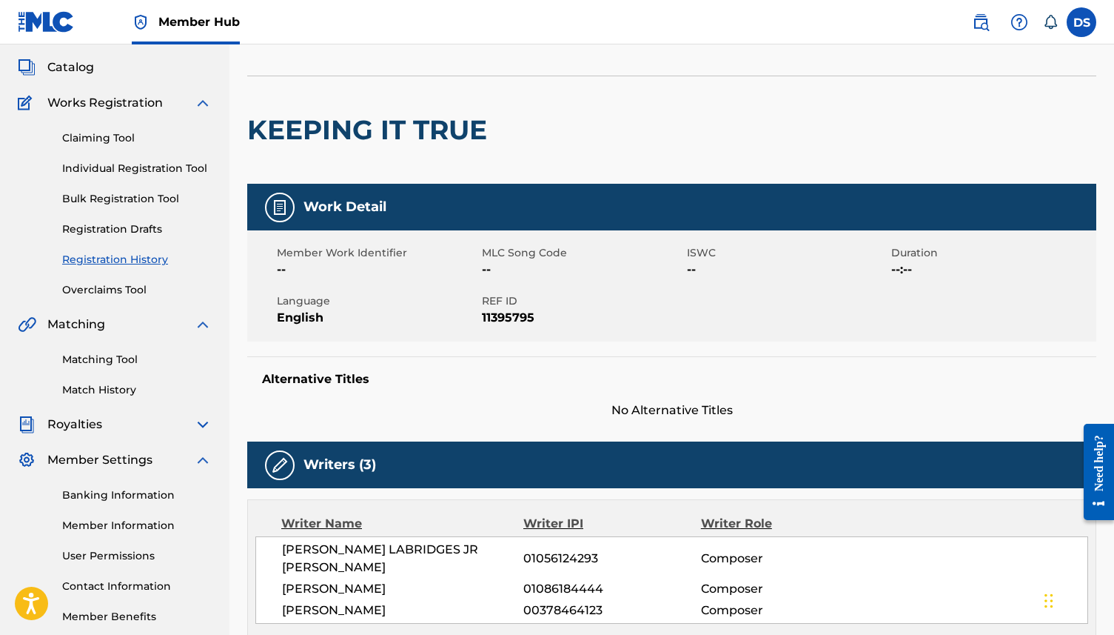
scroll to position [70, 0]
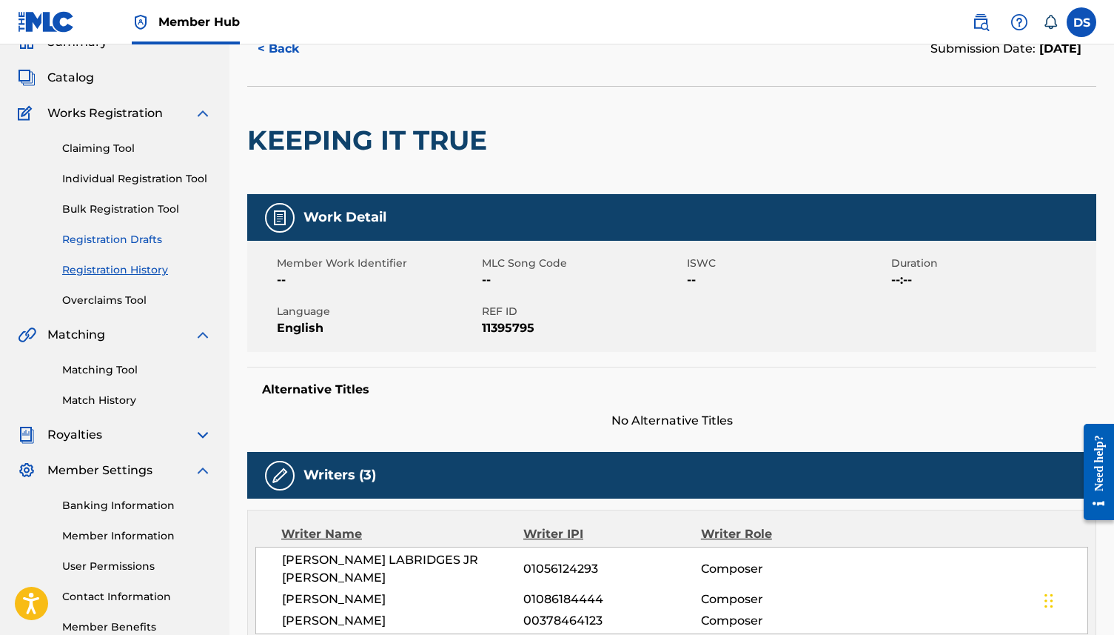
click at [138, 238] on link "Registration Drafts" at bounding box center [137, 240] width 150 height 16
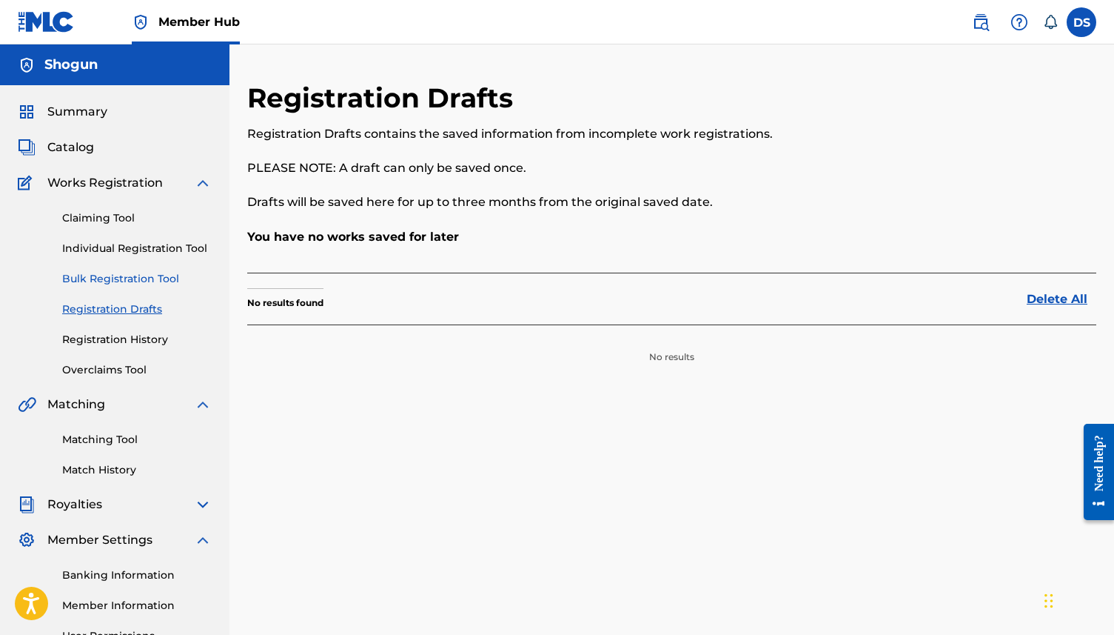
click at [120, 282] on link "Bulk Registration Tool" at bounding box center [137, 279] width 150 height 16
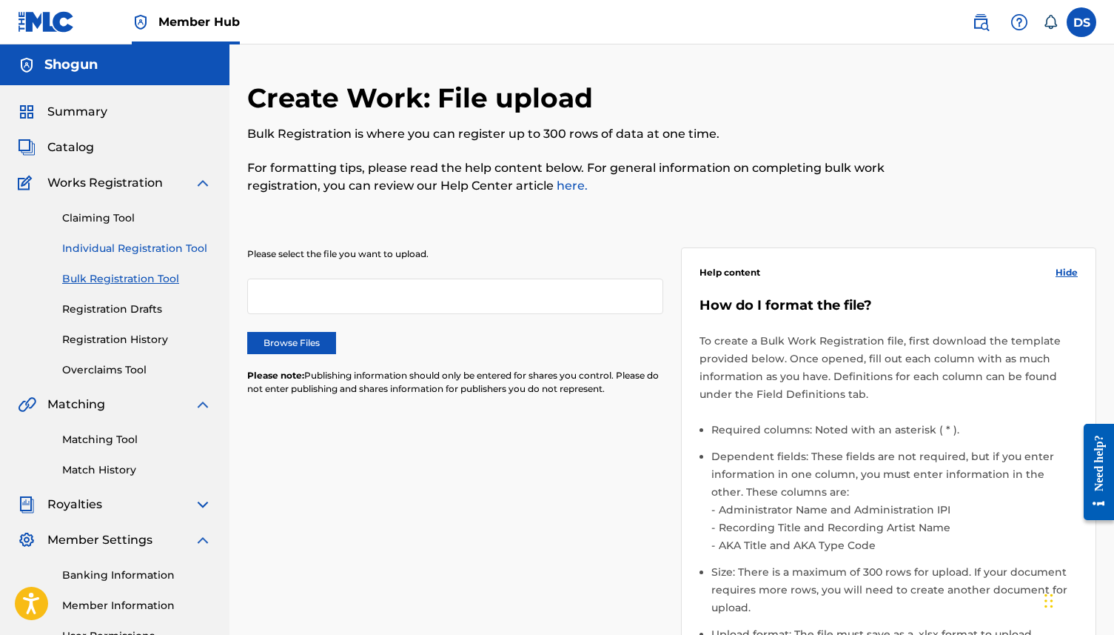
click at [140, 255] on link "Individual Registration Tool" at bounding box center [137, 249] width 150 height 16
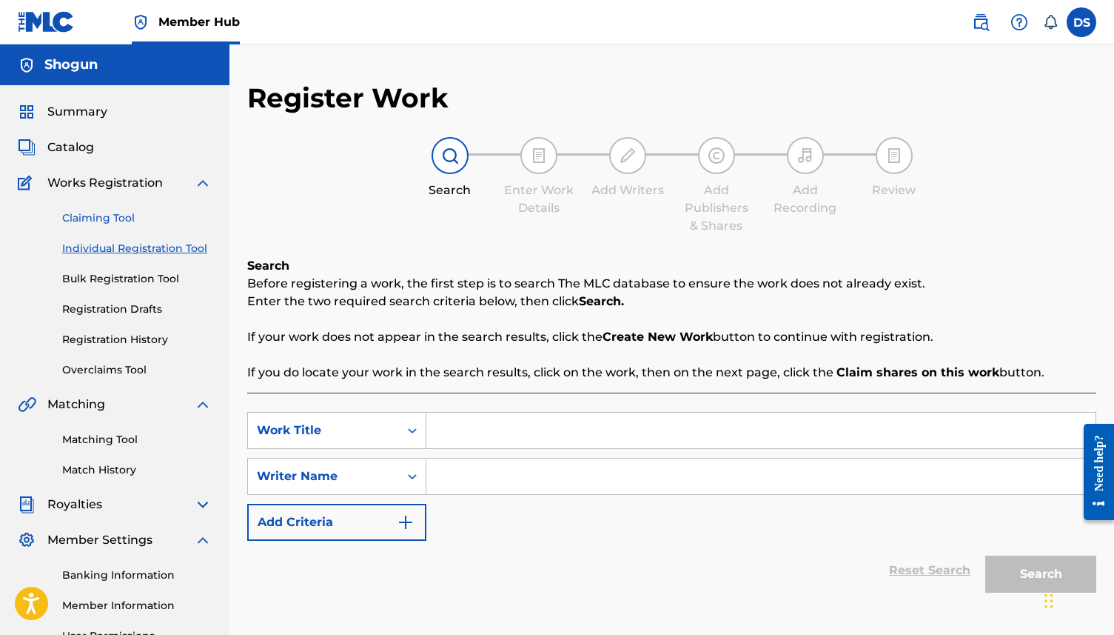
click at [131, 217] on link "Claiming Tool" at bounding box center [137, 218] width 150 height 16
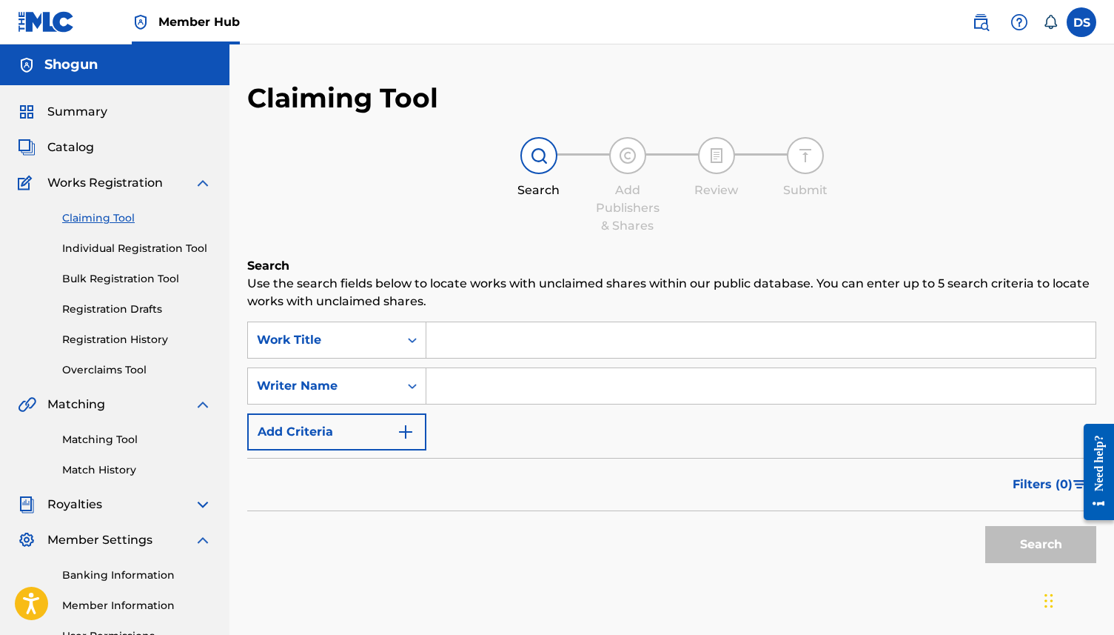
click at [136, 187] on span "Works Registration" at bounding box center [105, 183] width 116 height 18
click at [104, 150] on div "Catalog" at bounding box center [115, 147] width 194 height 18
click at [62, 112] on span "Summary" at bounding box center [77, 112] width 60 height 18
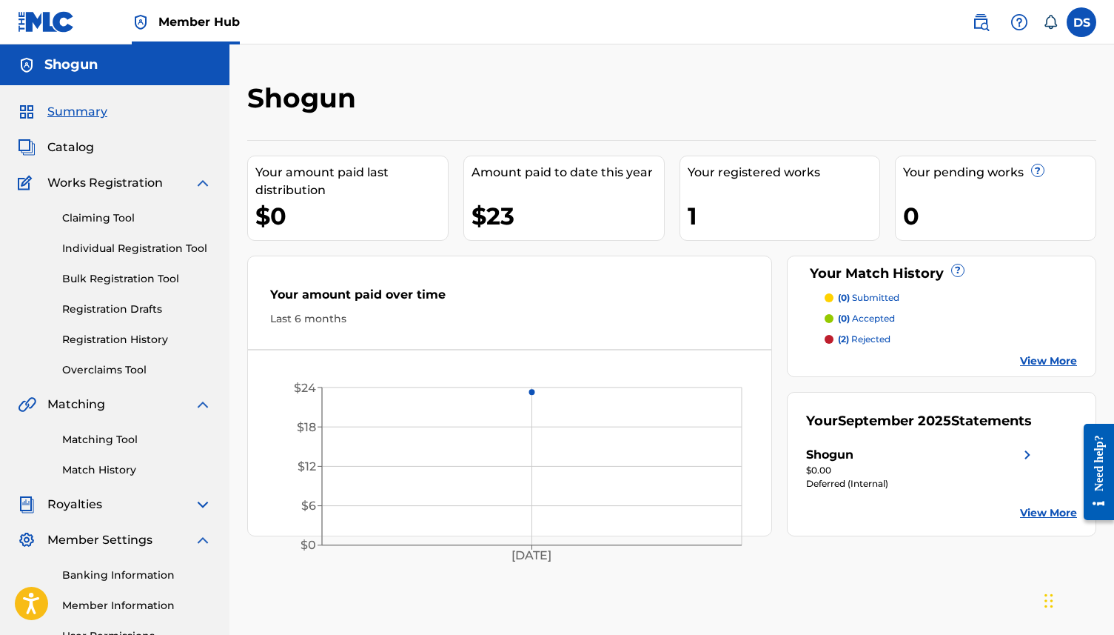
click at [55, 33] on link at bounding box center [46, 22] width 57 height 44
click at [57, 29] on img at bounding box center [46, 21] width 57 height 21
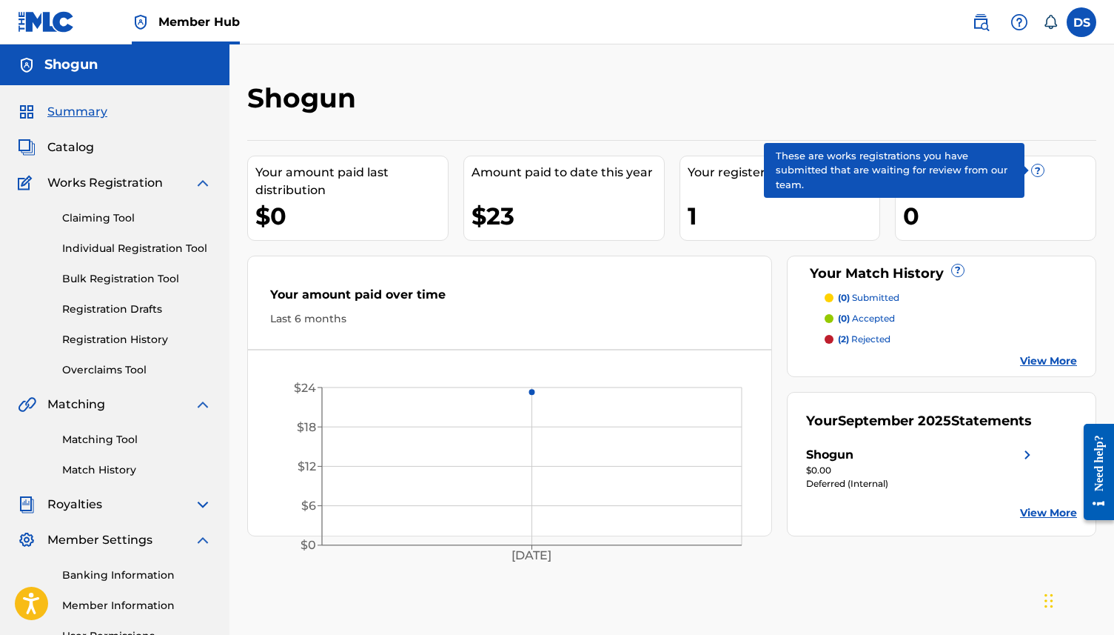
click at [1039, 176] on span "?" at bounding box center [1038, 170] width 12 height 12
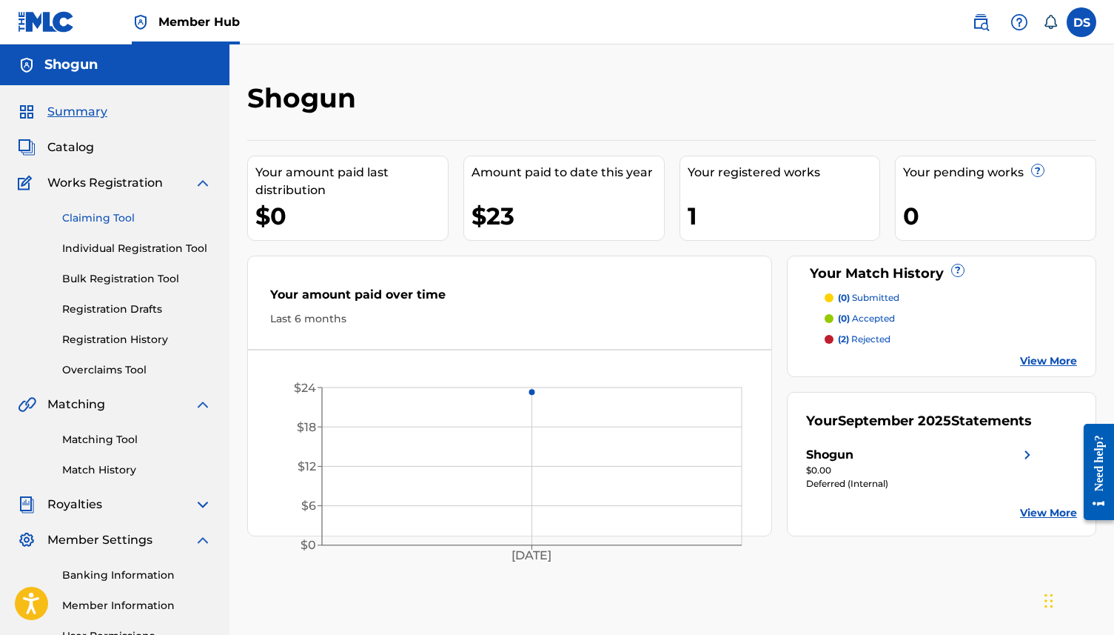
click at [130, 223] on link "Claiming Tool" at bounding box center [137, 218] width 150 height 16
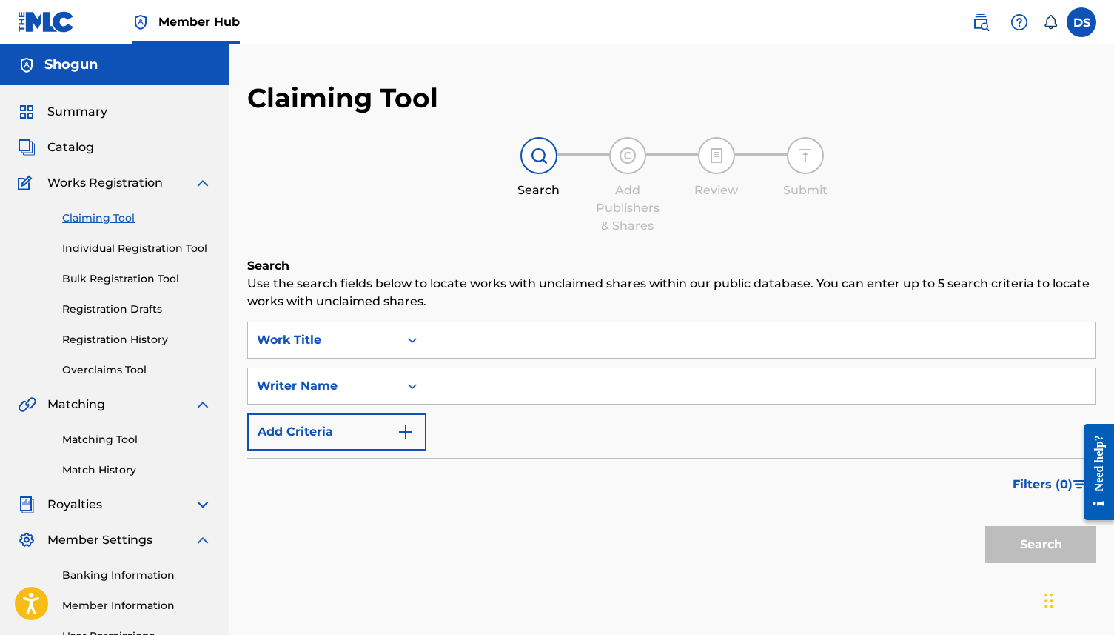
click at [467, 342] on input "Search Form" at bounding box center [761, 340] width 669 height 36
click at [171, 250] on link "Individual Registration Tool" at bounding box center [137, 249] width 150 height 16
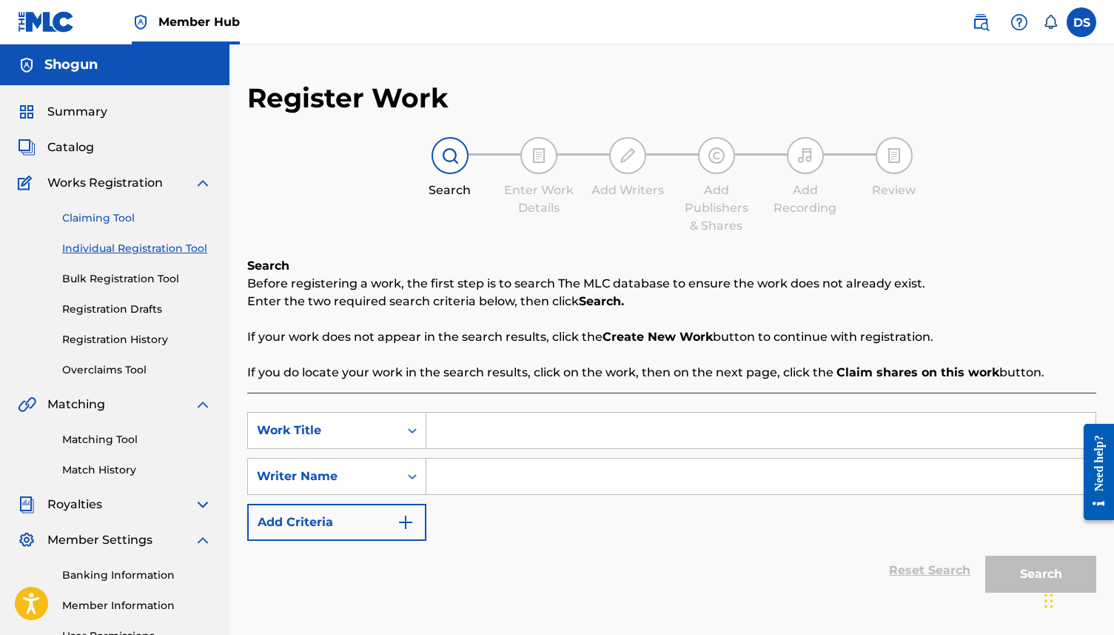
click at [111, 210] on link "Claiming Tool" at bounding box center [137, 218] width 150 height 16
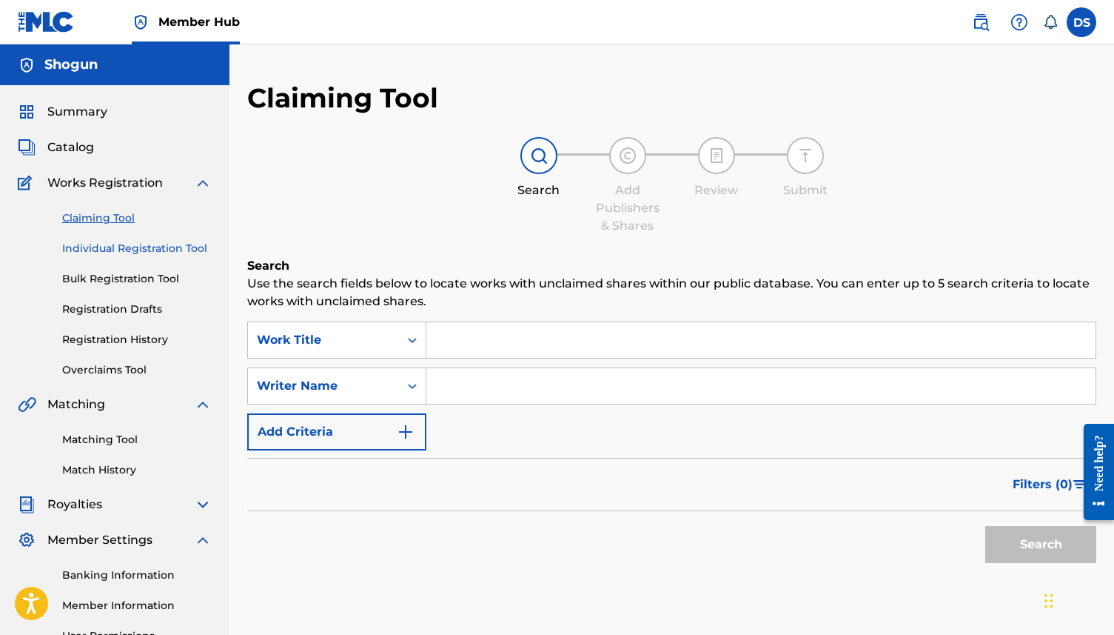
click at [124, 253] on link "Individual Registration Tool" at bounding box center [137, 249] width 150 height 16
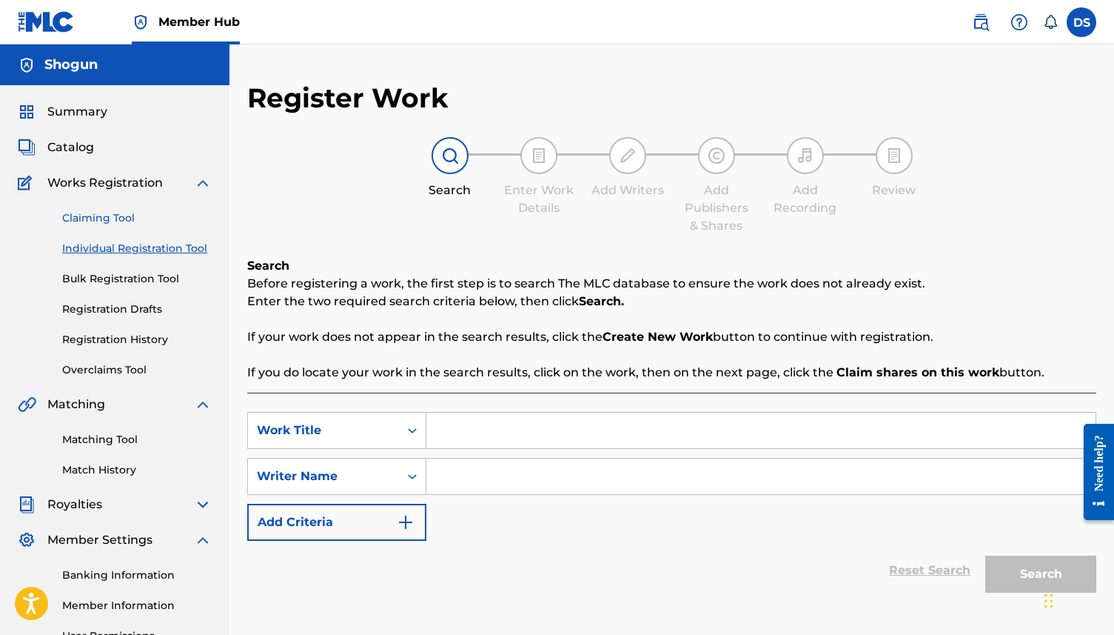
click at [130, 220] on link "Claiming Tool" at bounding box center [137, 218] width 150 height 16
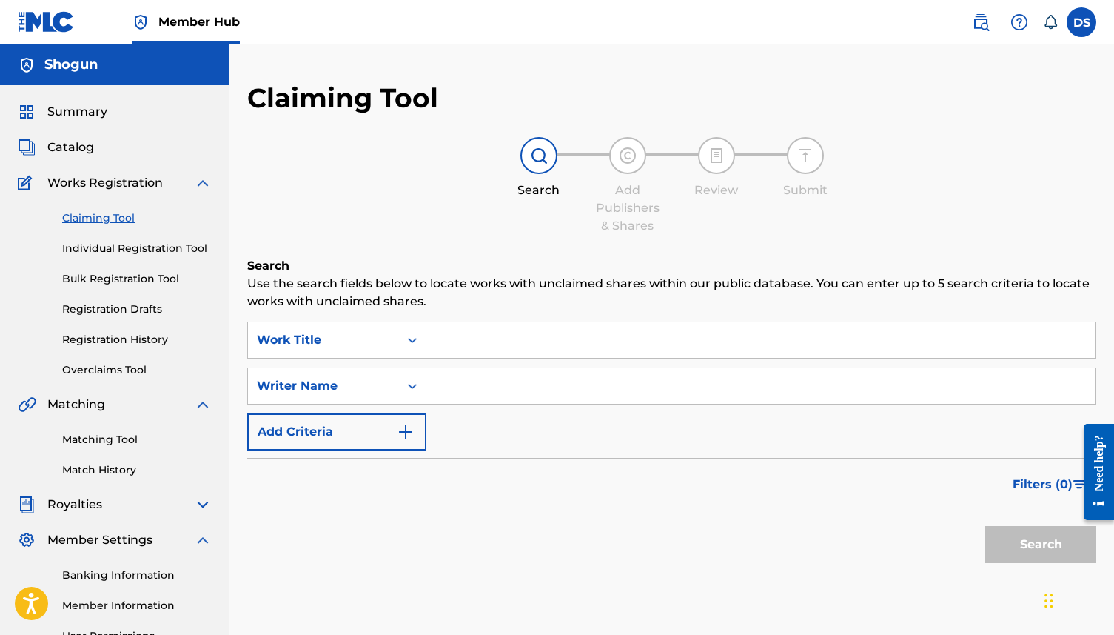
click at [486, 355] on input "Search Form" at bounding box center [761, 340] width 669 height 36
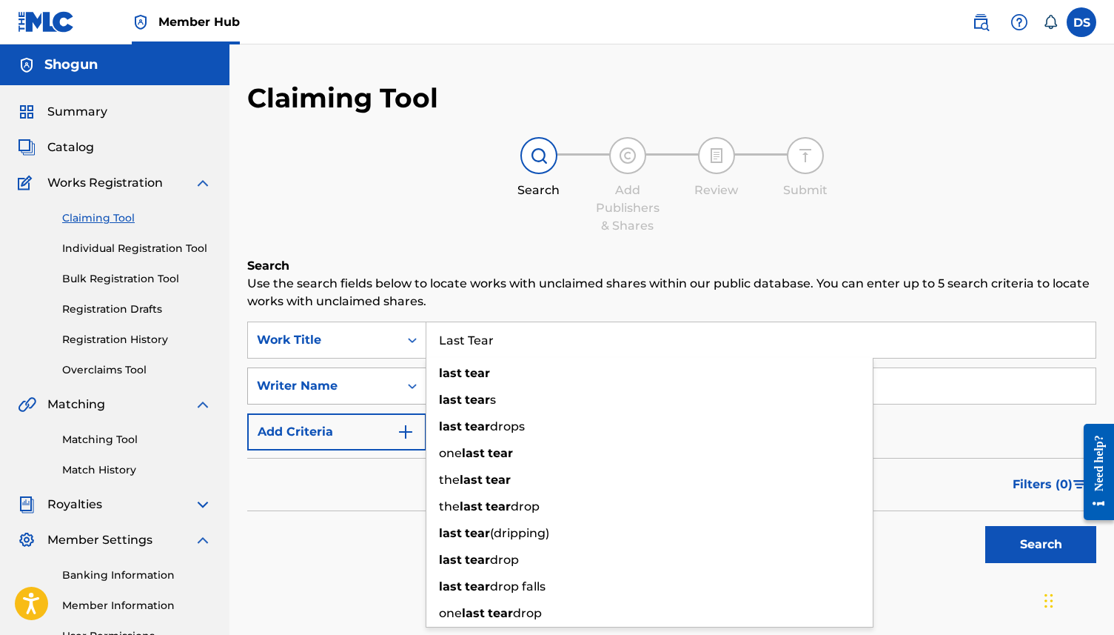
type input "Last Tear"
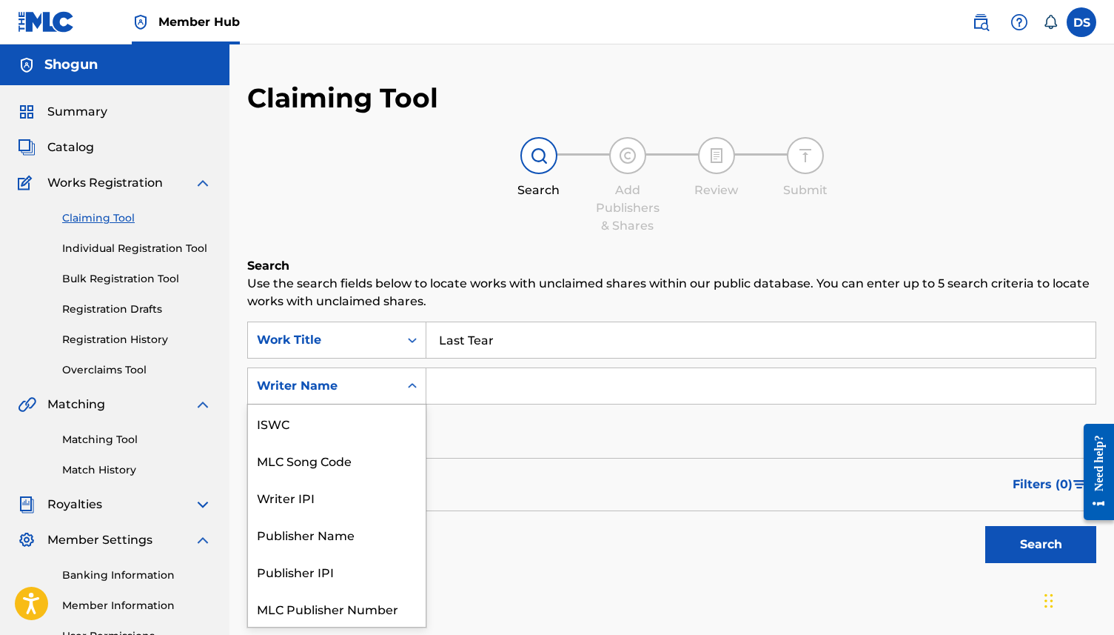
click at [401, 390] on div "Search Form" at bounding box center [412, 385] width 27 height 27
click at [492, 395] on input "Search Form" at bounding box center [761, 386] width 669 height 36
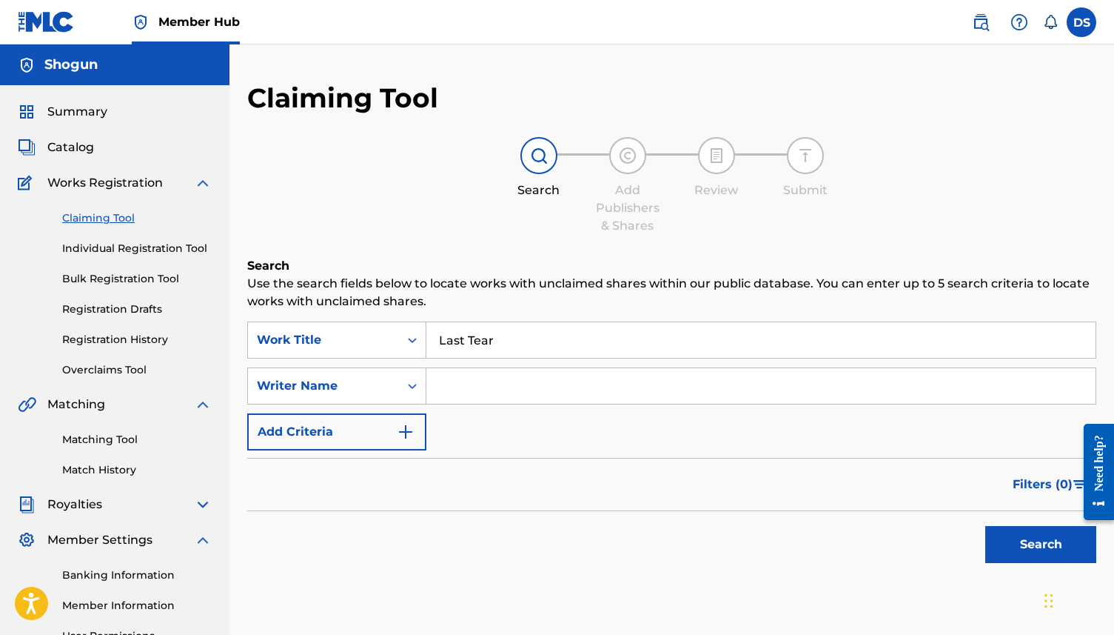
type input "[PERSON_NAME]"
click at [1017, 535] on button "Search" at bounding box center [1041, 544] width 111 height 37
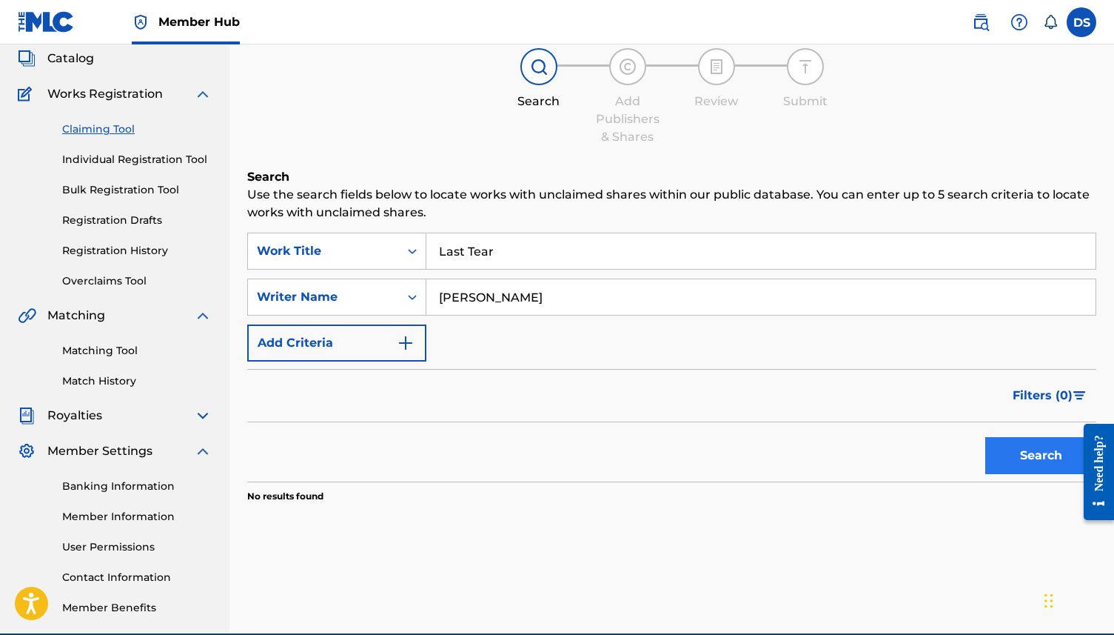
scroll to position [59, 0]
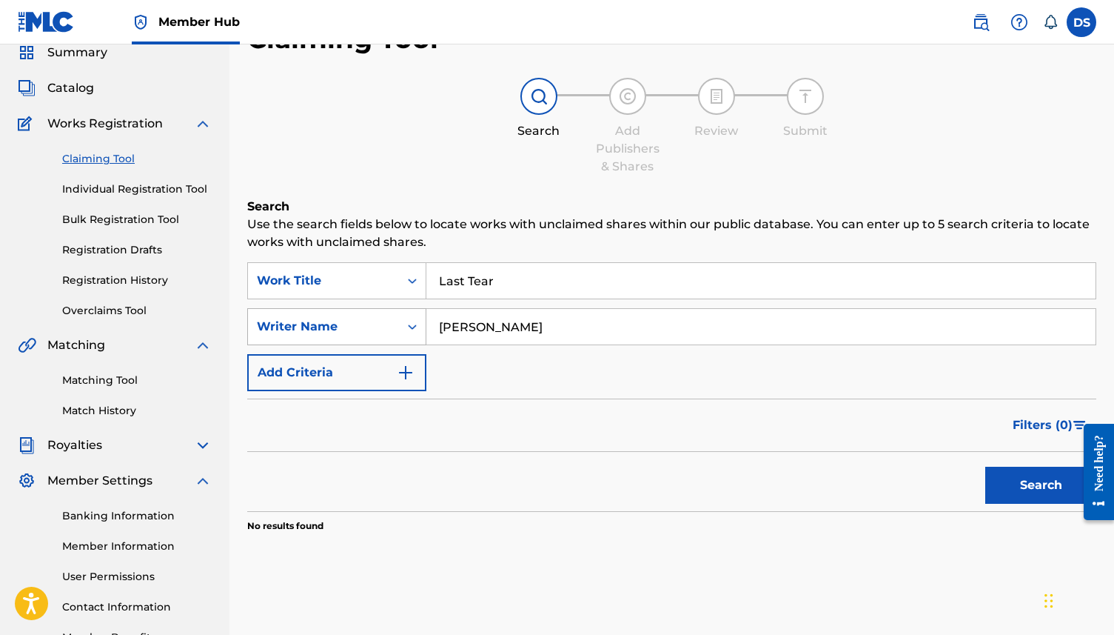
drag, startPoint x: 674, startPoint y: 327, endPoint x: 409, endPoint y: 333, distance: 265.2
click at [407, 332] on div "SearchWithCriteria4db85ea4-7958-4a01-96d1-5c7eb80d3622 Writer Name [PERSON_NAME]" at bounding box center [671, 326] width 849 height 37
type input "Quando Rondo"
click at [1043, 472] on button "Search" at bounding box center [1041, 485] width 111 height 37
click at [151, 184] on link "Individual Registration Tool" at bounding box center [137, 189] width 150 height 16
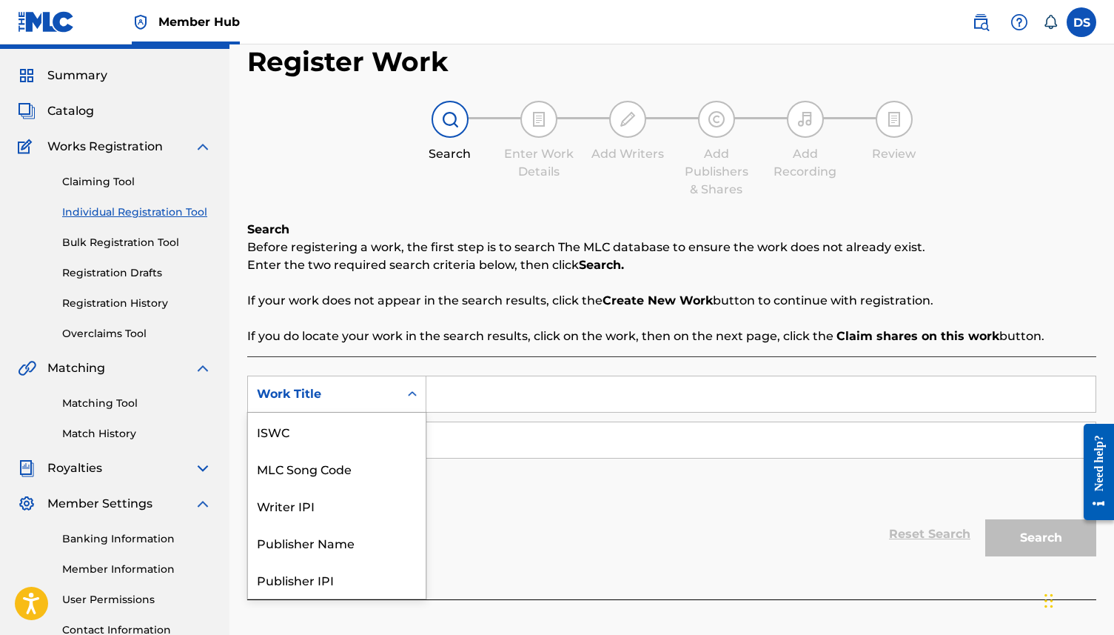
click at [413, 412] on div "Work Title selected, 7 of 7. 7 results available. Use Up and Down to choose opt…" at bounding box center [336, 393] width 179 height 37
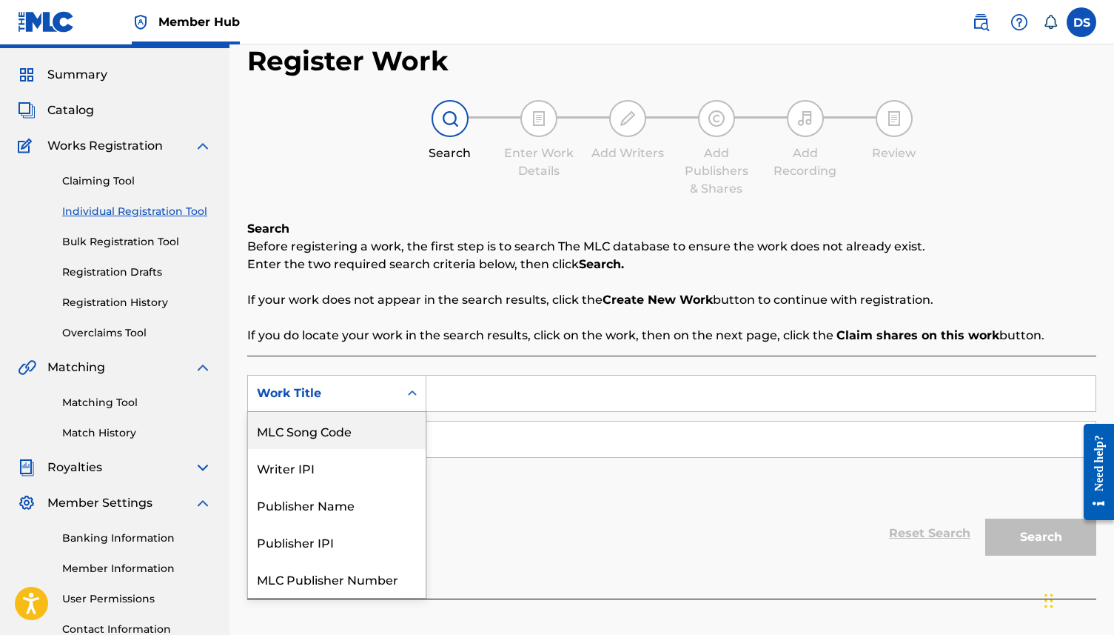
click at [469, 398] on input "Search Form" at bounding box center [761, 393] width 669 height 36
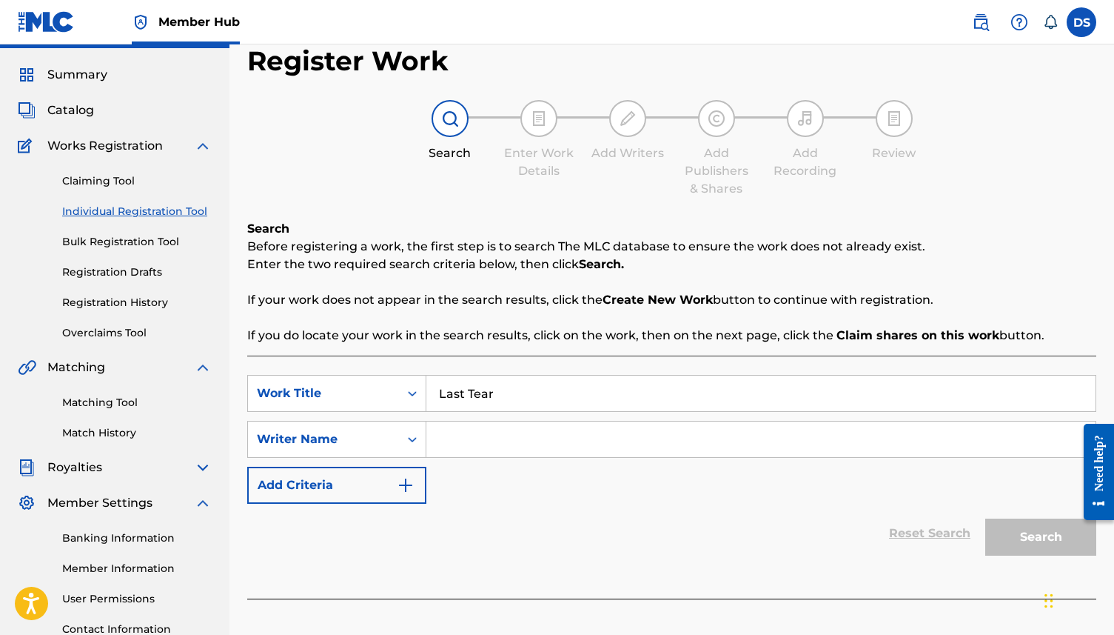
type input "Last Tear"
click at [470, 433] on input "Search Form" at bounding box center [761, 439] width 669 height 36
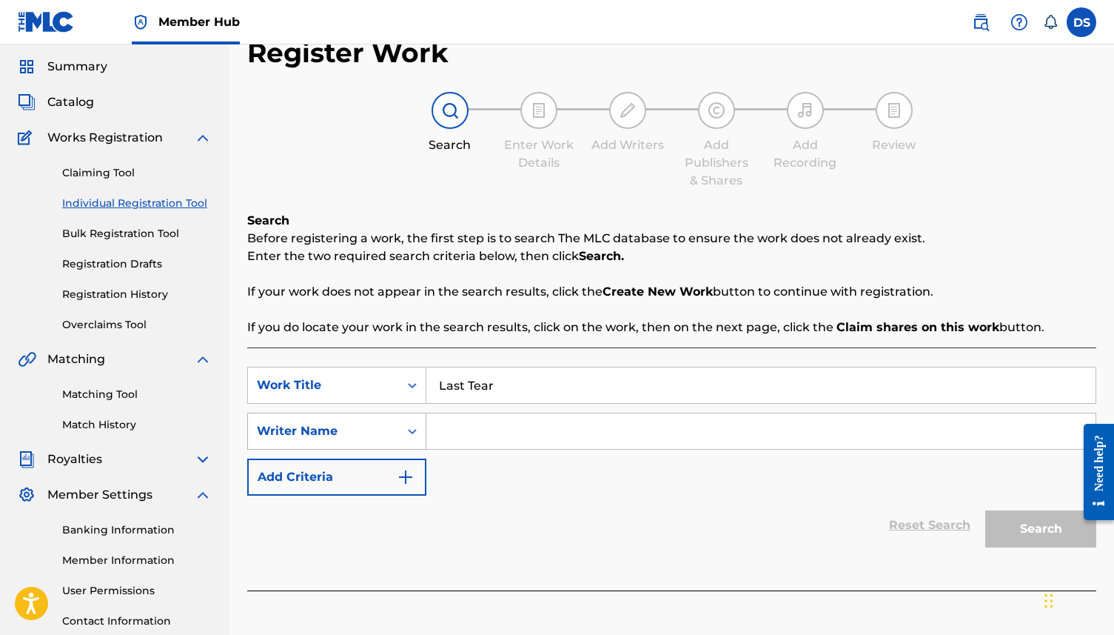
click at [409, 436] on icon "Search Form" at bounding box center [412, 431] width 15 height 15
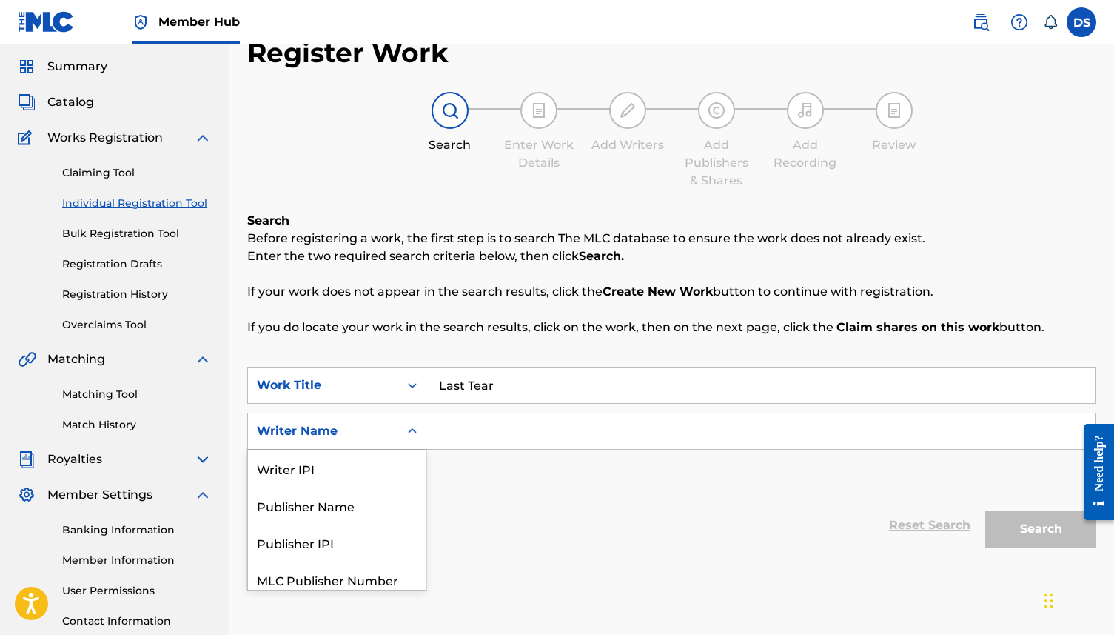
scroll to position [46, 0]
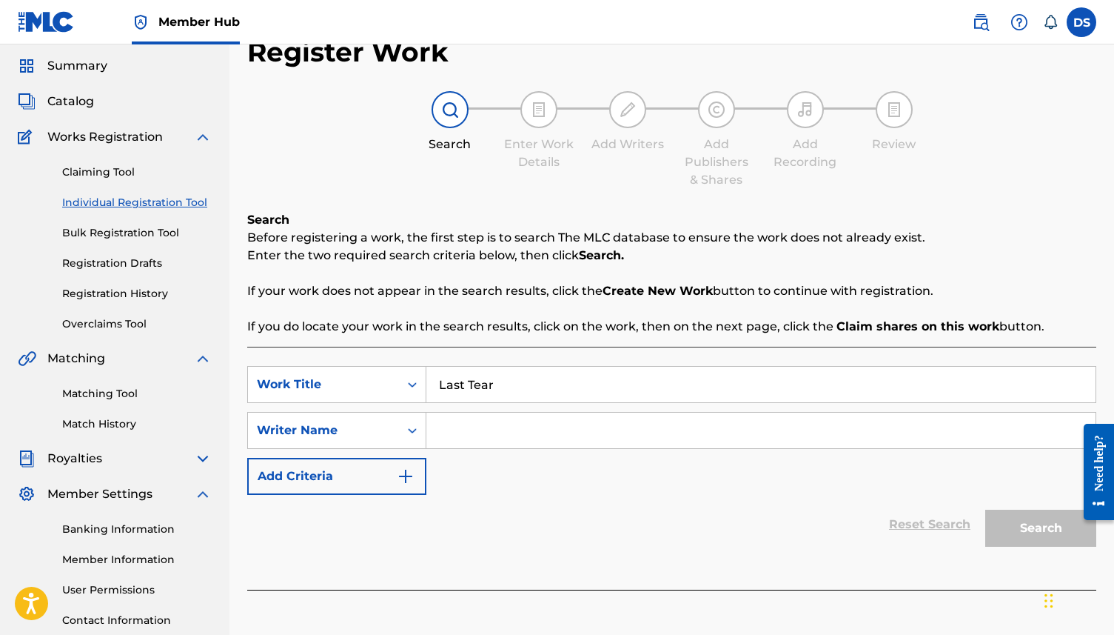
click at [511, 444] on input "Search Form" at bounding box center [761, 430] width 669 height 36
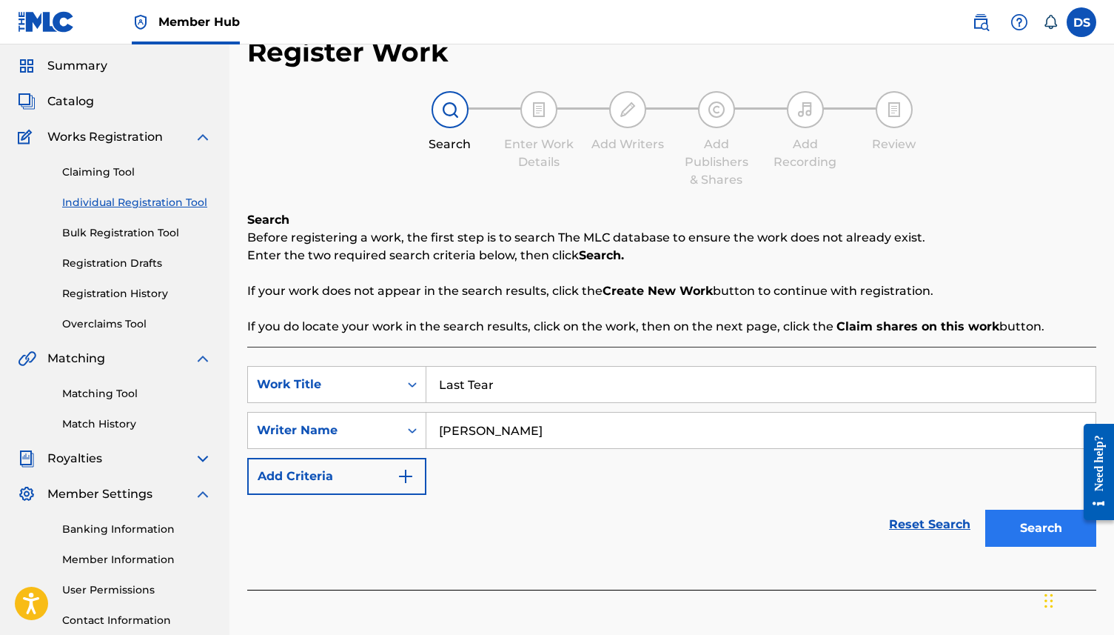
type input "[PERSON_NAME]"
click at [1059, 527] on button "Search" at bounding box center [1041, 527] width 111 height 37
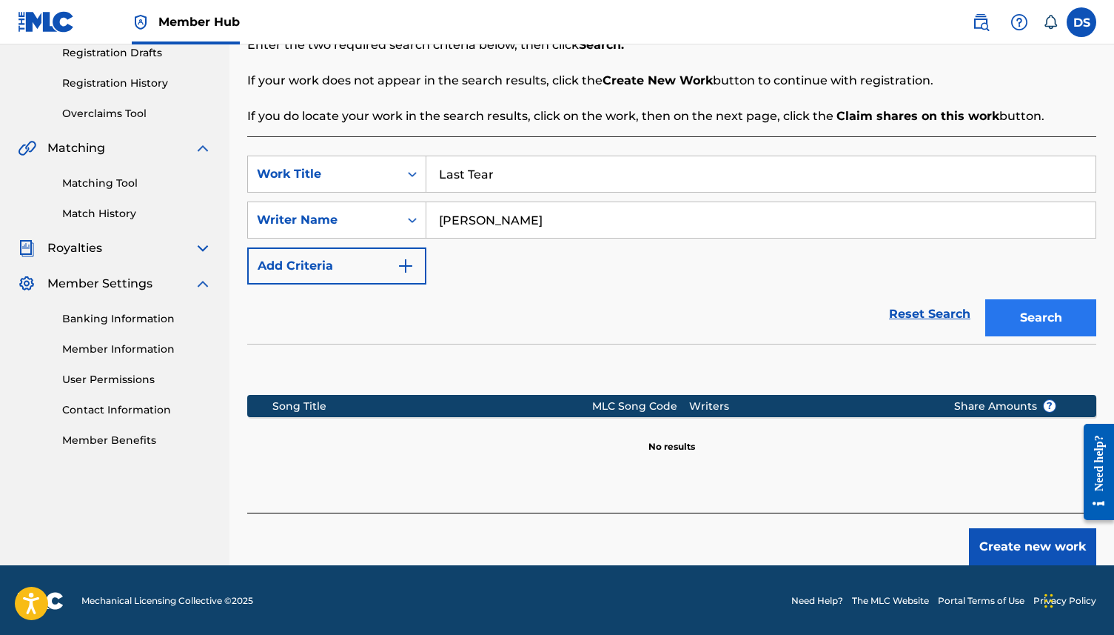
scroll to position [258, 0]
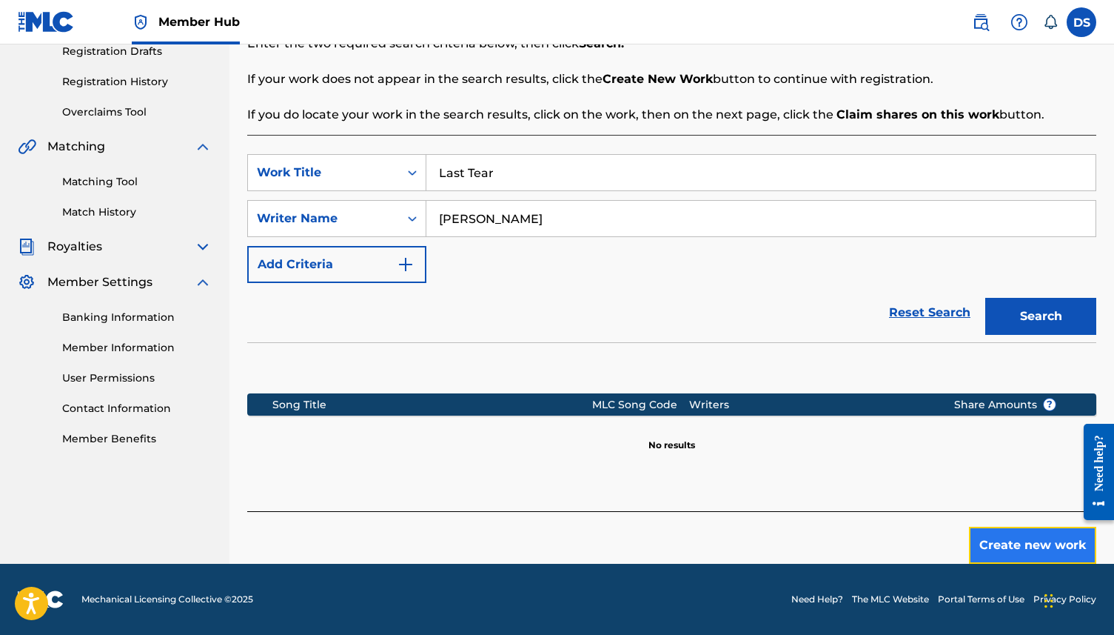
click at [1036, 542] on button "Create new work" at bounding box center [1032, 545] width 127 height 37
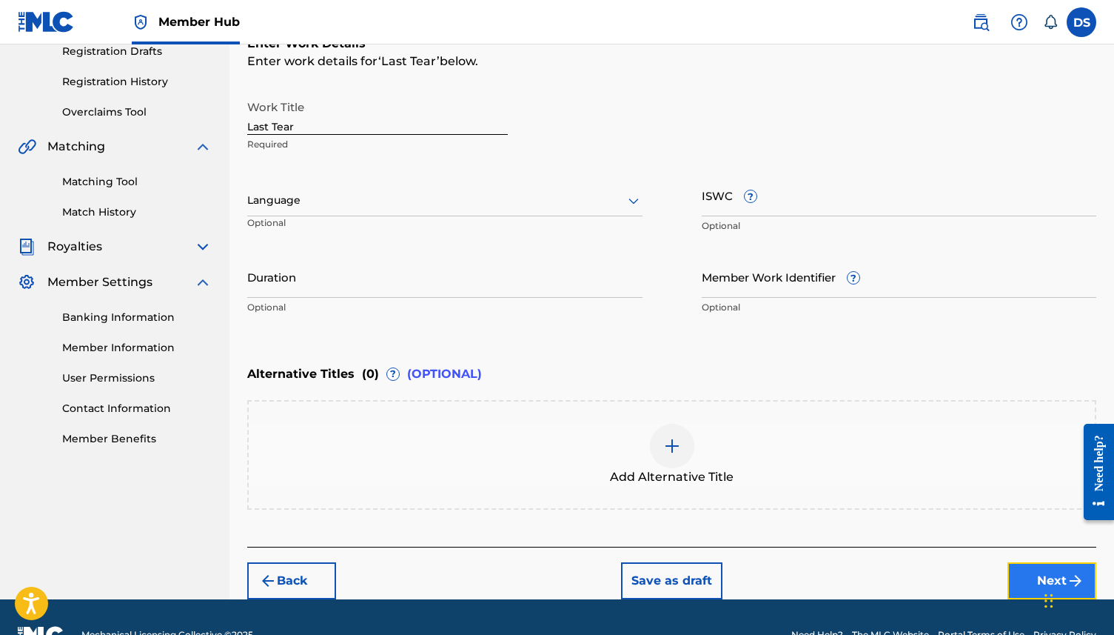
click at [1020, 580] on button "Next" at bounding box center [1052, 580] width 89 height 37
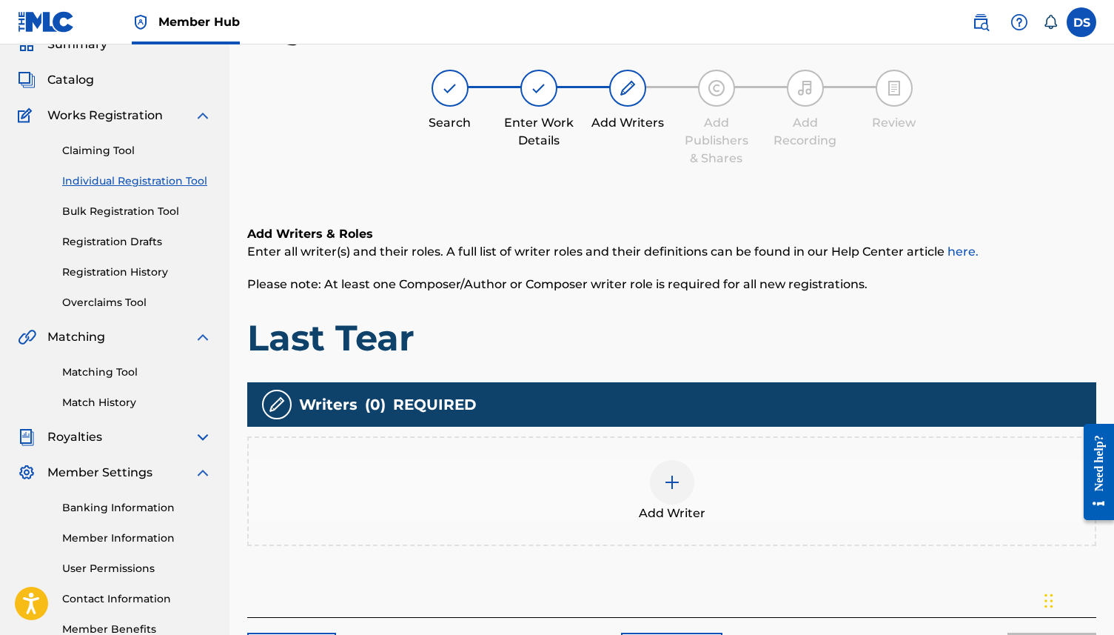
scroll to position [67, 0]
click at [670, 472] on div at bounding box center [672, 483] width 44 height 44
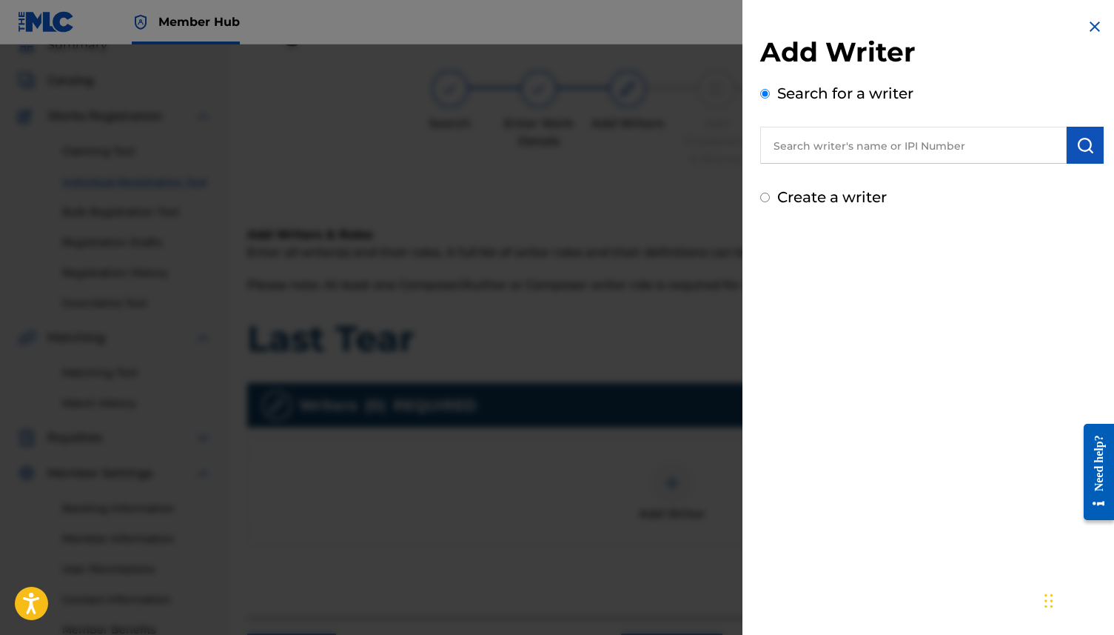
click at [874, 145] on input "text" at bounding box center [914, 145] width 307 height 37
type input "D"
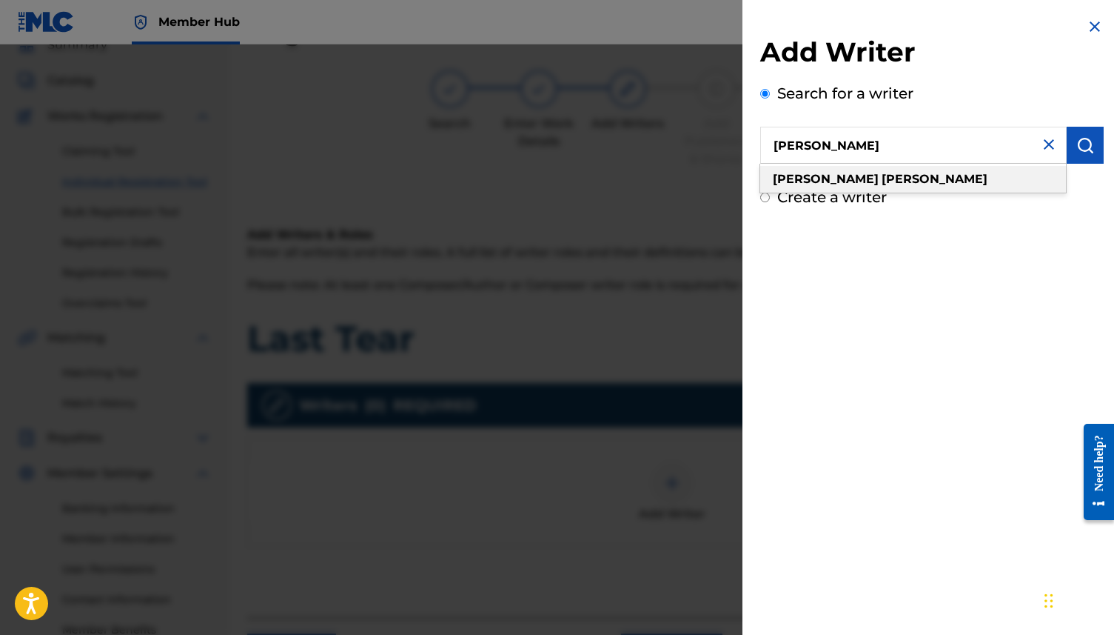
click at [912, 184] on div "[PERSON_NAME]" at bounding box center [914, 179] width 306 height 27
type input "[PERSON_NAME]"
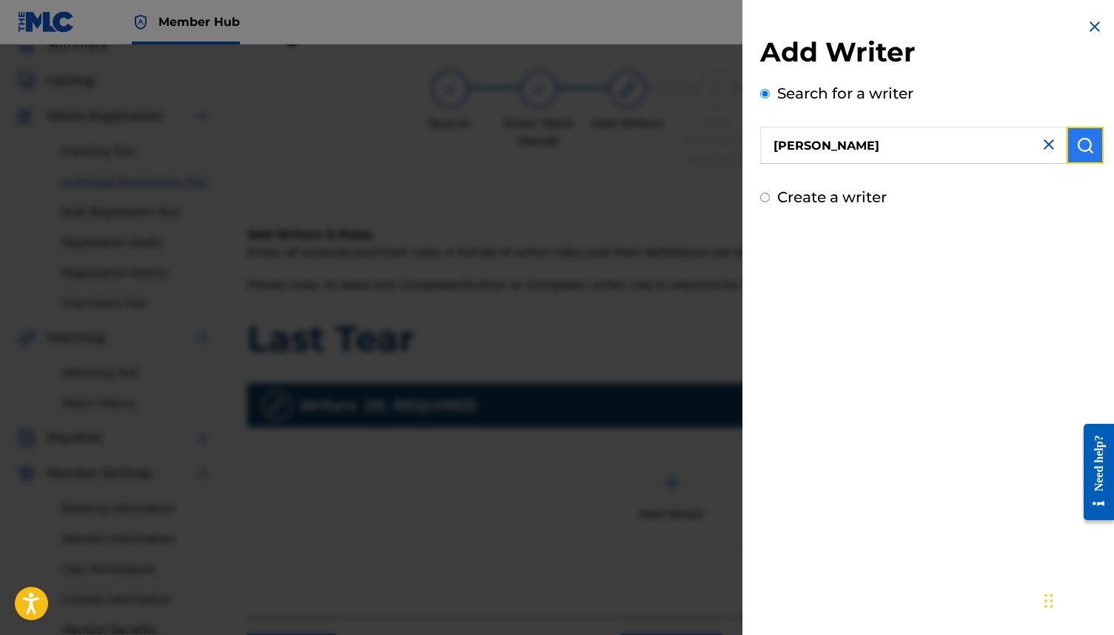
click at [1092, 154] on button "submit" at bounding box center [1085, 145] width 37 height 37
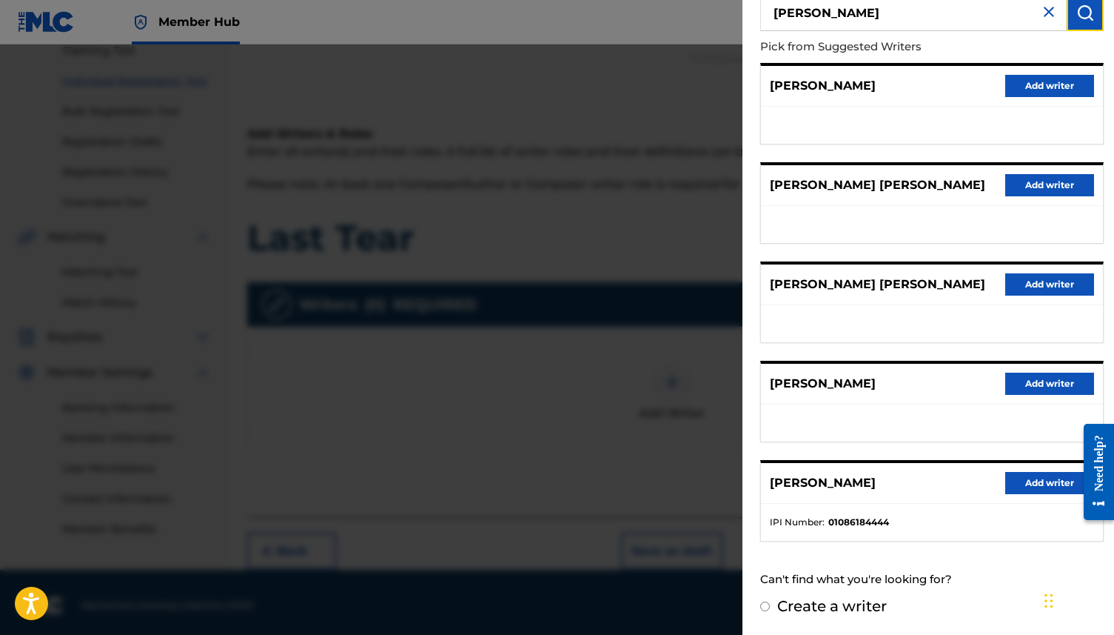
scroll to position [173, 0]
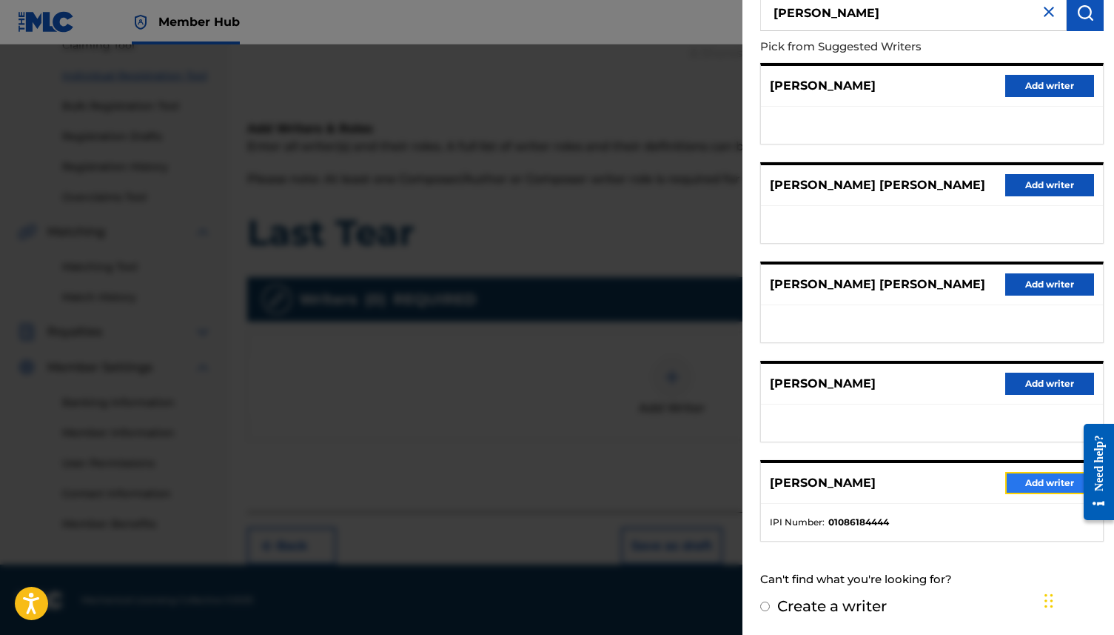
click at [1063, 482] on button "Add writer" at bounding box center [1050, 483] width 89 height 22
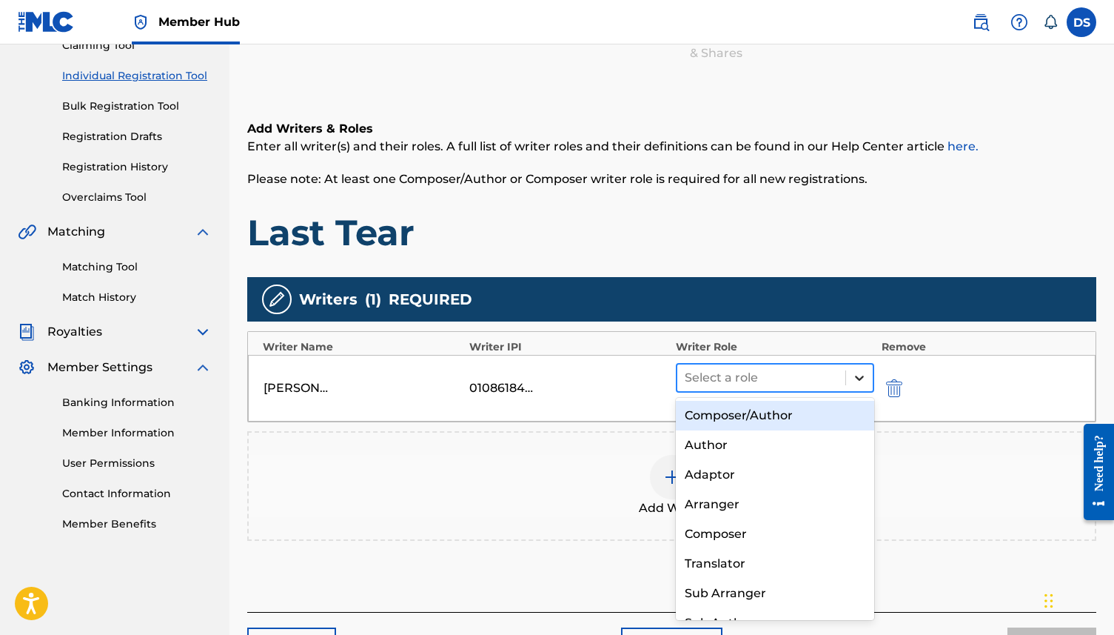
click at [859, 377] on icon at bounding box center [859, 377] width 15 height 15
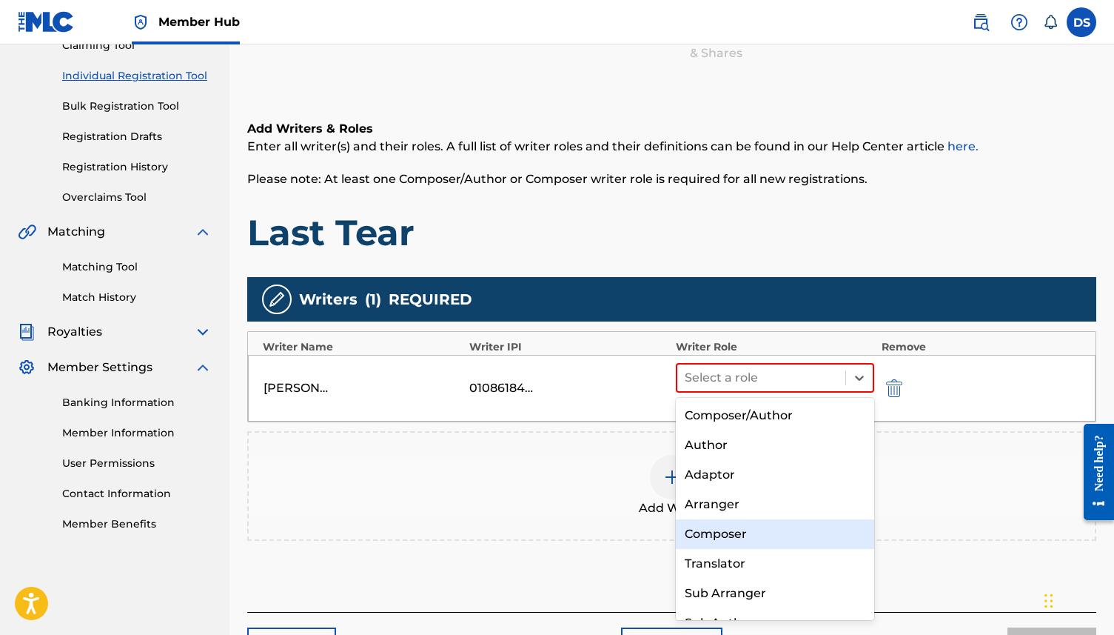
click at [752, 532] on div "Composer" at bounding box center [775, 534] width 198 height 30
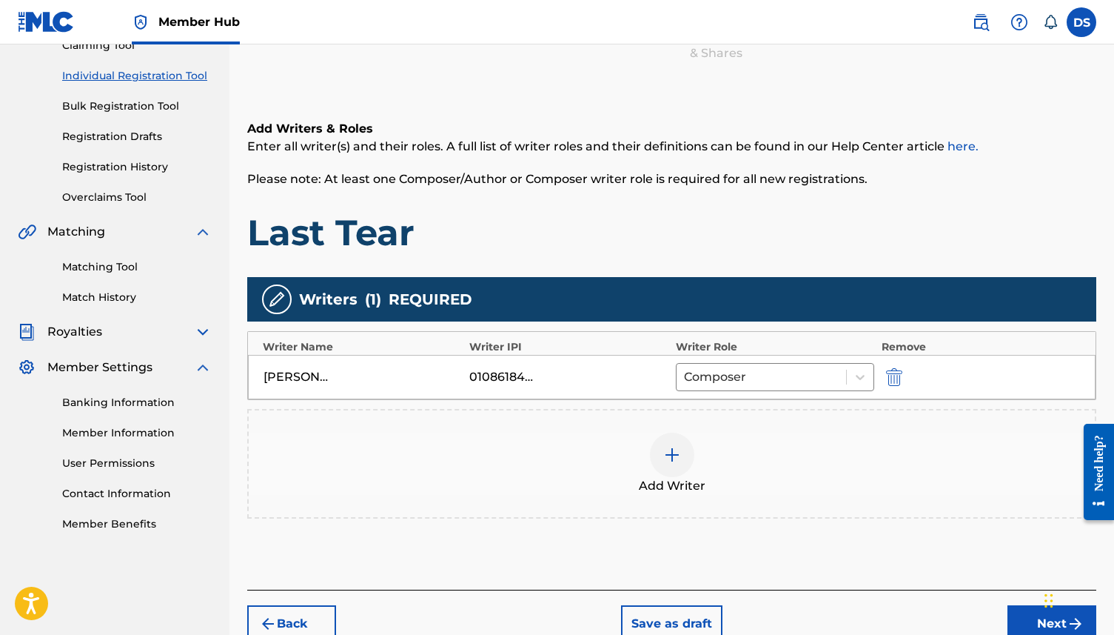
click at [681, 461] on div at bounding box center [672, 454] width 44 height 44
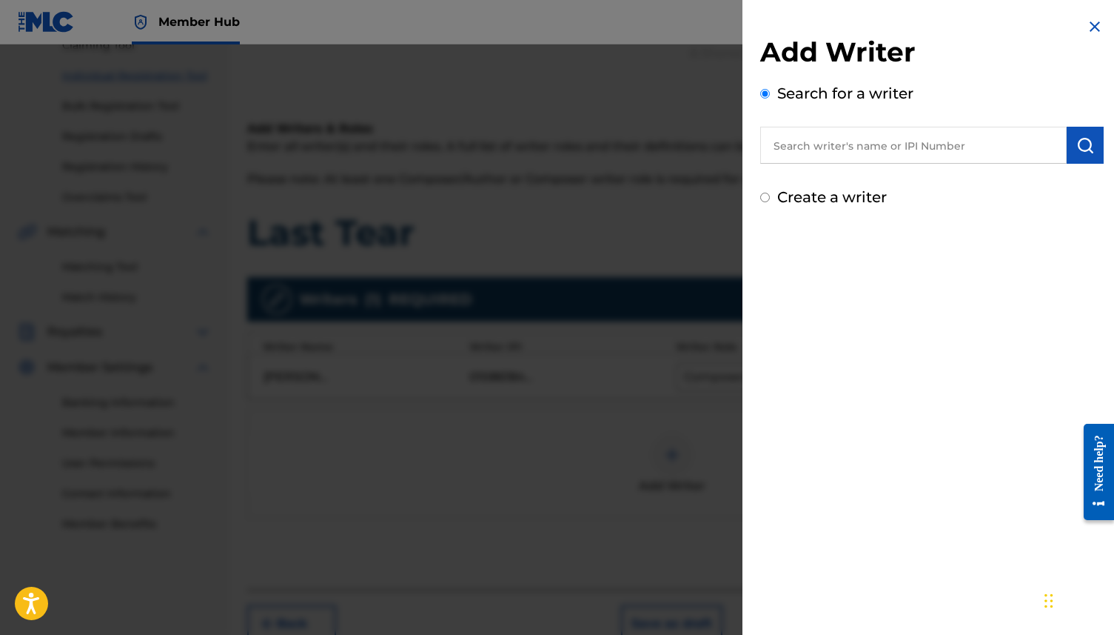
click at [980, 163] on input "text" at bounding box center [914, 145] width 307 height 37
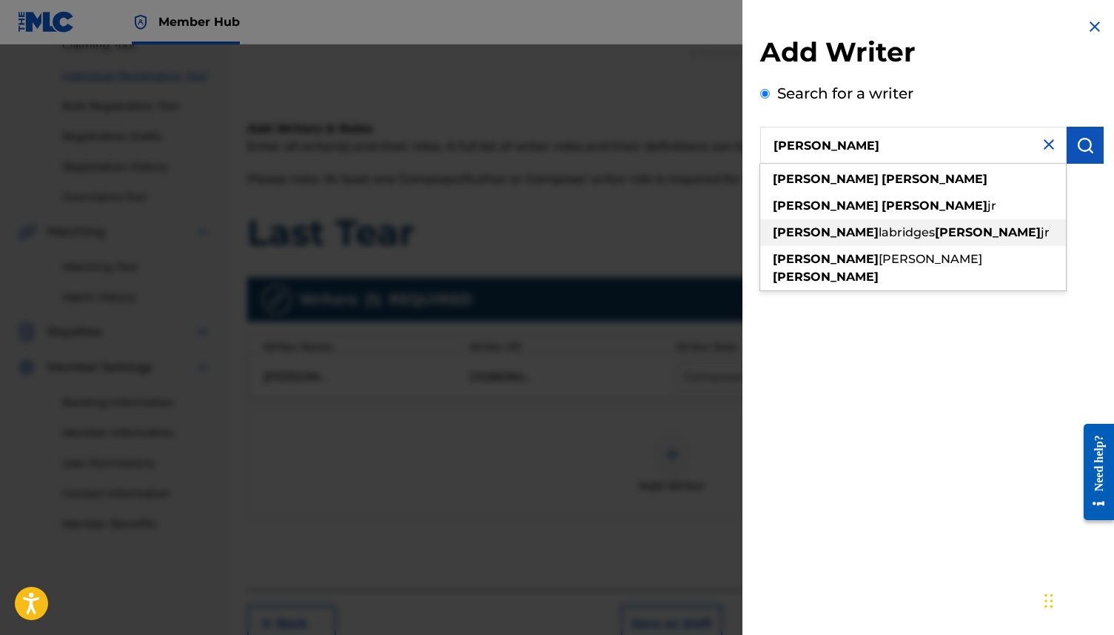
click at [949, 227] on div "[PERSON_NAME] labridges [PERSON_NAME] jr" at bounding box center [914, 232] width 306 height 27
type input "[PERSON_NAME] labridges [PERSON_NAME] jr"
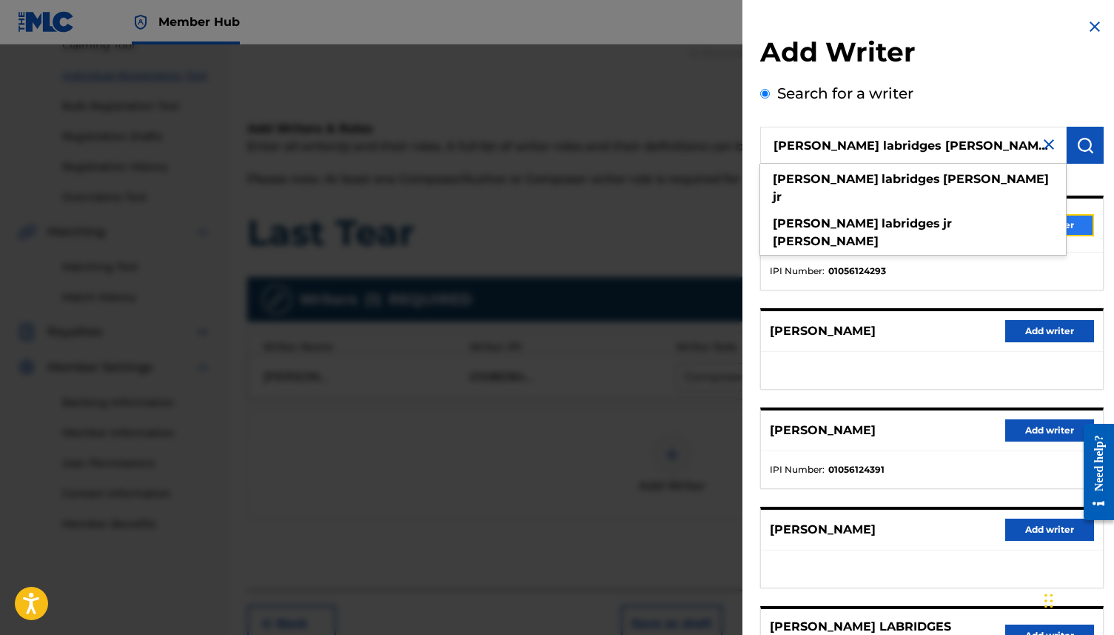
click at [1069, 221] on button "Add writer" at bounding box center [1050, 225] width 89 height 22
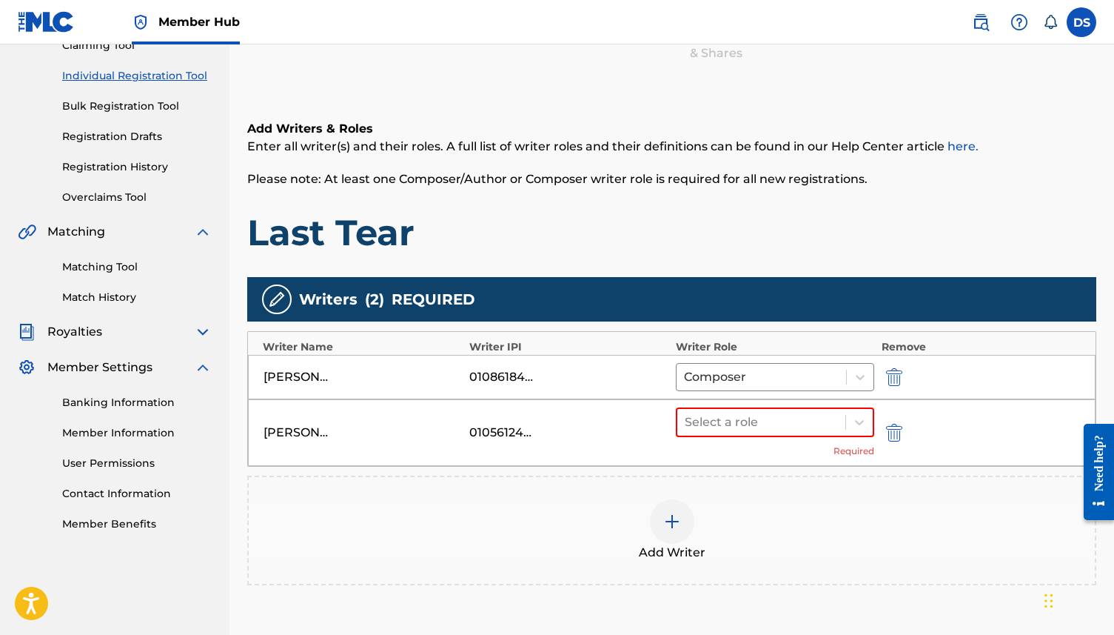
click at [670, 526] on img at bounding box center [672, 521] width 18 height 18
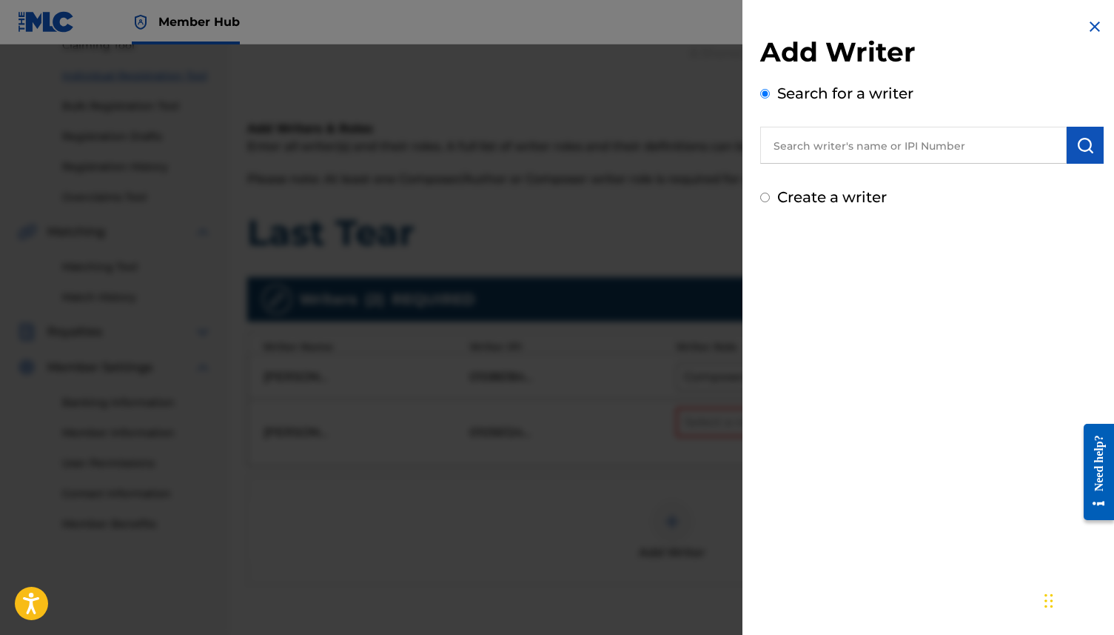
click at [905, 158] on input "text" at bounding box center [914, 145] width 307 height 37
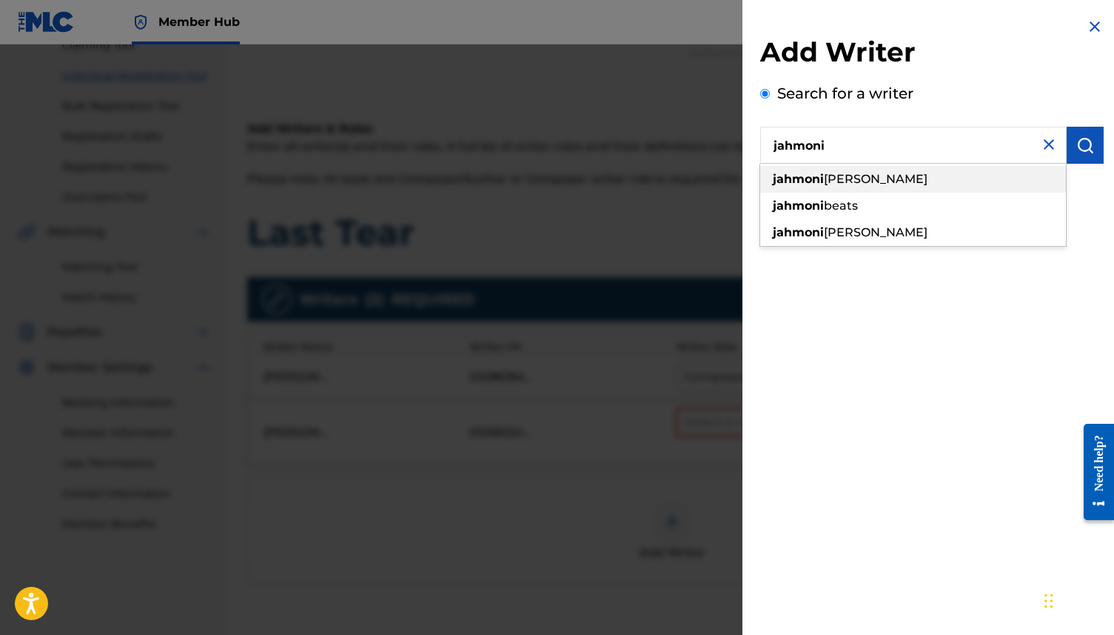
click at [872, 177] on span "[PERSON_NAME]" at bounding box center [876, 179] width 104 height 14
type input "[PERSON_NAME]"
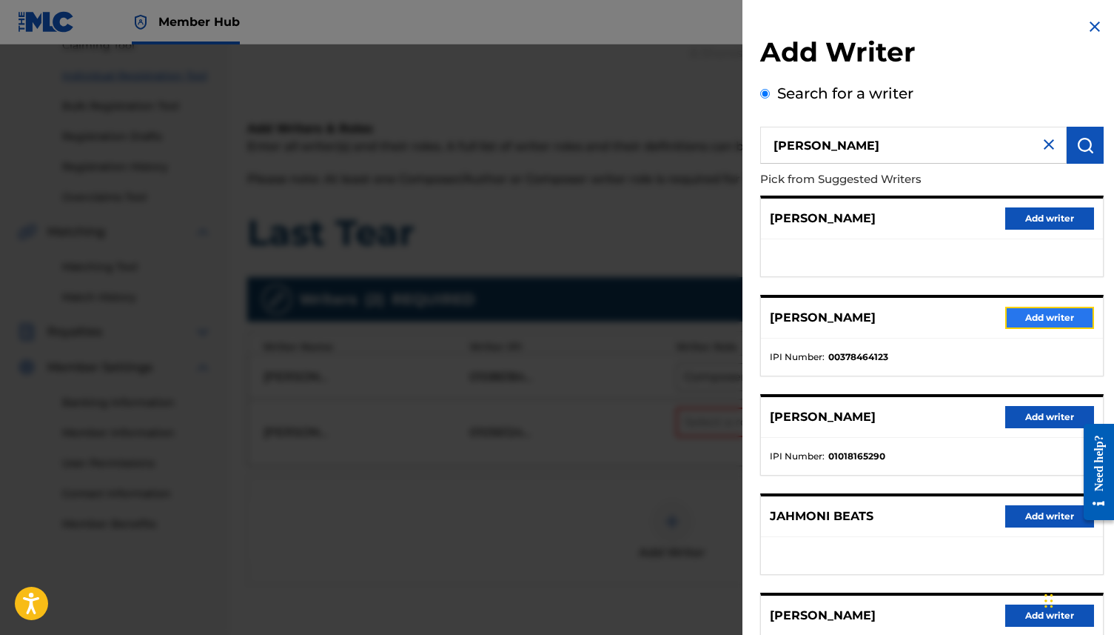
click at [1052, 316] on button "Add writer" at bounding box center [1050, 318] width 89 height 22
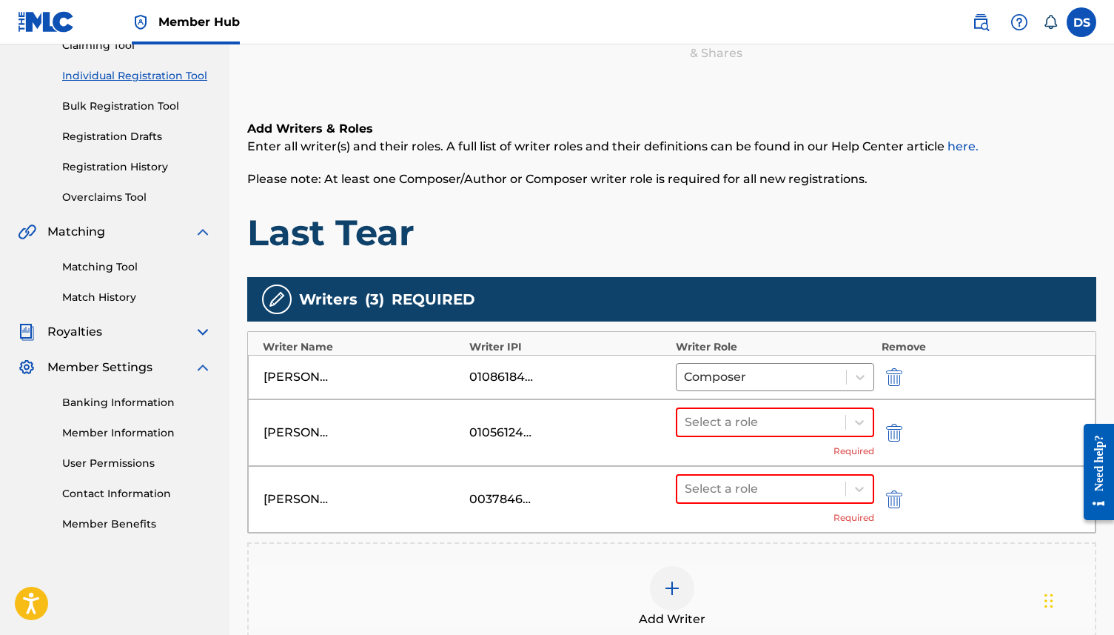
click at [666, 589] on img at bounding box center [672, 588] width 18 height 18
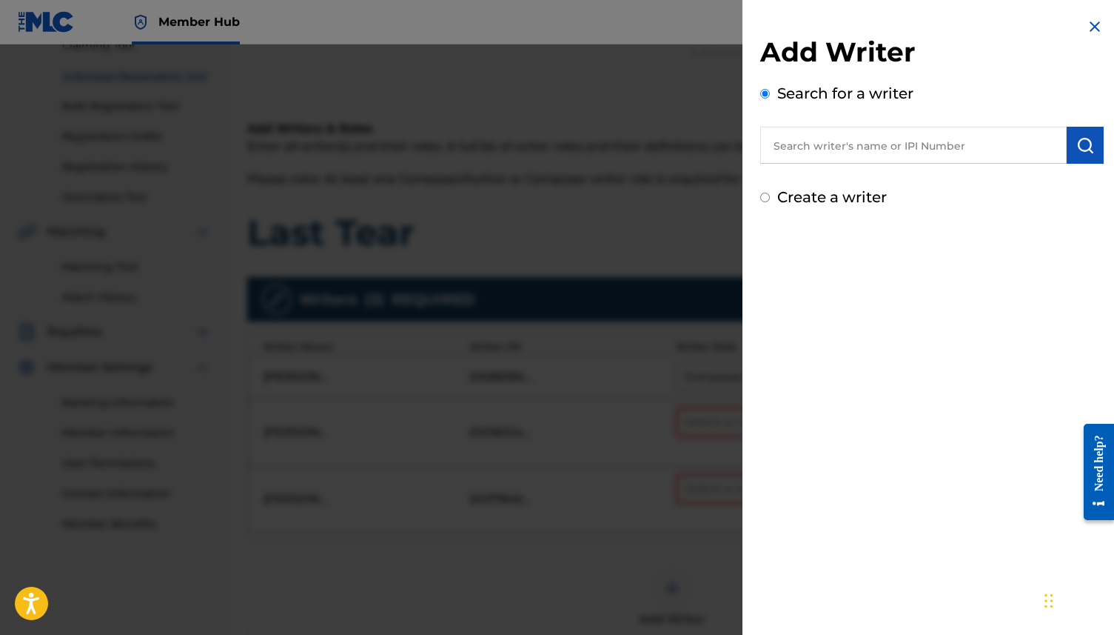
click at [901, 145] on input "text" at bounding box center [914, 145] width 307 height 37
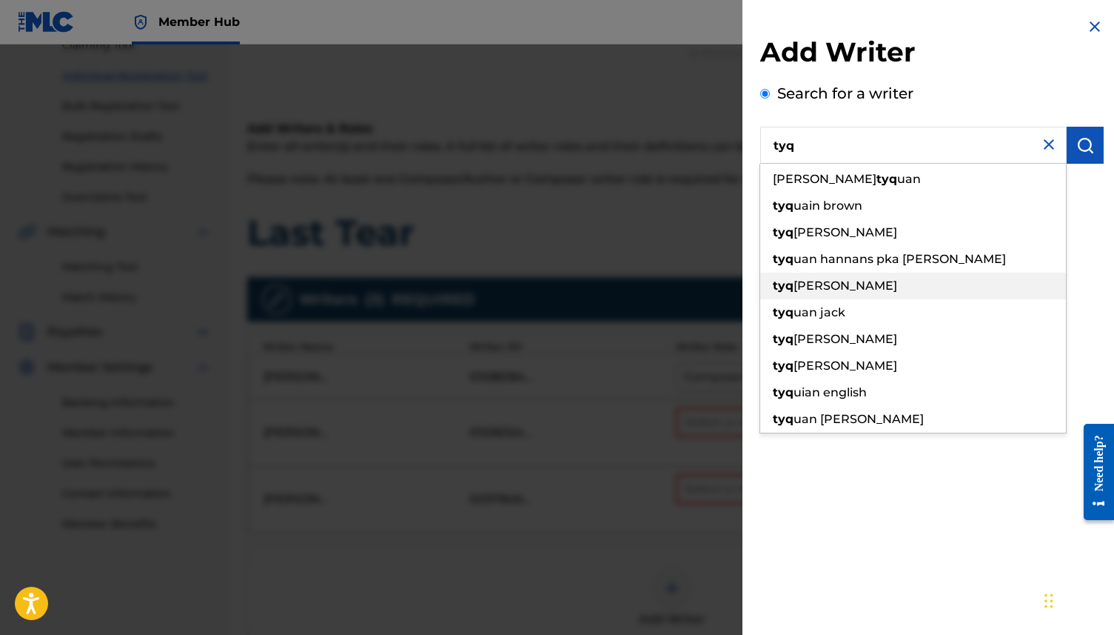
click at [855, 283] on span "[PERSON_NAME]" at bounding box center [846, 285] width 104 height 14
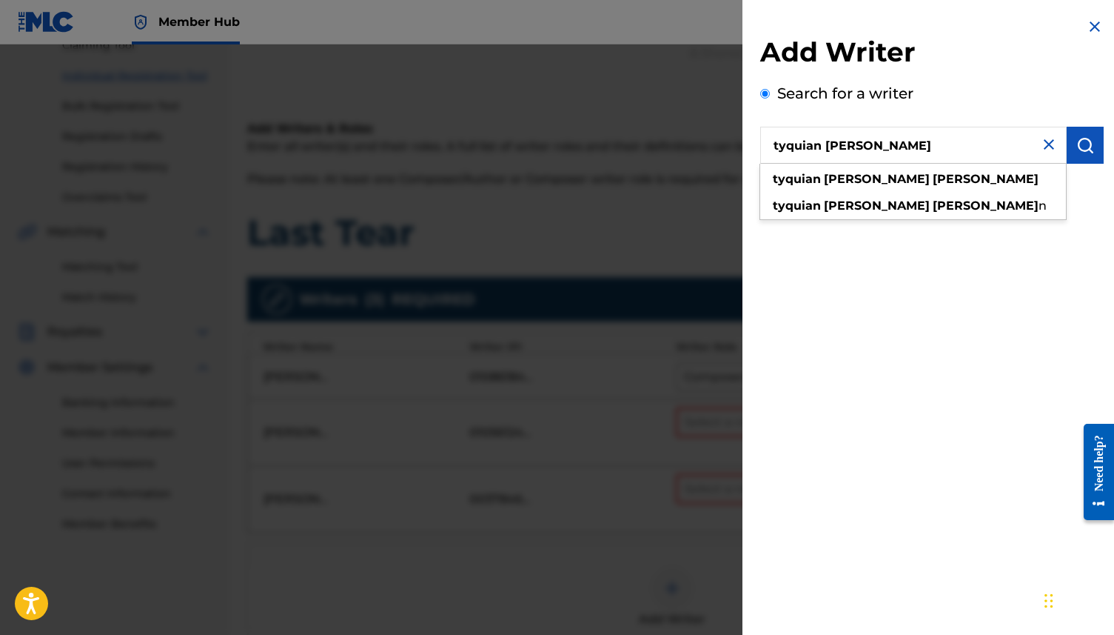
type input "tyquian [PERSON_NAME]"
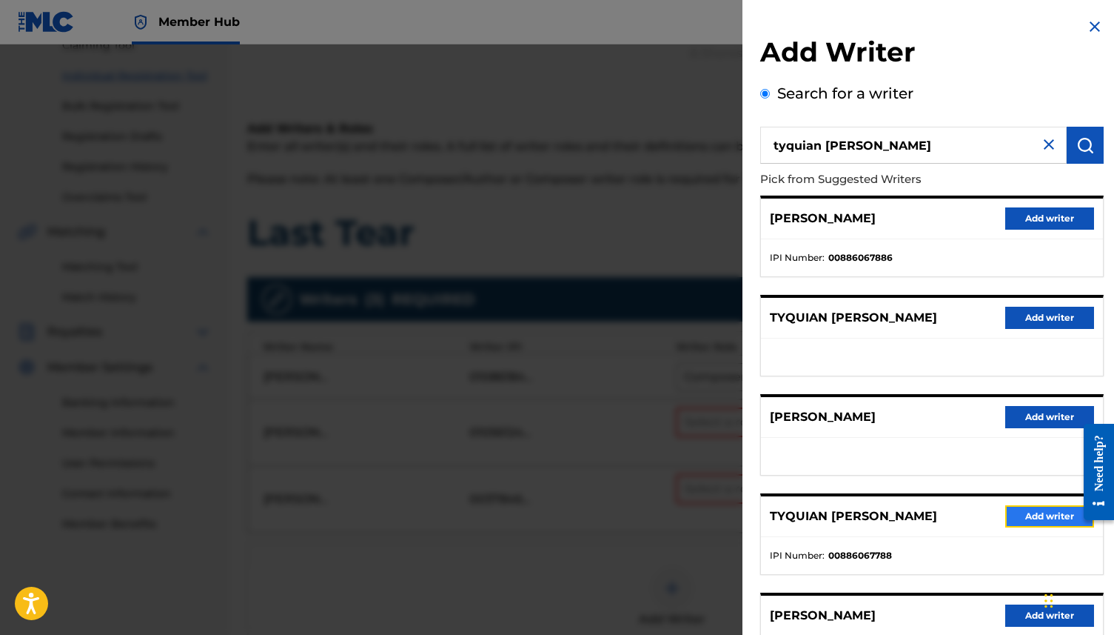
click at [1037, 515] on button "Add writer" at bounding box center [1050, 516] width 89 height 22
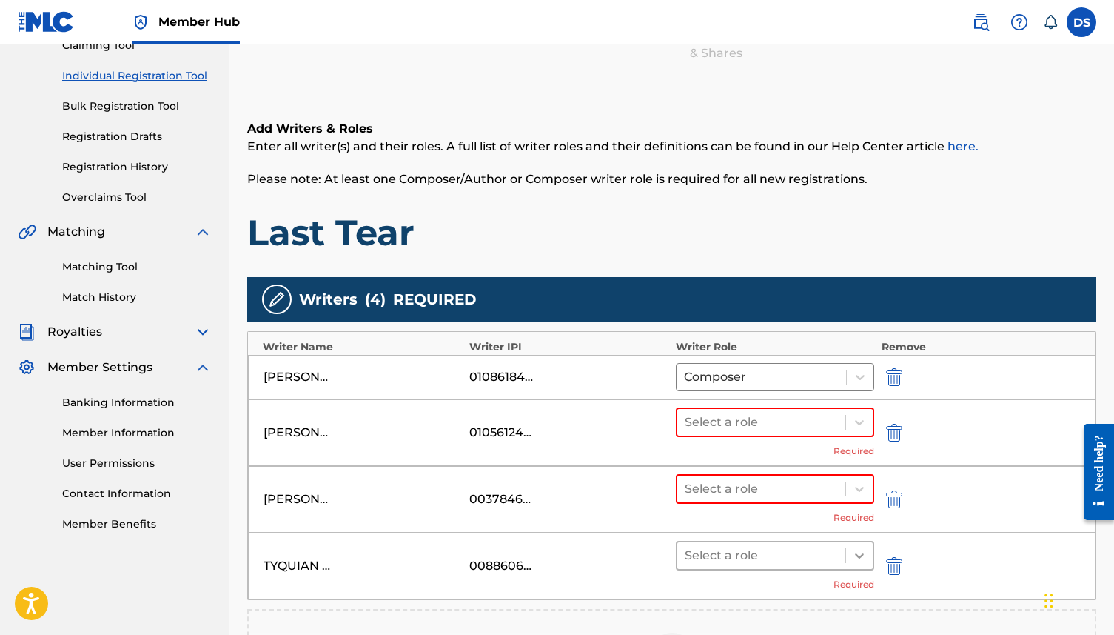
click at [861, 558] on icon at bounding box center [859, 555] width 15 height 15
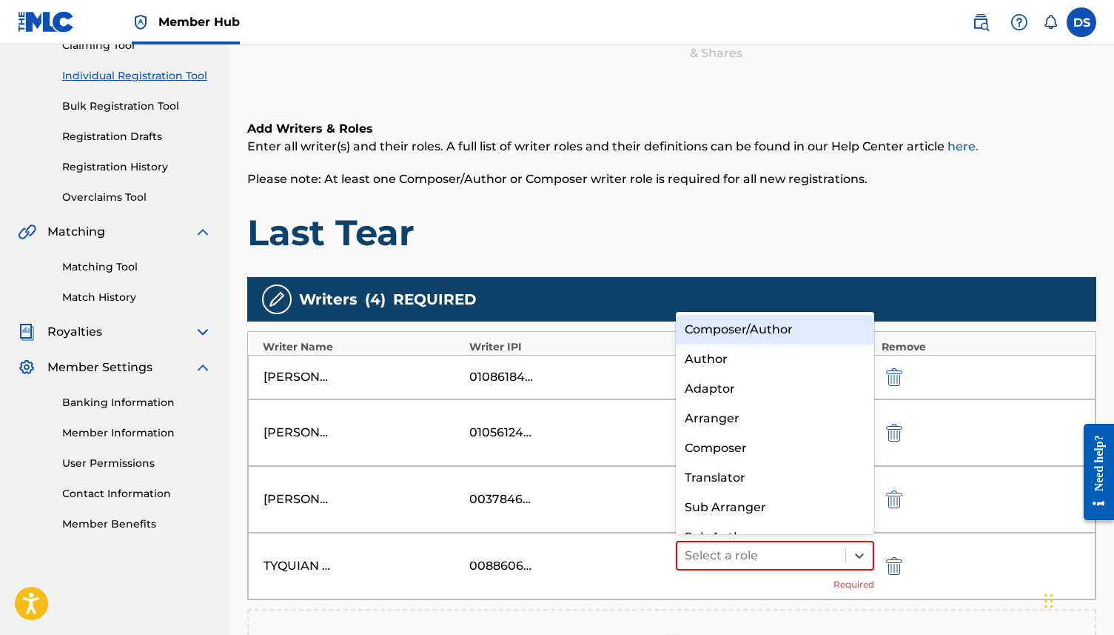
scroll to position [21, 0]
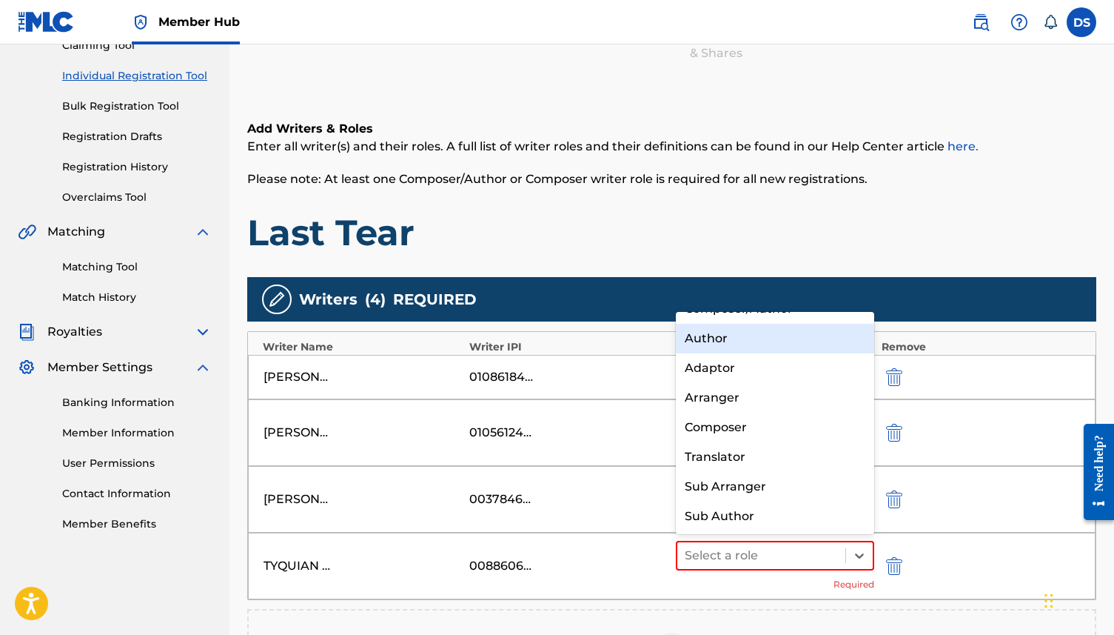
click at [759, 347] on div "Author" at bounding box center [775, 339] width 198 height 30
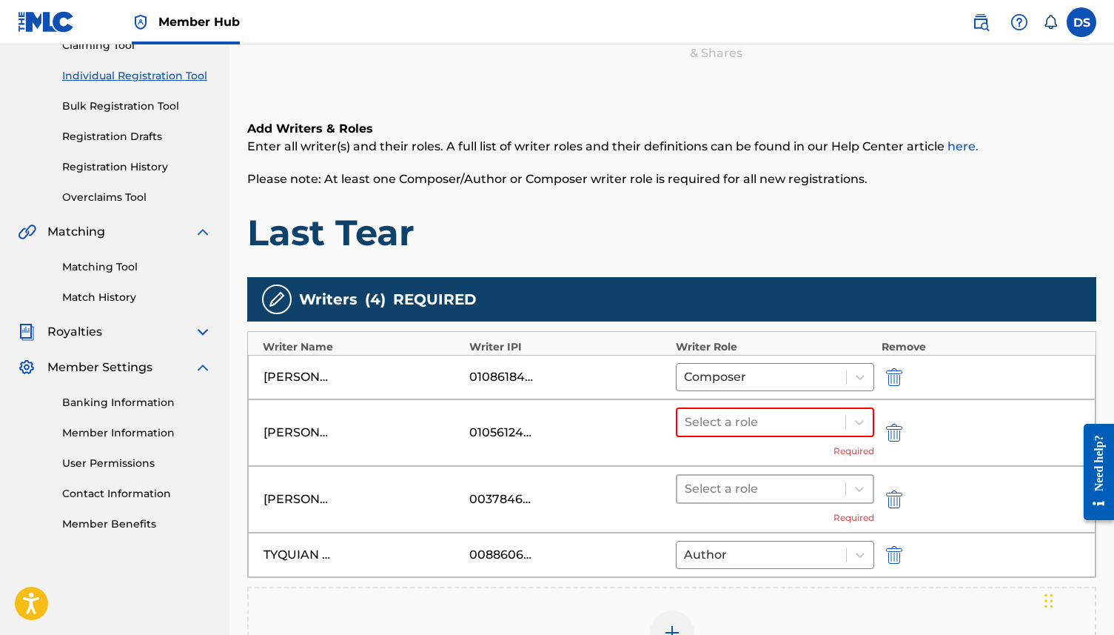
click at [747, 482] on div at bounding box center [761, 488] width 153 height 21
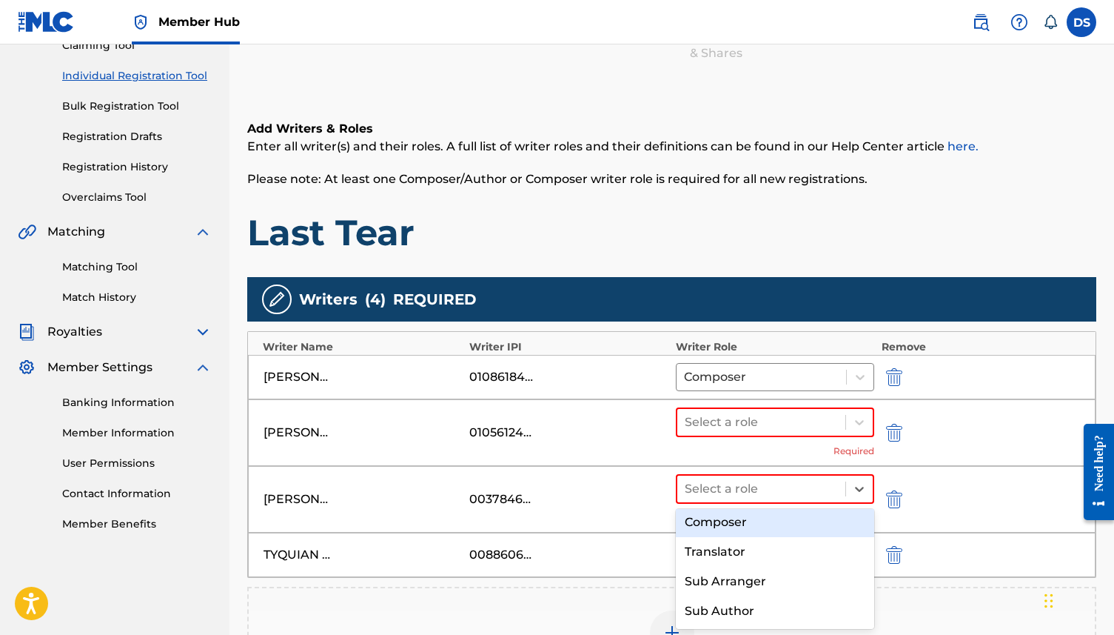
scroll to position [111, 0]
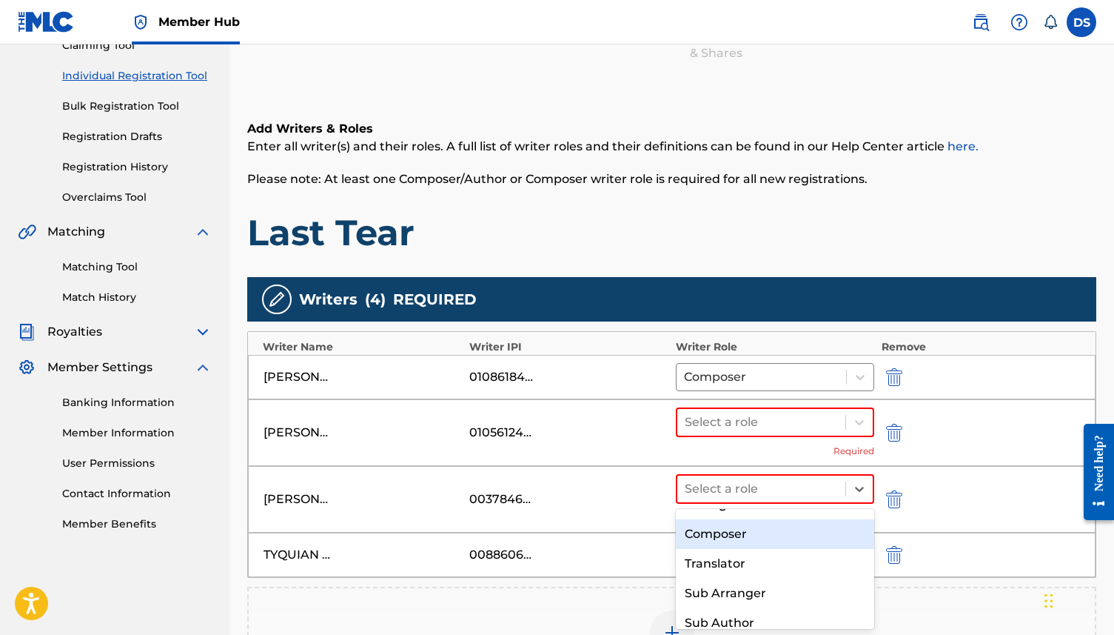
click at [732, 534] on div "Composer" at bounding box center [775, 534] width 198 height 30
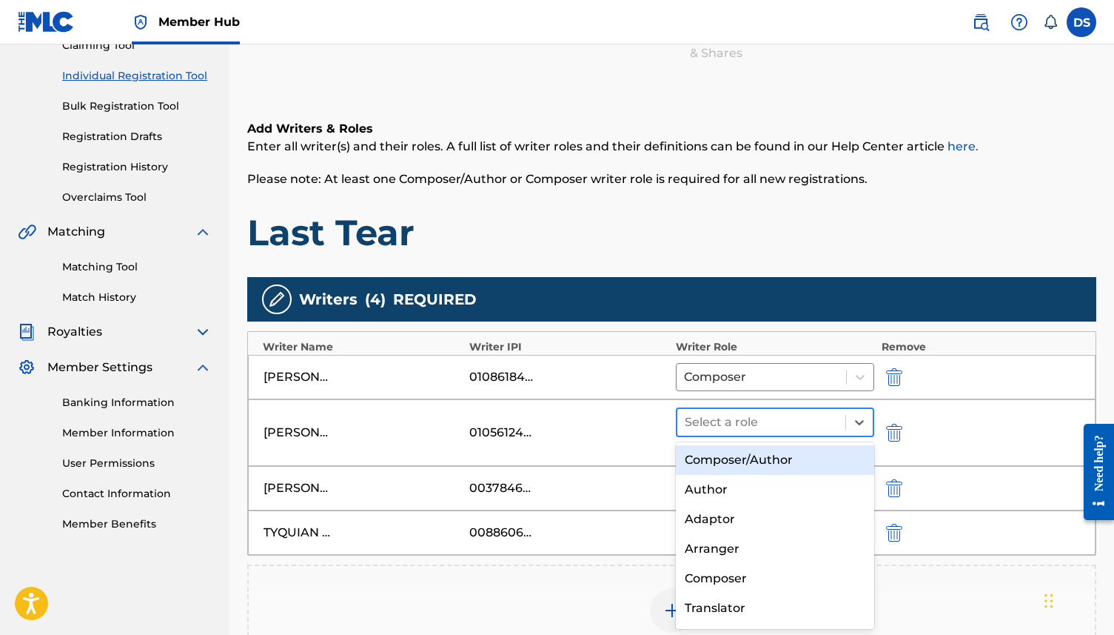
click at [793, 433] on div "Select a role" at bounding box center [762, 422] width 168 height 27
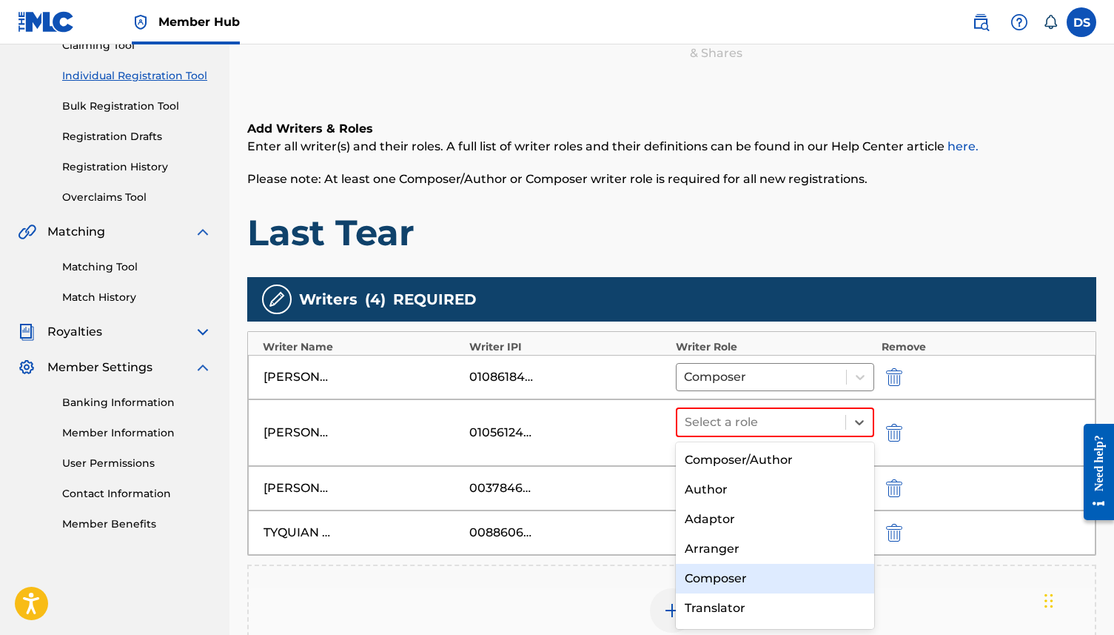
click at [778, 565] on div "Composer" at bounding box center [775, 579] width 198 height 30
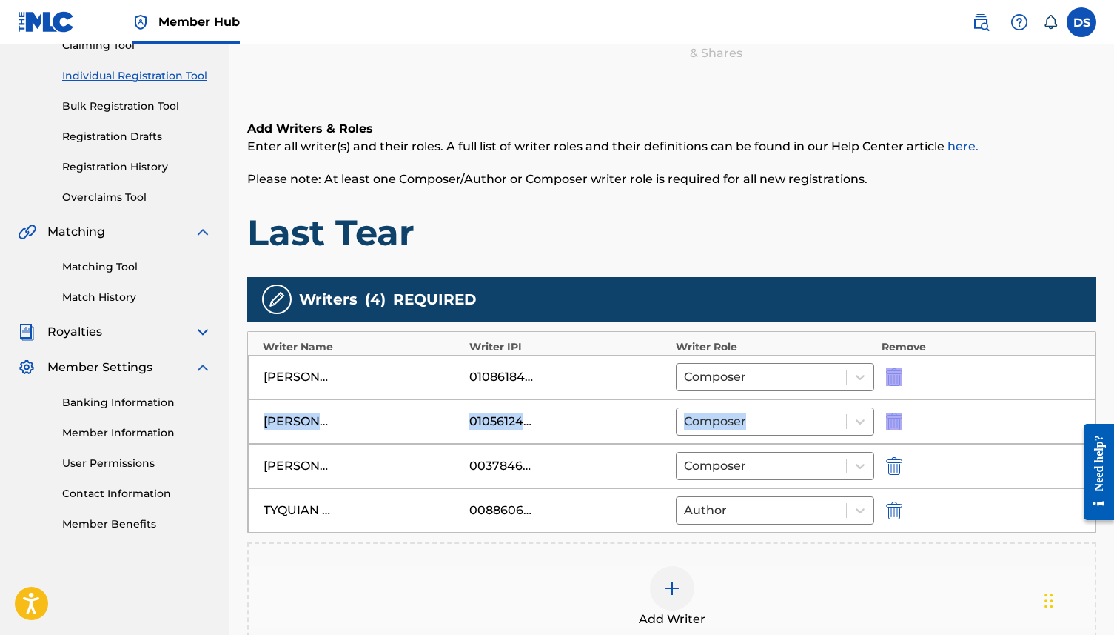
drag, startPoint x: 1119, startPoint y: 366, endPoint x: 1113, endPoint y: 411, distance: 45.6
click at [1113, 411] on html "Accessibility Screen-Reader Guide, Feedback, and Issue Reporting | New window 0…" at bounding box center [557, 144] width 1114 height 635
click at [936, 571] on div "Add Writer" at bounding box center [672, 597] width 846 height 62
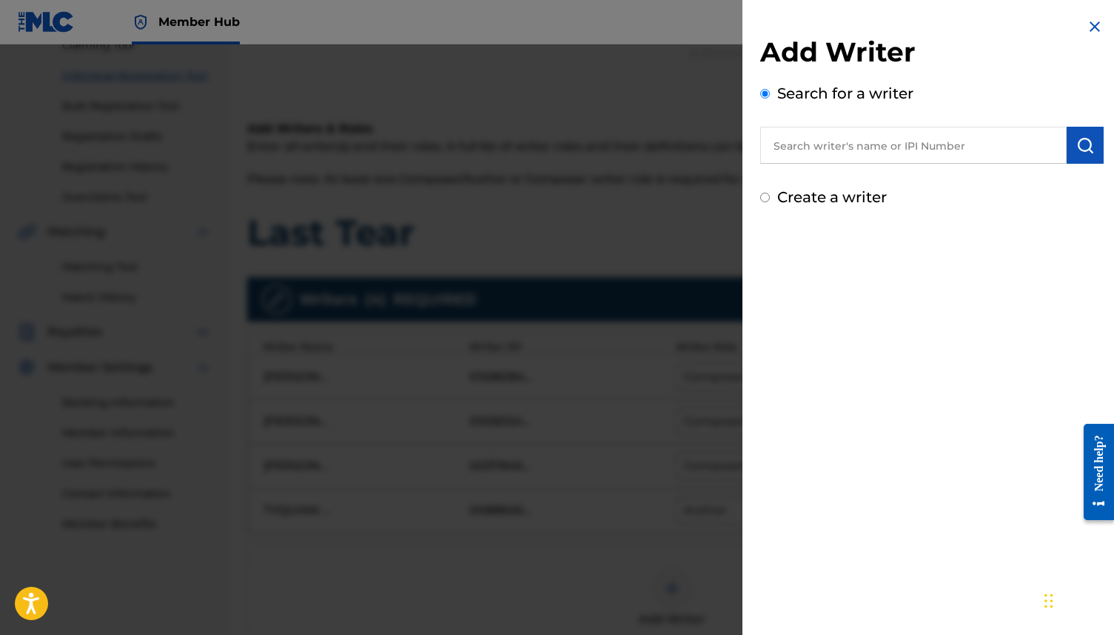
click at [497, 595] on div at bounding box center [557, 361] width 1114 height 635
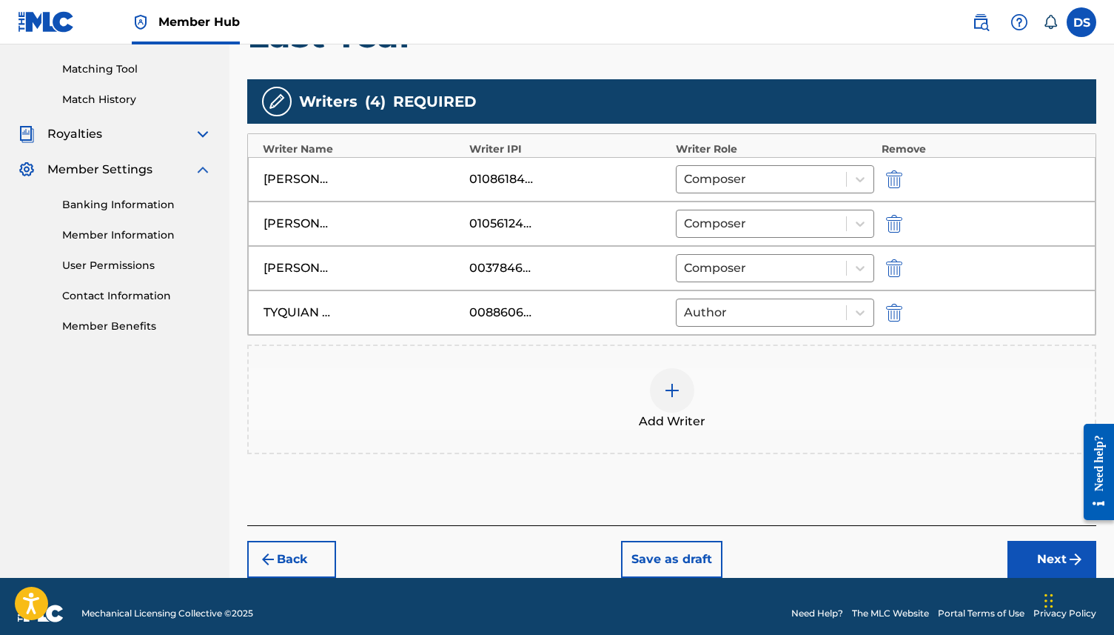
scroll to position [384, 0]
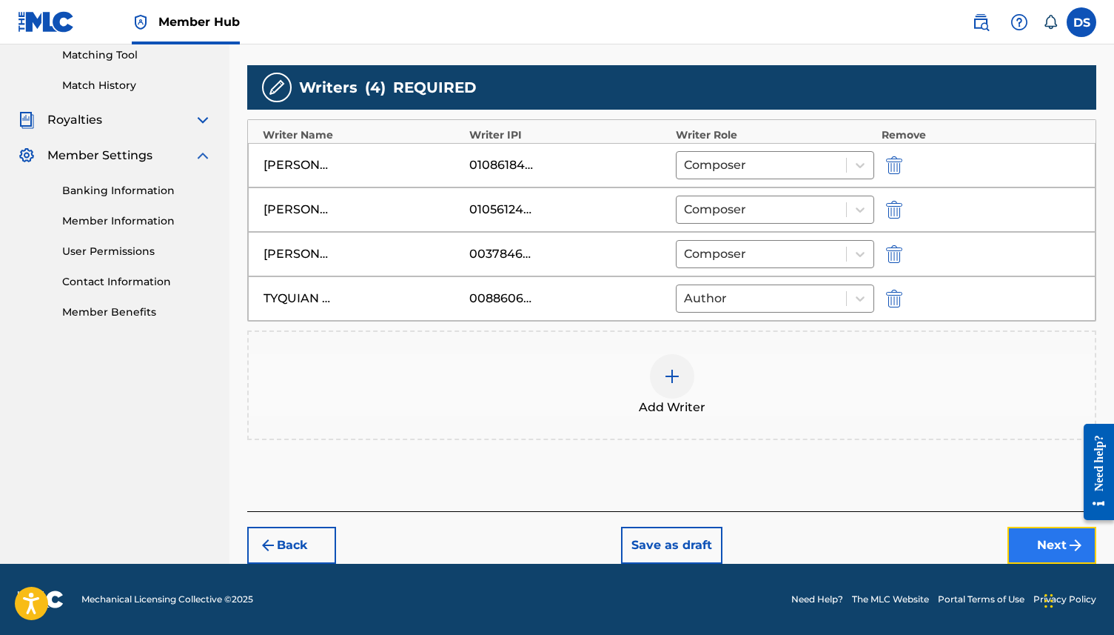
click at [1054, 539] on button "Next" at bounding box center [1052, 545] width 89 height 37
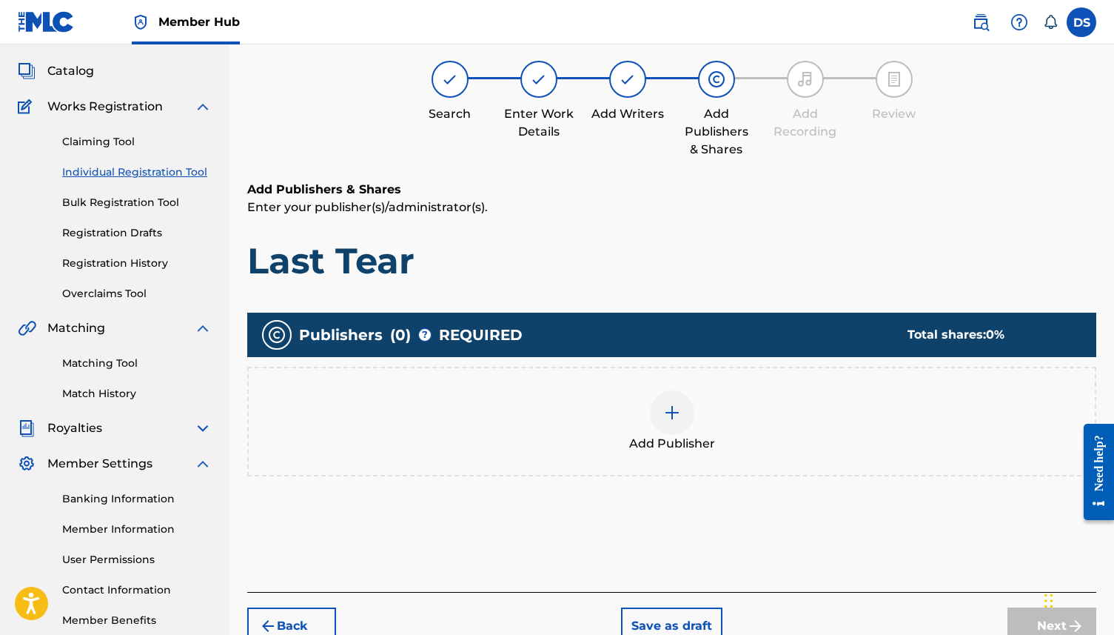
scroll to position [67, 0]
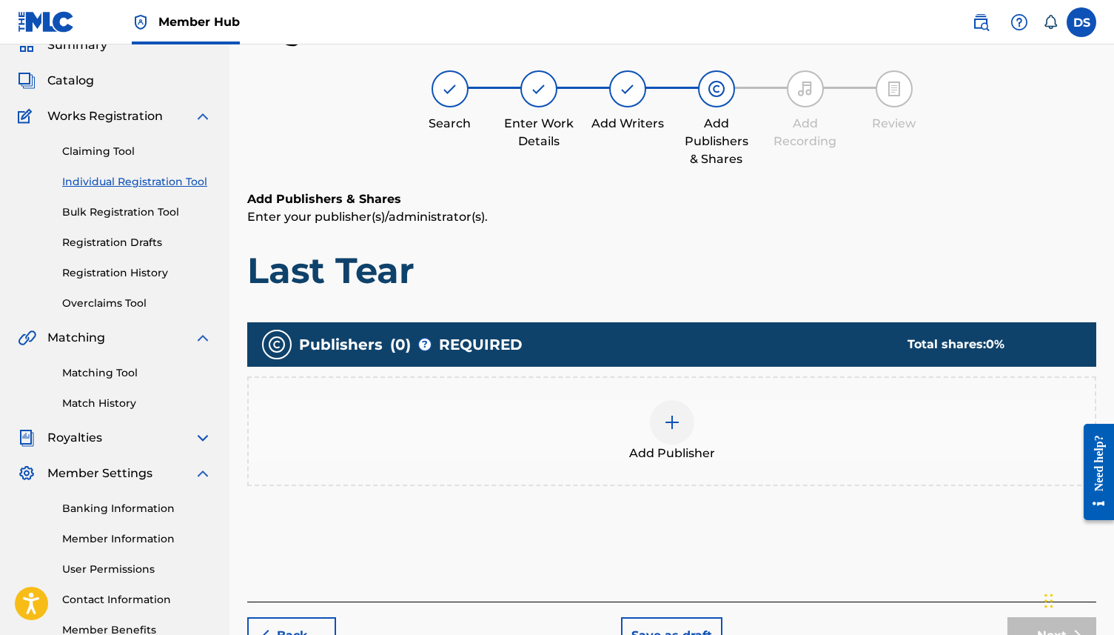
click at [674, 427] on img at bounding box center [672, 422] width 18 height 18
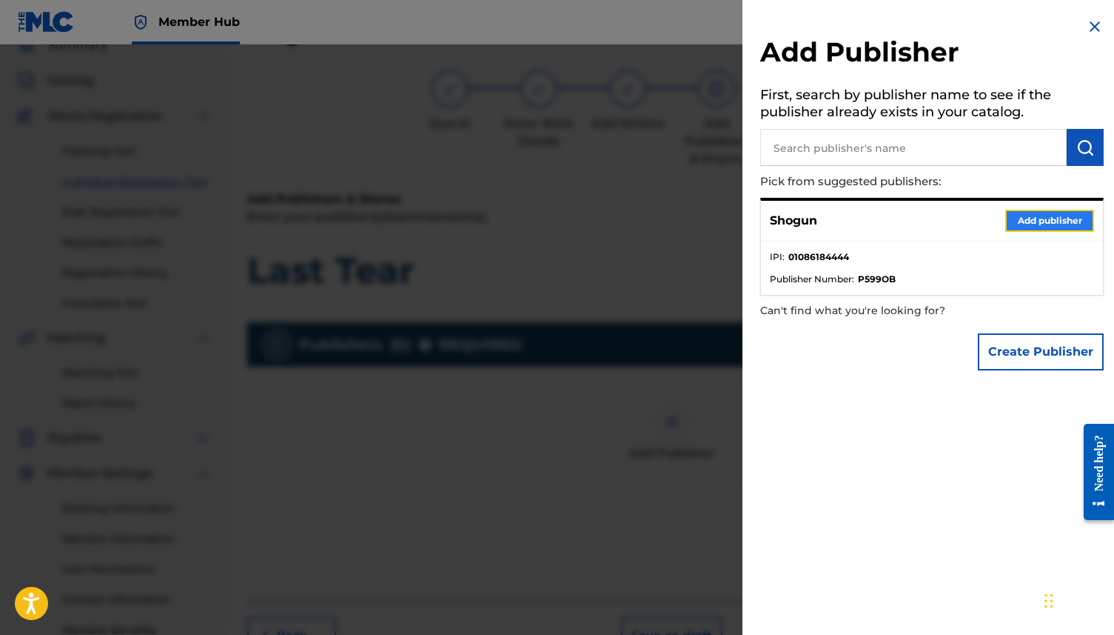
click at [1056, 222] on button "Add publisher" at bounding box center [1050, 221] width 89 height 22
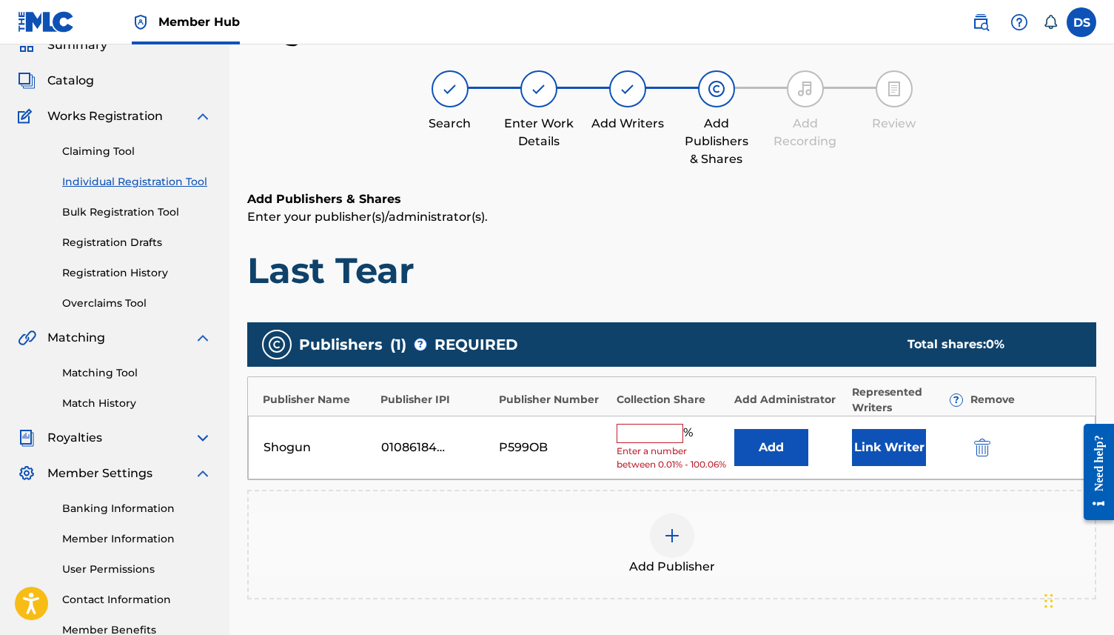
click at [683, 437] on span "%" at bounding box center [689, 433] width 13 height 19
click at [655, 439] on input "text" at bounding box center [650, 433] width 67 height 19
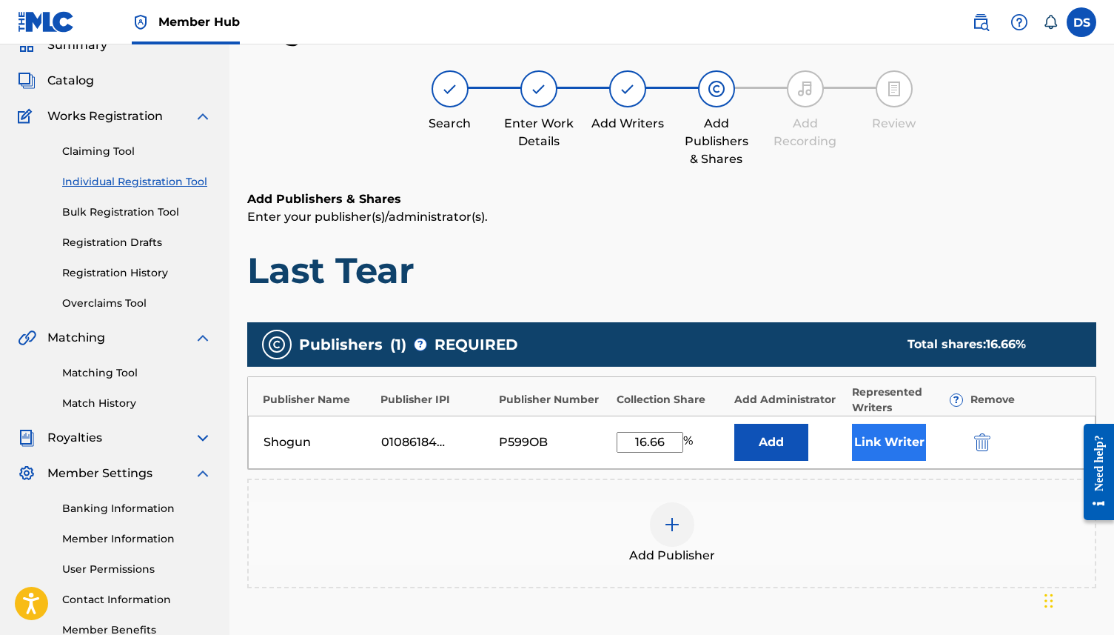
type input "16.66"
click at [897, 453] on button "Link Writer" at bounding box center [889, 442] width 74 height 37
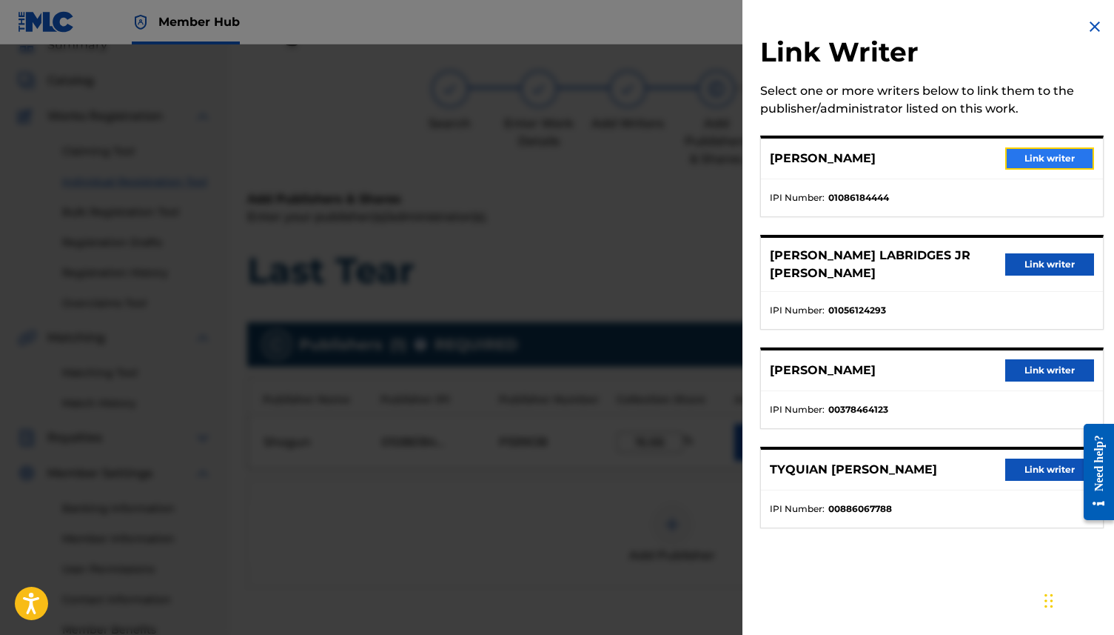
click at [1073, 158] on button "Link writer" at bounding box center [1050, 158] width 89 height 22
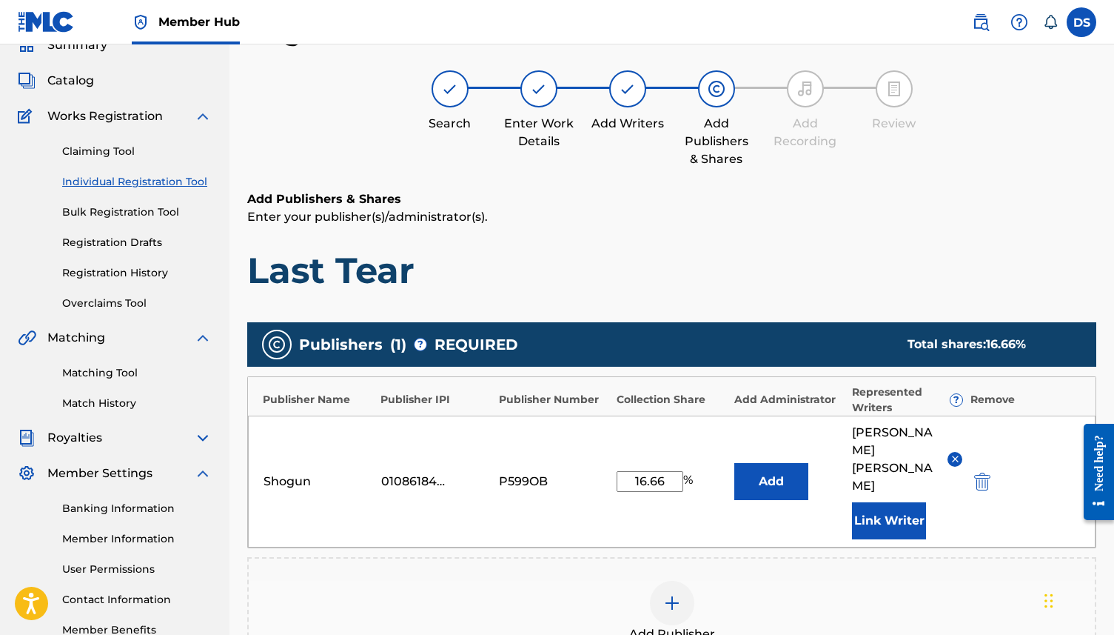
drag, startPoint x: 1119, startPoint y: 267, endPoint x: 1118, endPoint y: 307, distance: 40.0
click at [1114, 308] on html "Accessibility Screen-Reader Guide, Feedback, and Issue Reporting | New window 0…" at bounding box center [557, 250] width 1114 height 635
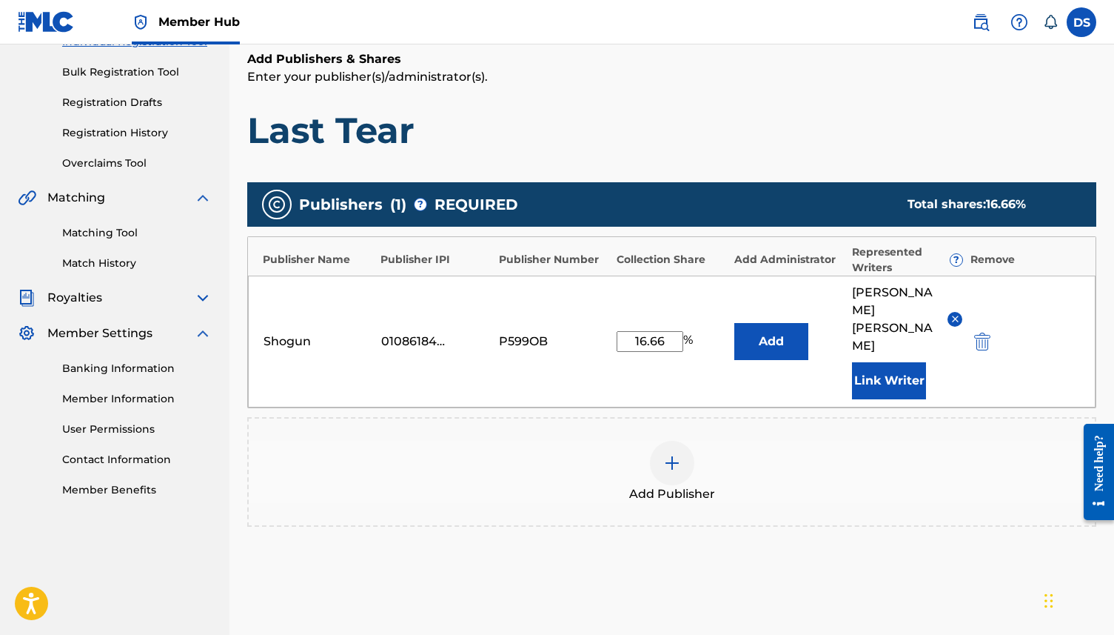
scroll to position [215, 0]
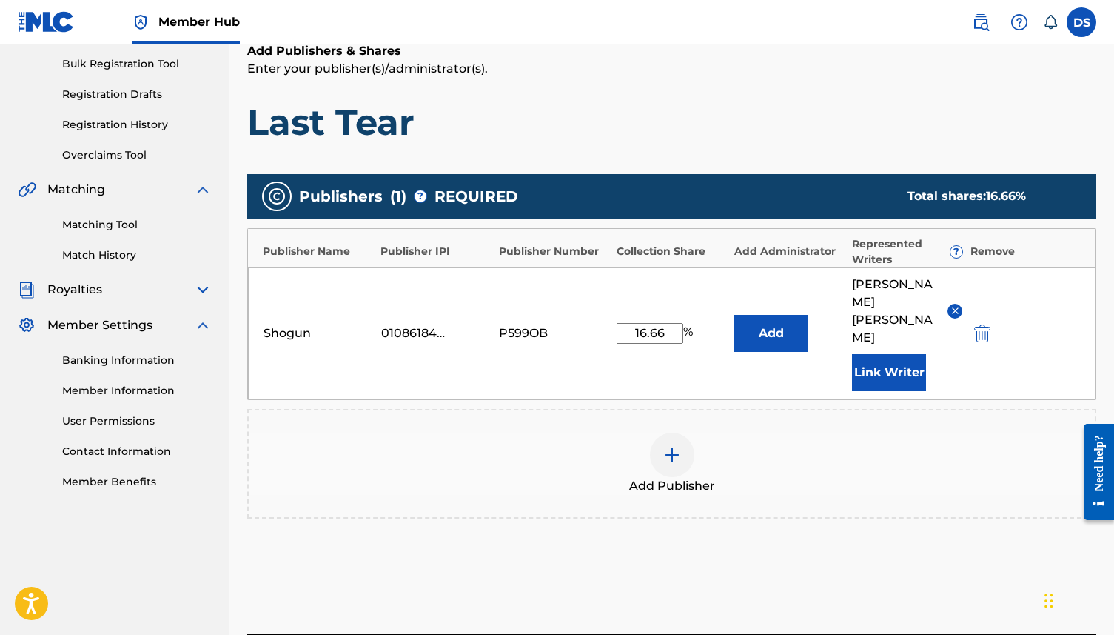
drag, startPoint x: 1119, startPoint y: 312, endPoint x: 1117, endPoint y: 347, distance: 34.9
click at [1114, 347] on html "Accessibility Screen-Reader Guide, Feedback, and Issue Reporting | New window 0…" at bounding box center [557, 102] width 1114 height 635
drag, startPoint x: 1119, startPoint y: 336, endPoint x: 1117, endPoint y: 356, distance: 20.0
click at [1114, 356] on html "Accessibility Screen-Reader Guide, Feedback, and Issue Reporting | New window 0…" at bounding box center [557, 102] width 1114 height 635
drag, startPoint x: 1119, startPoint y: 348, endPoint x: 1119, endPoint y: 391, distance: 42.9
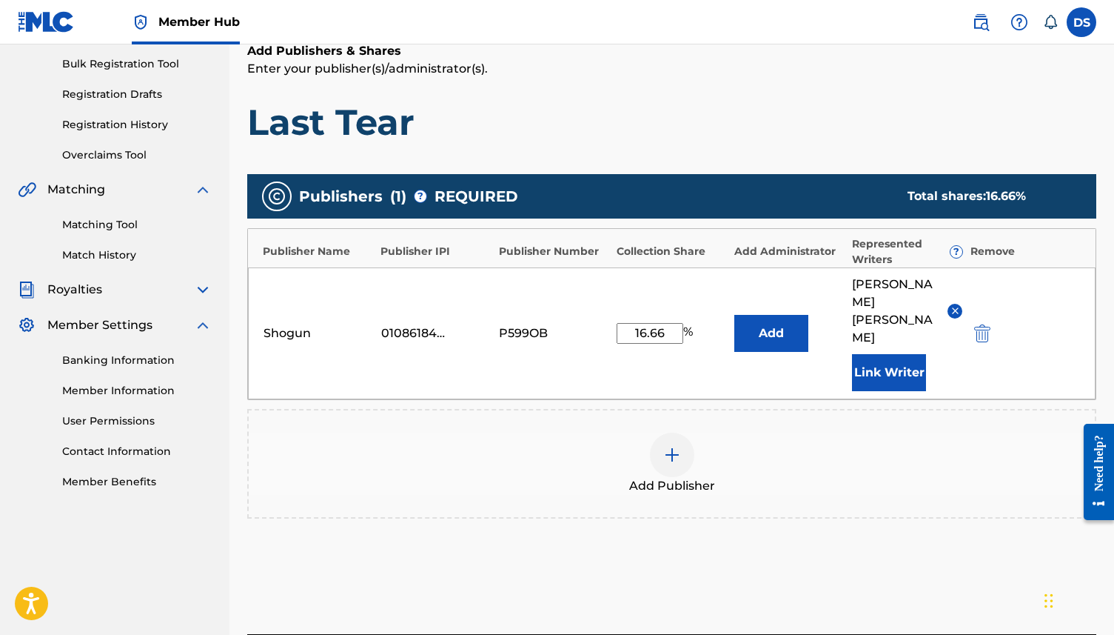
click at [1114, 391] on html "Accessibility Screen-Reader Guide, Feedback, and Issue Reporting | New window 0…" at bounding box center [557, 102] width 1114 height 635
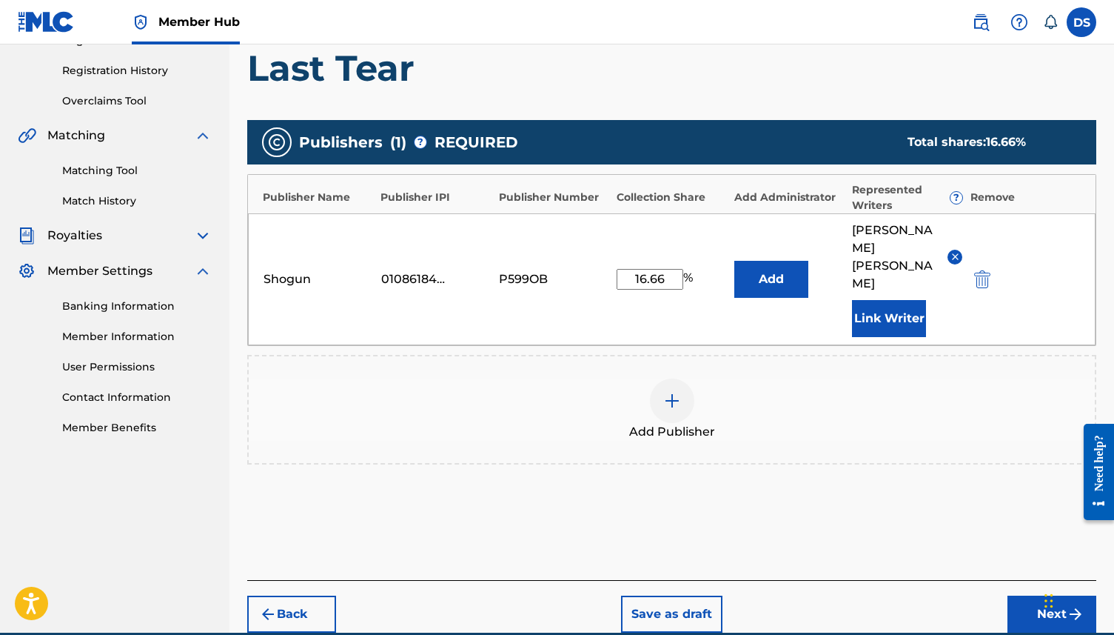
scroll to position [274, 0]
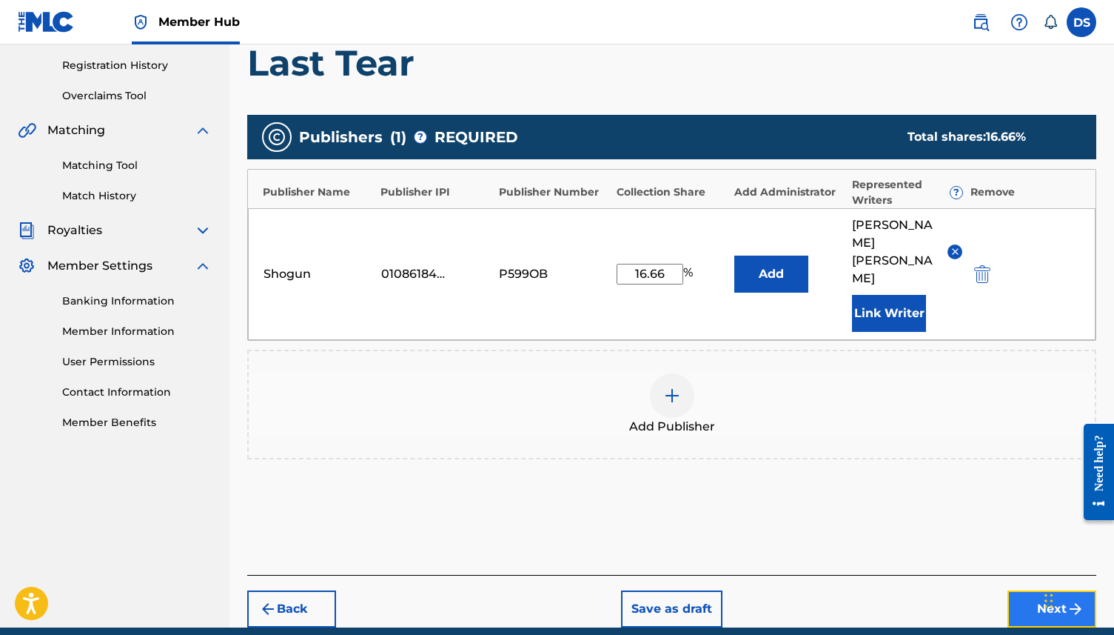
click at [1038, 590] on button "Next" at bounding box center [1052, 608] width 89 height 37
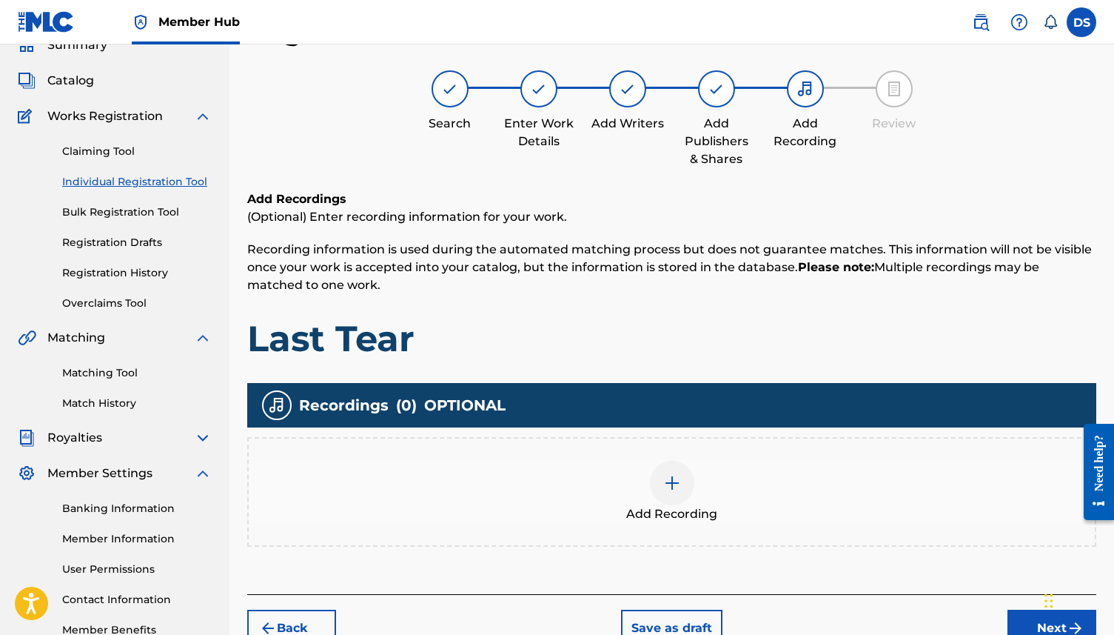
scroll to position [67, 0]
click at [690, 495] on div "Add Recording" at bounding box center [672, 492] width 846 height 62
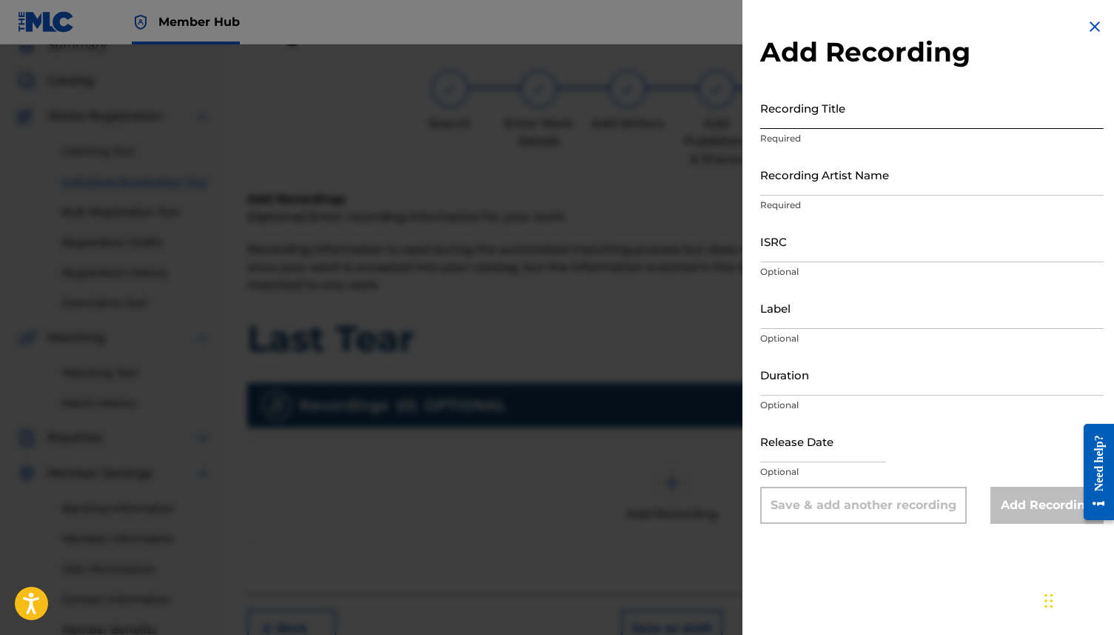
click at [846, 105] on input "Recording Title" at bounding box center [933, 108] width 344 height 42
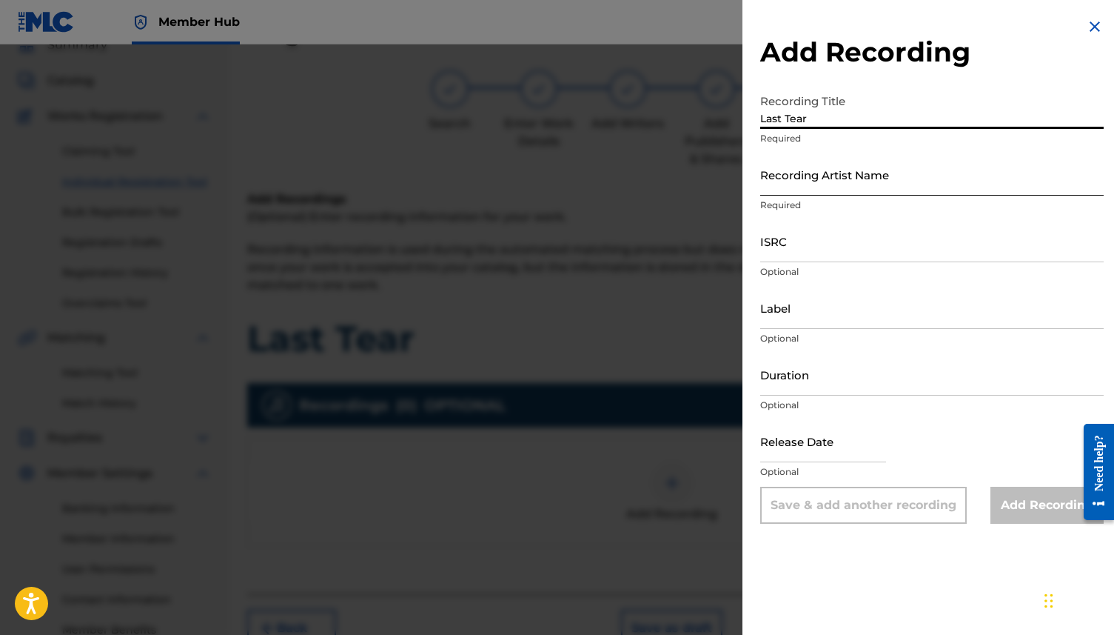
type input "Last Tear"
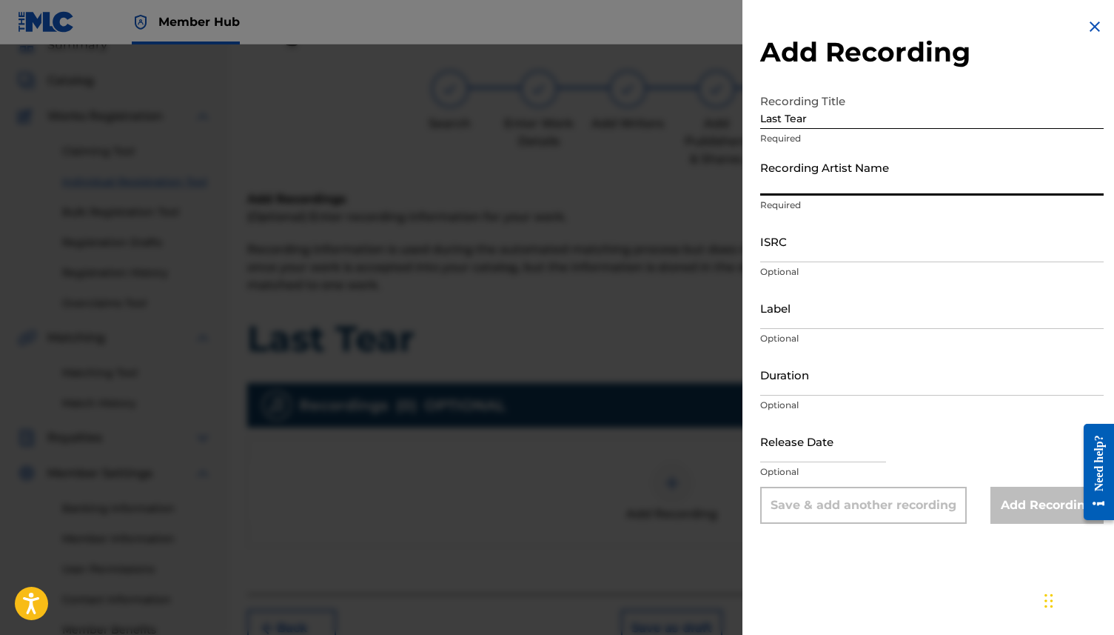
click at [861, 184] on input "Recording Artist Name" at bounding box center [933, 174] width 344 height 42
type input "Quando Rondo"
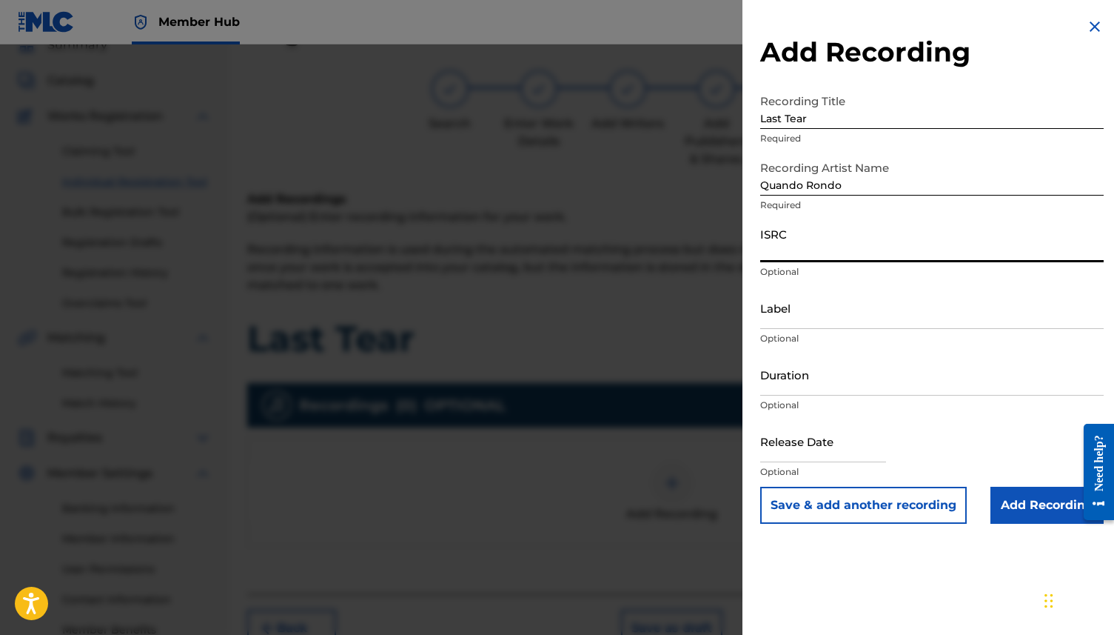
click at [864, 248] on input "ISRC" at bounding box center [933, 241] width 344 height 42
type input "USAT22411004"
click at [1052, 508] on input "Add Recording" at bounding box center [1047, 505] width 113 height 37
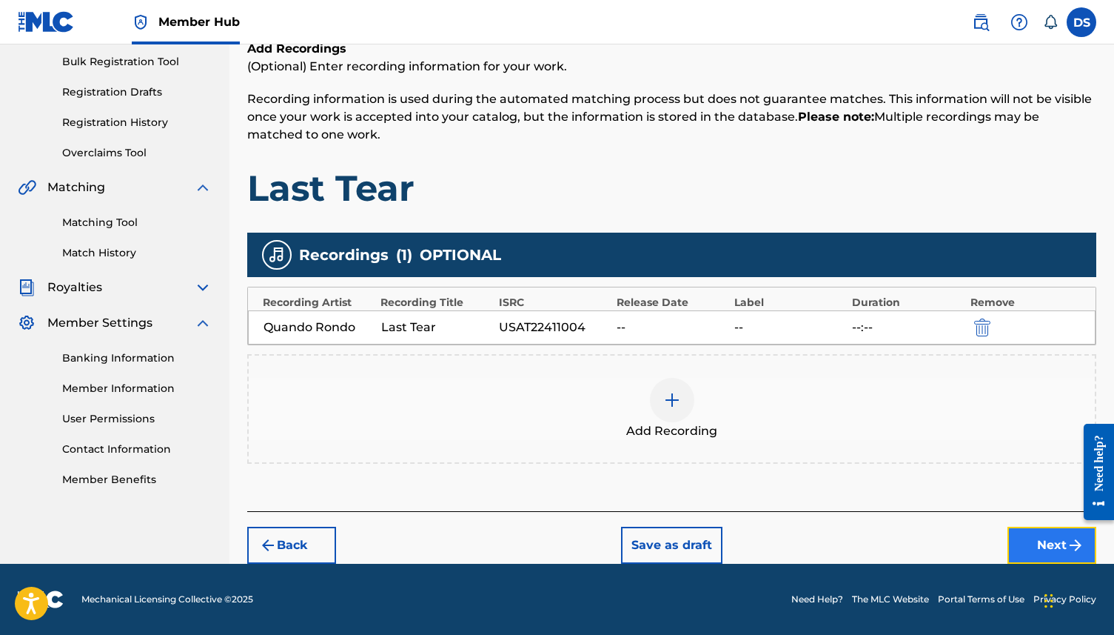
click at [1040, 532] on button "Next" at bounding box center [1052, 545] width 89 height 37
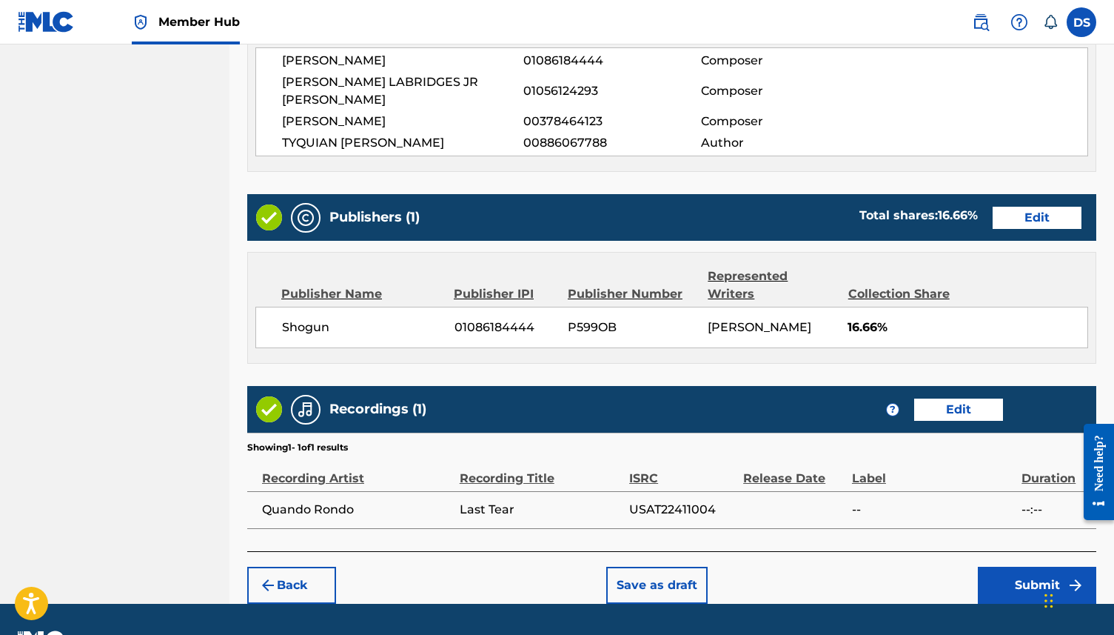
scroll to position [669, 0]
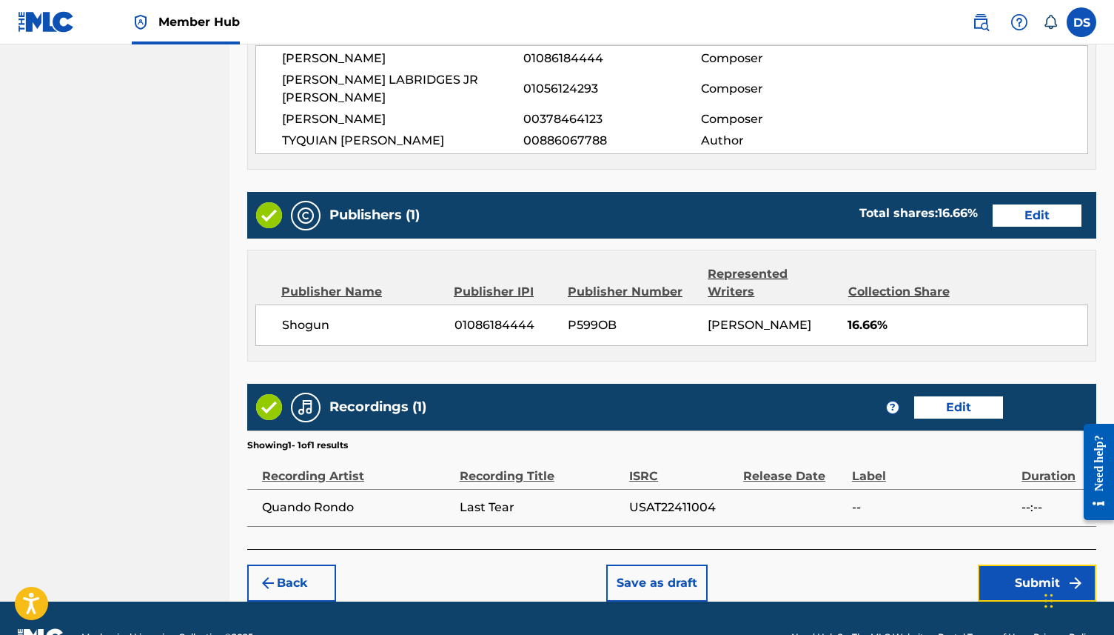
click at [1040, 564] on button "Submit" at bounding box center [1037, 582] width 118 height 37
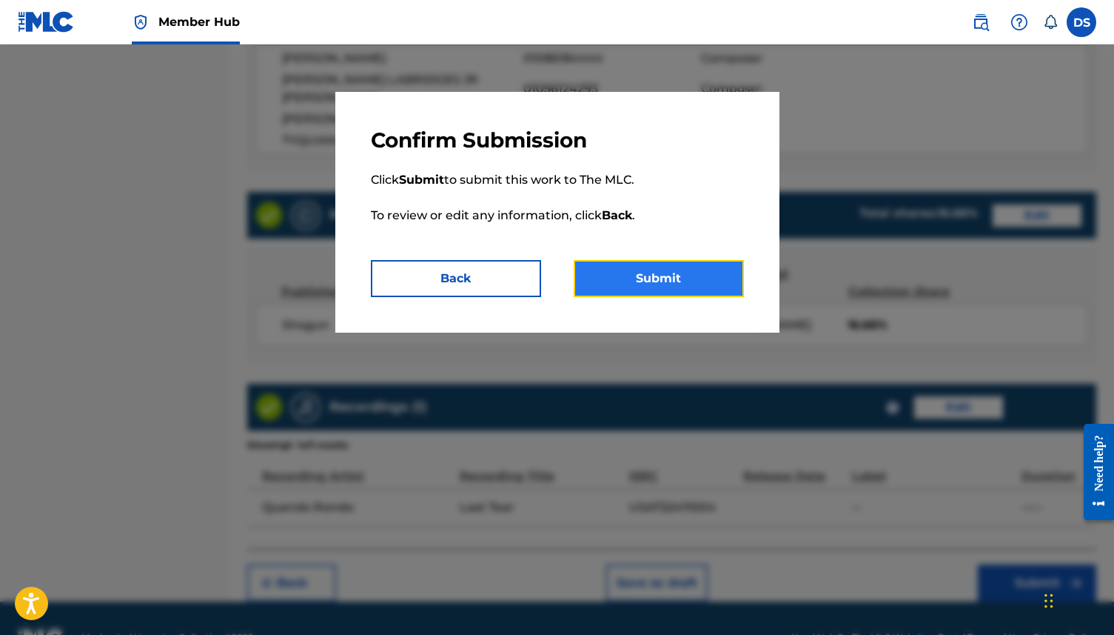
click at [663, 275] on button "Submit" at bounding box center [659, 278] width 170 height 37
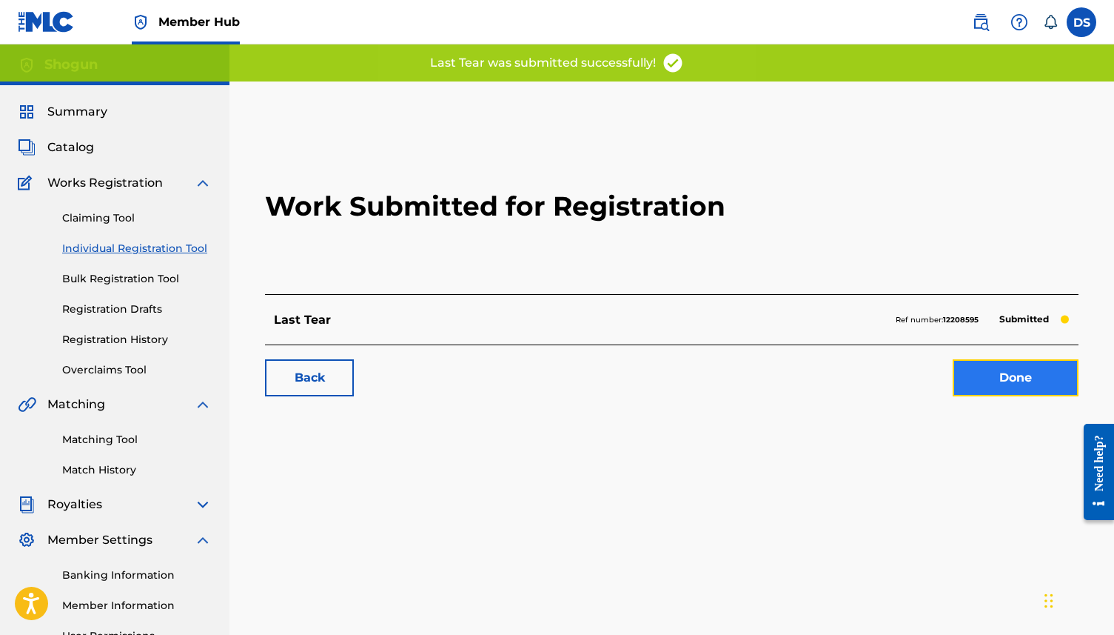
click at [1034, 378] on link "Done" at bounding box center [1016, 377] width 126 height 37
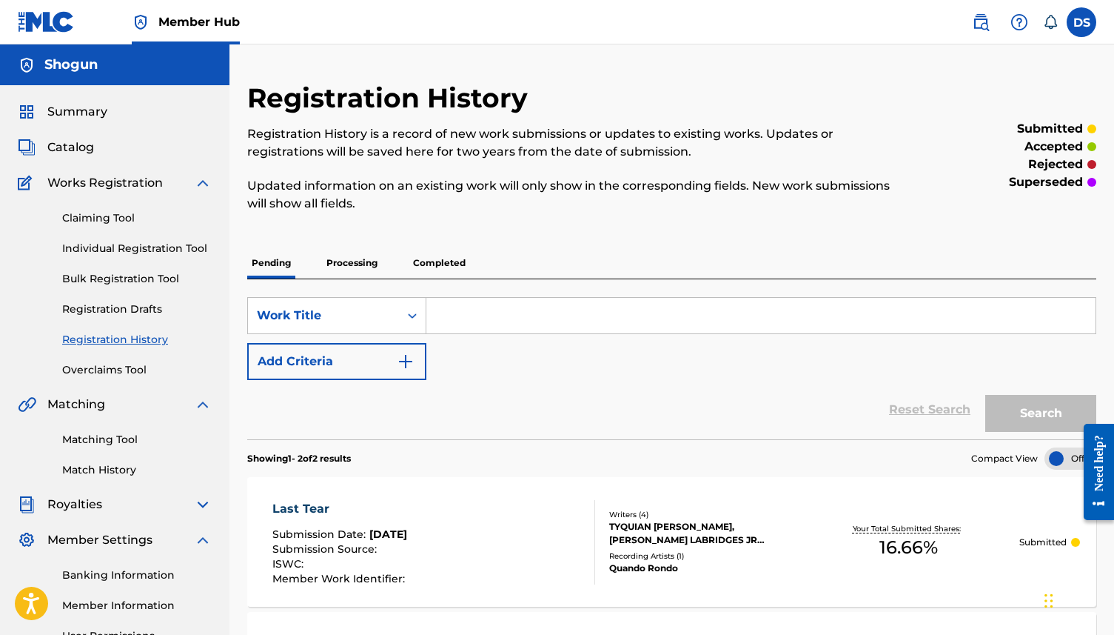
click at [350, 267] on p "Processing" at bounding box center [352, 262] width 60 height 31
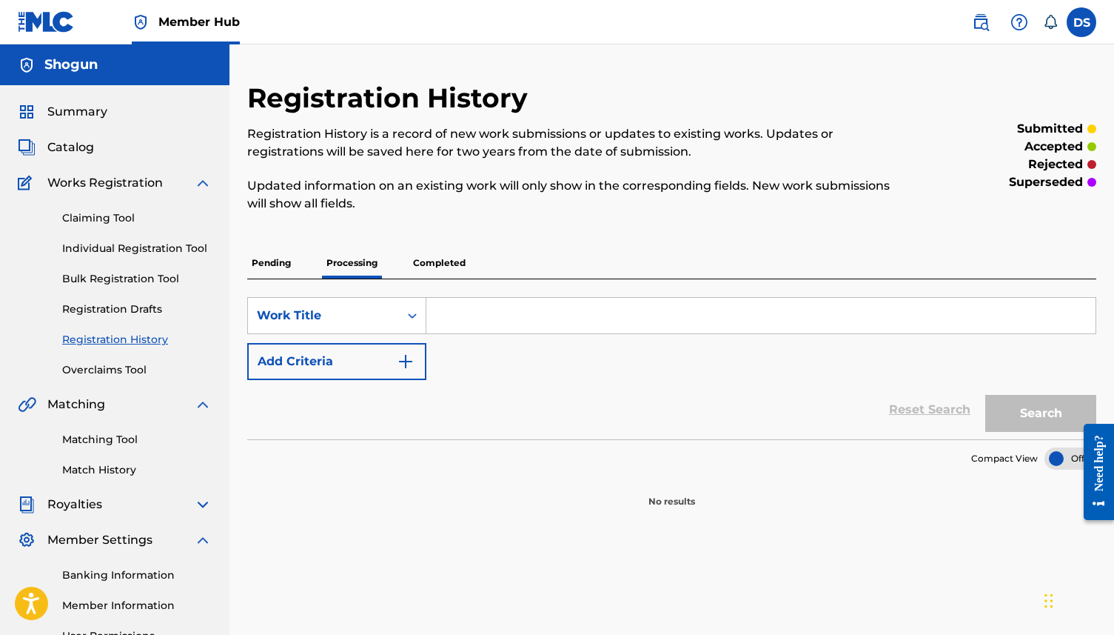
click at [438, 273] on p "Completed" at bounding box center [439, 262] width 61 height 31
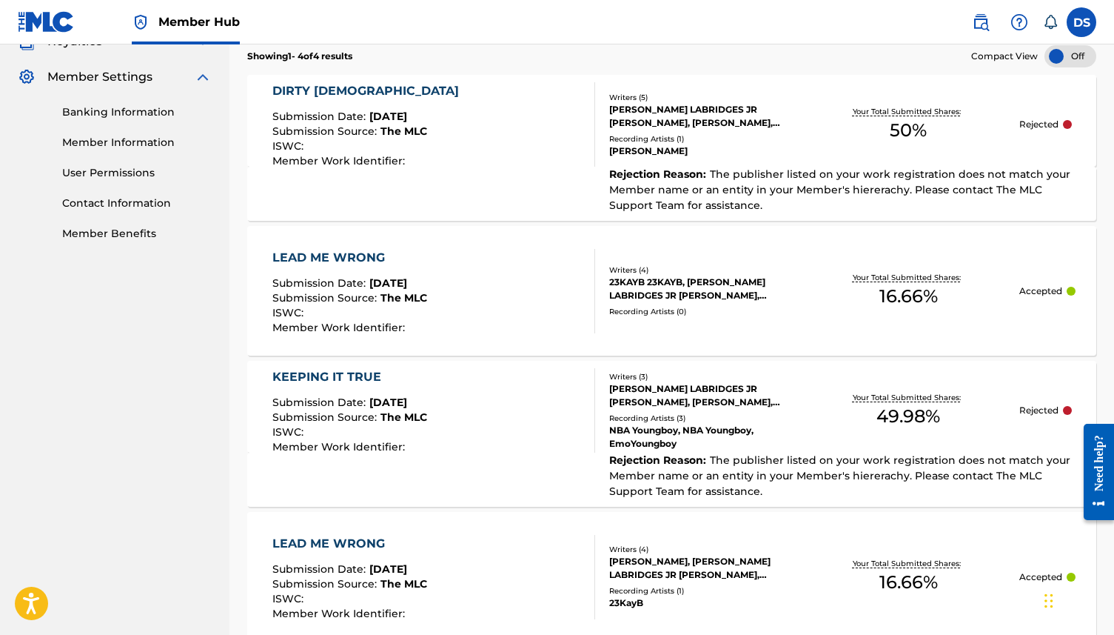
scroll to position [474, 0]
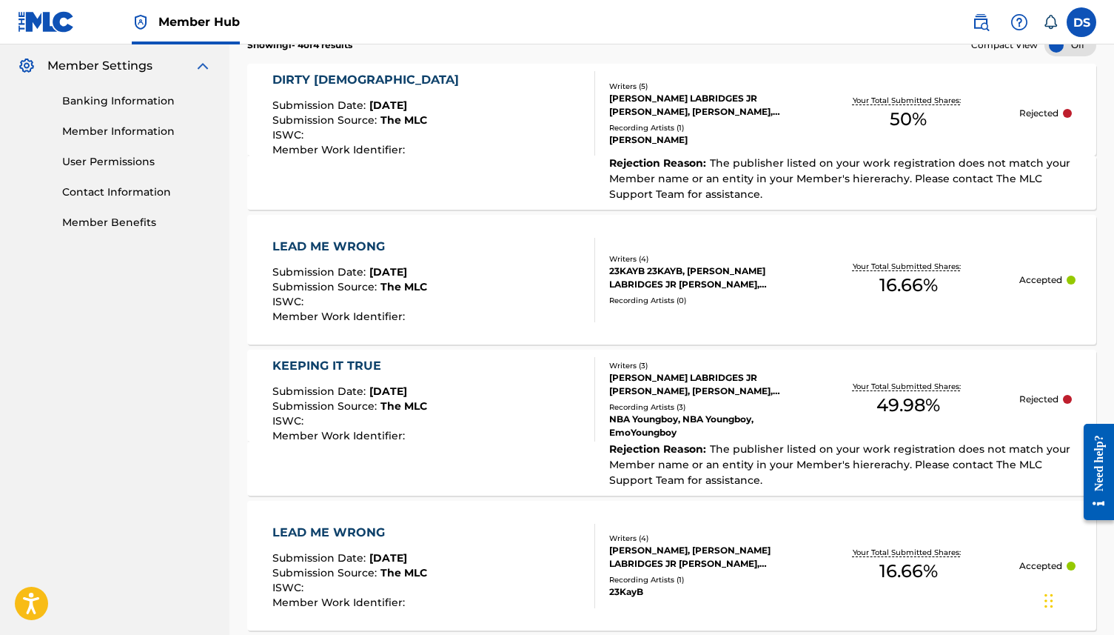
click at [723, 108] on div "[PERSON_NAME] LABRIDGES JR [PERSON_NAME], [PERSON_NAME], [PERSON_NAME], [PERSON…" at bounding box center [702, 105] width 187 height 27
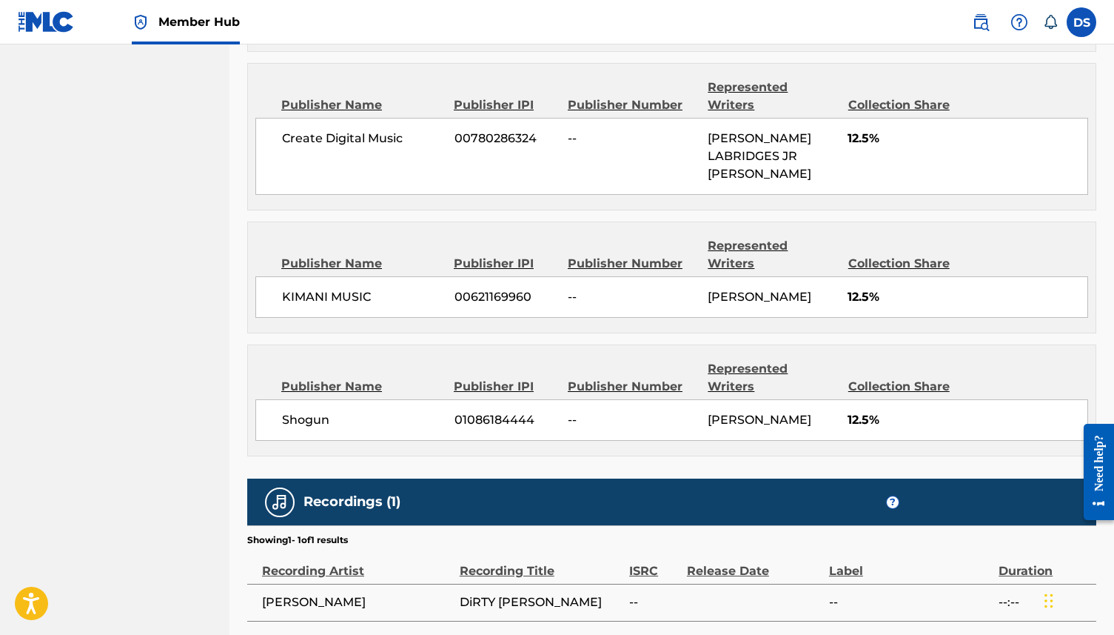
scroll to position [908, 0]
